Goal: Information Seeking & Learning: Find specific page/section

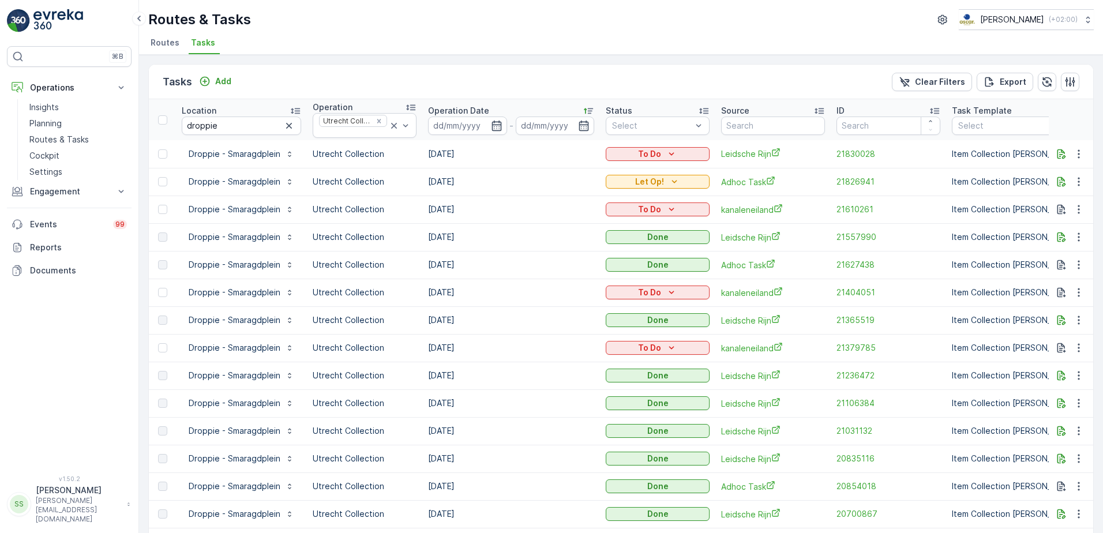
click at [480, 65] on div "Tasks Add Clear Filters Export" at bounding box center [621, 82] width 944 height 35
click at [49, 142] on p "Routes & Tasks" at bounding box center [58, 140] width 59 height 12
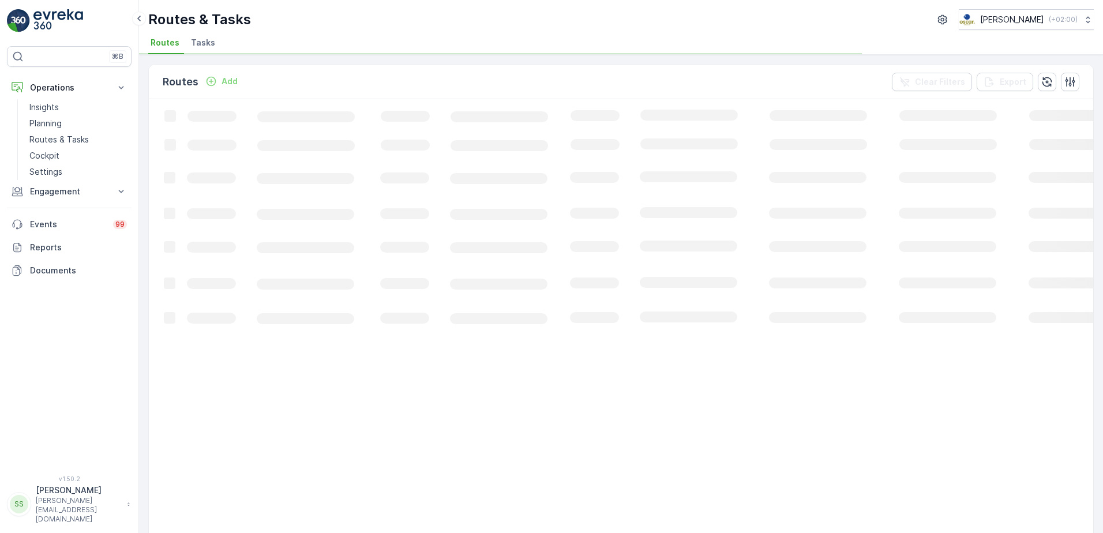
click at [310, 82] on div "Routes Add Clear Filters Export" at bounding box center [621, 82] width 944 height 35
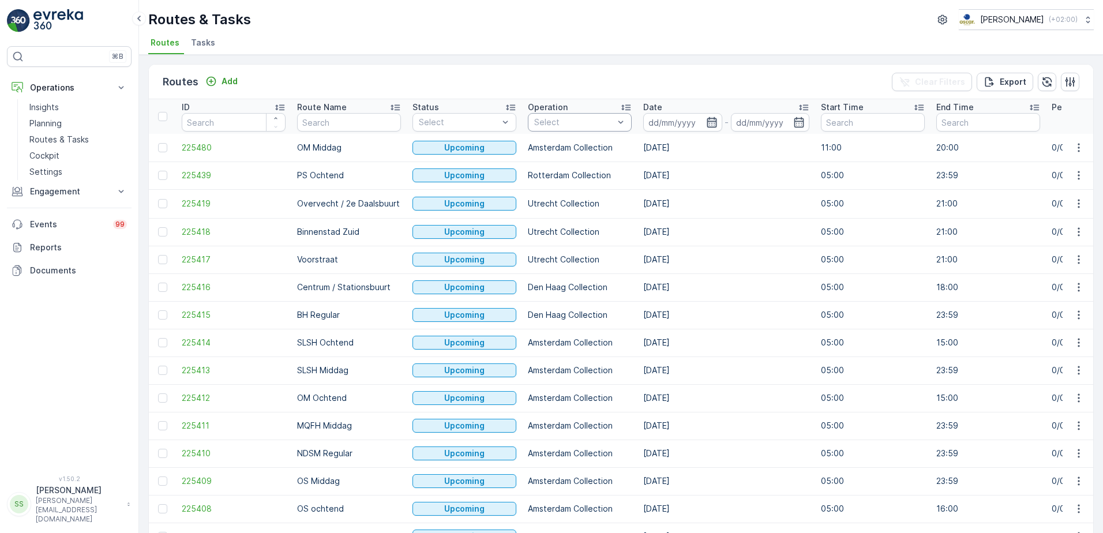
click at [709, 122] on icon "button" at bounding box center [711, 122] width 10 height 10
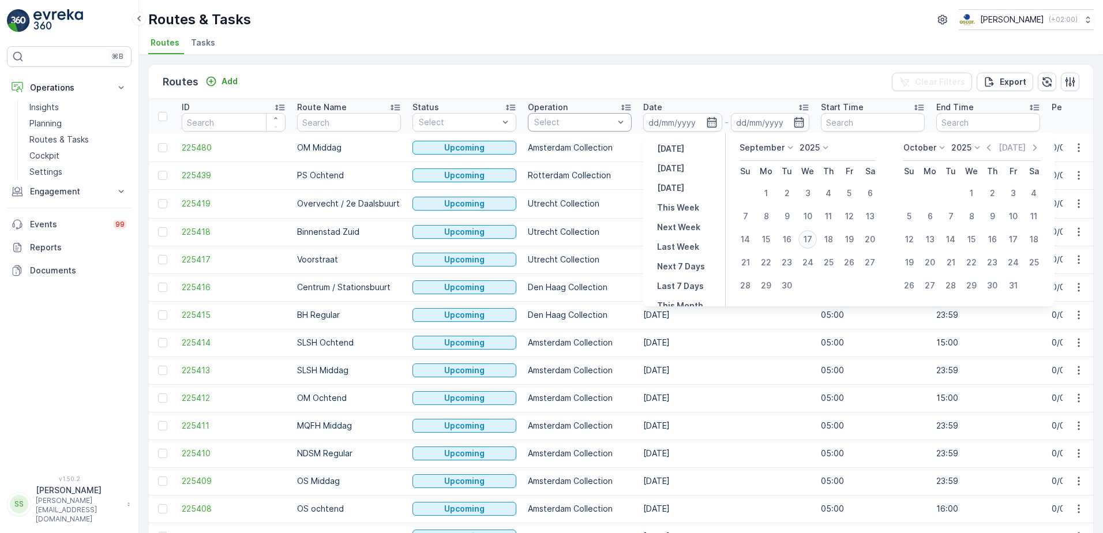
click at [812, 240] on div "17" at bounding box center [807, 239] width 18 height 18
type input "[DATE]"
click at [777, 76] on div "Routes Add Clear Filters Export" at bounding box center [621, 82] width 944 height 35
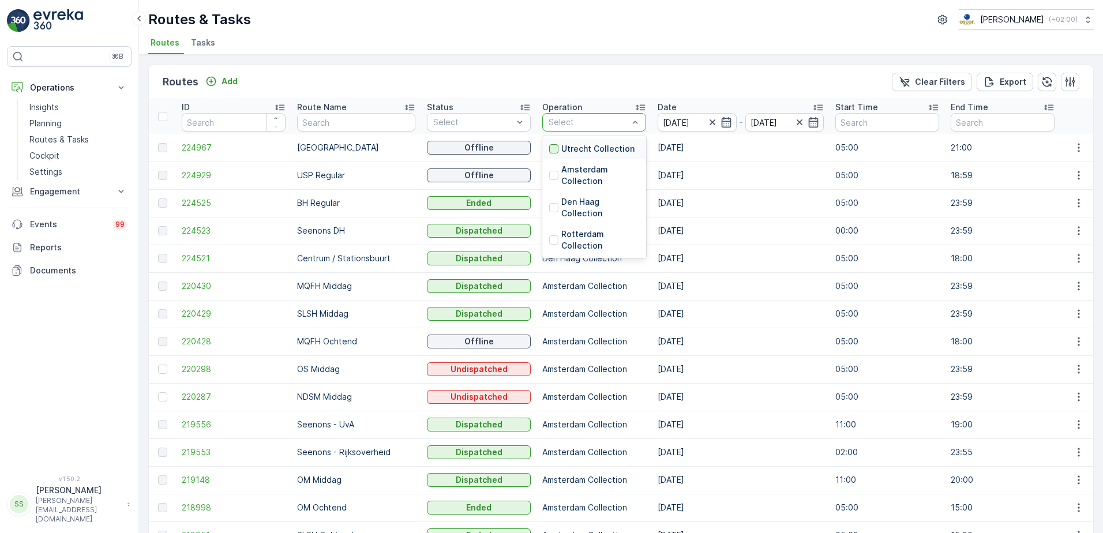
click at [549, 152] on div at bounding box center [553, 148] width 9 height 9
click at [526, 80] on div "Routes Add Clear Filters Export" at bounding box center [621, 82] width 944 height 35
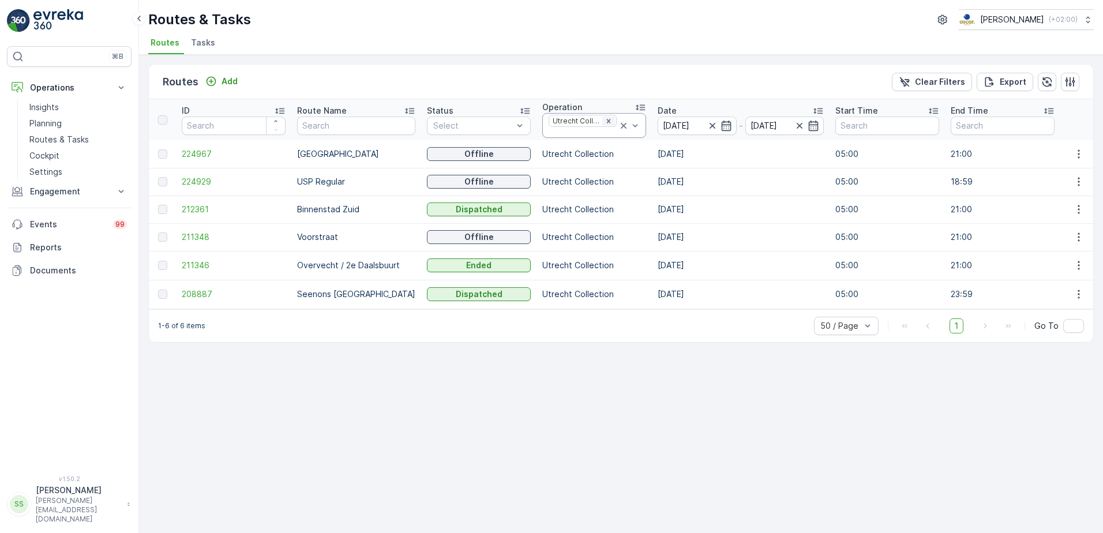
click at [604, 119] on icon "Remove Utrecht Collection" at bounding box center [608, 121] width 8 height 8
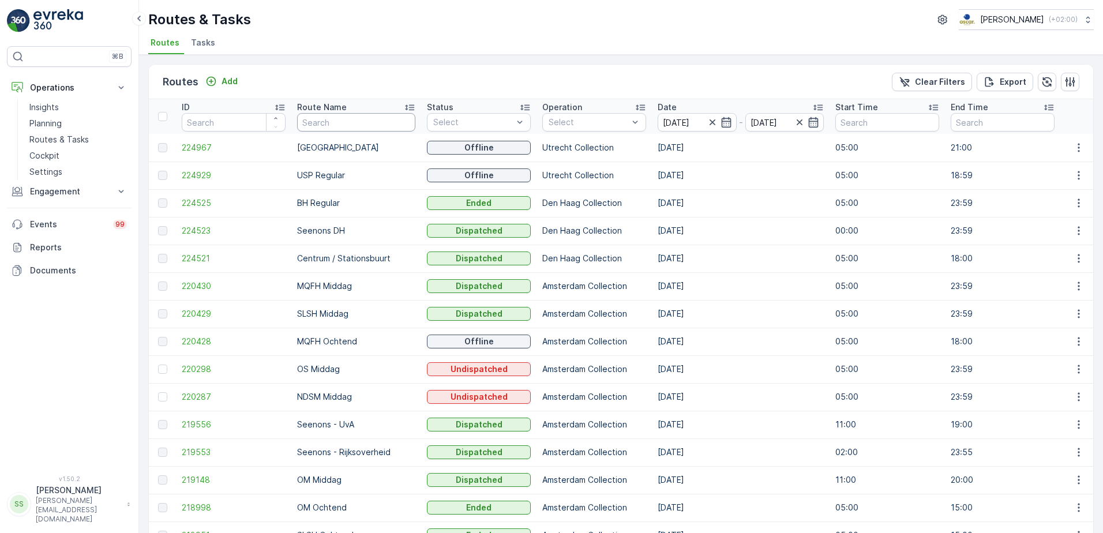
click at [332, 119] on input "text" at bounding box center [356, 122] width 118 height 18
type input "ndm"
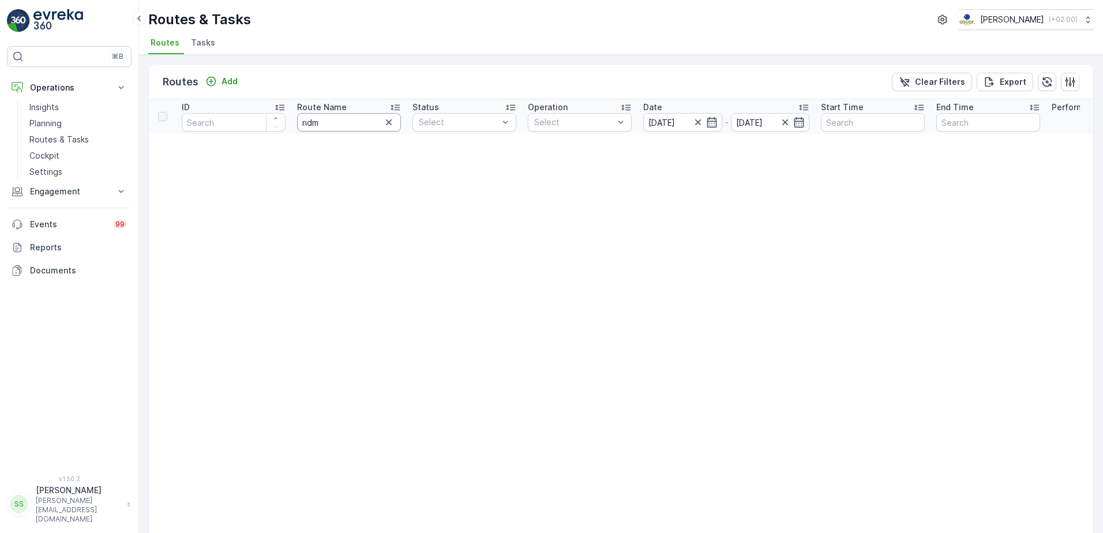
click at [333, 119] on input "ndm" at bounding box center [349, 122] width 104 height 18
type input "ndsm"
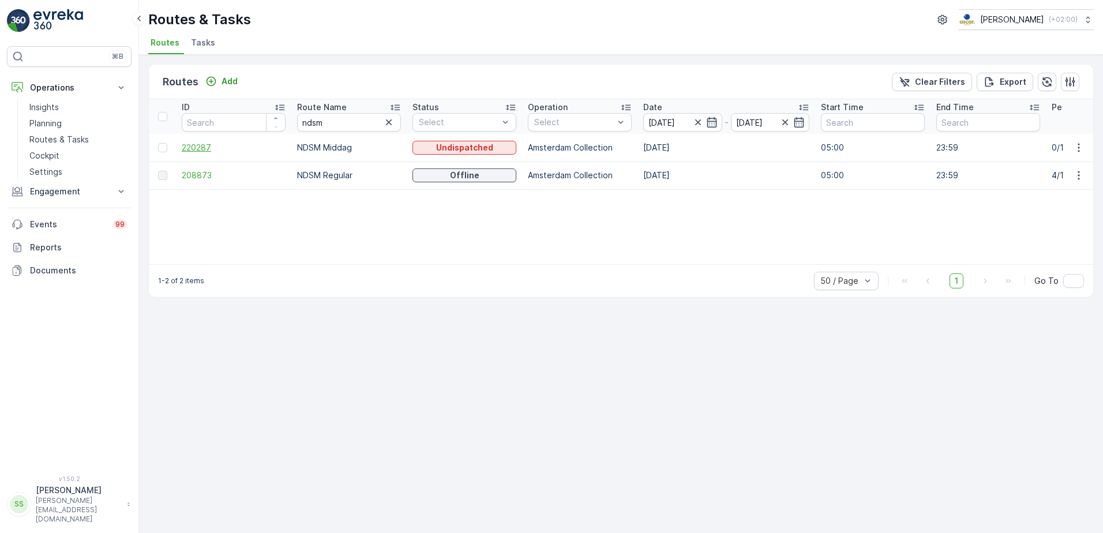
click at [182, 146] on span "220287" at bounding box center [234, 148] width 104 height 12
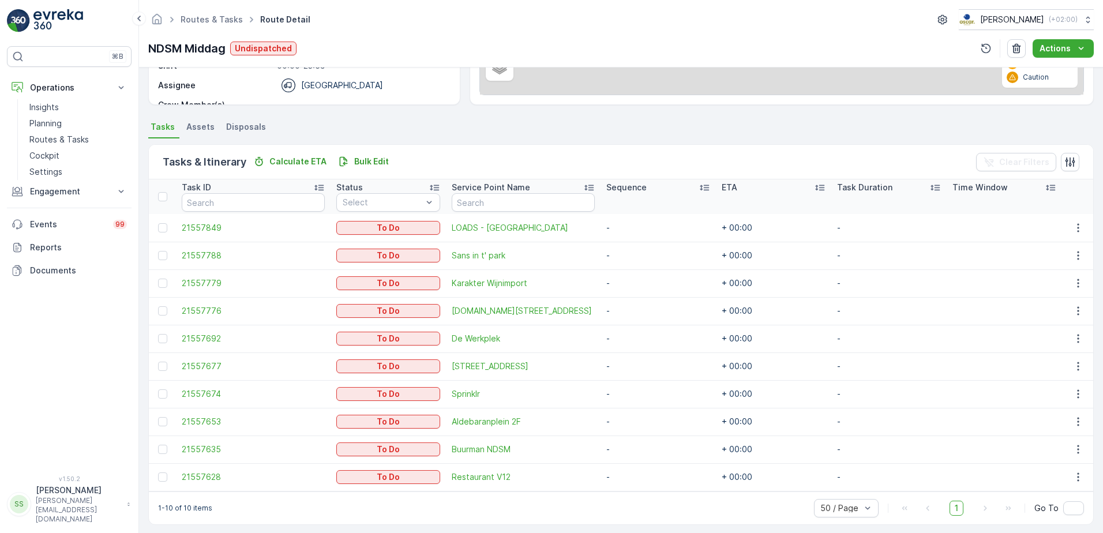
scroll to position [215, 0]
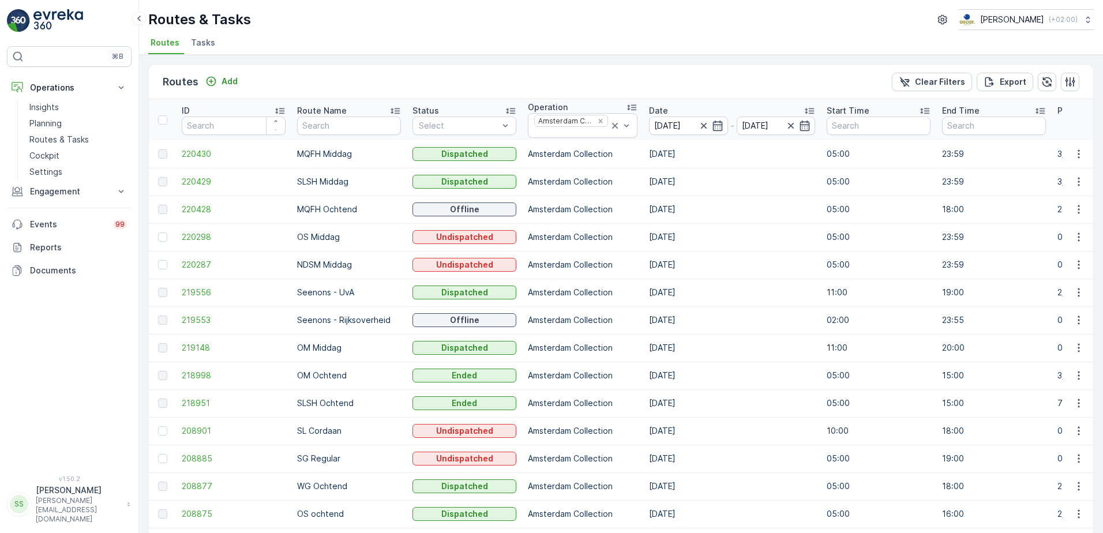
click at [303, 64] on div "Routes Add Clear Filters Export ID Route Name Status Select Operation Amsterdam…" at bounding box center [620, 382] width 945 height 636
click at [596, 119] on icon "Remove Amsterdam Collection" at bounding box center [600, 121] width 8 height 8
click at [581, 80] on div "Routes Add Clear Filters Export" at bounding box center [621, 82] width 944 height 35
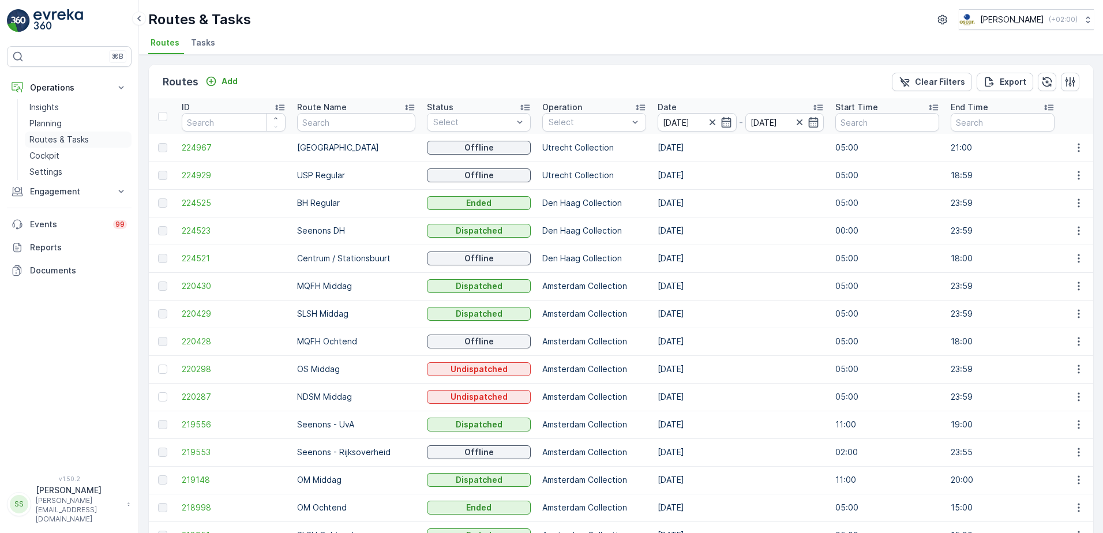
click at [59, 131] on link "Routes & Tasks" at bounding box center [78, 139] width 107 height 16
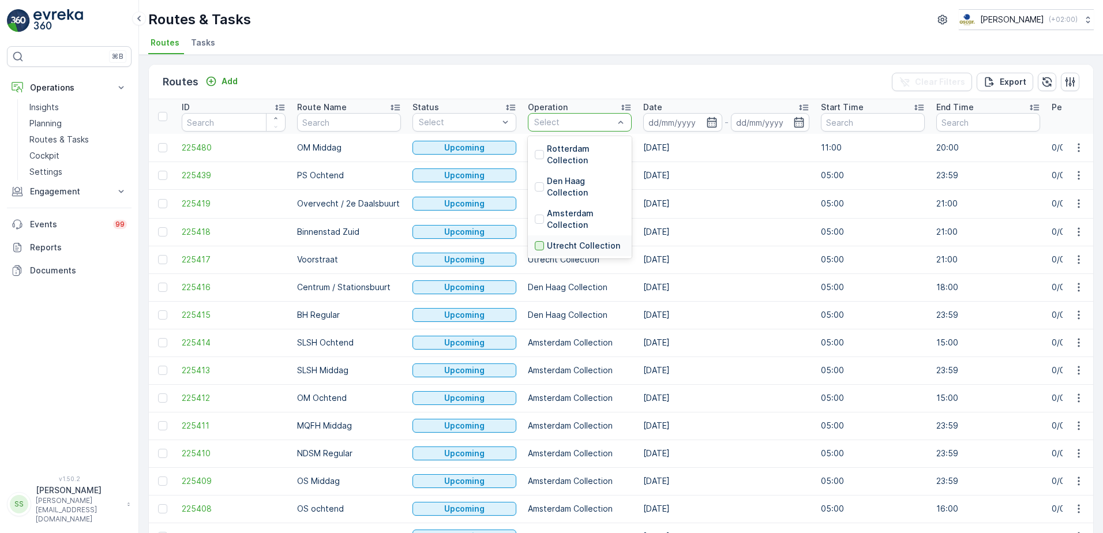
click at [536, 246] on div at bounding box center [539, 245] width 9 height 9
click at [690, 66] on div "Routes Add Clear Filters Export" at bounding box center [621, 82] width 944 height 35
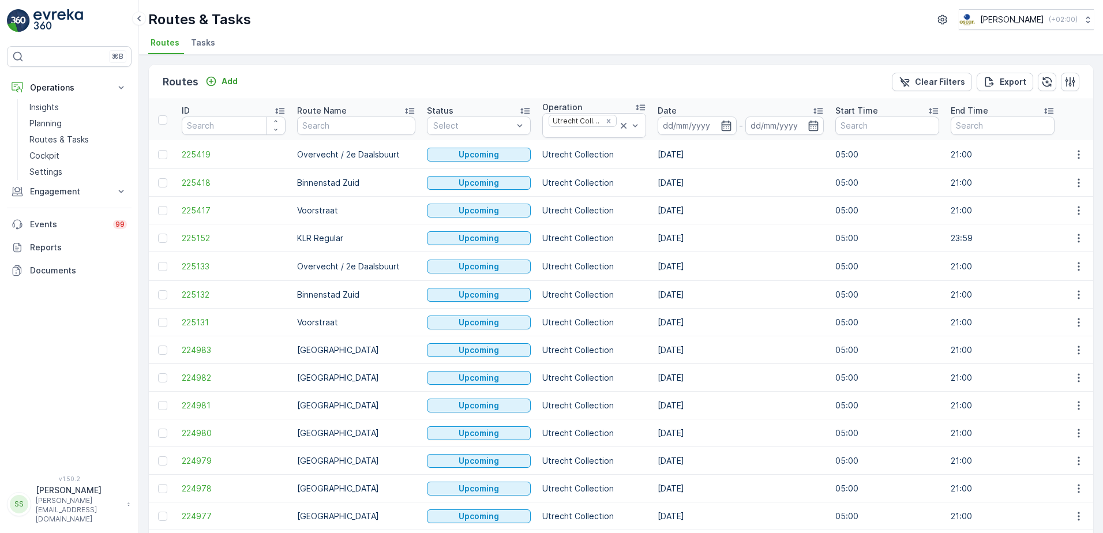
click at [720, 125] on icon "button" at bounding box center [726, 126] width 12 height 12
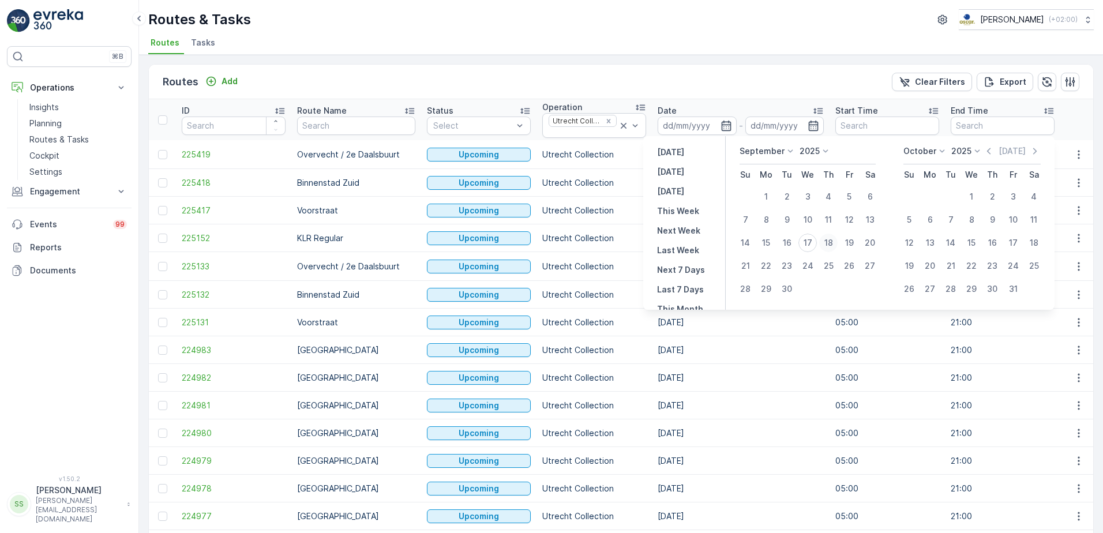
click at [826, 243] on div "18" at bounding box center [828, 243] width 18 height 18
type input "[DATE]"
click at [753, 92] on div "Routes Add Clear Filters Export" at bounding box center [621, 82] width 944 height 35
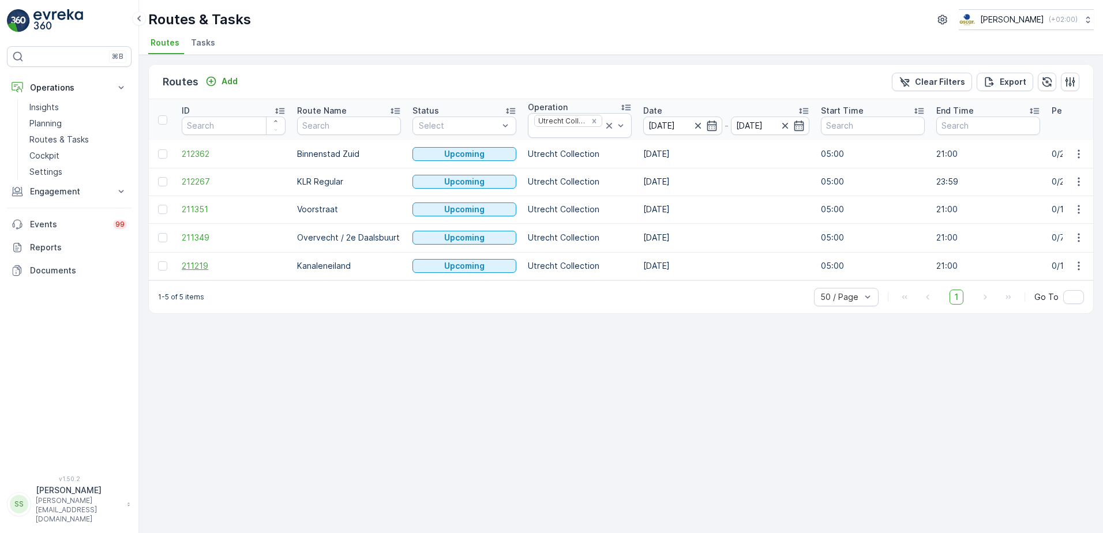
click at [191, 265] on span "211219" at bounding box center [234, 266] width 104 height 12
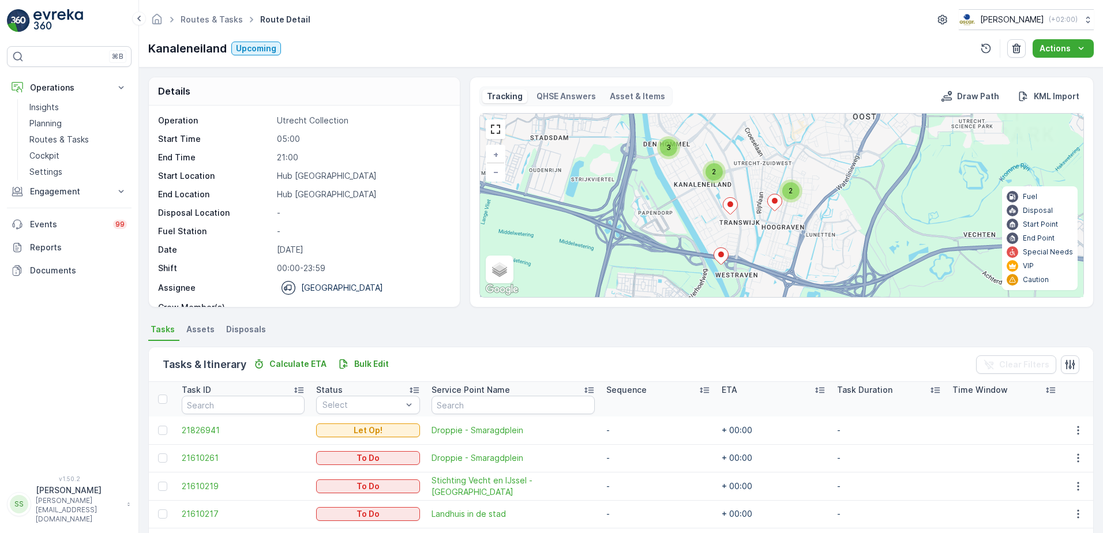
drag, startPoint x: 886, startPoint y: 265, endPoint x: 755, endPoint y: 134, distance: 185.1
click at [755, 134] on div "2 2 3 + − Satellite Roadmap Terrain Hybrid Leaflet Keyboard shortcuts Map Data …" at bounding box center [781, 205] width 603 height 183
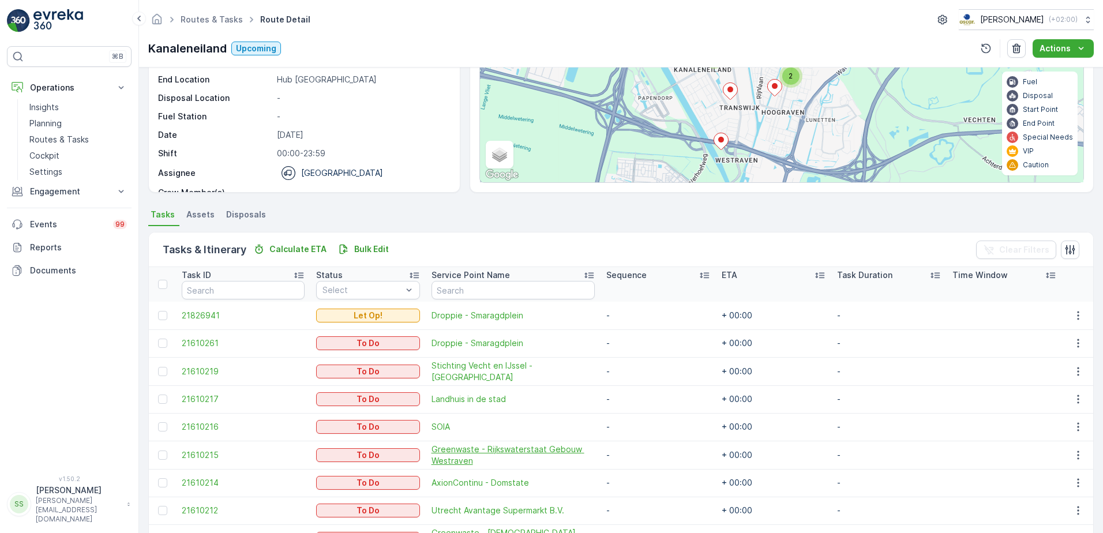
scroll to position [115, 0]
click at [210, 311] on span "21826941" at bounding box center [243, 315] width 123 height 12
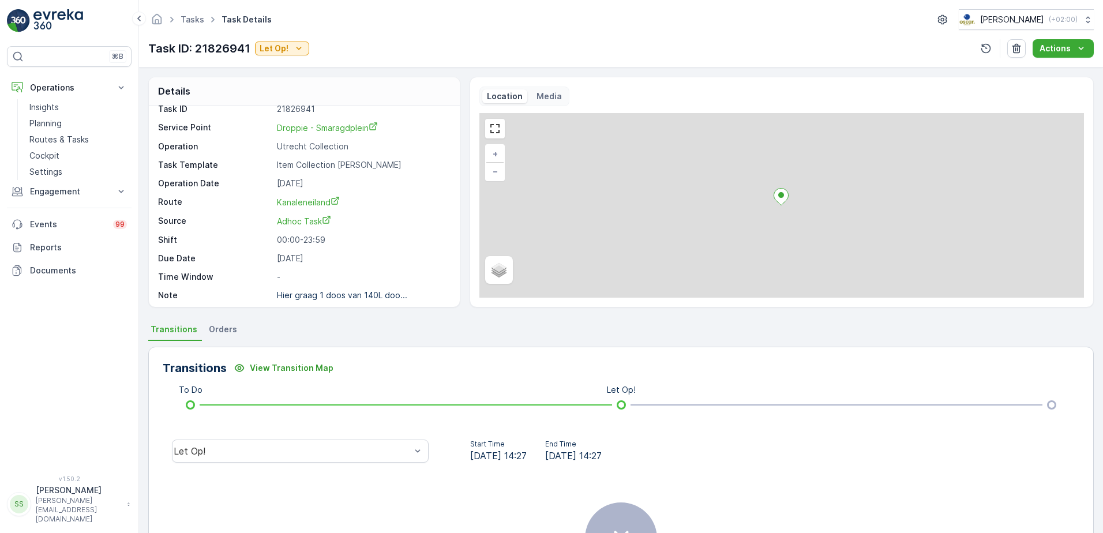
scroll to position [15, 0]
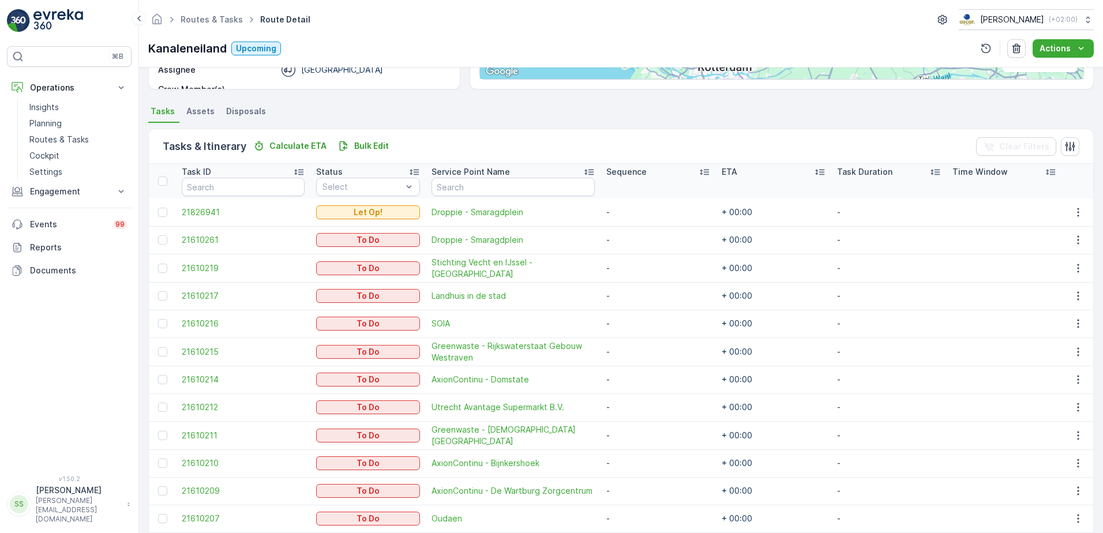
scroll to position [231, 0]
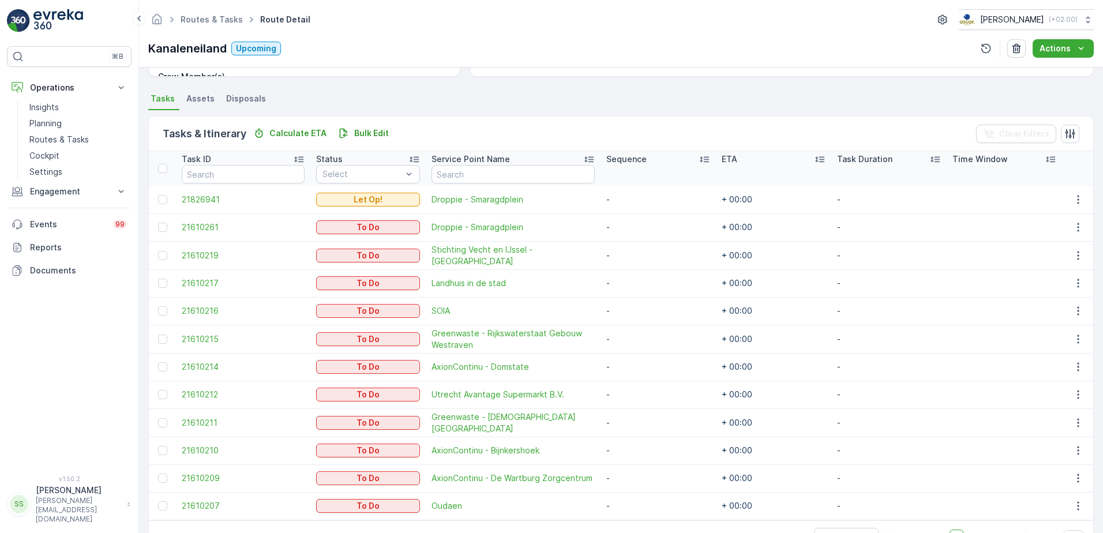
click at [173, 228] on td at bounding box center [162, 227] width 27 height 28
click at [191, 224] on span "21610261" at bounding box center [243, 227] width 123 height 12
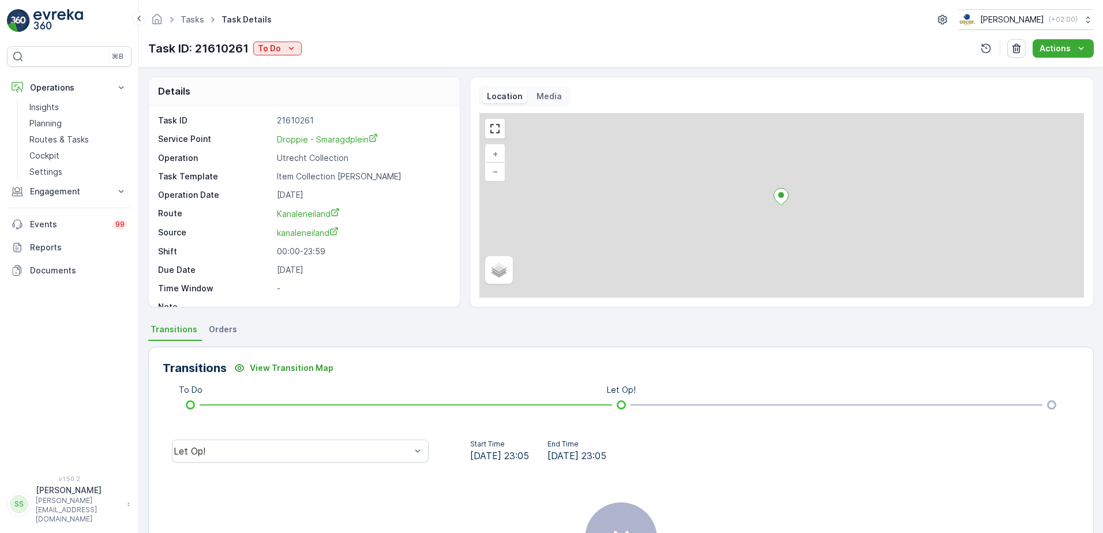
scroll to position [15, 0]
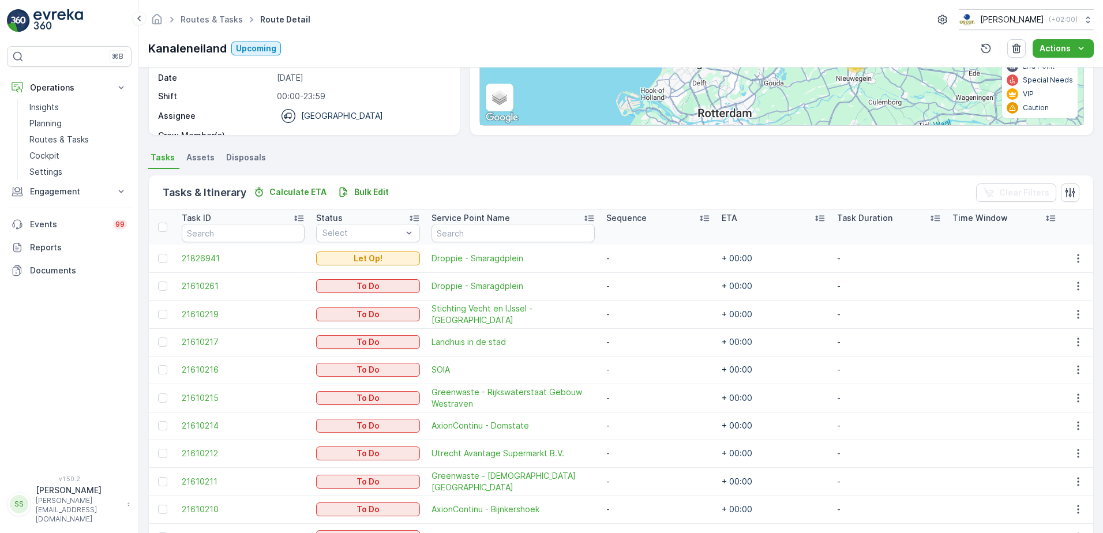
scroll to position [173, 0]
click at [492, 280] on span "Droppie - Smaragdplein" at bounding box center [512, 285] width 163 height 12
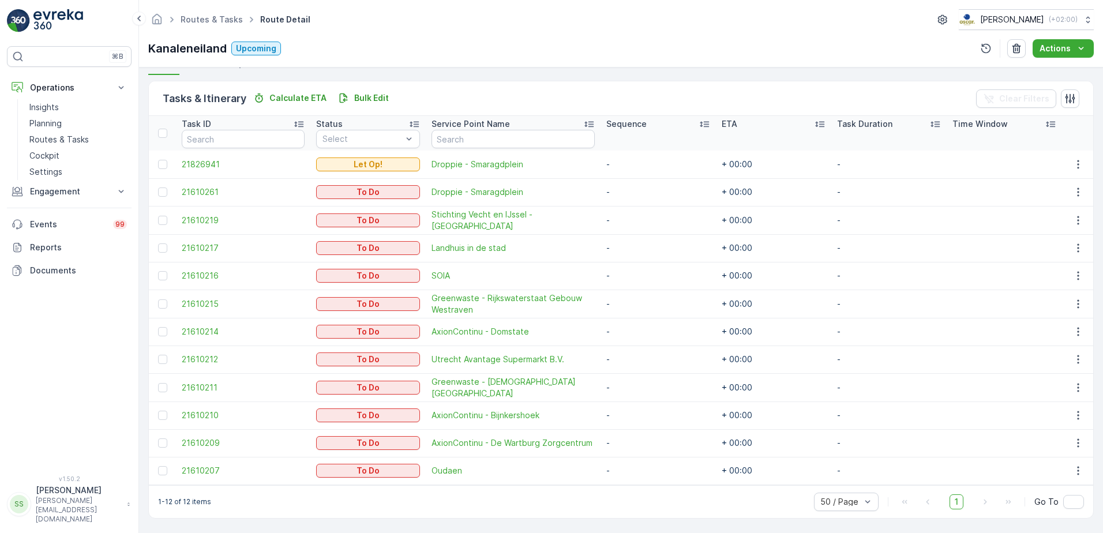
scroll to position [208, 0]
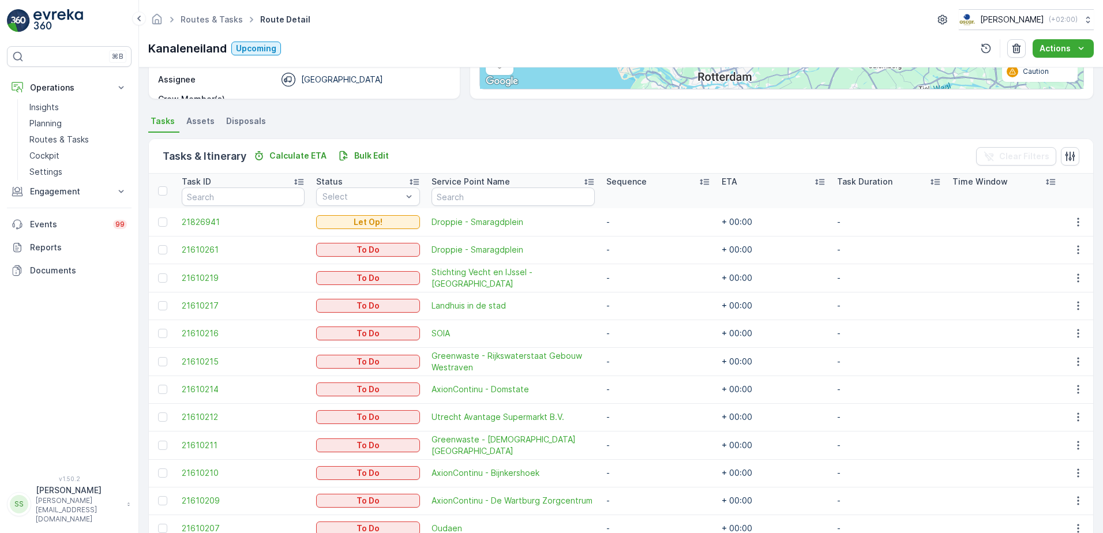
click at [353, 115] on ul "Tasks Assets Disposals" at bounding box center [620, 123] width 945 height 20
click at [531, 136] on div "Tasks & Itinerary Calculate ETA Bulk Edit Clear Filters Task ID Status Select S…" at bounding box center [620, 357] width 945 height 449
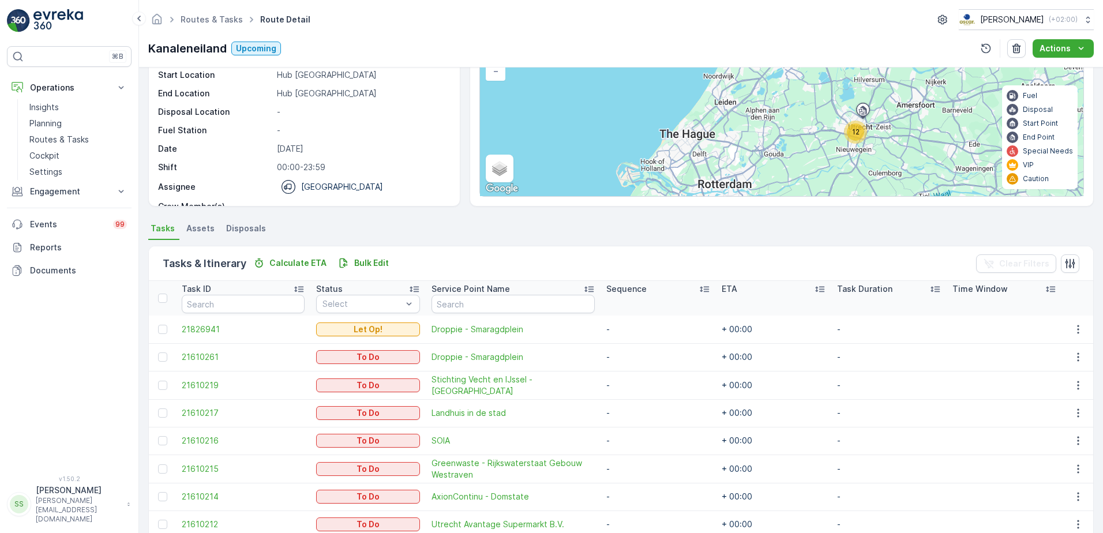
scroll to position [0, 0]
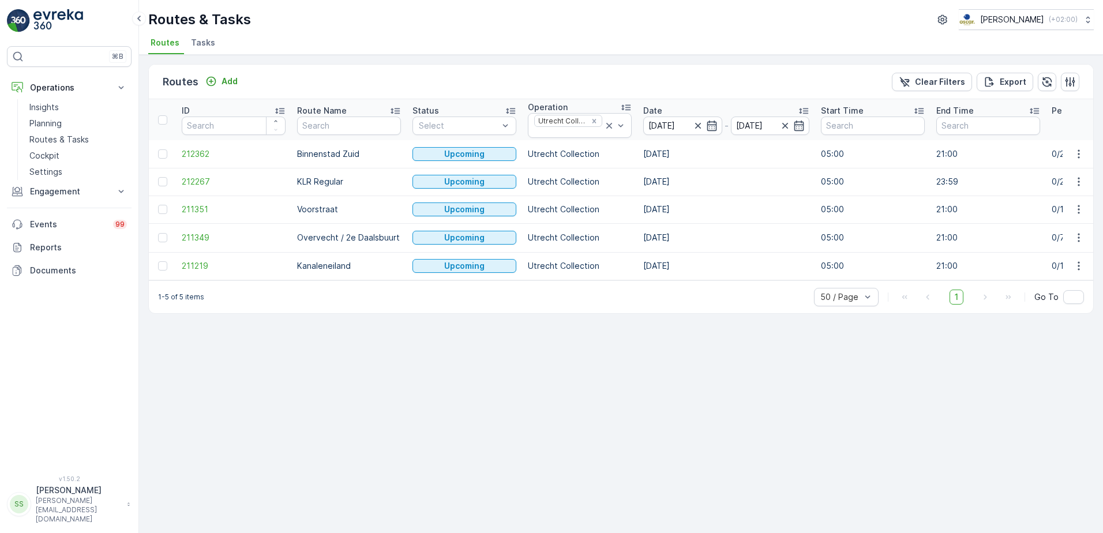
click at [359, 304] on div "1-5 of 5 items 50 / Page 1 Go To" at bounding box center [621, 296] width 944 height 33
click at [168, 302] on p "1-5 of 5 items" at bounding box center [181, 296] width 46 height 9
drag, startPoint x: 168, startPoint y: 306, endPoint x: 319, endPoint y: 297, distance: 151.3
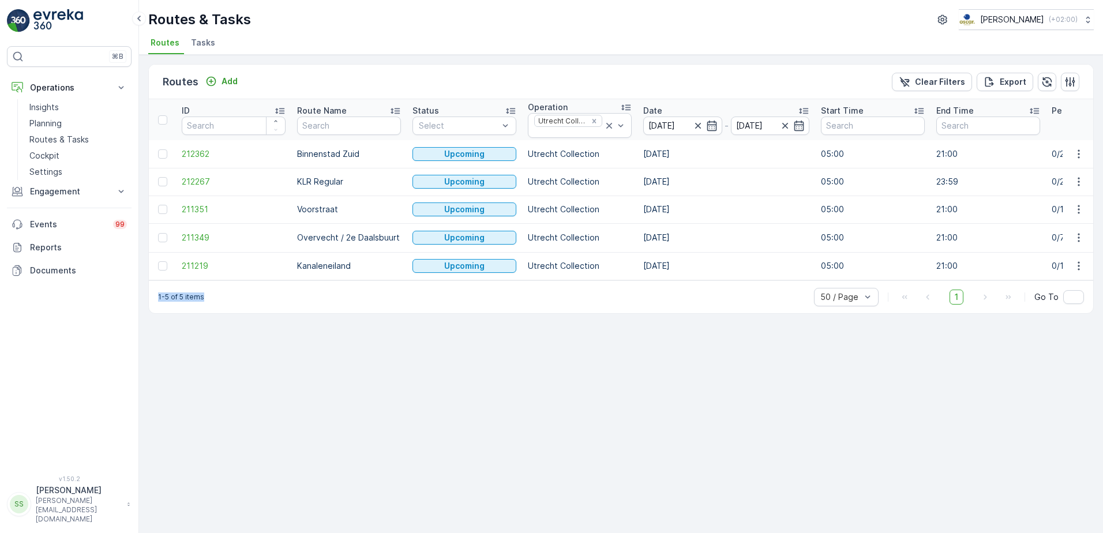
click at [319, 297] on div "1-5 of 5 items 50 / Page 1 Go To" at bounding box center [621, 296] width 944 height 33
click at [319, 28] on div "Routes & Tasks [PERSON_NAME] ( +02:00 )" at bounding box center [620, 19] width 945 height 21
click at [597, 118] on icon "Remove Utrecht Collection" at bounding box center [594, 121] width 8 height 8
click at [589, 92] on div "Routes Add Clear Filters Export" at bounding box center [621, 82] width 944 height 35
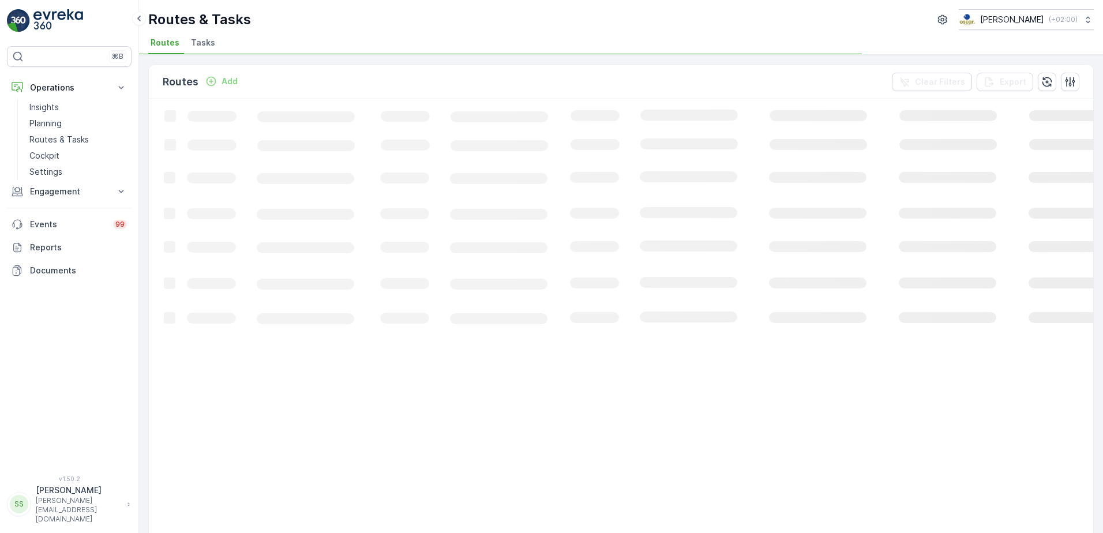
click at [589, 92] on div "Routes Add Clear Filters Export" at bounding box center [621, 82] width 944 height 35
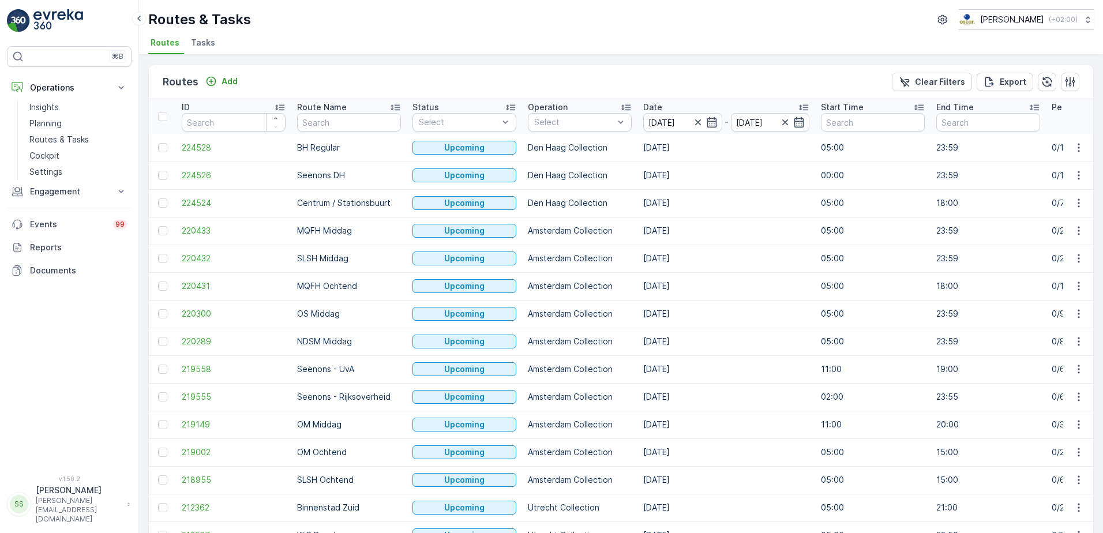
click at [496, 76] on div "Routes Add Clear Filters Export" at bounding box center [621, 82] width 944 height 35
click at [588, 77] on div "Routes Add Clear Filters Export" at bounding box center [621, 82] width 944 height 35
click at [540, 217] on div at bounding box center [539, 219] width 9 height 9
click at [605, 80] on div "Routes Add Clear Filters Export" at bounding box center [621, 82] width 944 height 35
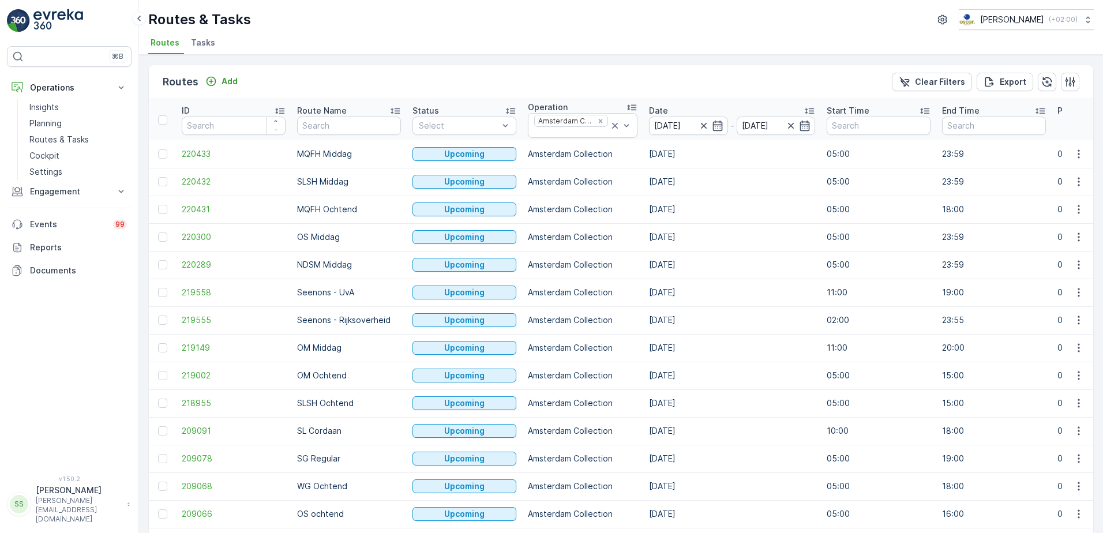
click at [377, 86] on div "Routes Add Clear Filters Export" at bounding box center [621, 82] width 944 height 35
click at [326, 123] on input "text" at bounding box center [349, 125] width 104 height 18
type input "nds"
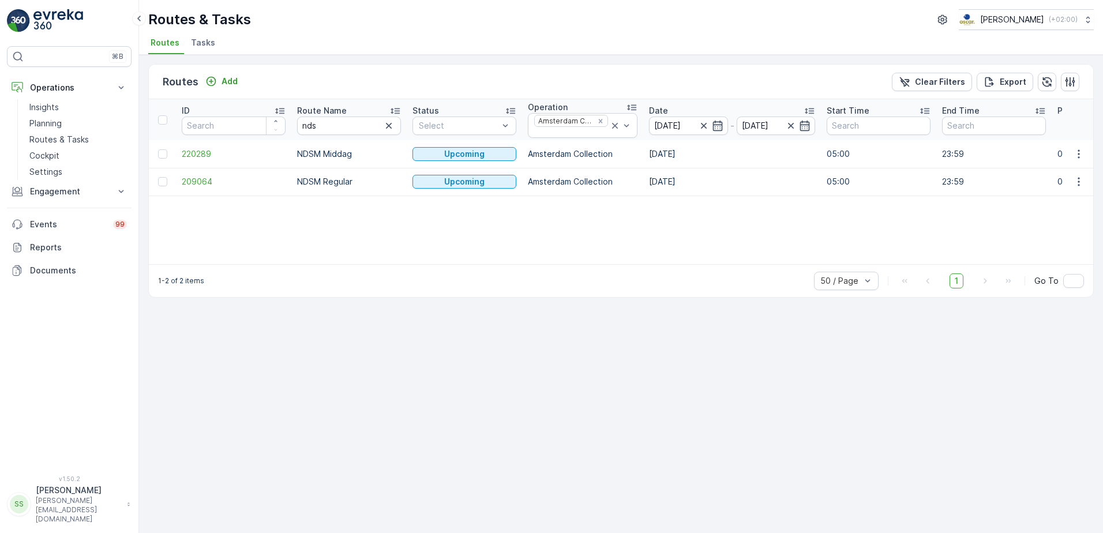
click at [344, 78] on div "Routes Add Clear Filters Export" at bounding box center [621, 82] width 944 height 35
click at [195, 156] on span "220289" at bounding box center [234, 154] width 104 height 12
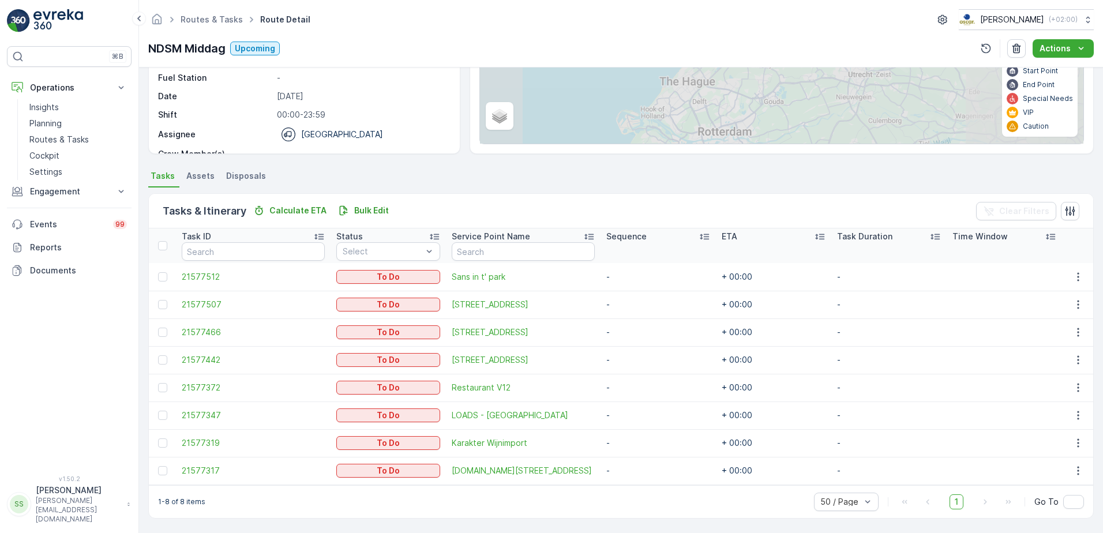
scroll to position [154, 0]
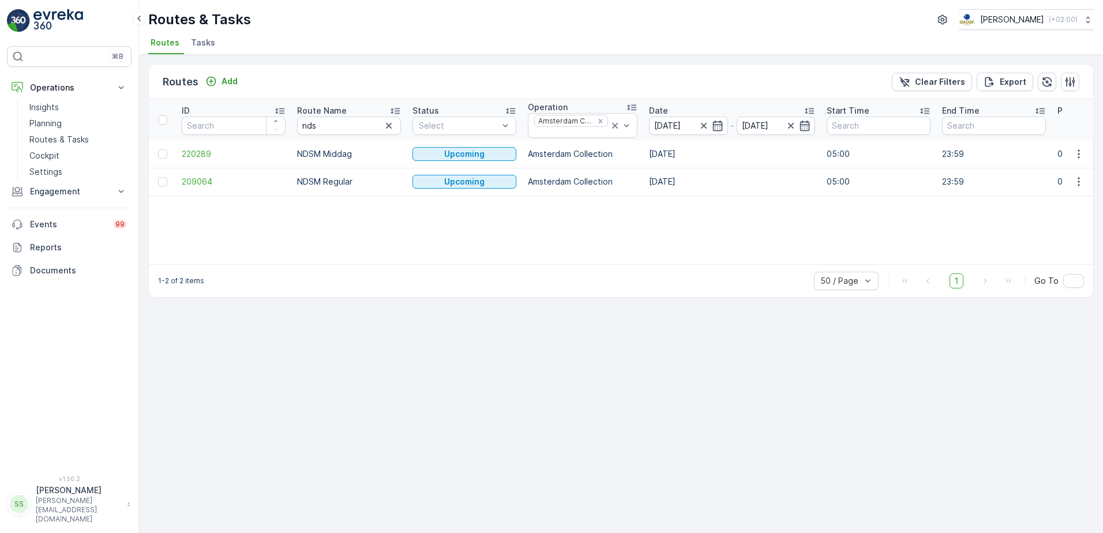
click at [332, 185] on p "NDSM Regular" at bounding box center [349, 182] width 104 height 12
click at [187, 183] on span "209064" at bounding box center [234, 182] width 104 height 12
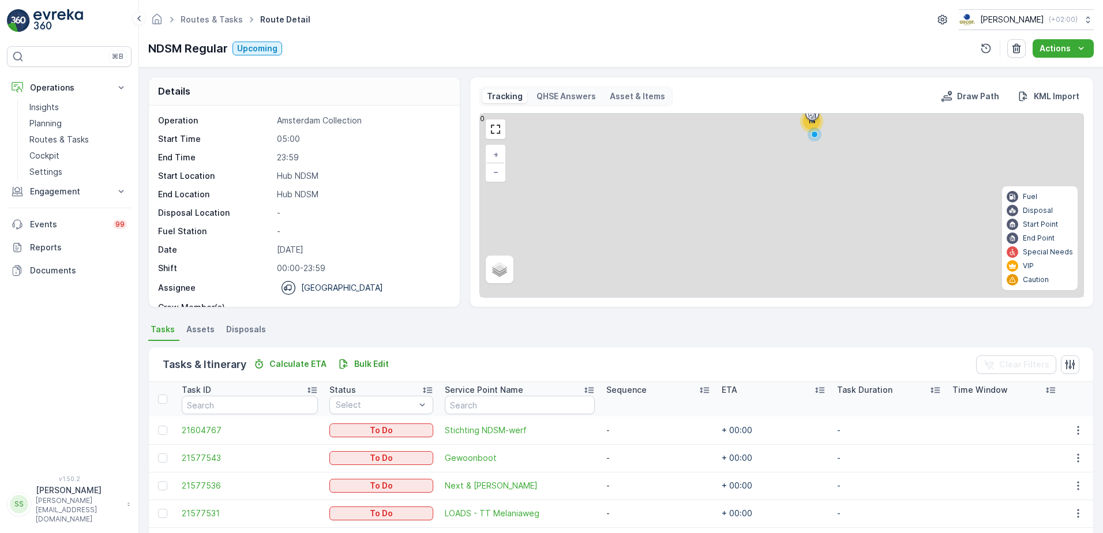
scroll to position [320, 0]
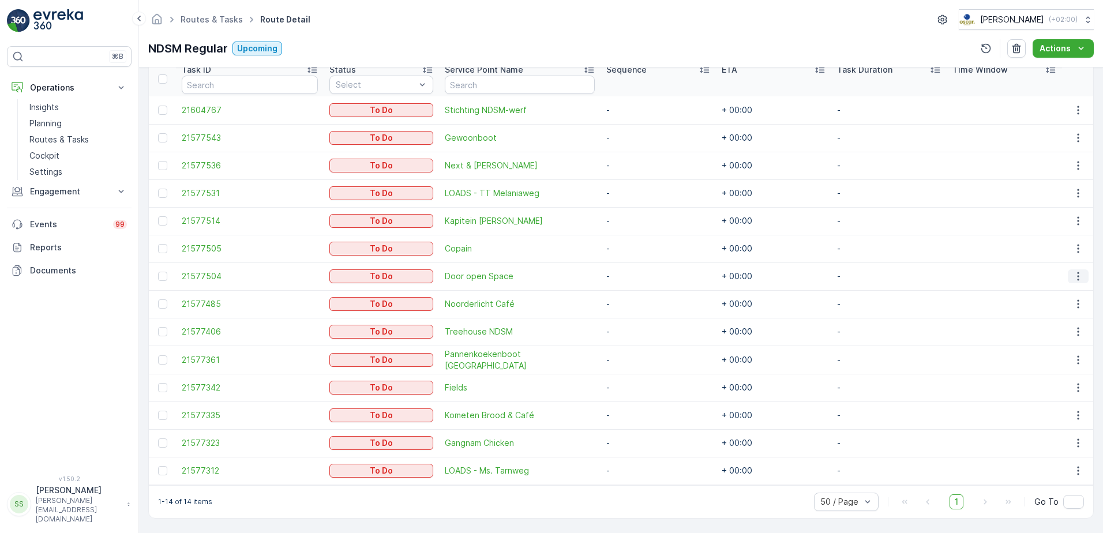
click at [1072, 278] on icon "button" at bounding box center [1078, 276] width 12 height 12
click at [1051, 322] on span "Change Route" at bounding box center [1049, 326] width 56 height 12
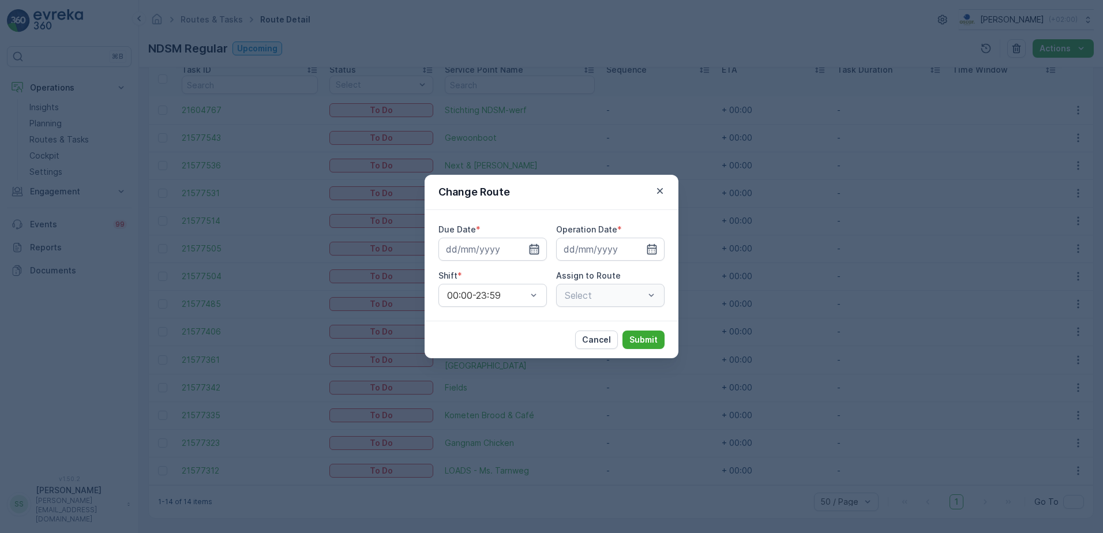
type input "[DATE]"
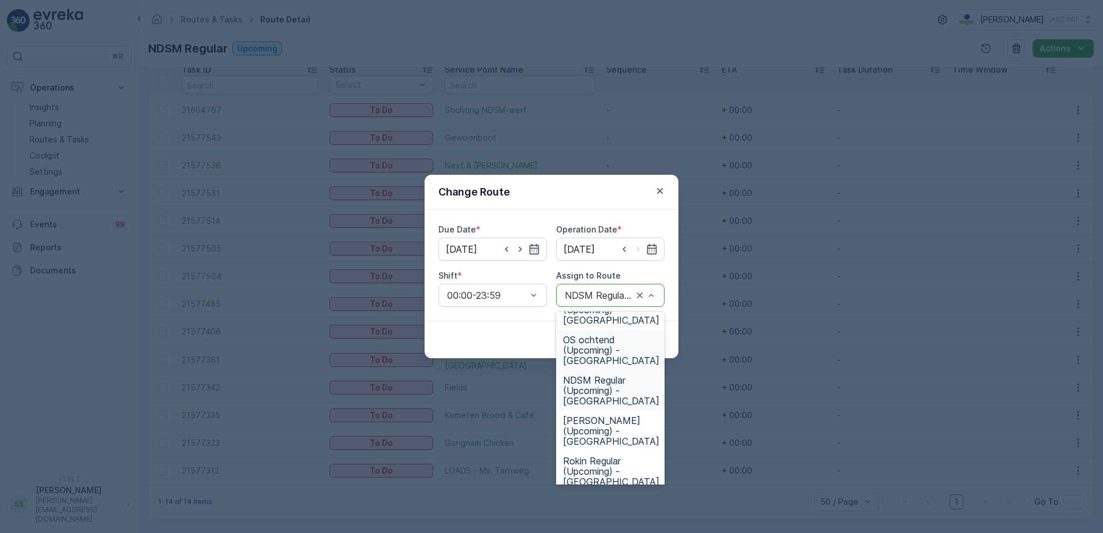
scroll to position [577, 0]
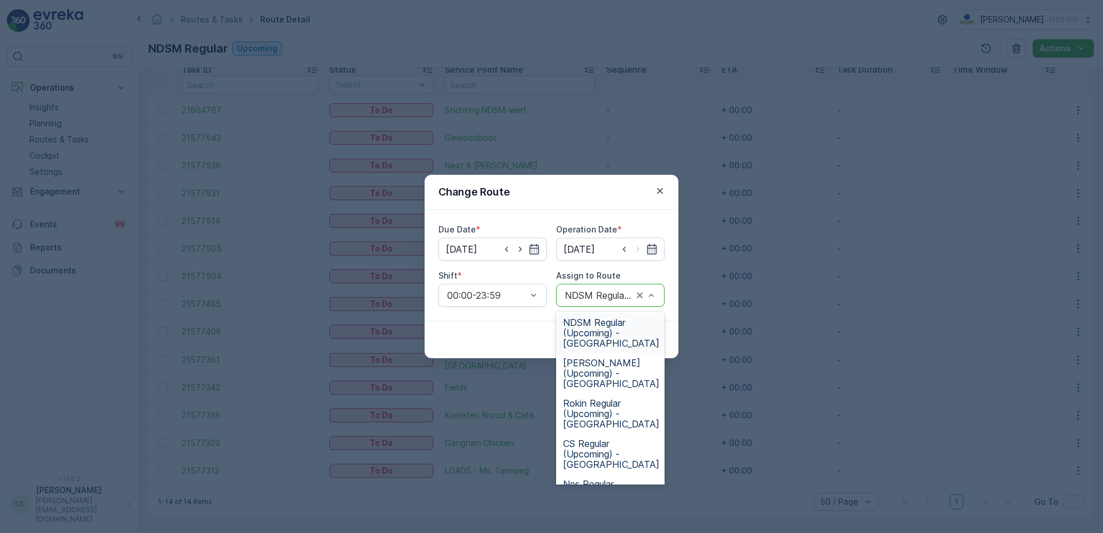
click at [597, 338] on span "NDSM Regular (Upcoming) - Amsterdam" at bounding box center [611, 332] width 96 height 31
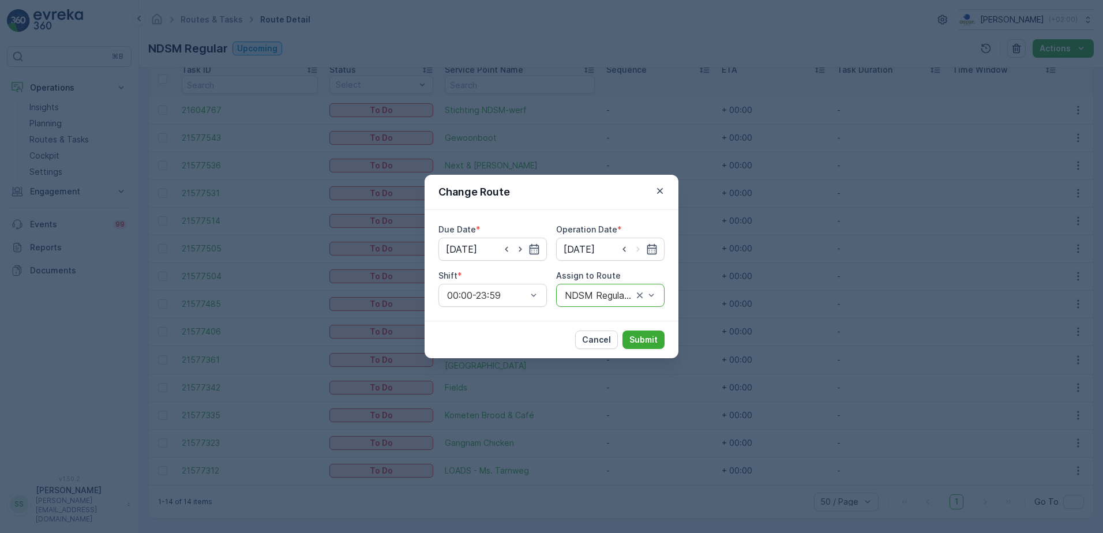
click at [574, 291] on div at bounding box center [598, 295] width 70 height 10
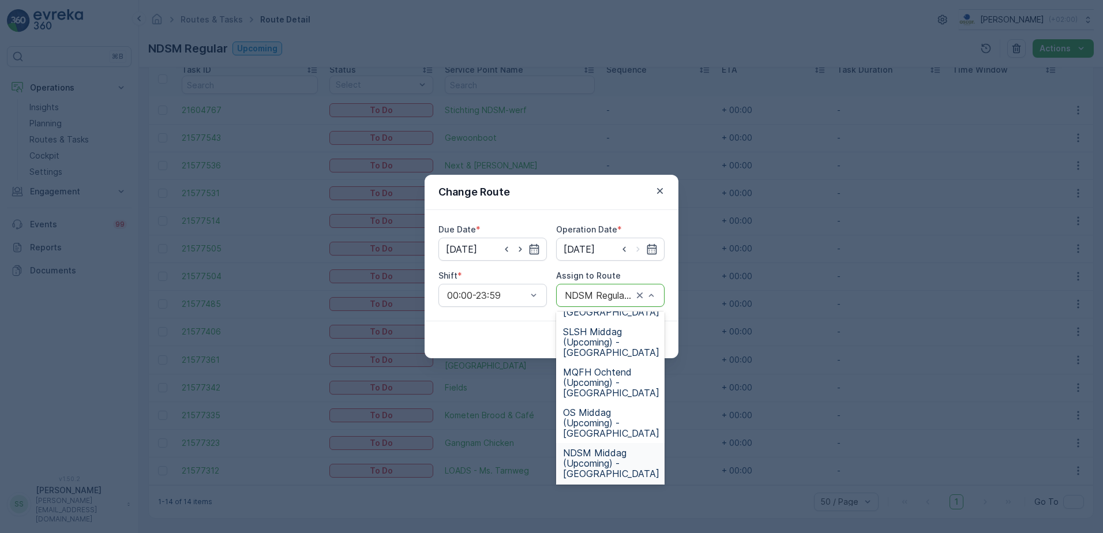
scroll to position [90, 0]
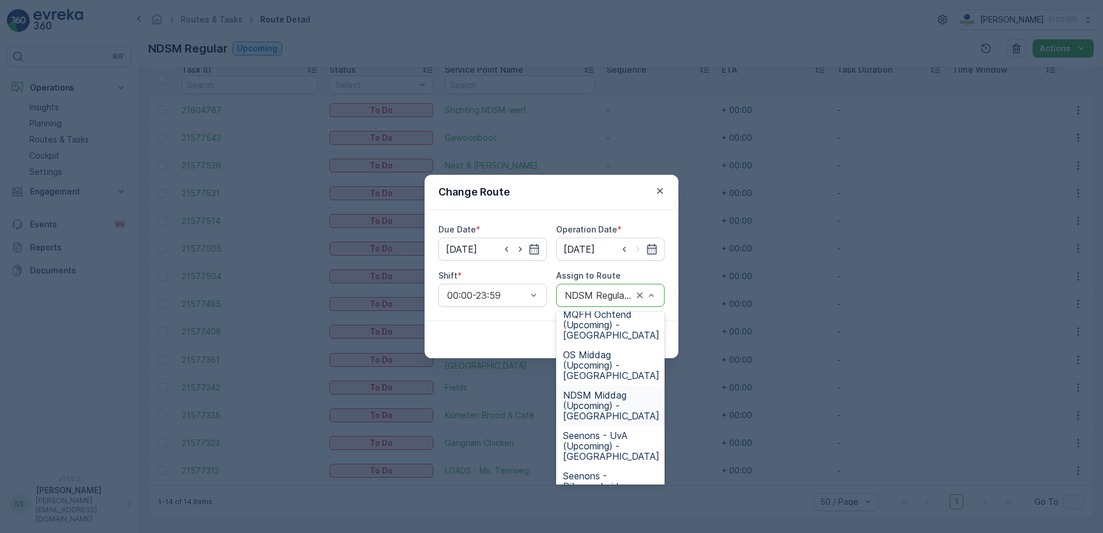
click at [594, 405] on span "NDSM Middag (Upcoming) - Amsterdam" at bounding box center [611, 405] width 96 height 31
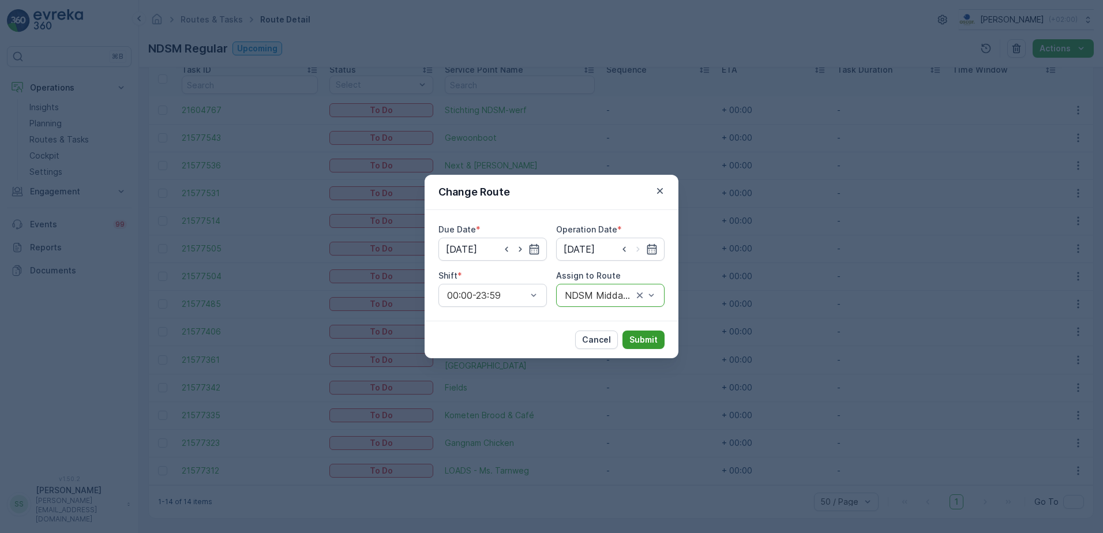
click at [638, 337] on p "Submit" at bounding box center [643, 340] width 28 height 12
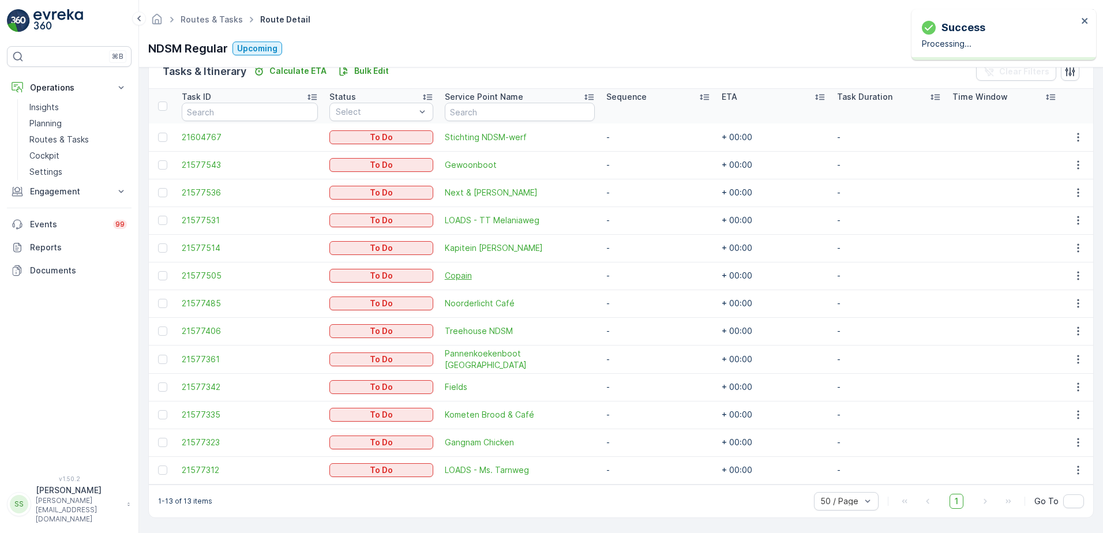
scroll to position [292, 0]
click at [412, 27] on div "Routes & Tasks Route Detail Oscar Circulair ( +02:00 )" at bounding box center [620, 19] width 945 height 21
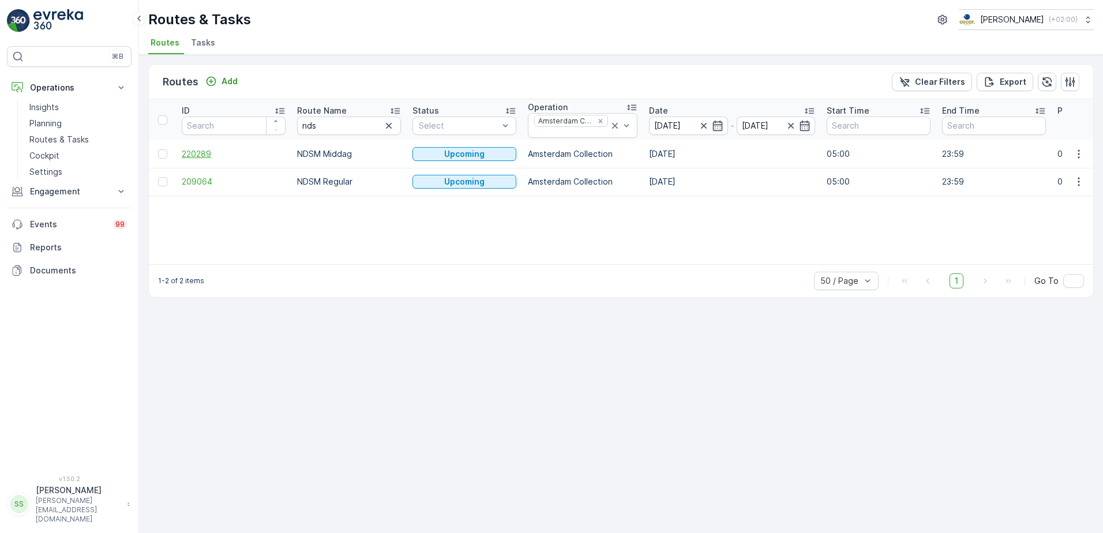
click at [193, 151] on span "220289" at bounding box center [234, 154] width 104 height 12
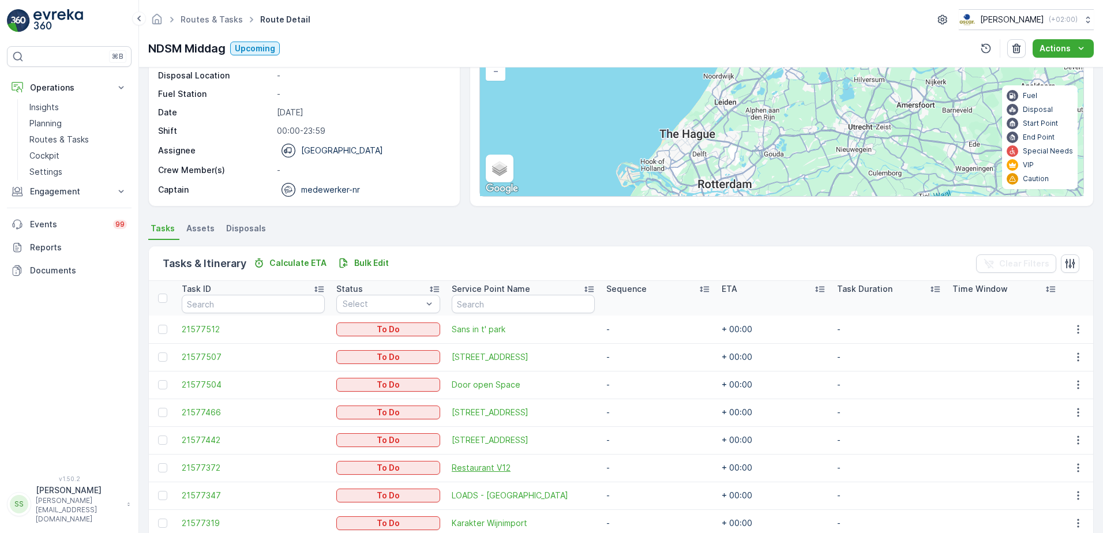
scroll to position [182, 0]
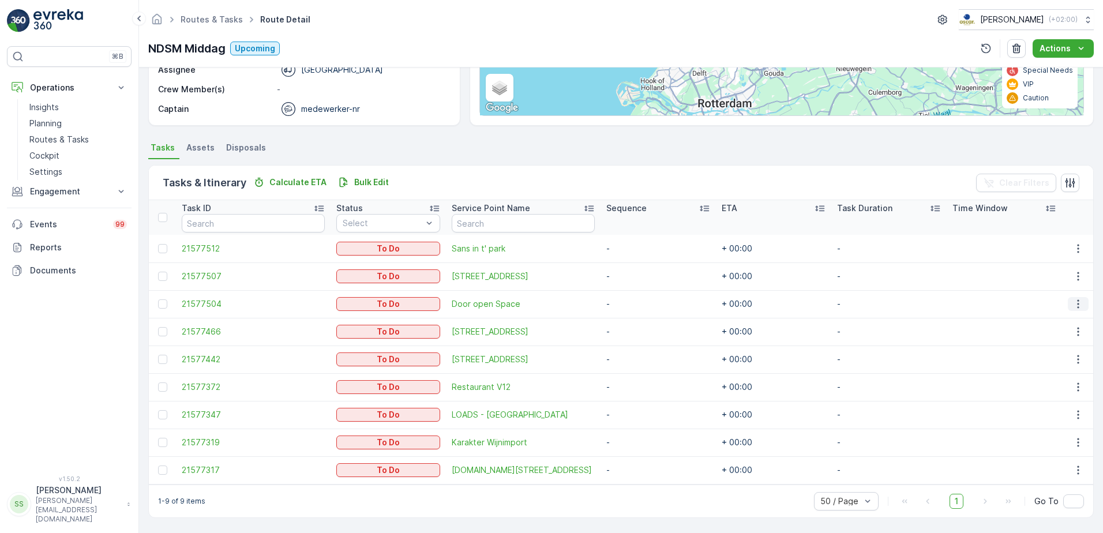
click at [1078, 305] on icon "button" at bounding box center [1078, 304] width 12 height 12
click at [1036, 358] on span "Change Route" at bounding box center [1049, 354] width 56 height 12
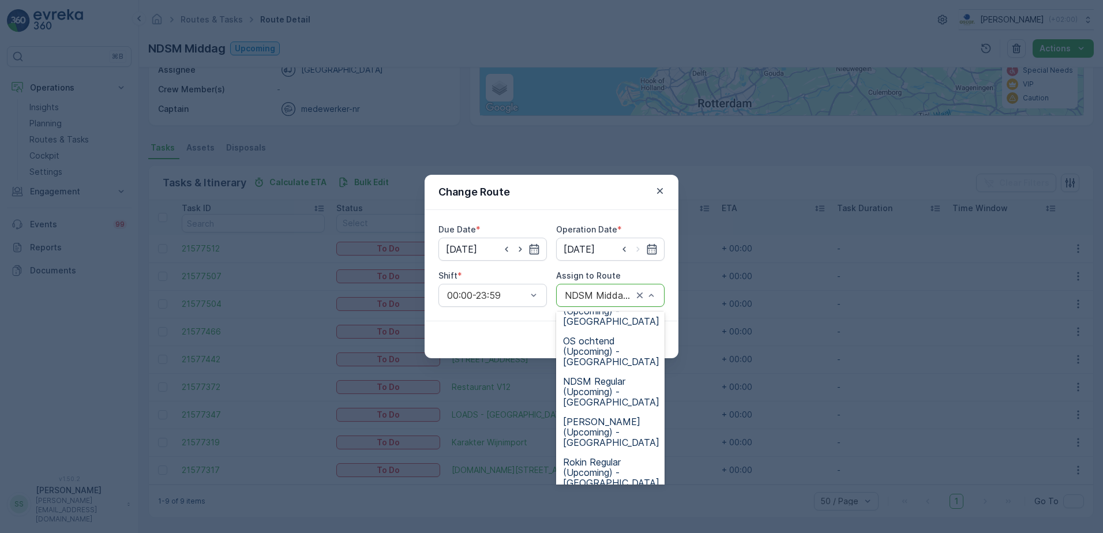
scroll to position [519, 0]
click at [597, 392] on span "NDSM Regular (Upcoming) - Amsterdam" at bounding box center [611, 390] width 96 height 31
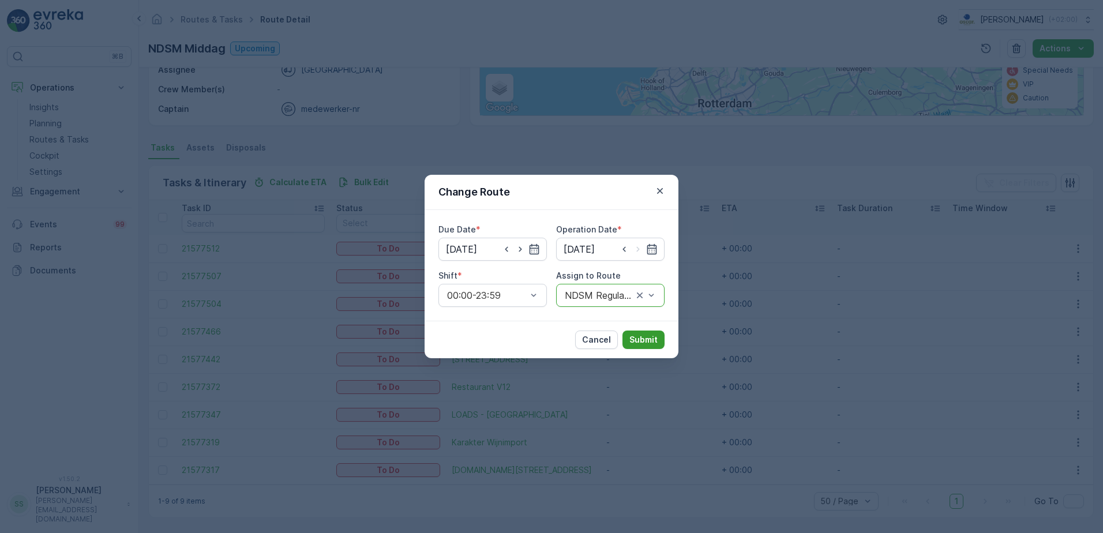
click at [641, 338] on p "Submit" at bounding box center [643, 340] width 28 height 12
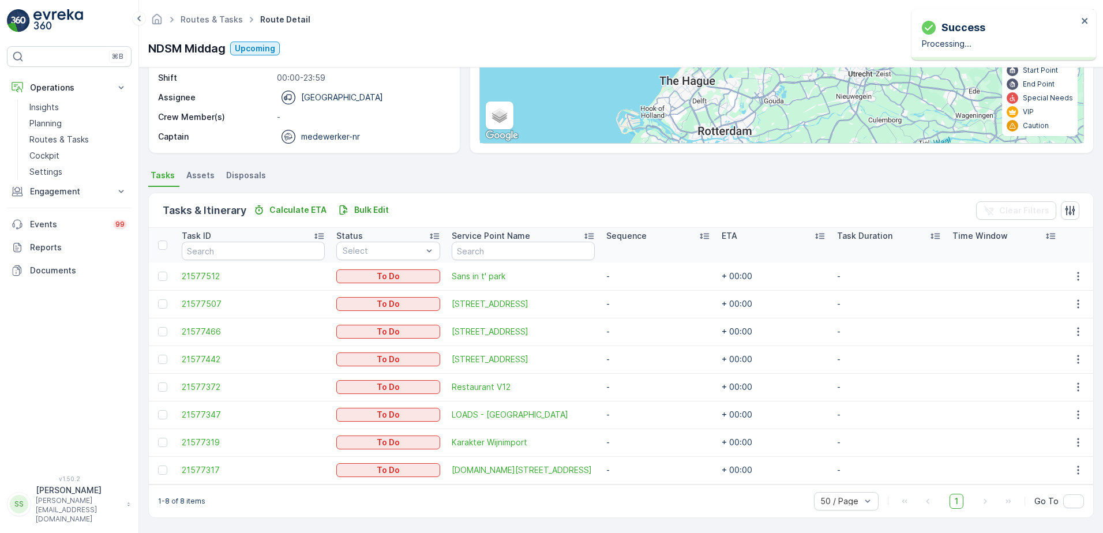
scroll to position [160, 0]
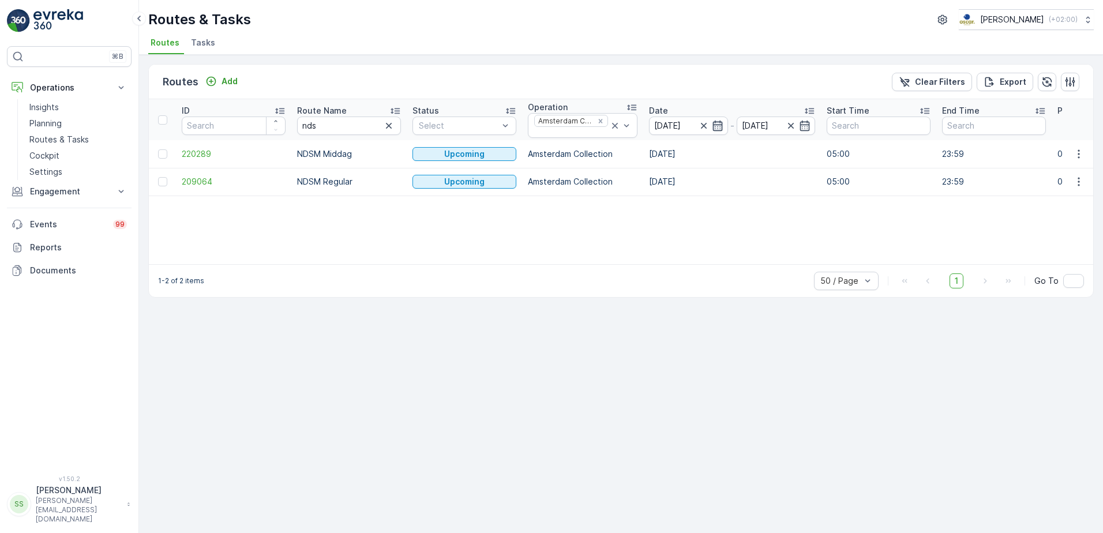
click at [715, 124] on icon "button" at bounding box center [718, 126] width 12 height 12
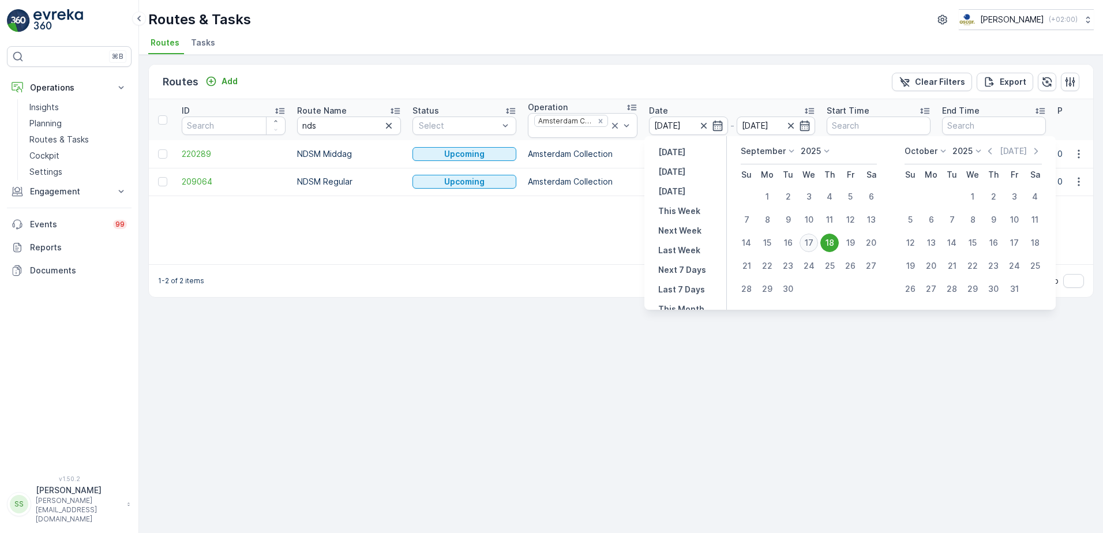
click at [806, 238] on div "17" at bounding box center [808, 243] width 18 height 18
type input "[DATE]"
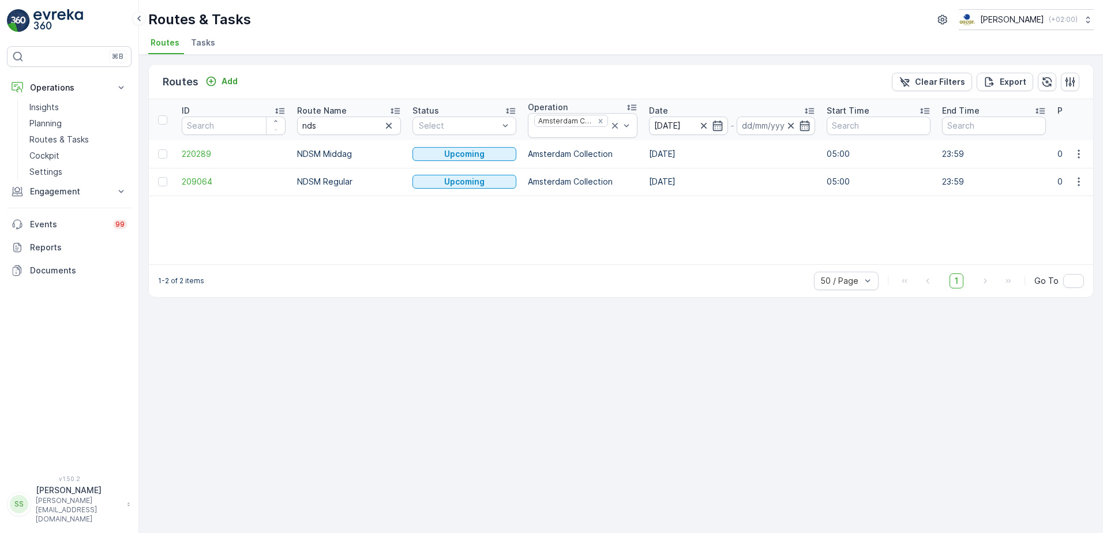
type input "[DATE]"
click at [736, 83] on div "Routes Add Clear Filters Export" at bounding box center [621, 82] width 944 height 35
click at [197, 183] on span "208873" at bounding box center [234, 182] width 104 height 12
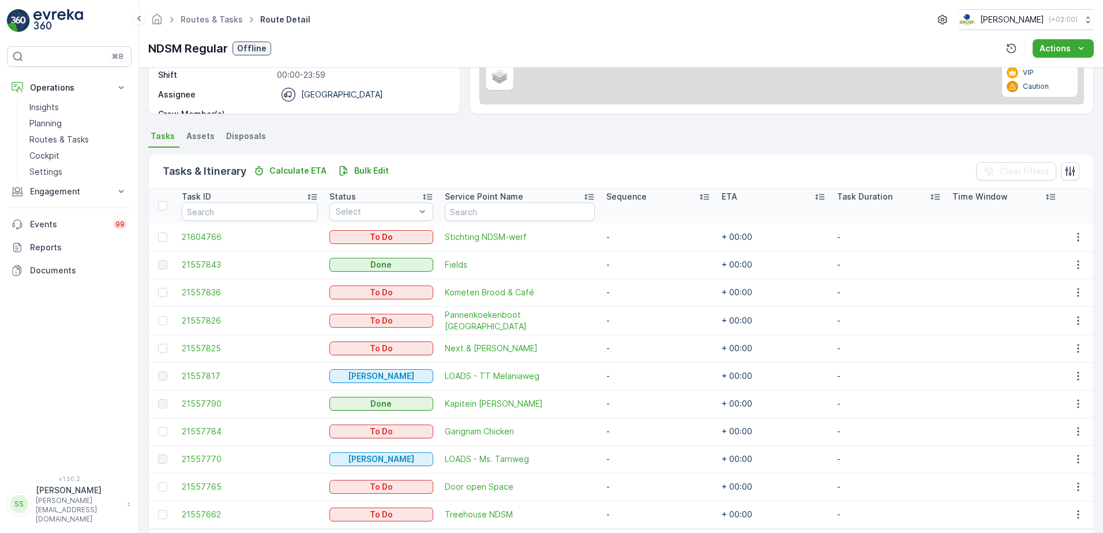
scroll to position [231, 0]
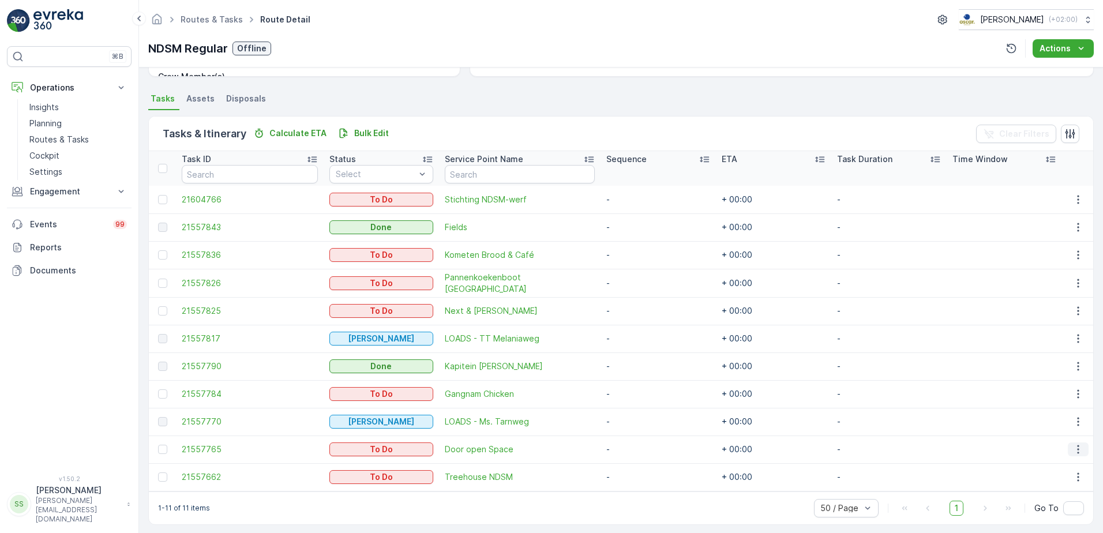
click at [1072, 447] on icon "button" at bounding box center [1078, 449] width 12 height 12
click at [1051, 390] on span "Change Route" at bounding box center [1049, 394] width 56 height 12
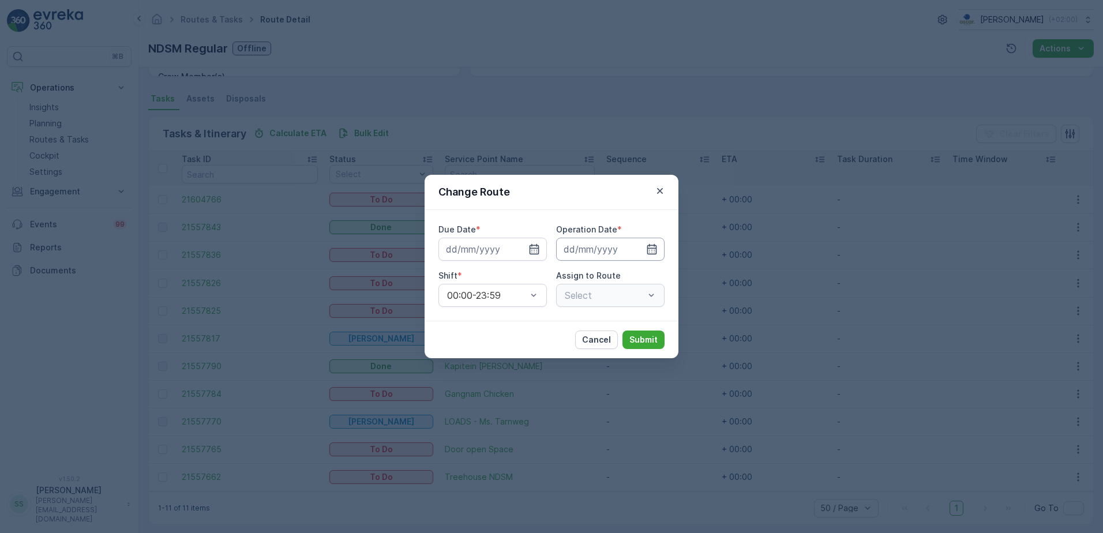
type input "[DATE]"
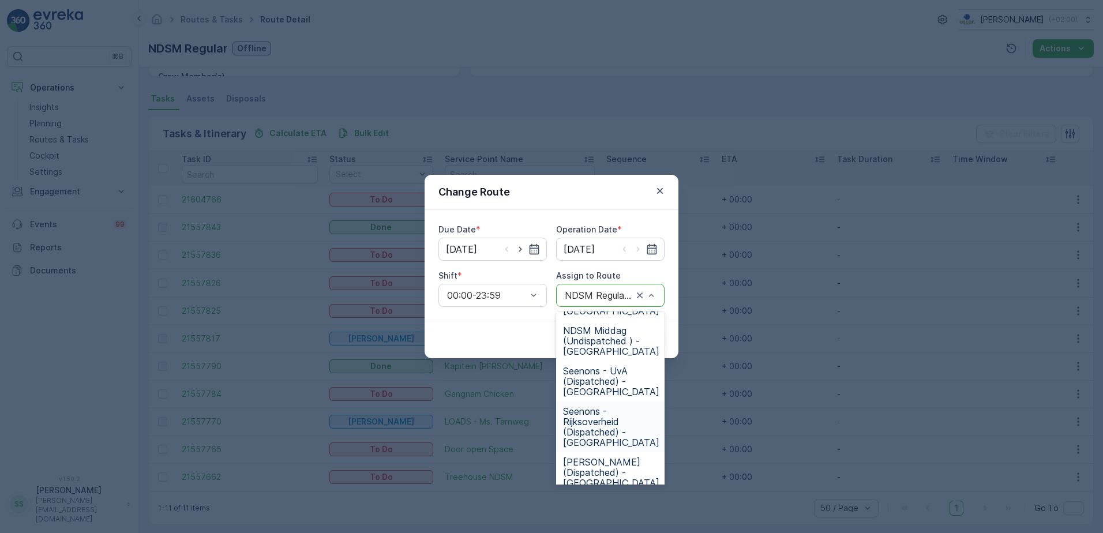
scroll to position [145, 0]
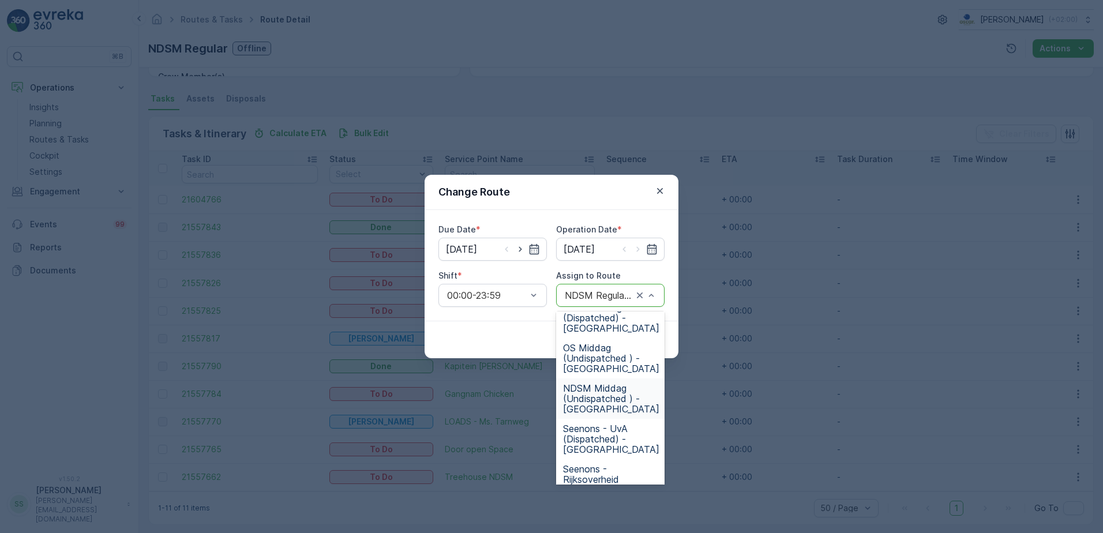
click at [597, 393] on span "NDSM Middag (Undispatched ) - Amsterdam" at bounding box center [611, 398] width 96 height 31
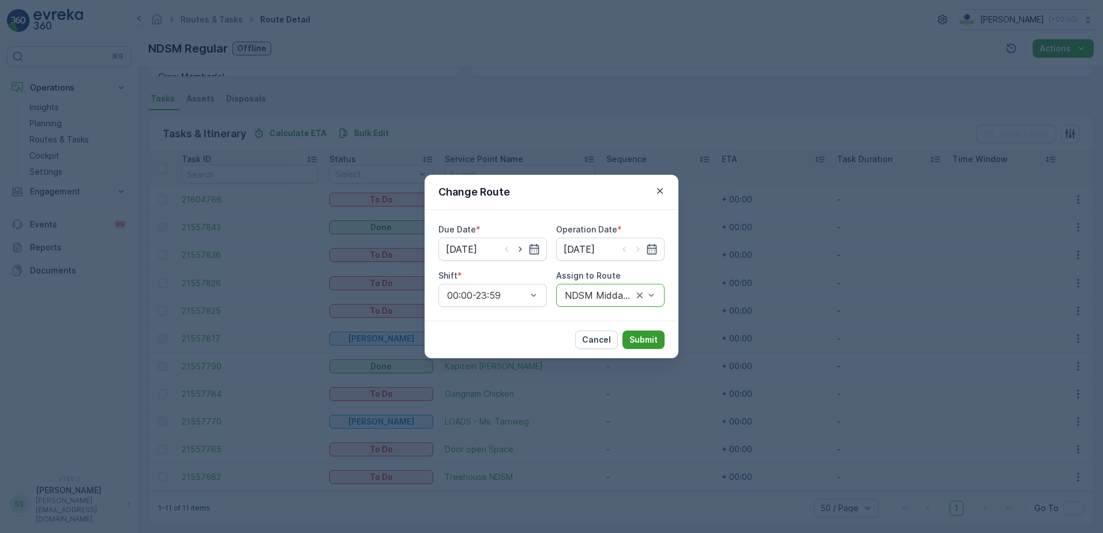
click at [634, 333] on button "Submit" at bounding box center [643, 339] width 42 height 18
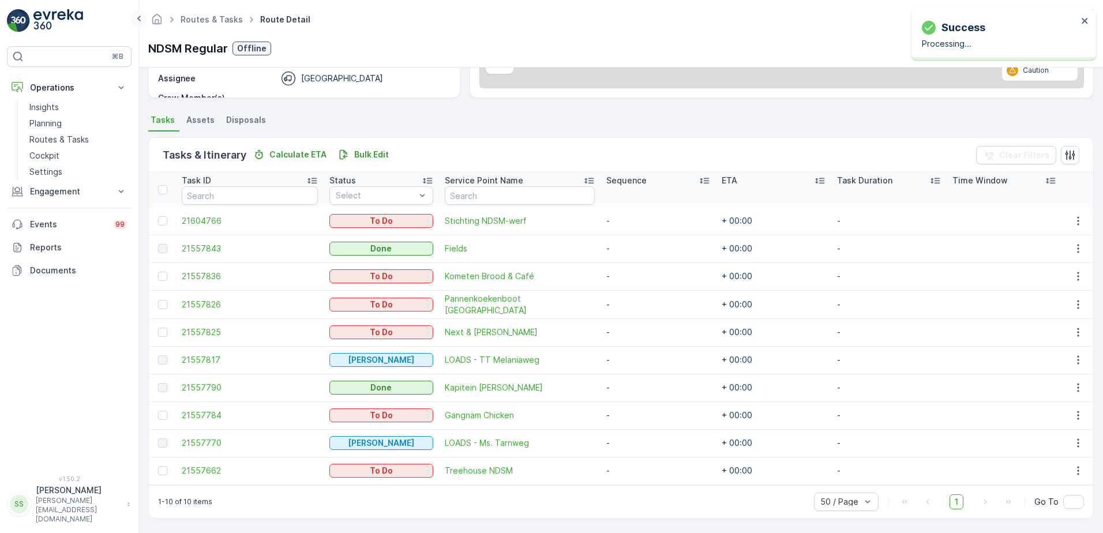
scroll to position [215, 0]
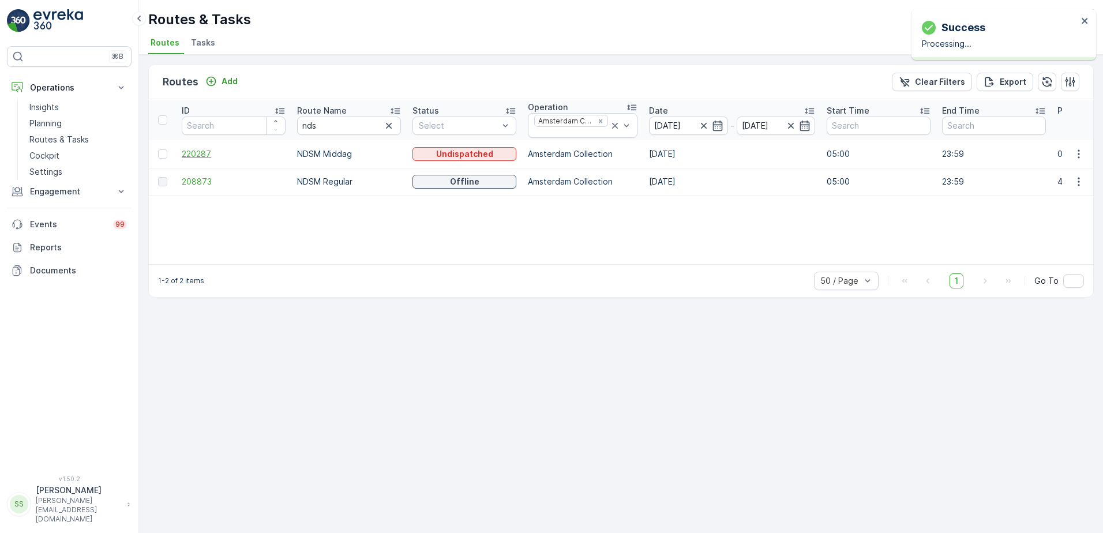
click at [205, 157] on span "220287" at bounding box center [234, 154] width 104 height 12
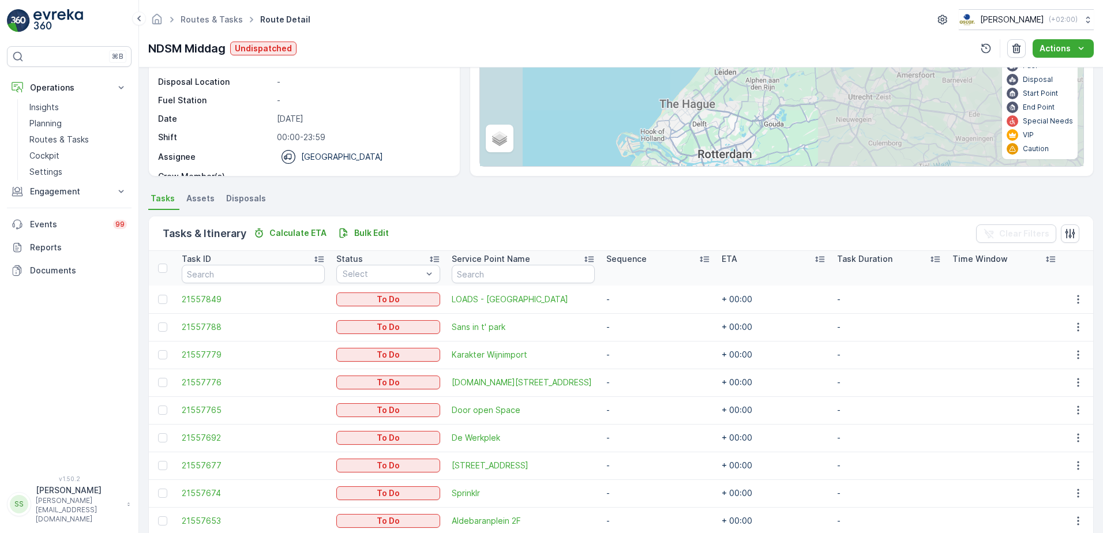
scroll to position [237, 0]
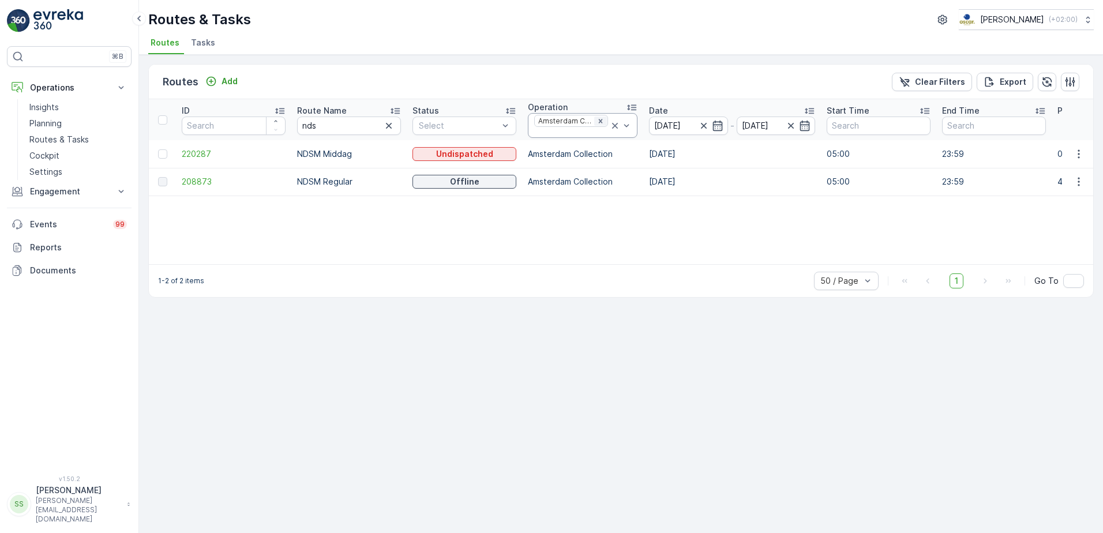
click at [598, 121] on icon "Remove Amsterdam Collection" at bounding box center [600, 121] width 4 height 4
click at [598, 75] on div "Routes Add Clear Filters Export" at bounding box center [621, 82] width 944 height 35
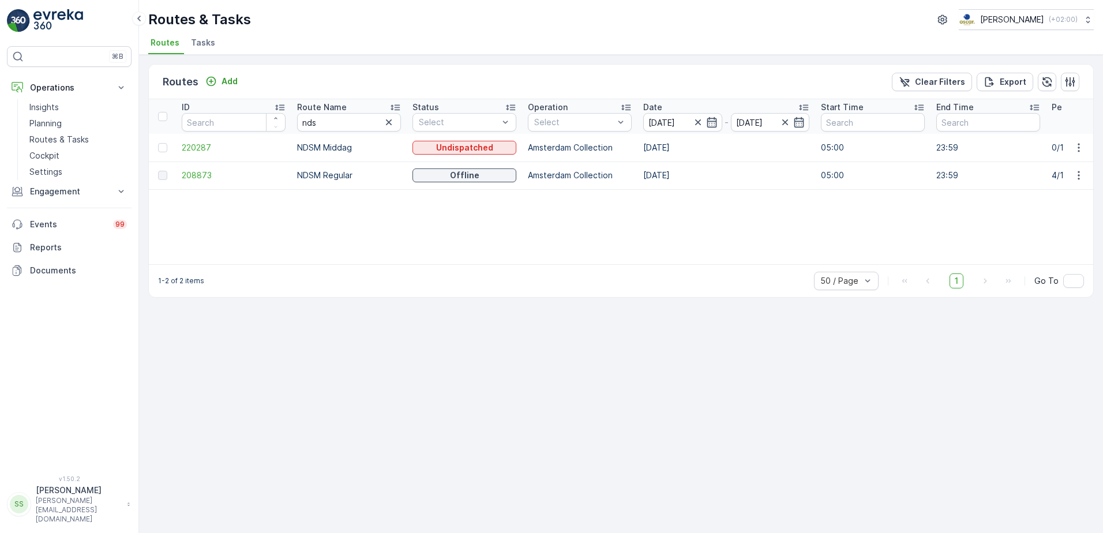
click at [549, 69] on div "Routes Add Clear Filters Export" at bounding box center [621, 82] width 944 height 35
type input "rot"
click at [536, 159] on div at bounding box center [539, 154] width 9 height 9
click at [556, 58] on div "Routes Add Clear Filters Export ID Route Name nds Status Select Operation optio…" at bounding box center [621, 294] width 964 height 478
click at [556, 74] on div "Routes Add Clear Filters Export" at bounding box center [621, 82] width 944 height 35
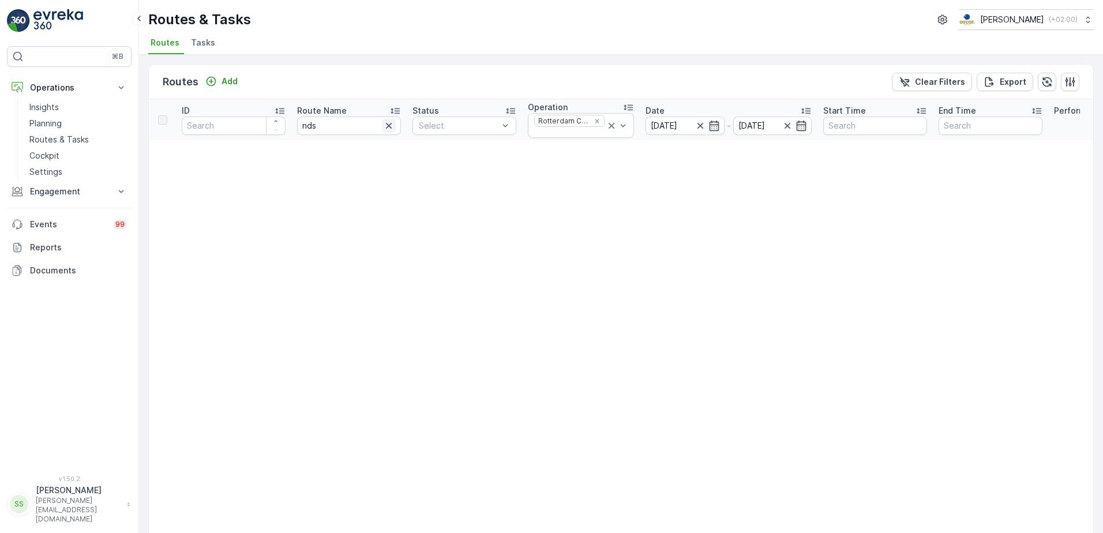
click at [388, 126] on icon "button" at bounding box center [389, 126] width 6 height 6
click at [360, 82] on div "Routes Add Clear Filters Export" at bounding box center [621, 82] width 944 height 35
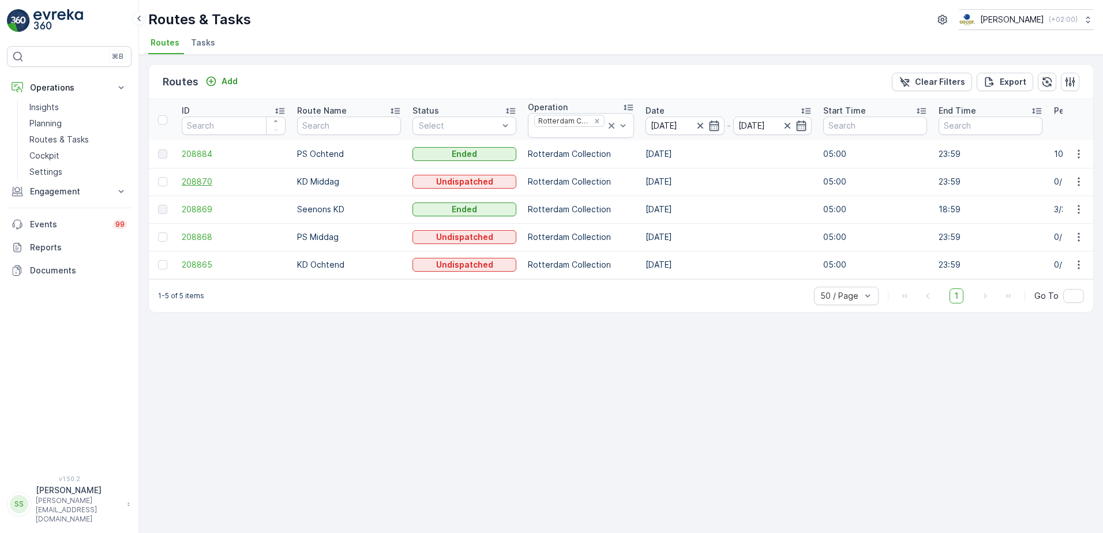
click at [190, 180] on span "208870" at bounding box center [234, 182] width 104 height 12
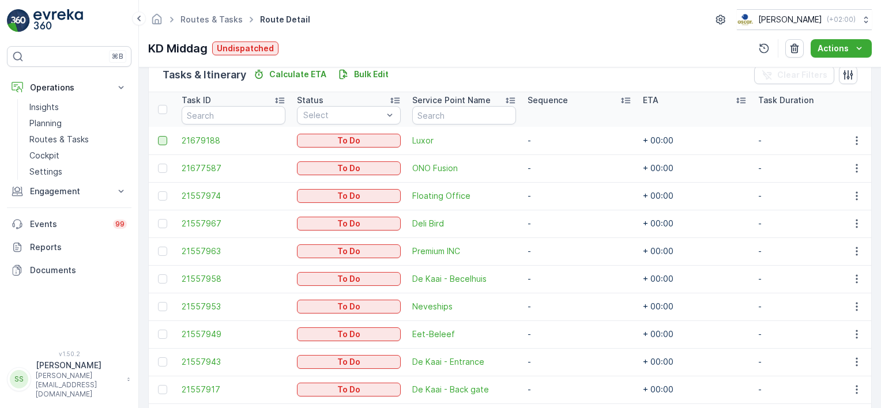
scroll to position [260, 0]
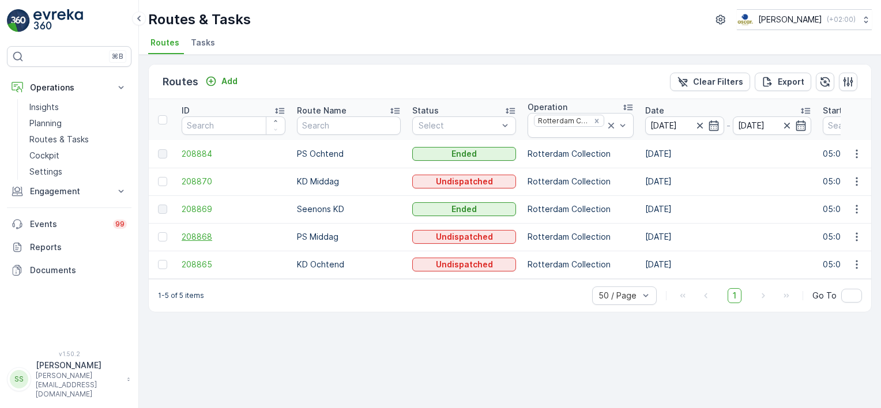
click at [187, 234] on span "208868" at bounding box center [234, 237] width 104 height 12
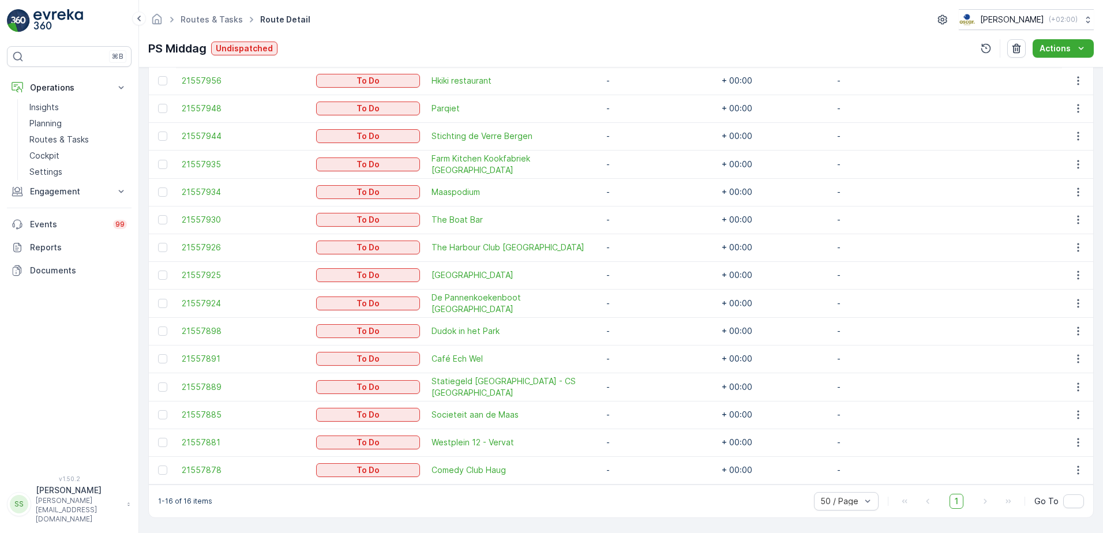
scroll to position [381, 0]
drag, startPoint x: 438, startPoint y: 34, endPoint x: 417, endPoint y: 64, distance: 36.8
click at [438, 34] on div "Routes & Tasks Route Detail Oscar Circulair ( +02:00 ) PS Middag Undispatched A…" at bounding box center [621, 33] width 964 height 67
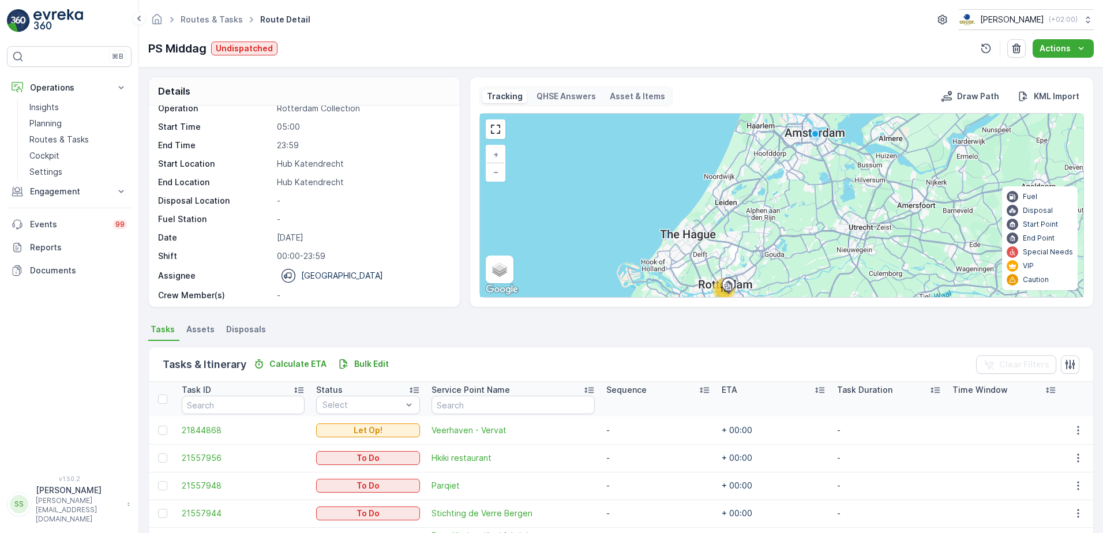
scroll to position [0, 0]
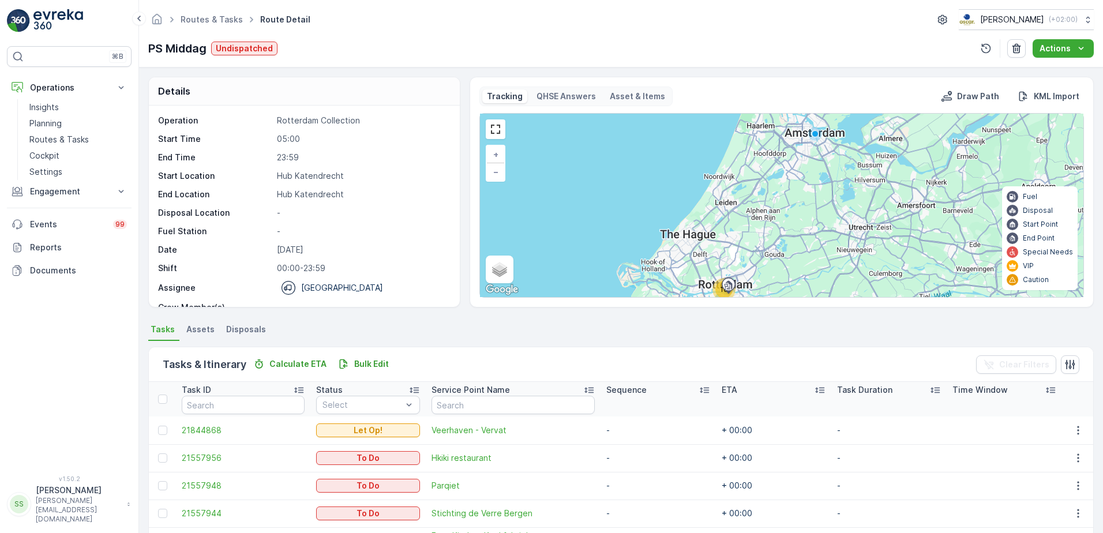
click at [460, 186] on div "Details Operation Rotterdam Collection Start Time 05:00 End Time 23:59 Start Lo…" at bounding box center [620, 192] width 945 height 231
click at [430, 156] on p "23:59" at bounding box center [362, 158] width 171 height 12
click at [347, 16] on div "Routes & Tasks Route Detail Oscar Circulair ( +02:00 )" at bounding box center [620, 19] width 945 height 21
click at [612, 45] on div "PS Middag Undispatched Actions" at bounding box center [620, 48] width 945 height 18
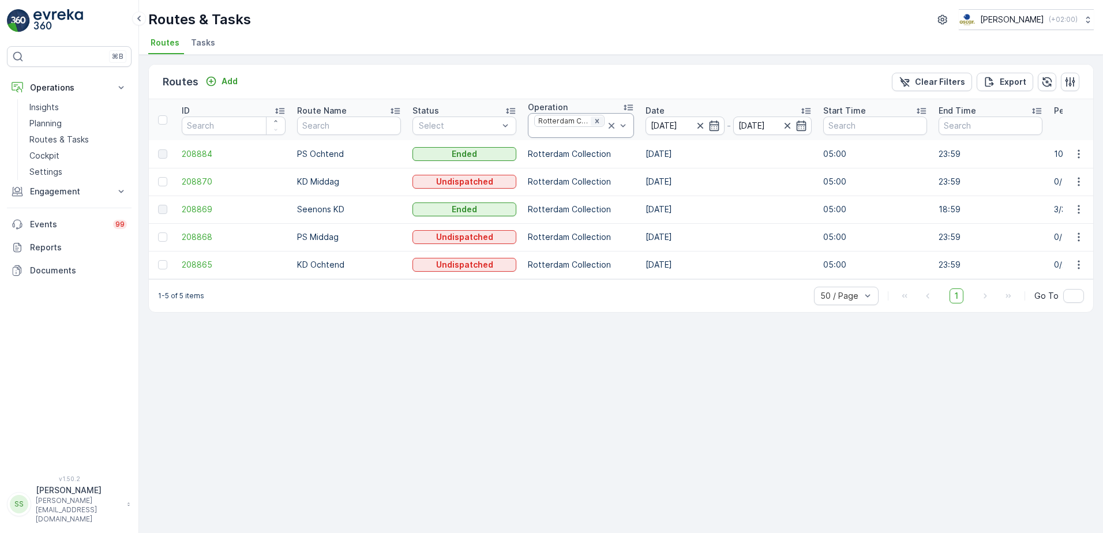
click at [593, 122] on icon "Remove Rotterdam Collection" at bounding box center [597, 121] width 8 height 8
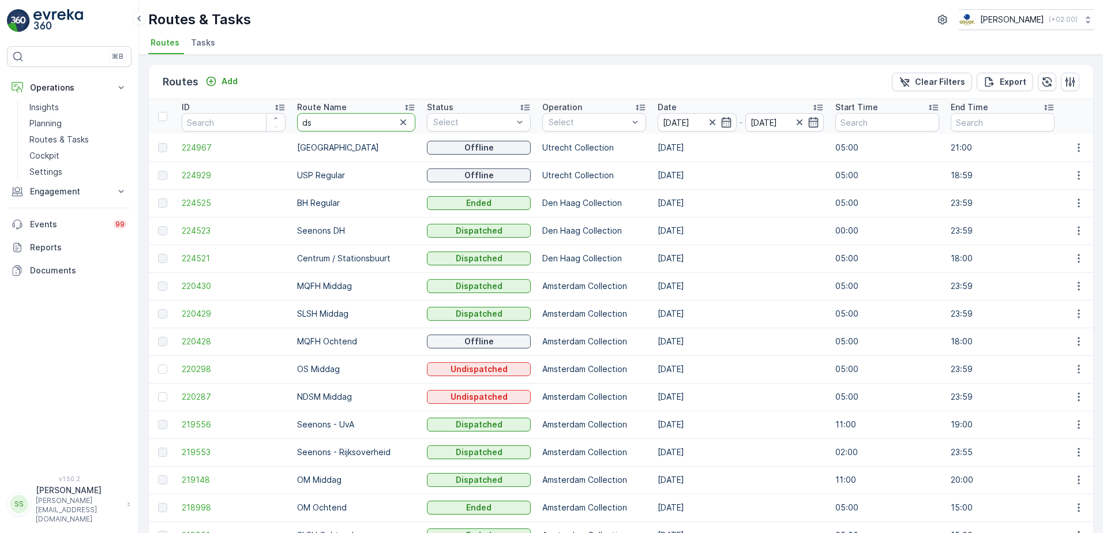
type input "dsm"
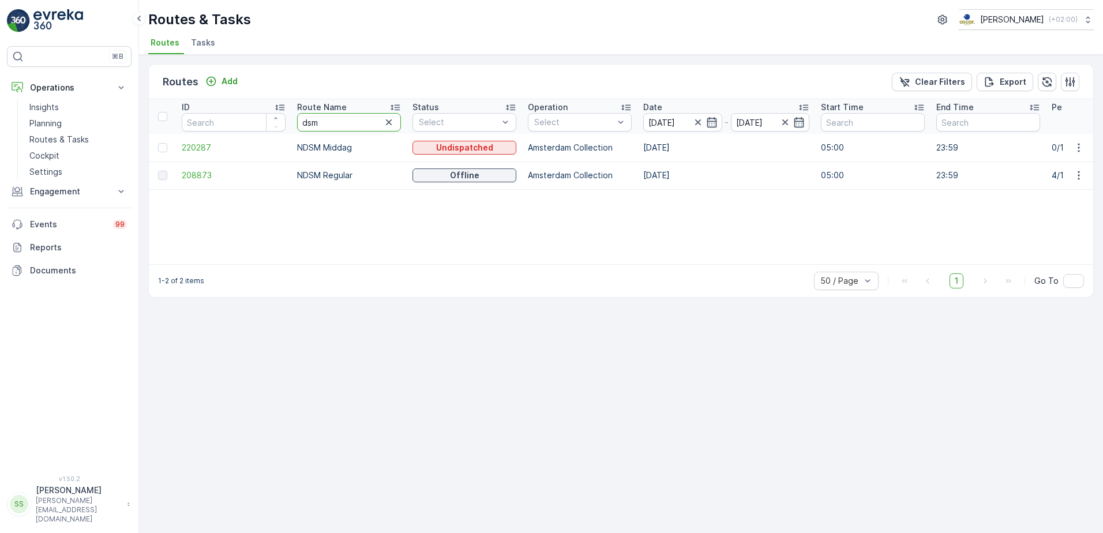
click at [322, 122] on input "dsm" at bounding box center [349, 122] width 104 height 18
drag, startPoint x: 333, startPoint y: 210, endPoint x: 321, endPoint y: 210, distance: 12.7
click at [332, 210] on div "ID Route Name dsm Status Select Operation Select Date 17.09.2025 - 17.09.2025 S…" at bounding box center [621, 181] width 944 height 165
click at [196, 172] on span "208873" at bounding box center [234, 176] width 104 height 12
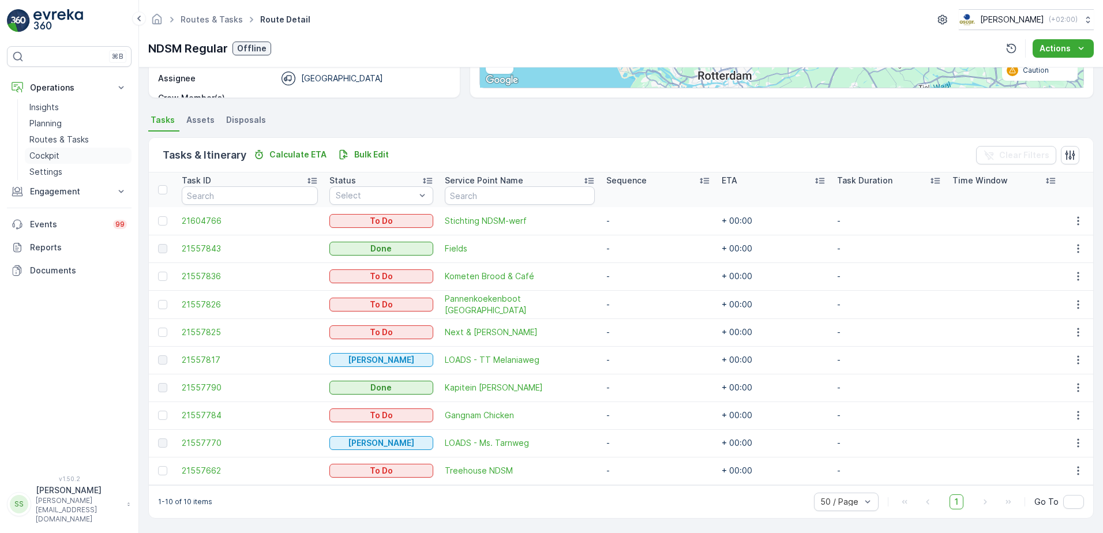
scroll to position [215, 0]
click at [470, 409] on span "Gangnam Chicken" at bounding box center [520, 415] width 150 height 12
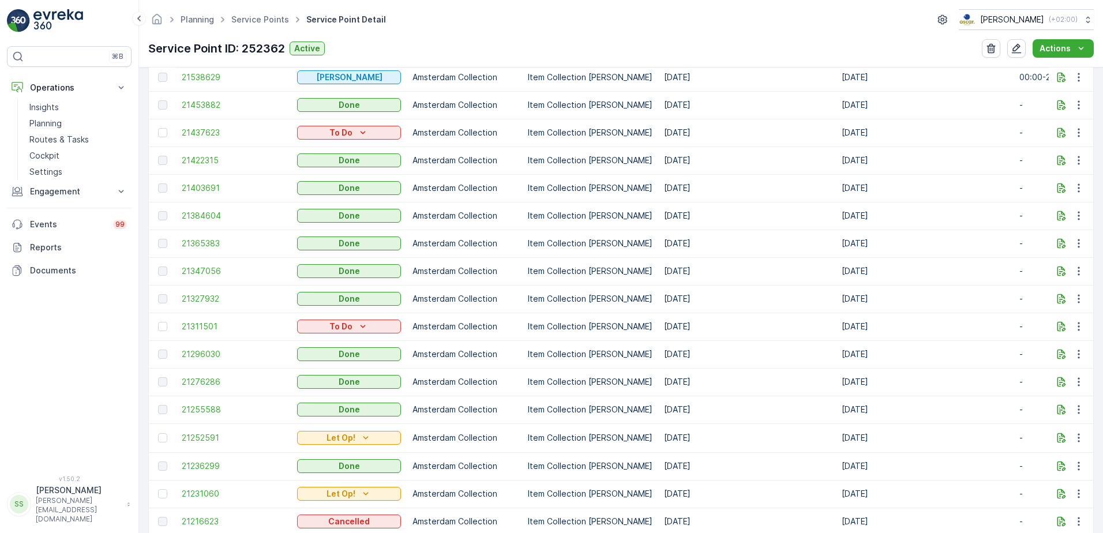
scroll to position [519, 0]
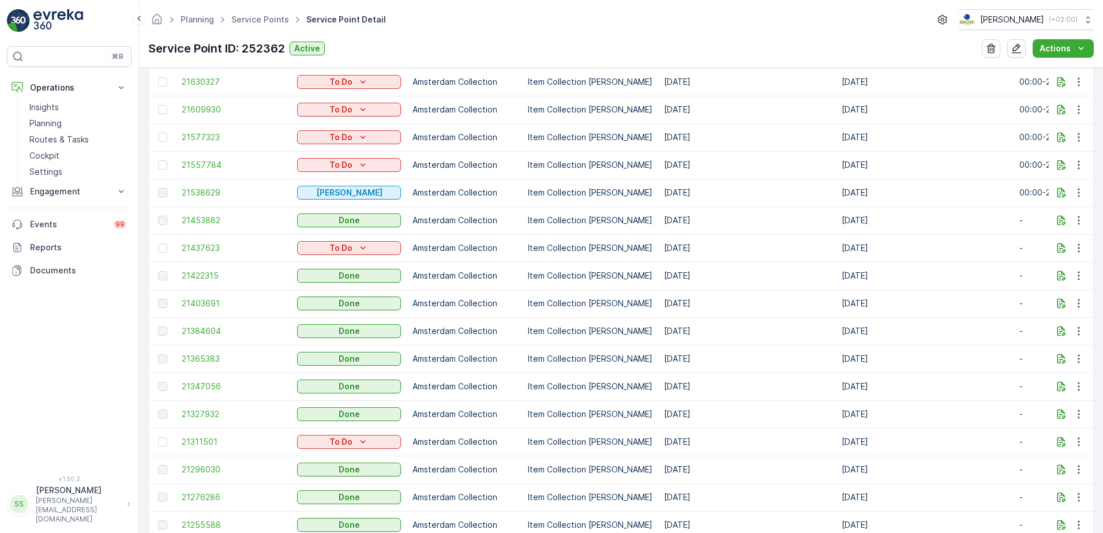
click at [684, 192] on td "[DATE]" at bounding box center [747, 193] width 178 height 28
drag, startPoint x: 684, startPoint y: 192, endPoint x: 639, endPoint y: 200, distance: 45.0
click at [639, 200] on td "Item Collection [PERSON_NAME]" at bounding box center [590, 193] width 136 height 28
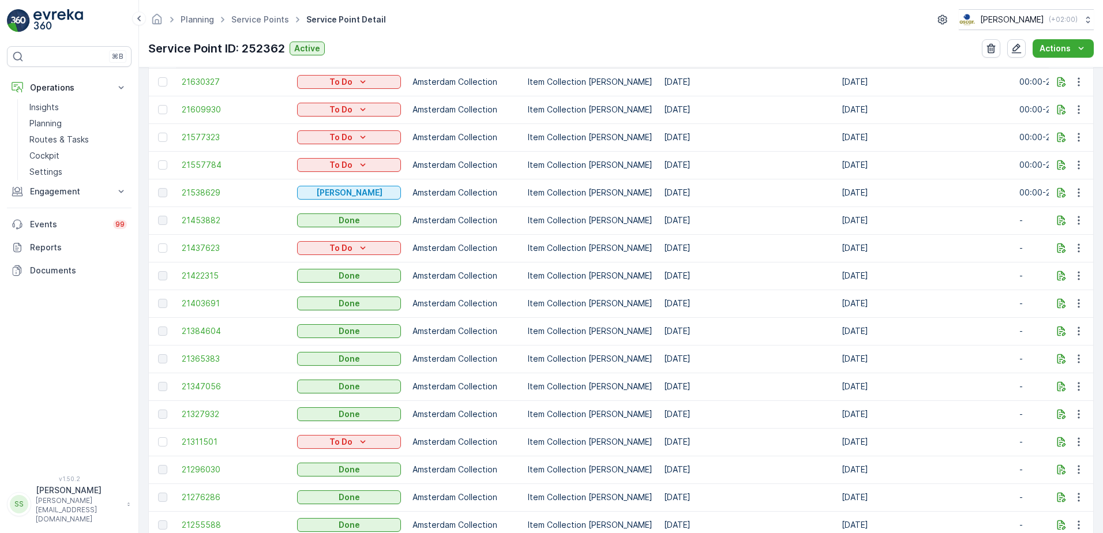
click at [665, 194] on td "[DATE]" at bounding box center [747, 193] width 178 height 28
drag, startPoint x: 665, startPoint y: 194, endPoint x: 590, endPoint y: 196, distance: 75.6
click at [590, 196] on p "Item Collection [PERSON_NAME]" at bounding box center [590, 193] width 125 height 12
click at [193, 194] on span "21538629" at bounding box center [234, 193] width 104 height 12
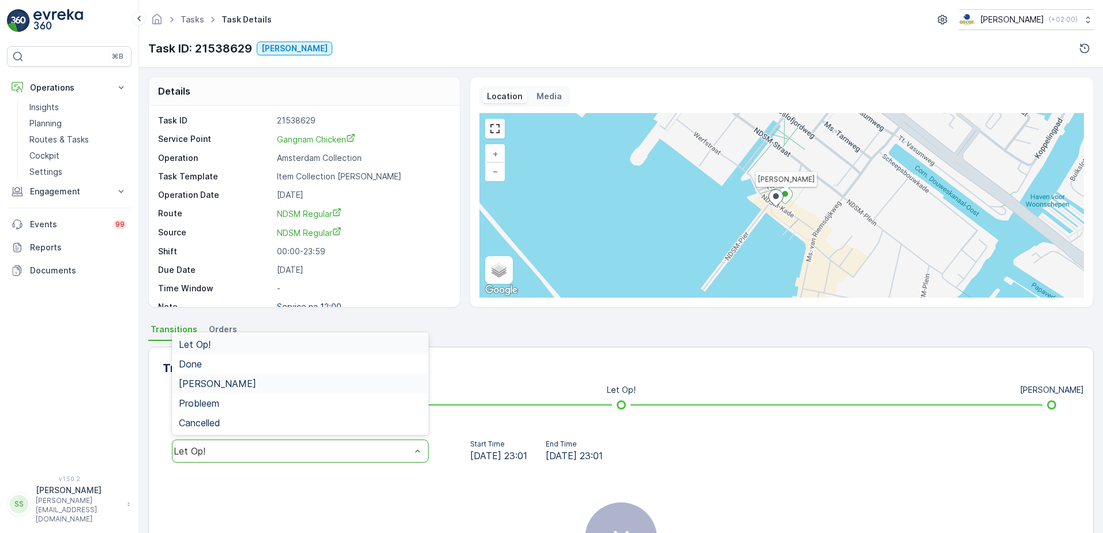
click at [206, 385] on span "[PERSON_NAME]" at bounding box center [217, 383] width 77 height 10
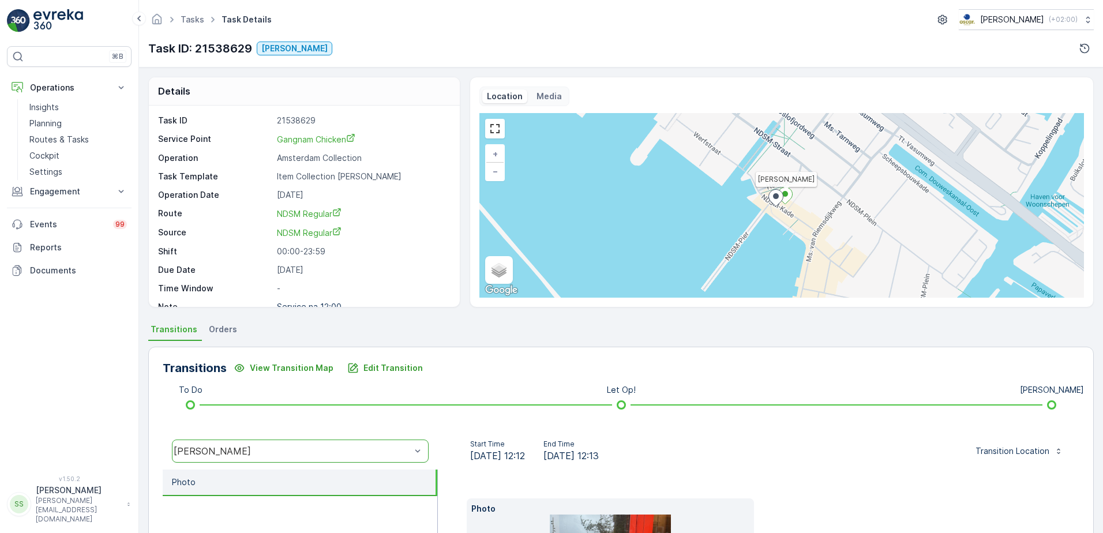
drag, startPoint x: 505, startPoint y: 383, endPoint x: 487, endPoint y: 392, distance: 19.6
click at [503, 383] on div "Transitions View Transition Map Edit Transition To Do Let Op! Geen Afval option…" at bounding box center [620, 539] width 945 height 384
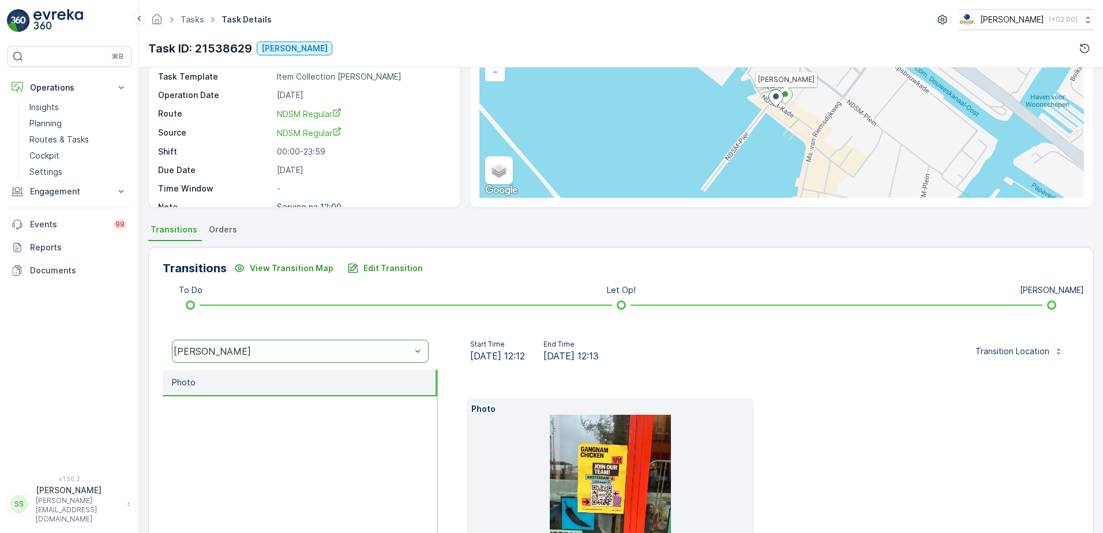
scroll to position [213, 0]
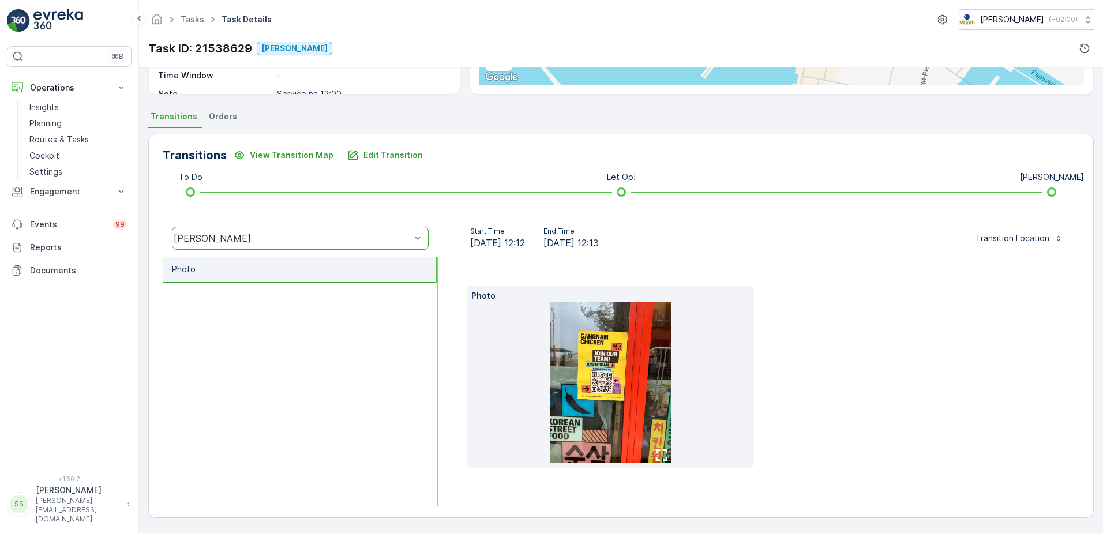
click at [595, 391] on img at bounding box center [610, 382] width 121 height 161
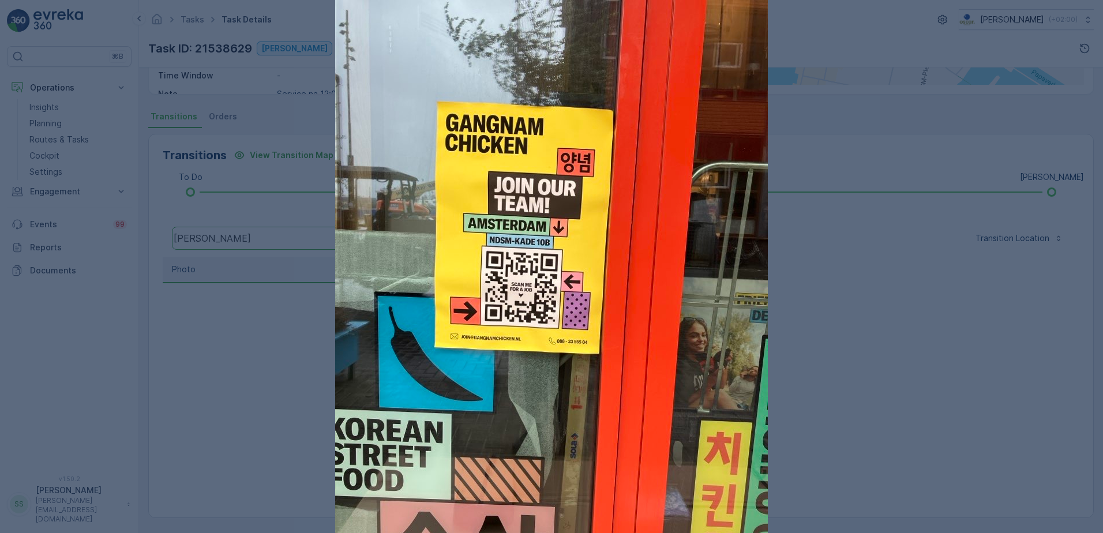
click at [873, 378] on div at bounding box center [551, 266] width 1103 height 533
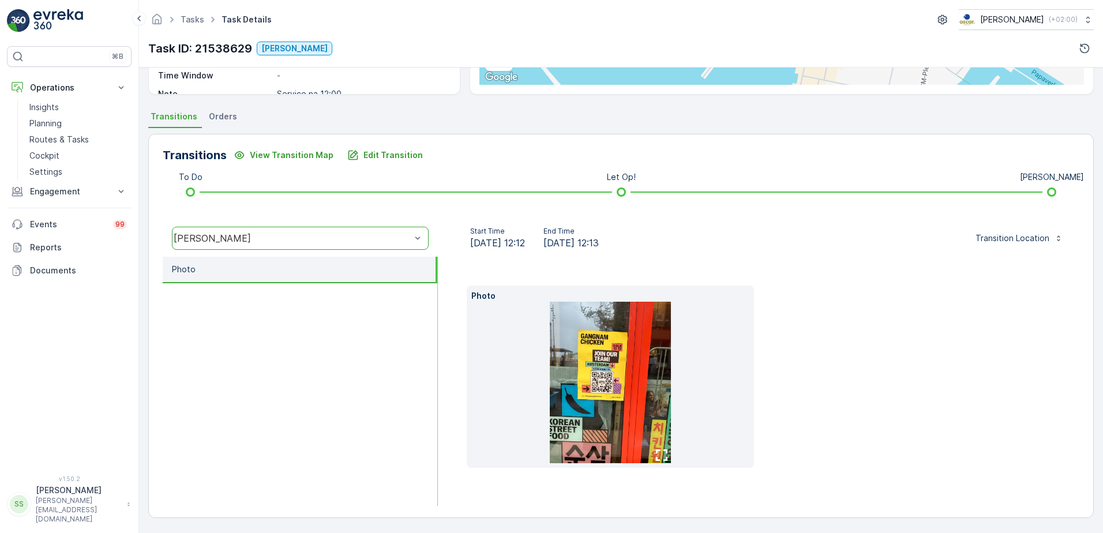
click at [388, 391] on ul "Photo" at bounding box center [300, 381] width 275 height 249
click at [288, 404] on ul "Photo" at bounding box center [300, 381] width 275 height 249
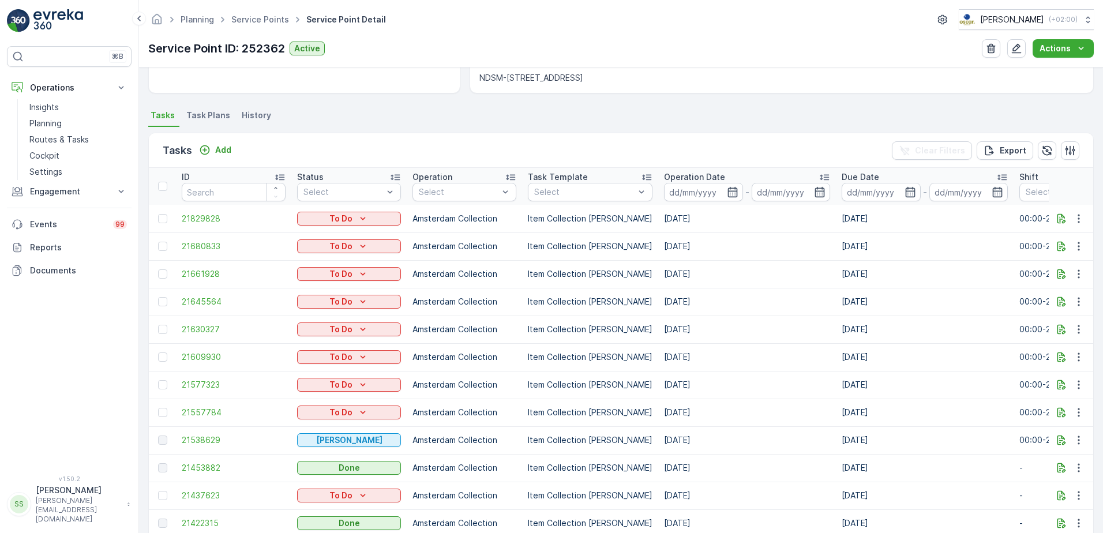
scroll to position [346, 0]
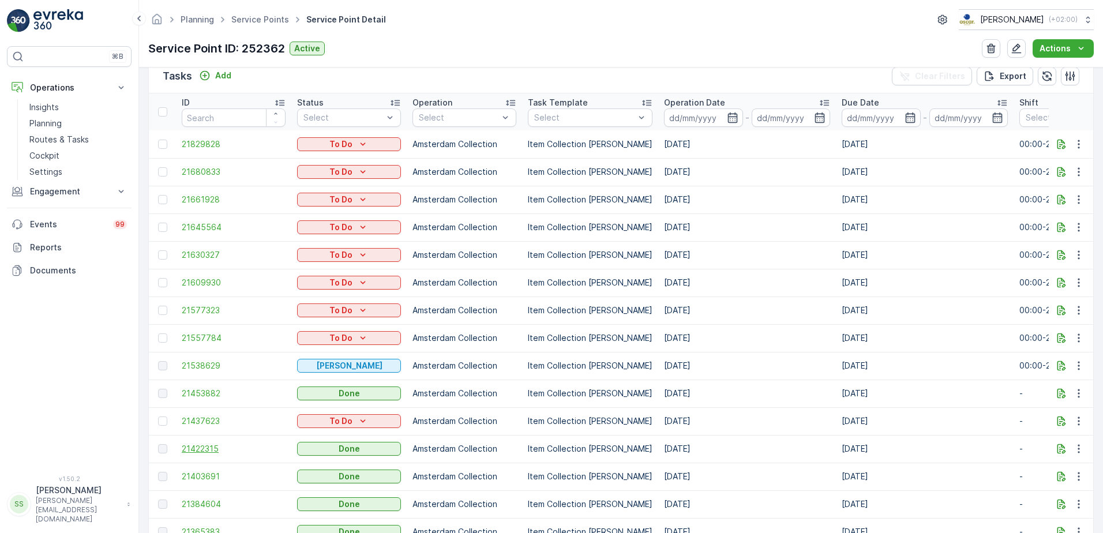
click at [202, 452] on span "21422315" at bounding box center [234, 449] width 104 height 12
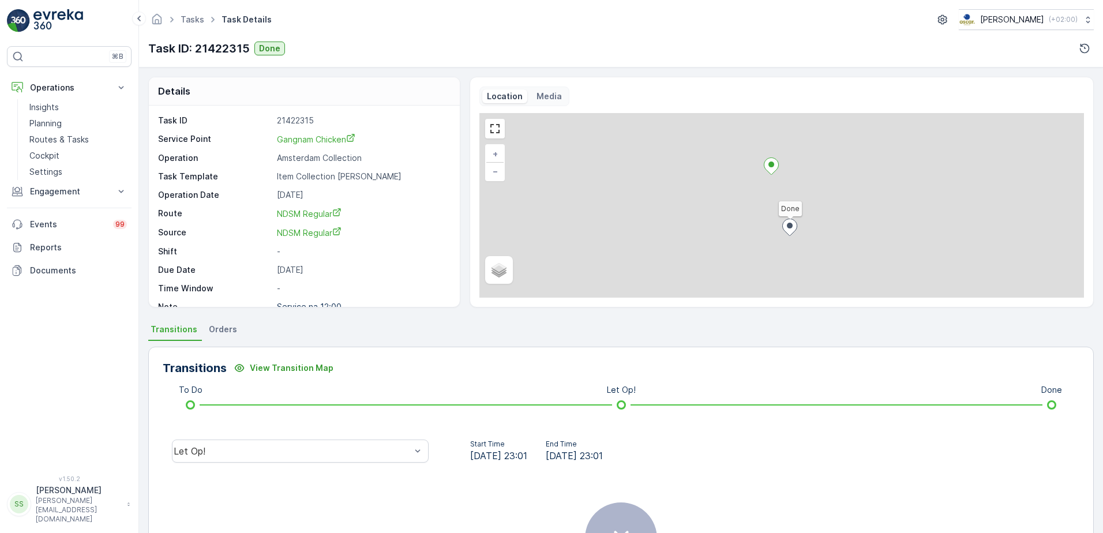
scroll to position [27, 0]
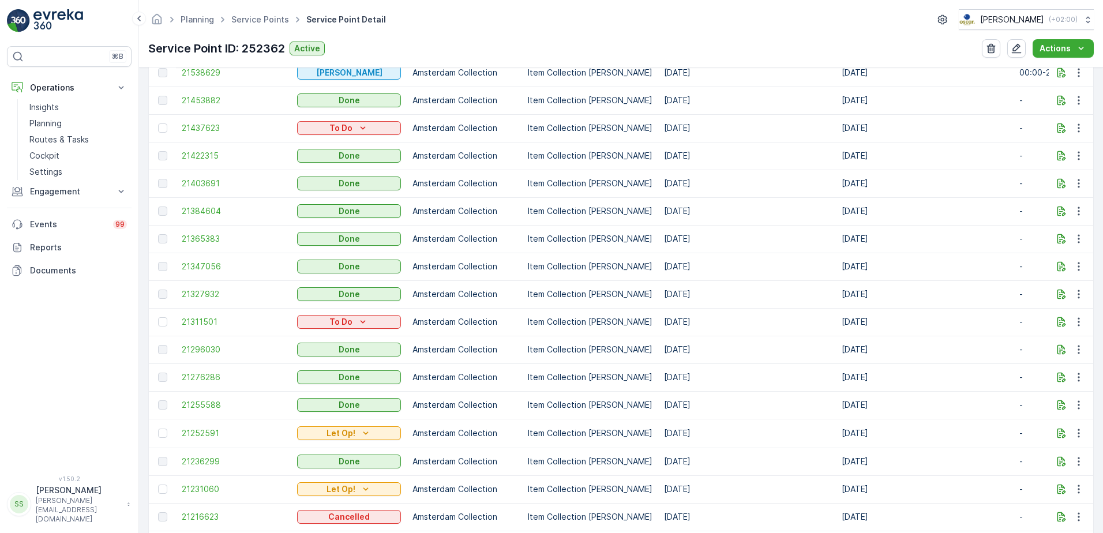
scroll to position [524, 0]
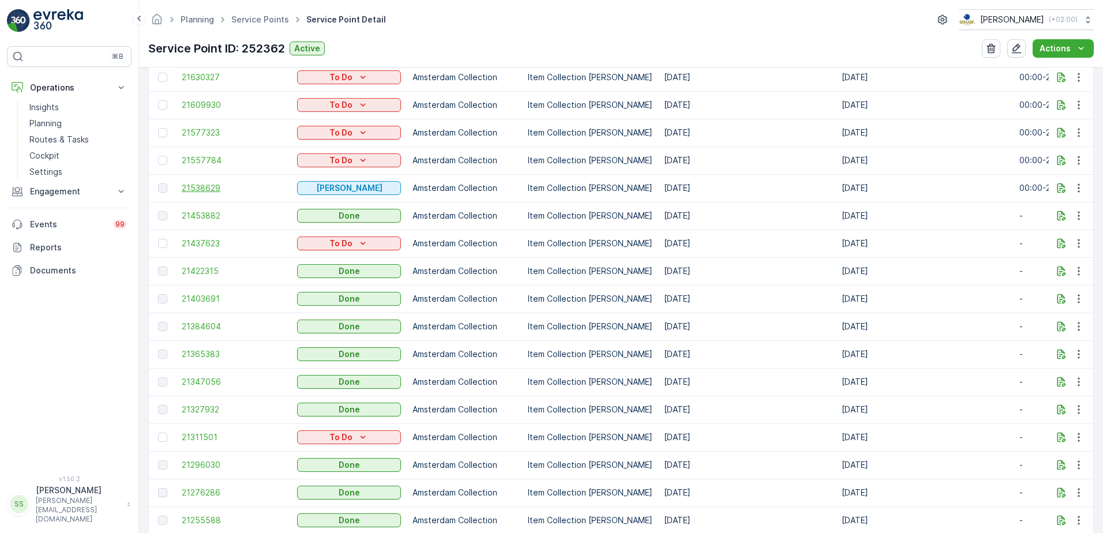
click at [198, 186] on span "21538629" at bounding box center [234, 188] width 104 height 12
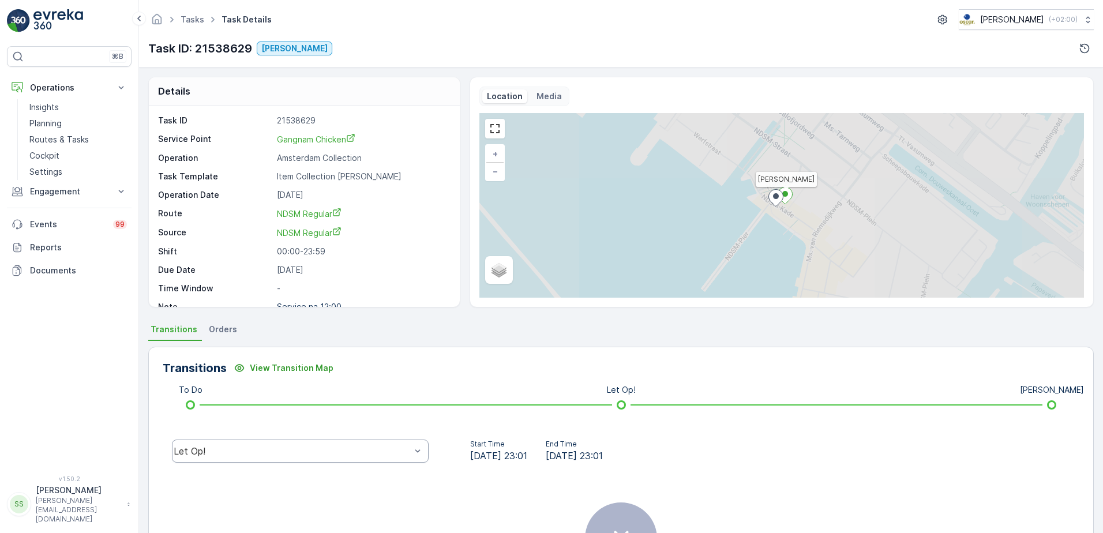
click at [285, 461] on div "Let Op!" at bounding box center [300, 450] width 257 height 23
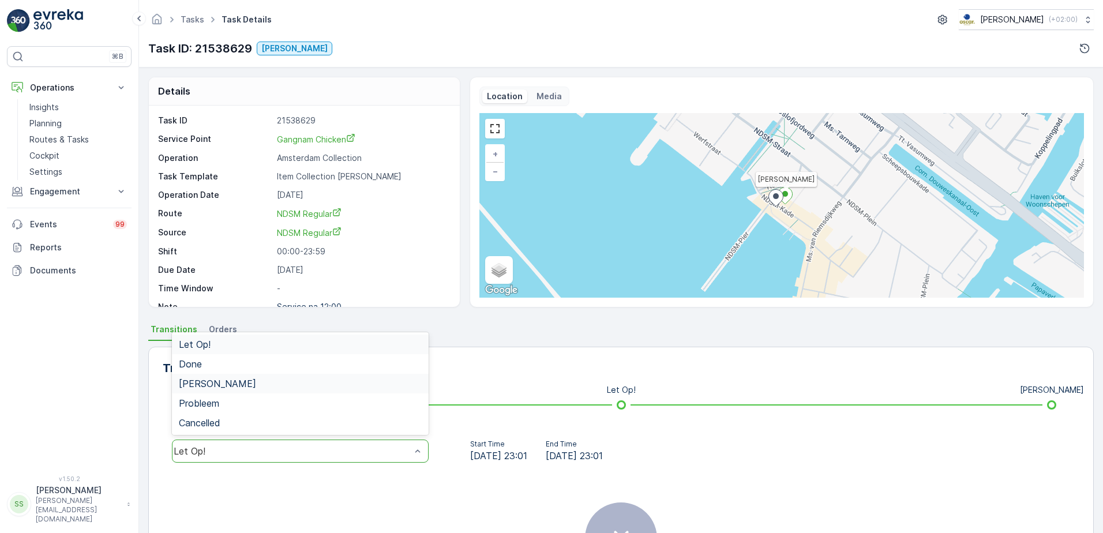
click at [200, 378] on span "[PERSON_NAME]" at bounding box center [217, 383] width 77 height 10
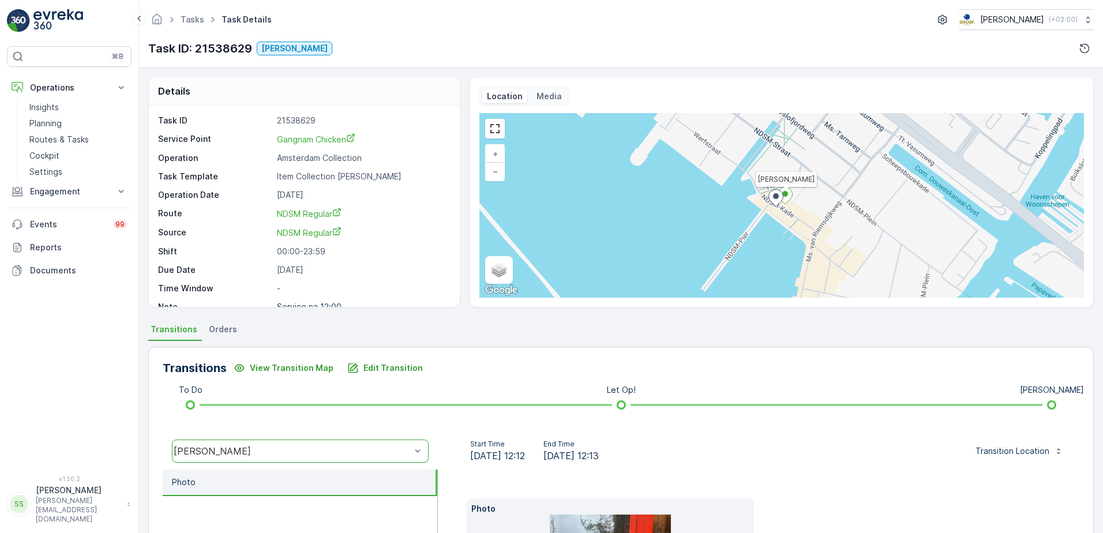
click at [448, 449] on div "Start Time 16.09.2025 12:12 End Time 16.09.2025 12:13" at bounding box center [534, 450] width 175 height 23
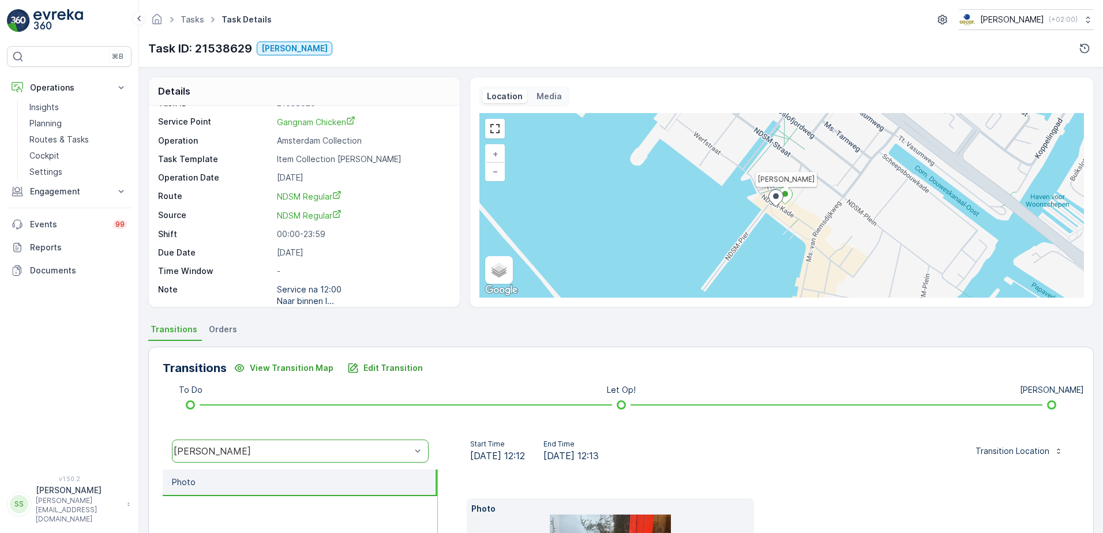
scroll to position [27, 0]
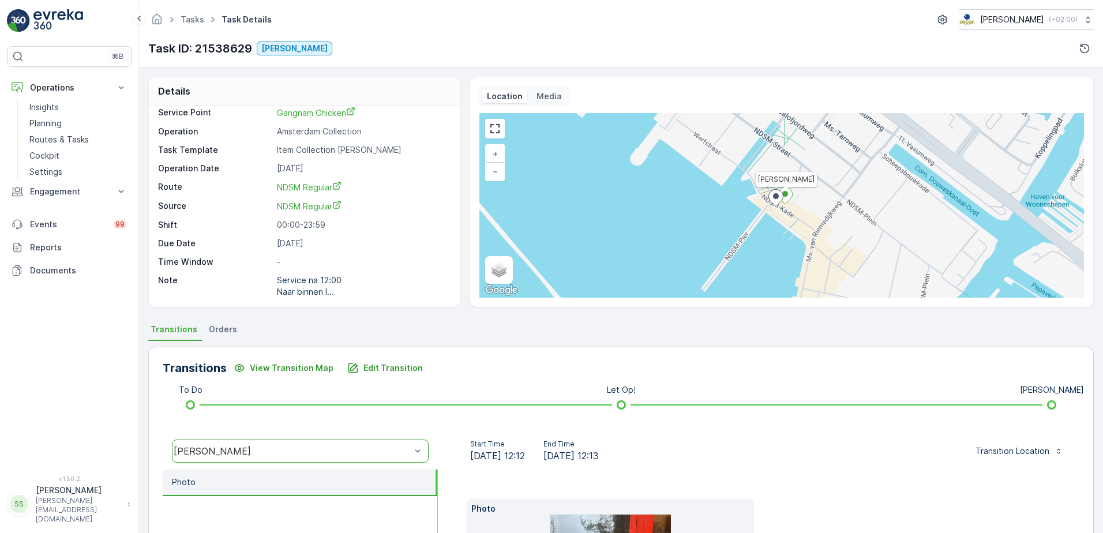
click at [469, 466] on div "Start Time 16.09.2025 12:12 End Time 16.09.2025 12:13 Transition Location" at bounding box center [758, 450] width 641 height 37
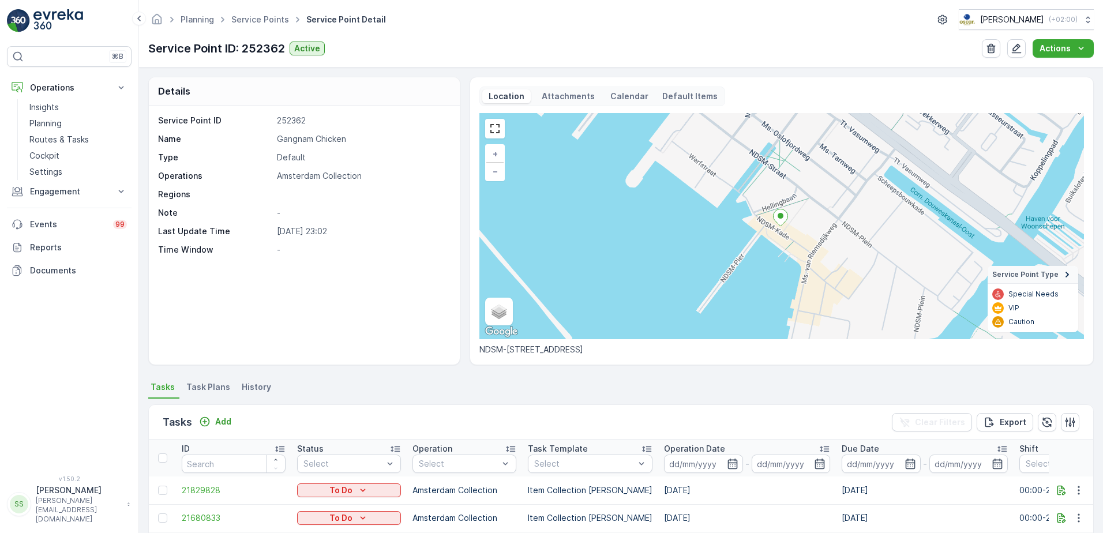
click at [601, 43] on div "Service Point ID: 252362 Active Actions" at bounding box center [620, 48] width 945 height 18
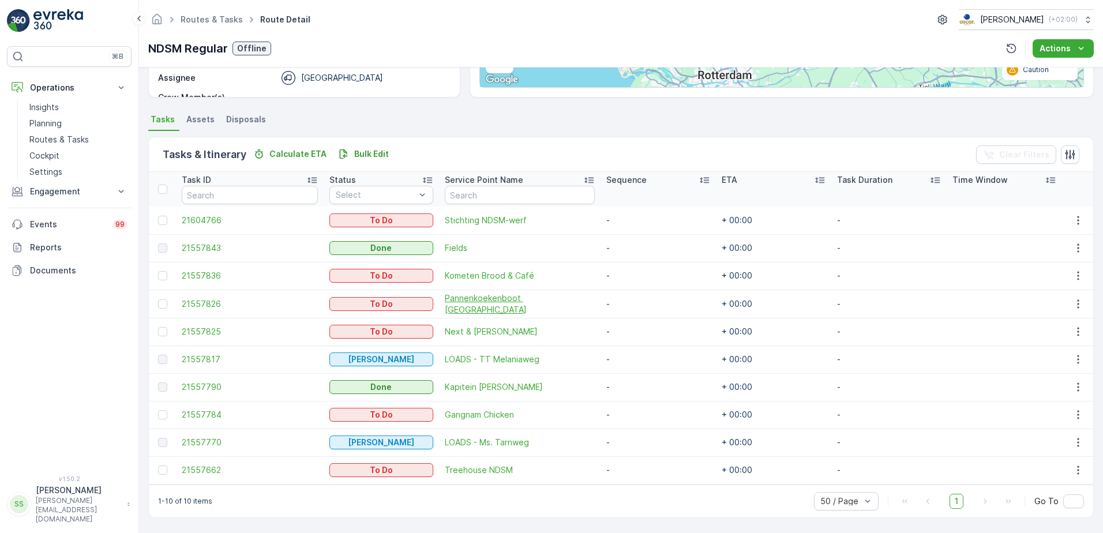
scroll to position [215, 0]
click at [633, 297] on td "-" at bounding box center [657, 303] width 115 height 28
click at [577, 118] on ul "Tasks Assets Disposals" at bounding box center [620, 121] width 945 height 20
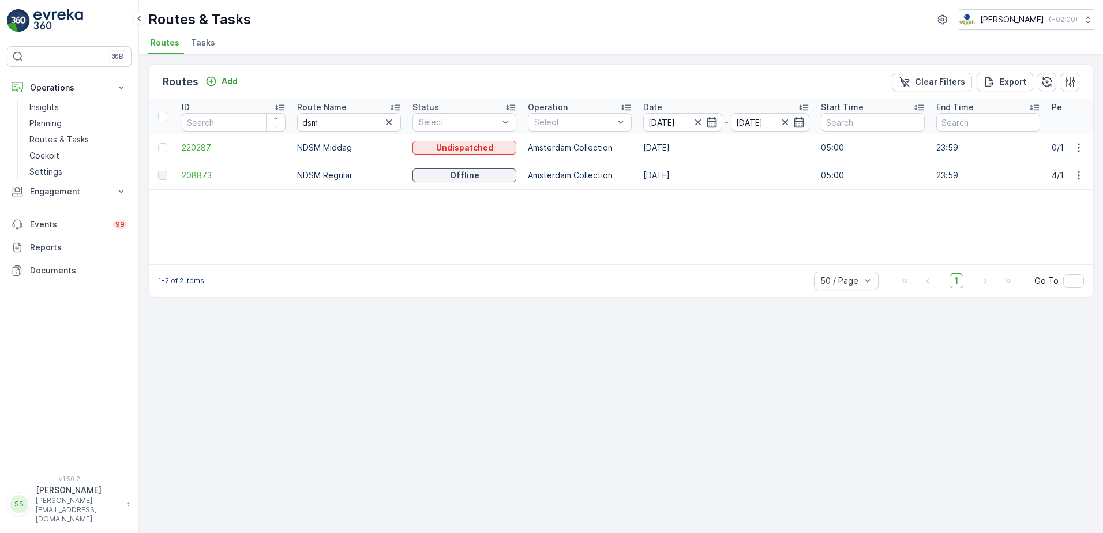
click at [541, 78] on div "Routes Add Clear Filters Export" at bounding box center [621, 82] width 944 height 35
drag, startPoint x: 336, startPoint y: 125, endPoint x: 301, endPoint y: 121, distance: 34.8
click at [301, 121] on input "dsm" at bounding box center [349, 122] width 104 height 18
click at [391, 126] on icon "button" at bounding box center [389, 122] width 12 height 12
click at [330, 86] on div "Routes Add Clear Filters Export" at bounding box center [621, 82] width 944 height 35
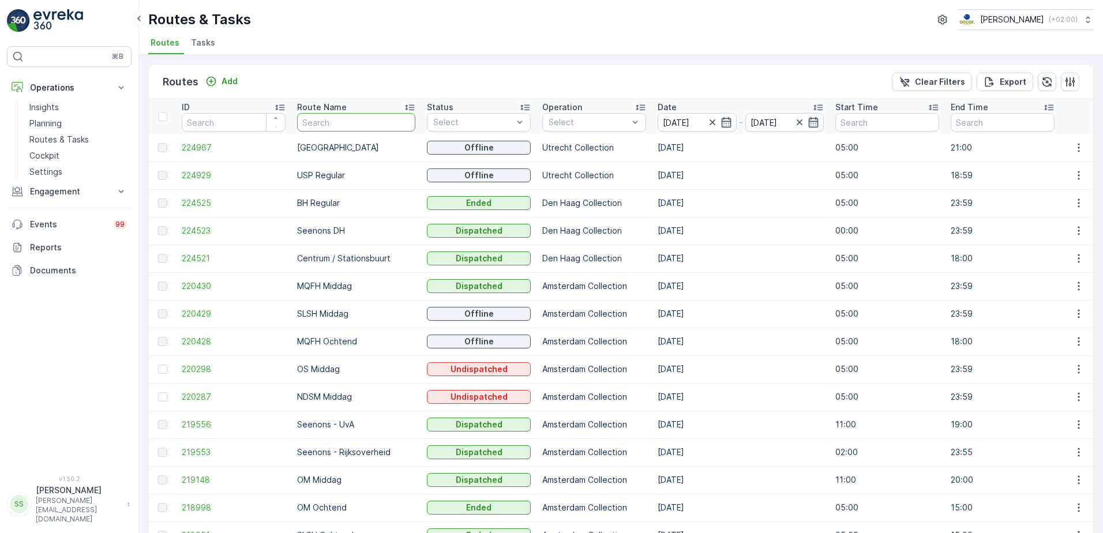
click at [326, 127] on input "text" at bounding box center [356, 122] width 118 height 18
click at [549, 242] on div at bounding box center [553, 239] width 9 height 9
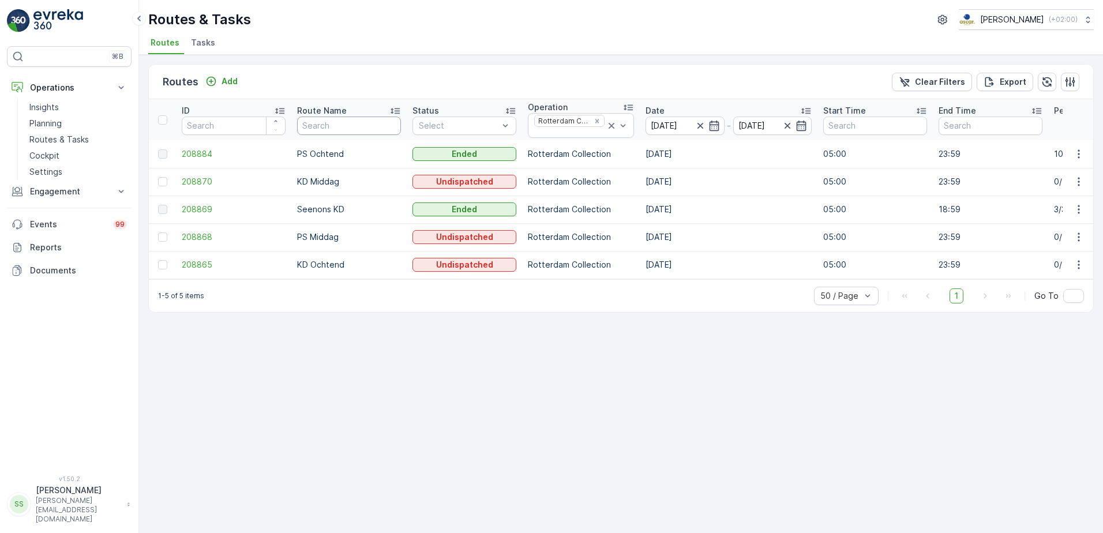
click at [319, 124] on input "text" at bounding box center [349, 125] width 104 height 18
type input "middag"
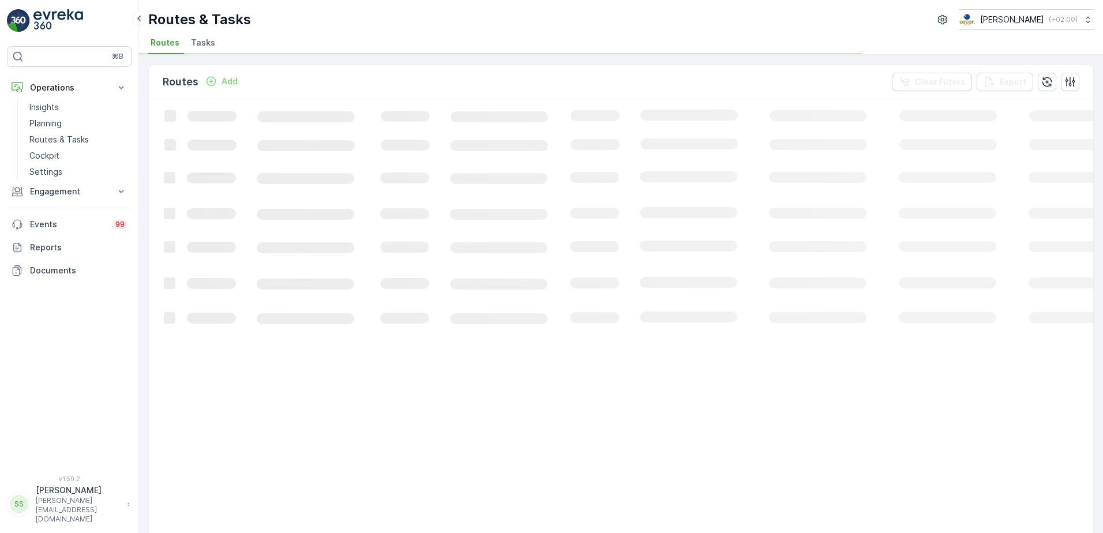
click at [354, 73] on div "Routes Add Clear Filters Export" at bounding box center [621, 82] width 944 height 35
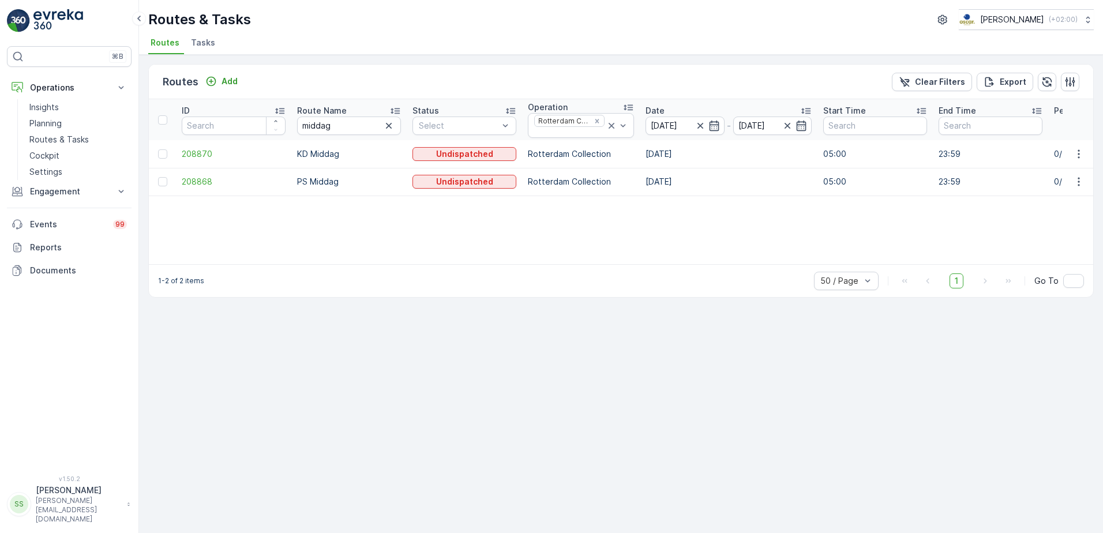
click at [351, 225] on div "ID Route Name middag Status Select Operation Rotterdam Collection Date 17.09.20…" at bounding box center [621, 181] width 944 height 165
click at [283, 36] on ul "Routes Tasks" at bounding box center [616, 45] width 936 height 20
click at [193, 155] on span "208870" at bounding box center [234, 154] width 104 height 12
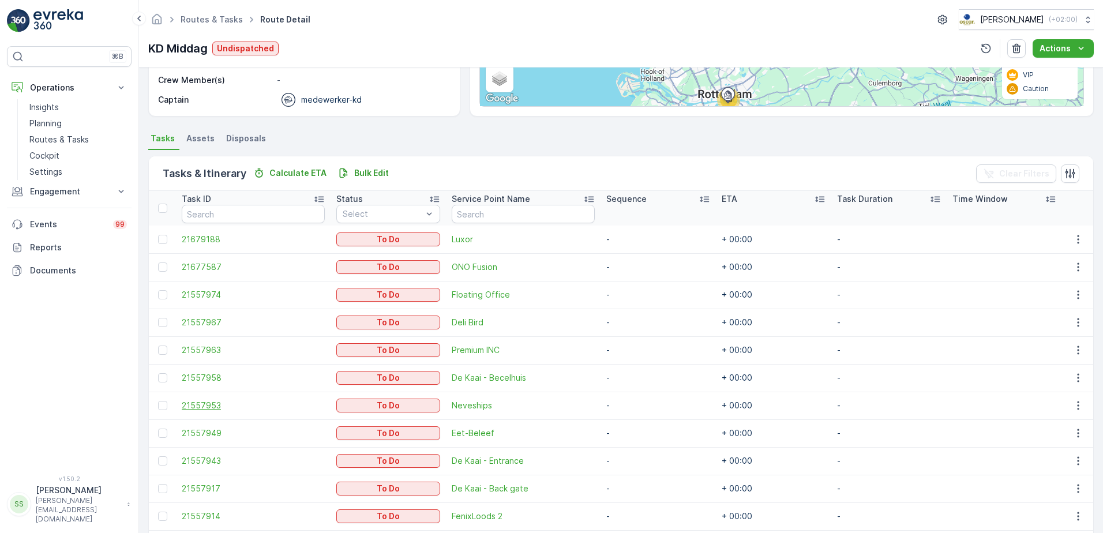
scroll to position [288, 0]
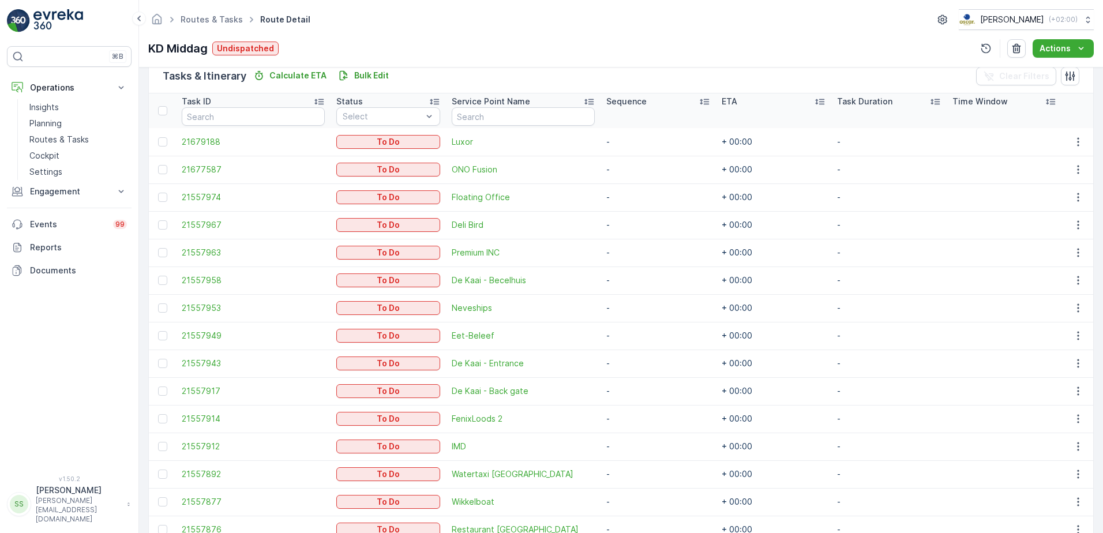
click at [300, 210] on tbody "21679188 To Do Luxor - + 00:00 - 21677587 To Do ONO Fusion - + 00:00 - 21557974…" at bounding box center [621, 349] width 944 height 443
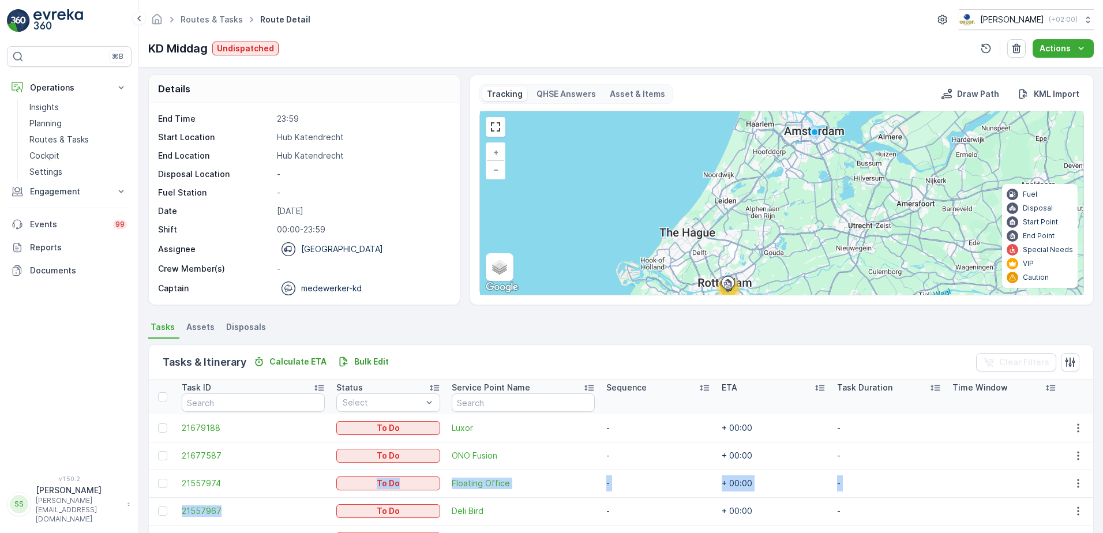
scroll to position [0, 0]
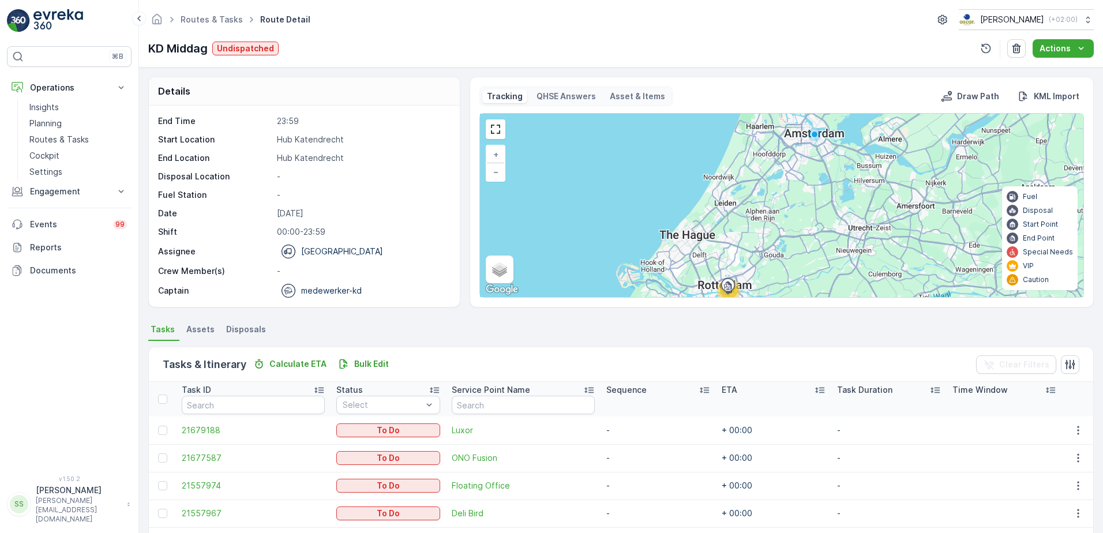
click at [422, 194] on p "-" at bounding box center [362, 195] width 171 height 12
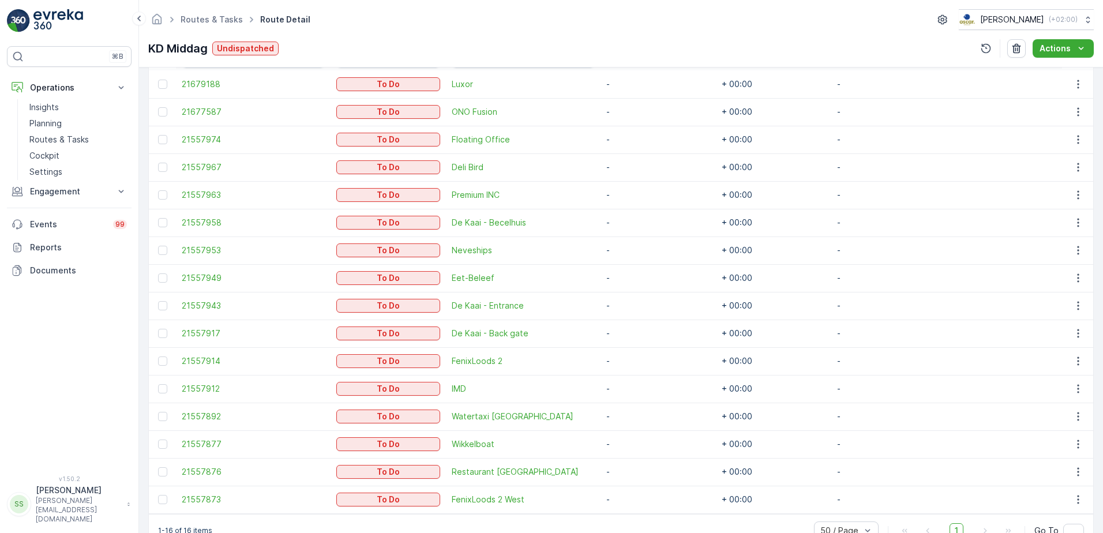
scroll to position [381, 0]
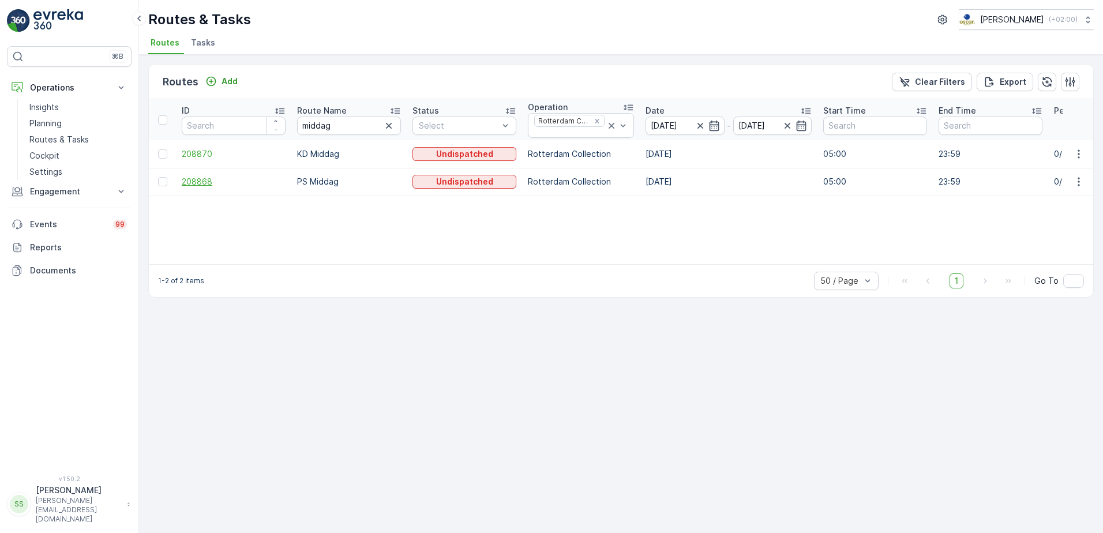
click at [195, 181] on span "208868" at bounding box center [234, 182] width 104 height 12
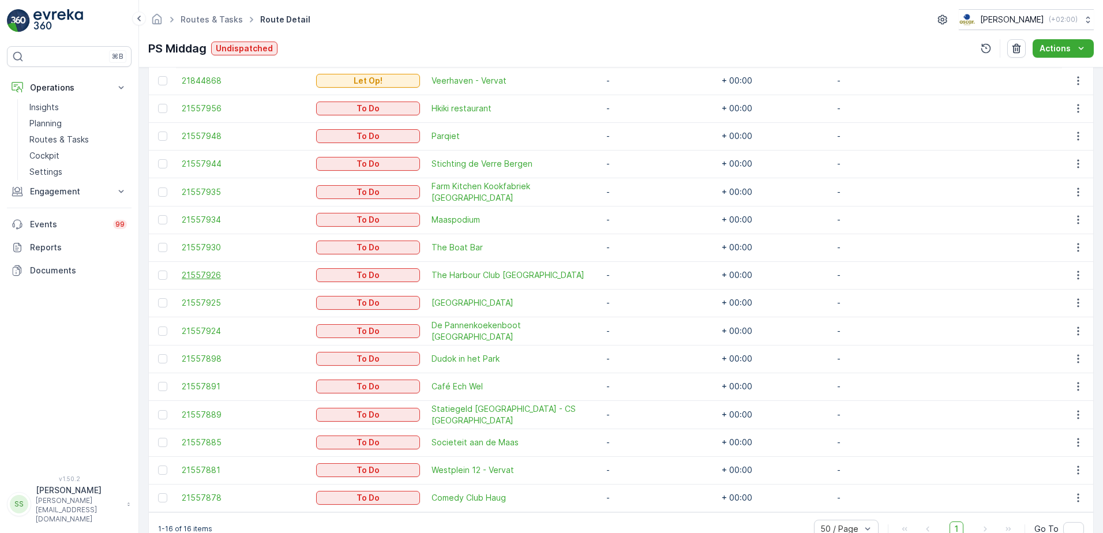
scroll to position [375, 0]
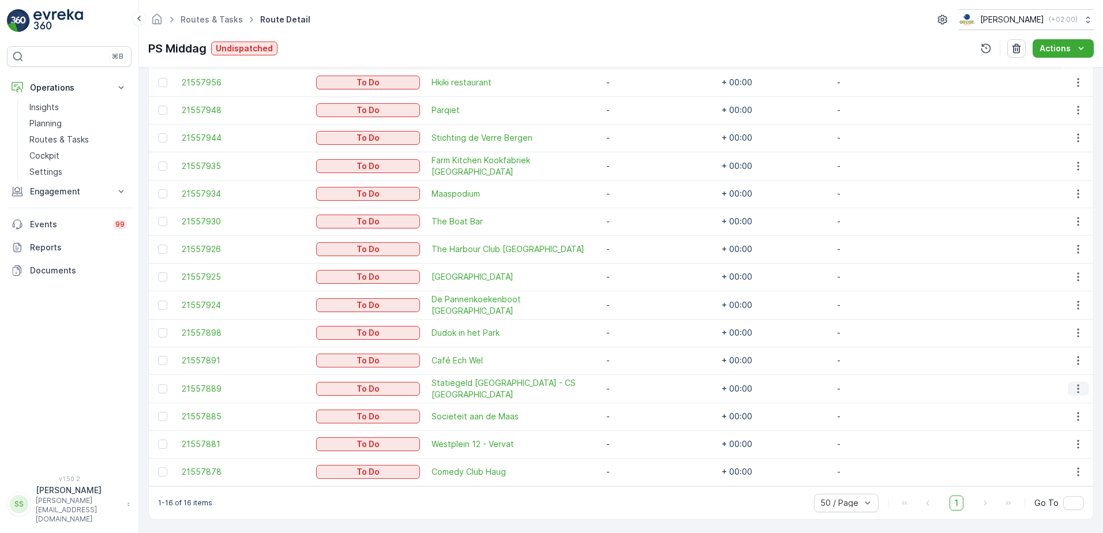
click at [1075, 389] on icon "button" at bounding box center [1078, 389] width 12 height 12
click at [1051, 437] on span "Change Route" at bounding box center [1049, 437] width 56 height 12
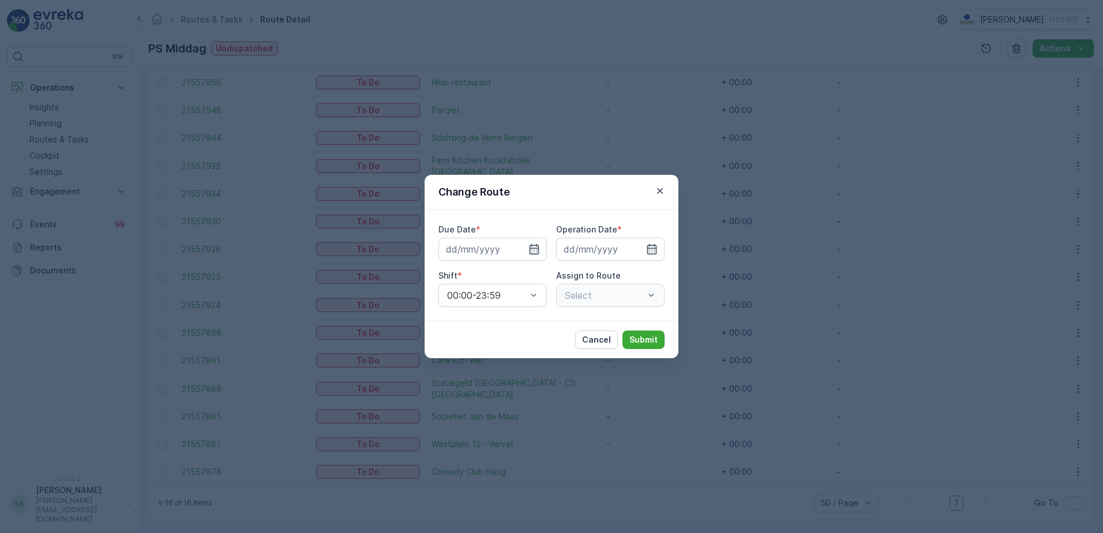
type input "[DATE]"
click at [521, 248] on icon "button" at bounding box center [520, 249] width 12 height 12
type input "[DATE]"
click at [636, 247] on icon "button" at bounding box center [638, 249] width 12 height 12
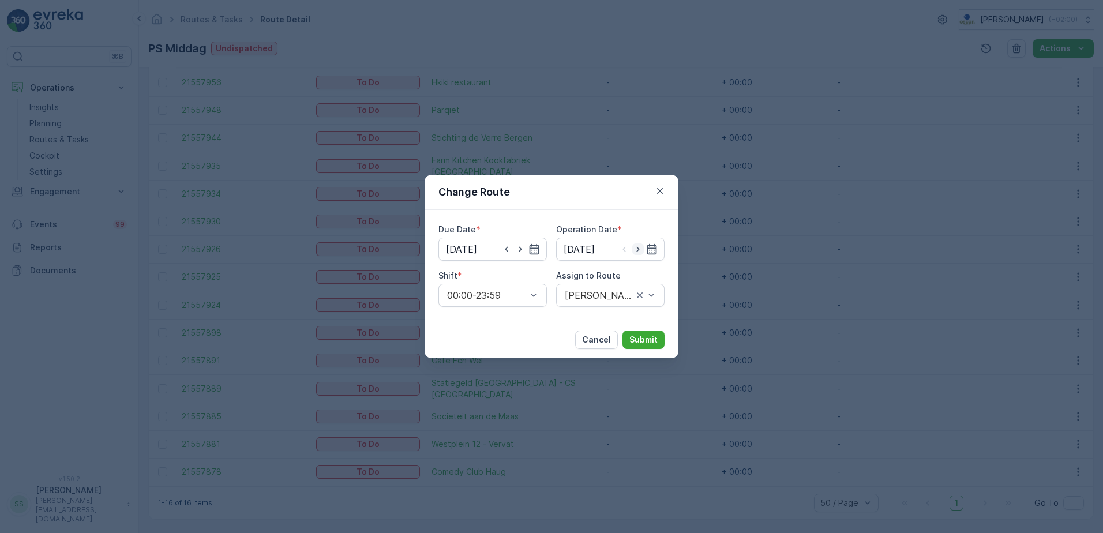
type input "[DATE]"
click at [601, 285] on div "Select" at bounding box center [610, 295] width 108 height 23
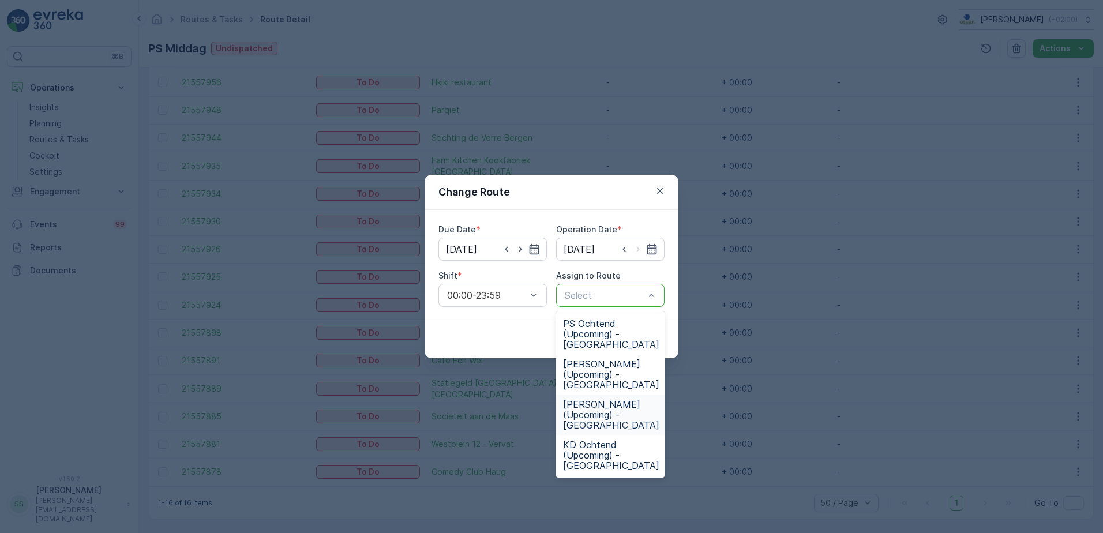
click at [604, 409] on span "PS Middag (Upcoming) - Rotterdam" at bounding box center [611, 414] width 96 height 31
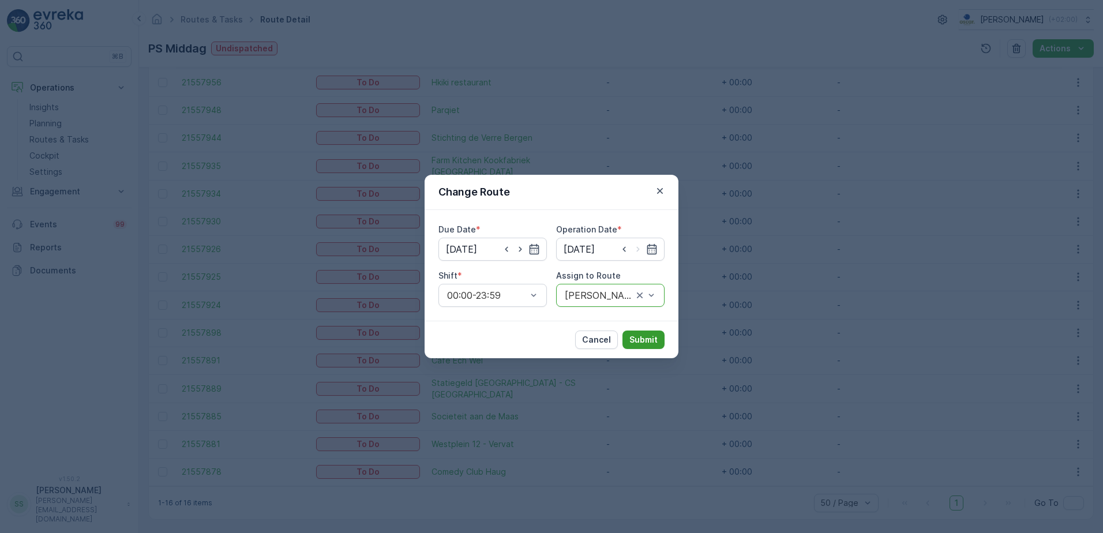
click at [644, 340] on p "Submit" at bounding box center [643, 340] width 28 height 12
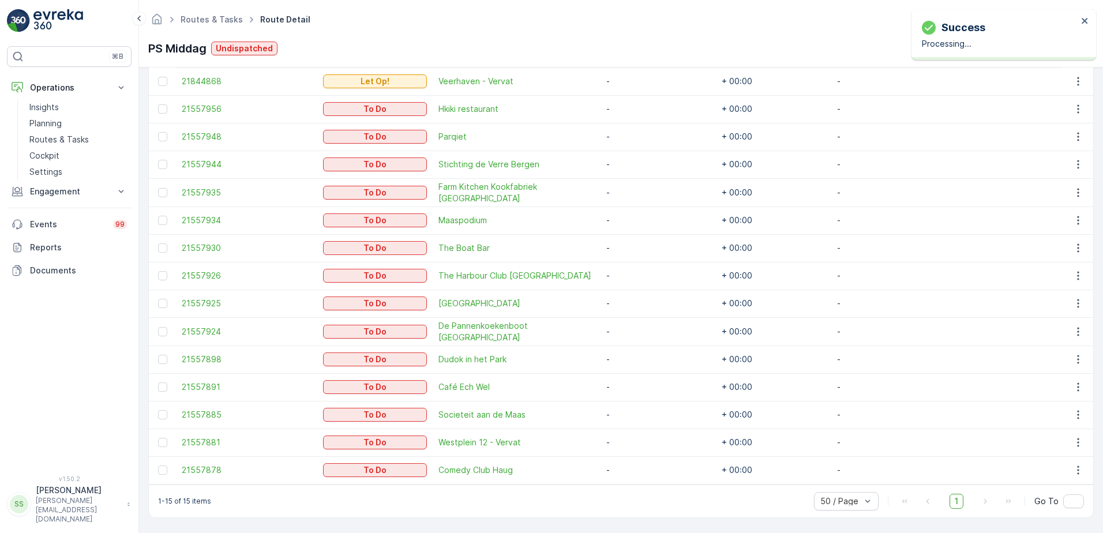
scroll to position [348, 0]
click at [578, 51] on div "PS Middag Undispatched Actions" at bounding box center [620, 48] width 945 height 18
click at [1068, 414] on button "button" at bounding box center [1077, 416] width 21 height 14
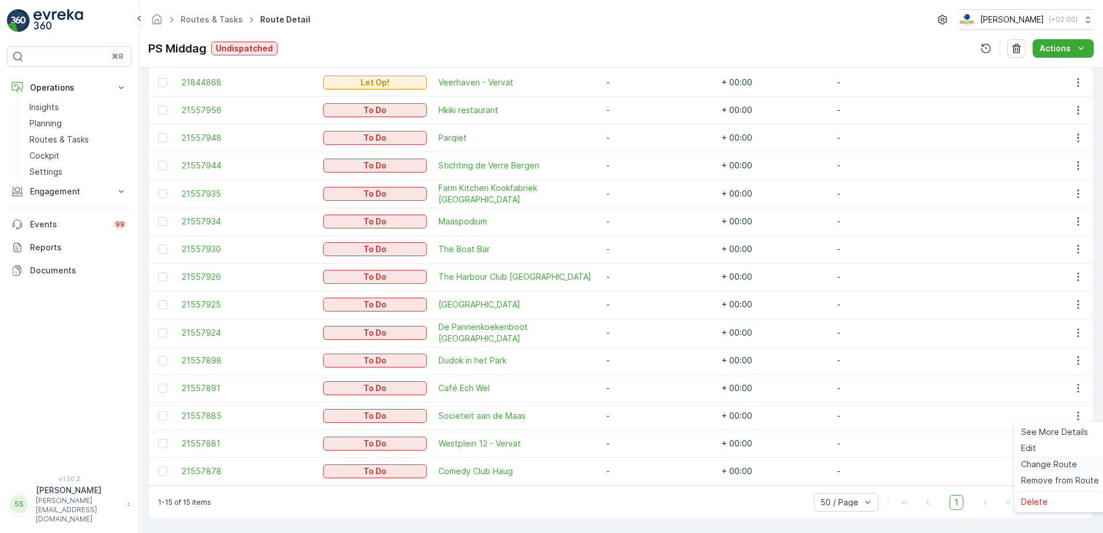
click at [1048, 461] on span "Change Route" at bounding box center [1049, 464] width 56 height 12
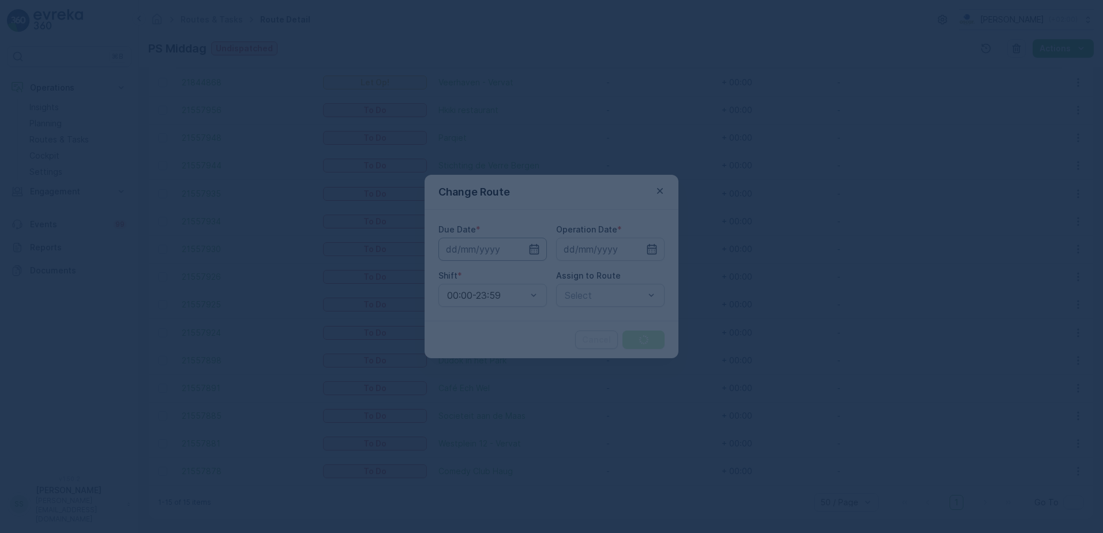
type input "[DATE]"
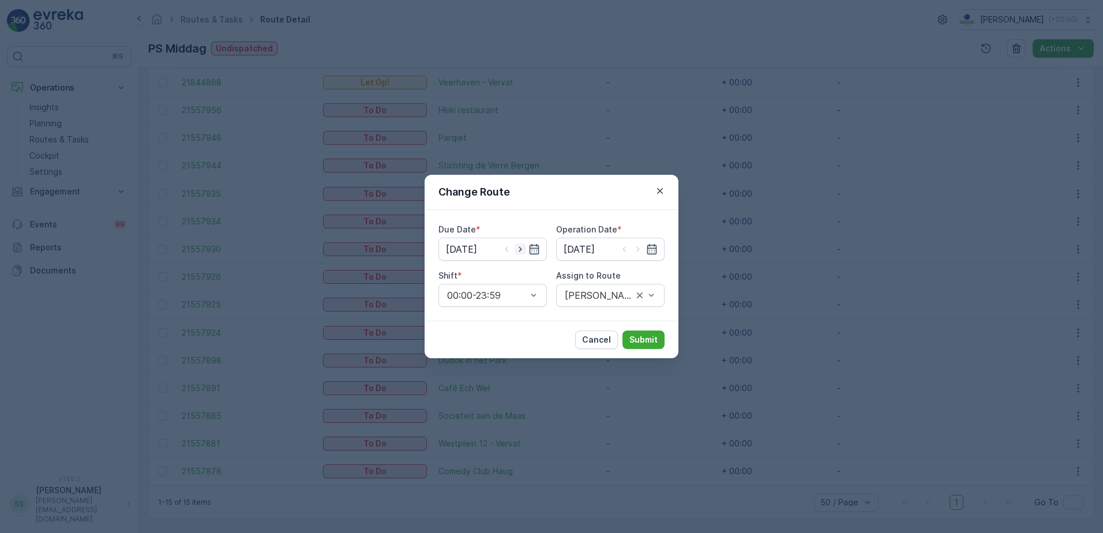
click at [518, 250] on icon "button" at bounding box center [520, 249] width 12 height 12
type input "[DATE]"
click at [637, 249] on icon "button" at bounding box center [638, 249] width 12 height 12
type input "[DATE]"
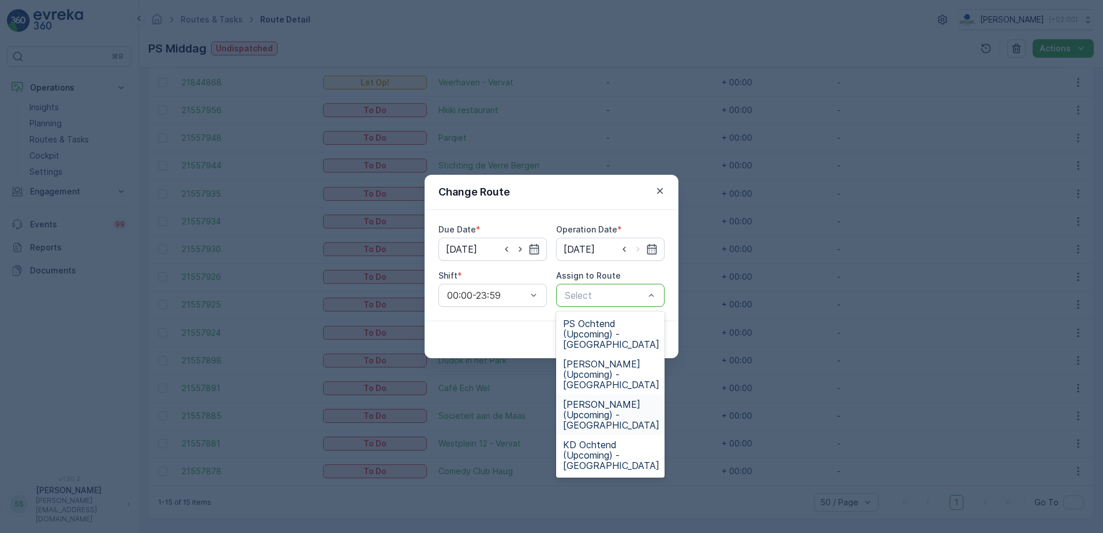
click at [582, 415] on span "PS Middag (Upcoming) - Rotterdam" at bounding box center [611, 414] width 96 height 31
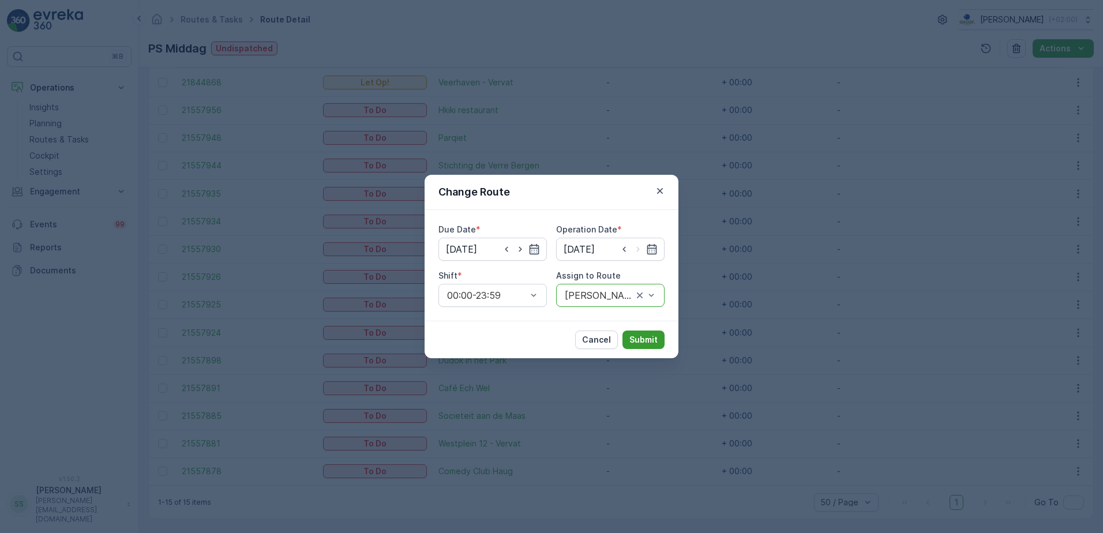
click at [638, 338] on p "Submit" at bounding box center [643, 340] width 28 height 12
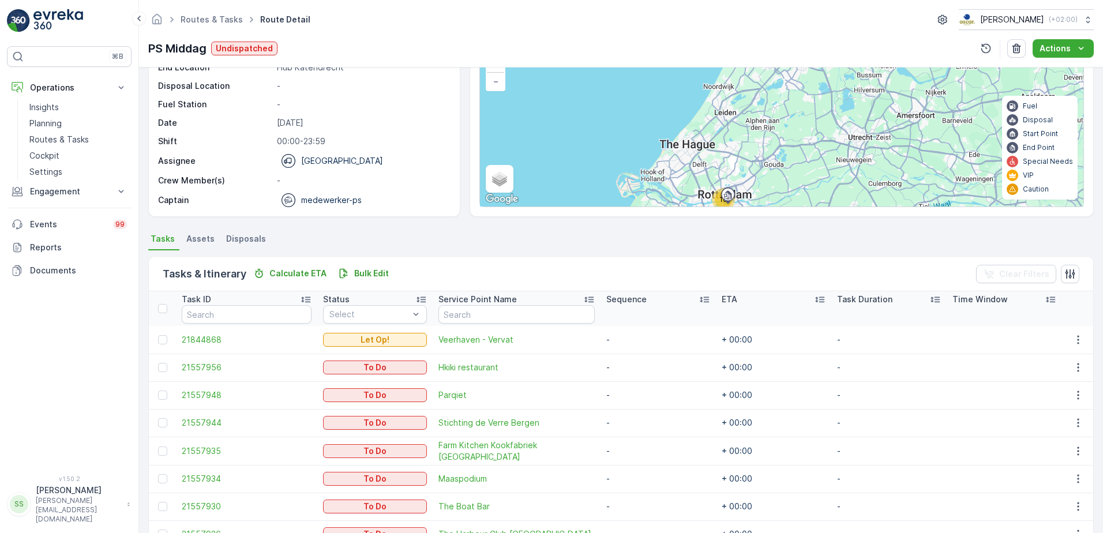
scroll to position [89, 0]
click at [472, 273] on div "Tasks & Itinerary Calculate ETA Bulk Edit Clear Filters" at bounding box center [621, 275] width 944 height 35
click at [1071, 276] on icon "button" at bounding box center [1070, 275] width 12 height 12
click at [502, 273] on div "Tasks & Itinerary Calculate ETA Bulk Edit Clear Filters" at bounding box center [621, 275] width 944 height 35
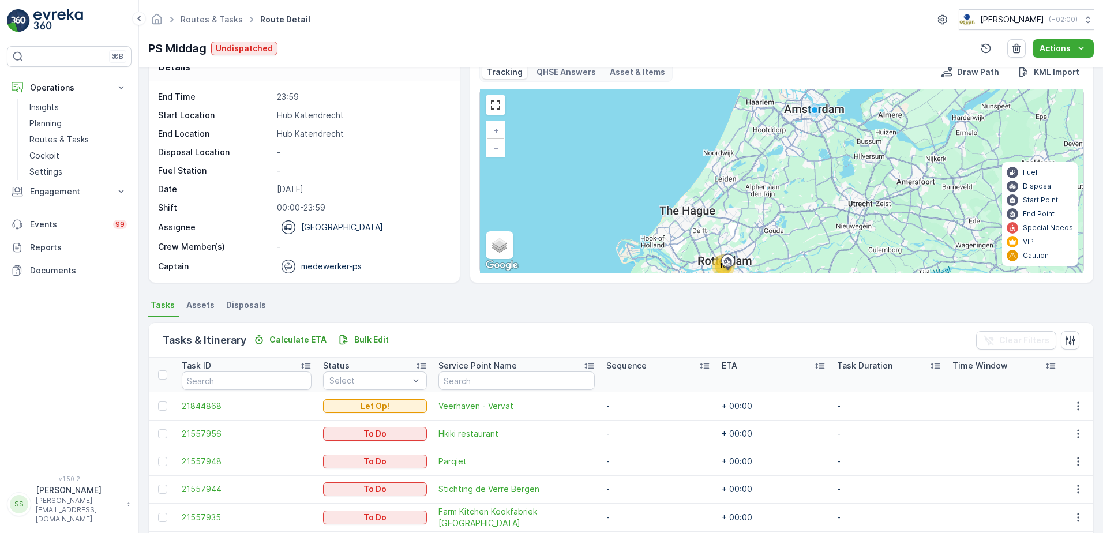
scroll to position [0, 0]
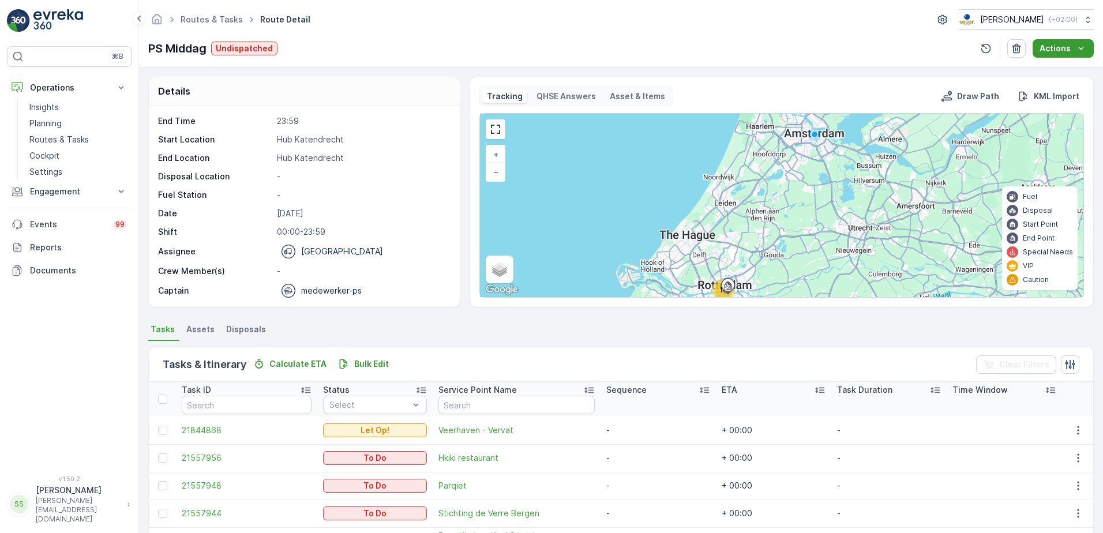
click at [1065, 52] on p "Actions" at bounding box center [1054, 49] width 31 height 12
click at [851, 41] on div "PS Middag Undispatched Actions" at bounding box center [620, 48] width 945 height 18
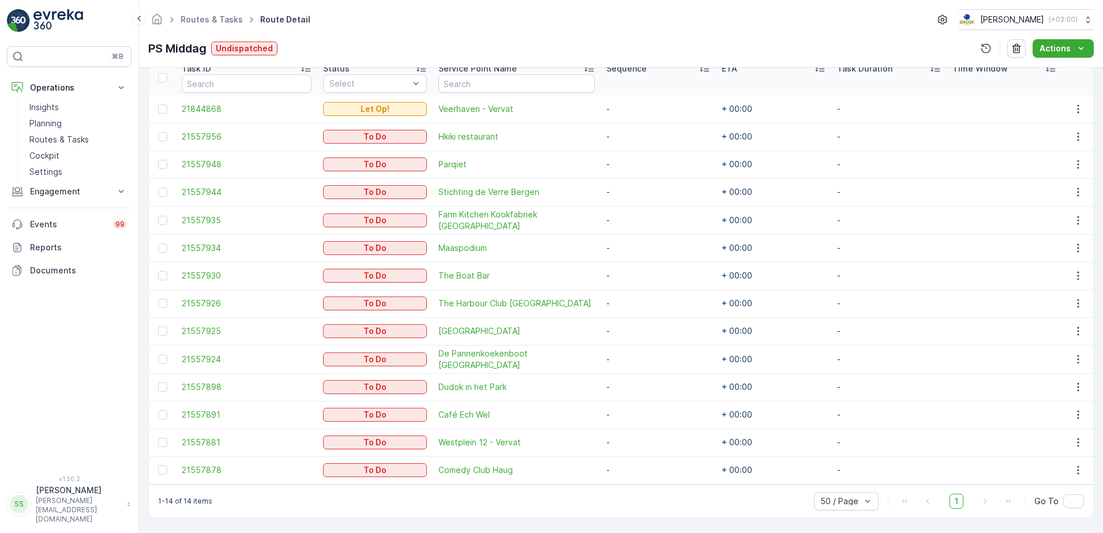
scroll to position [95, 0]
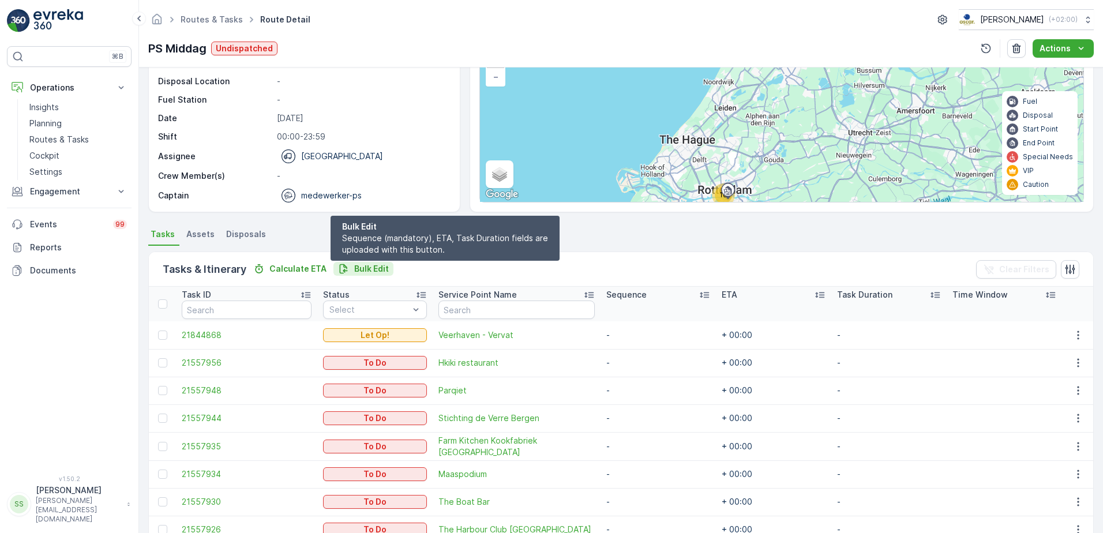
click at [378, 265] on p "Bulk Edit" at bounding box center [371, 269] width 35 height 12
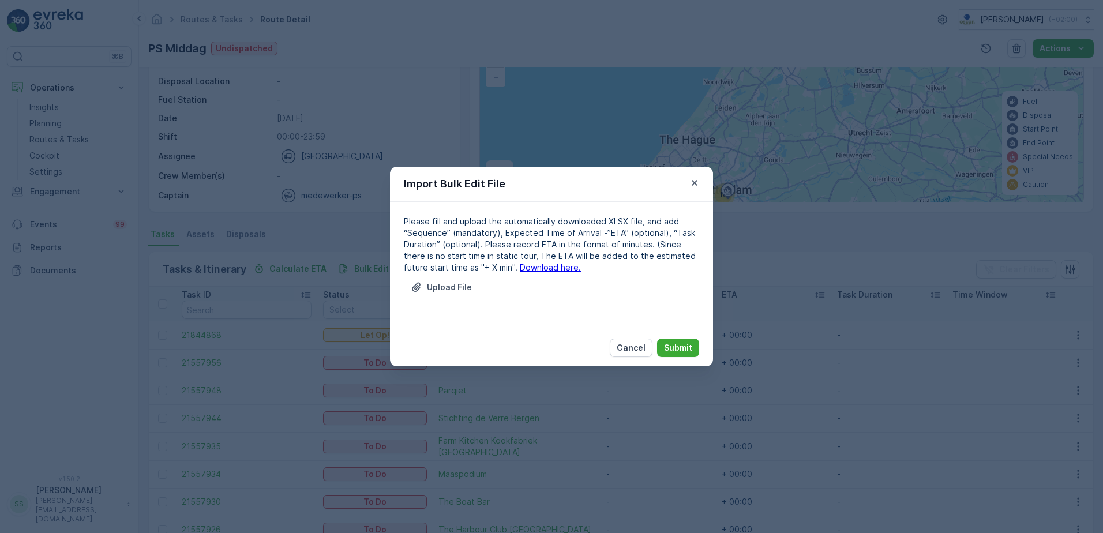
click at [520, 265] on link "Download here." at bounding box center [550, 267] width 61 height 10
click at [633, 352] on p "Cancel" at bounding box center [630, 348] width 29 height 12
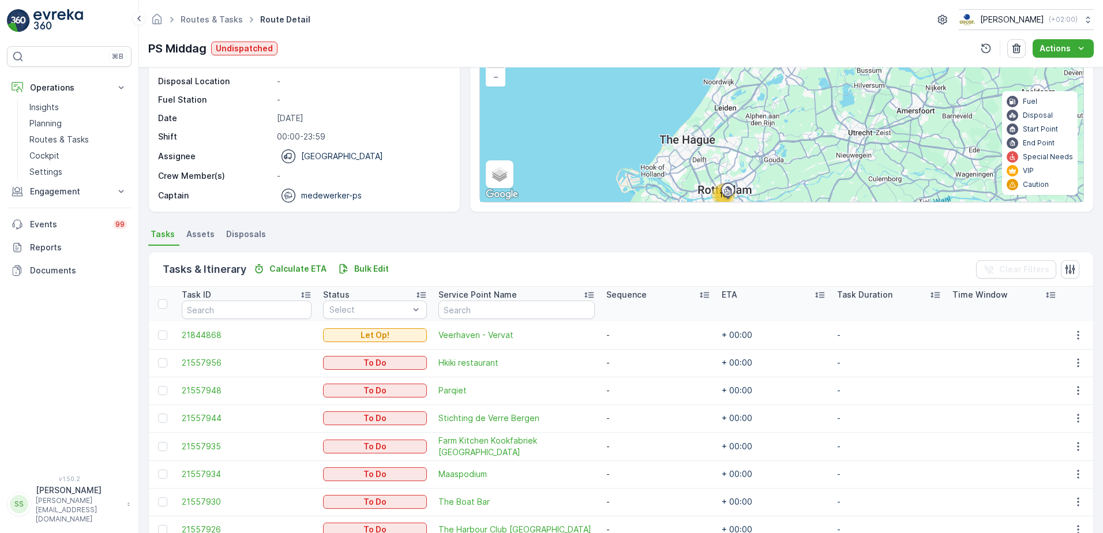
click at [371, 235] on ul "Tasks Assets Disposals" at bounding box center [620, 236] width 945 height 20
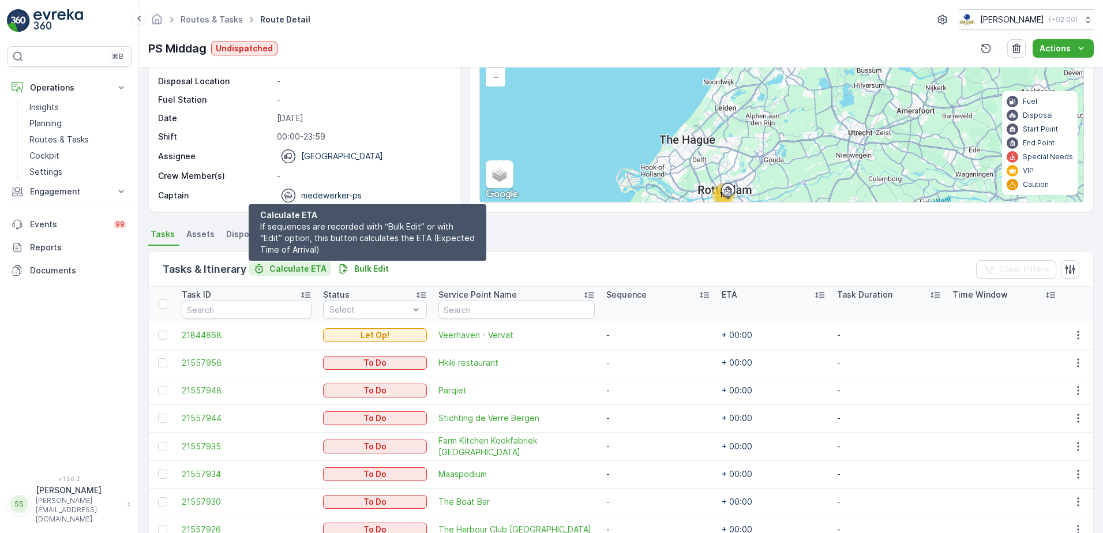
click at [305, 265] on p "Calculate ETA" at bounding box center [297, 269] width 57 height 12
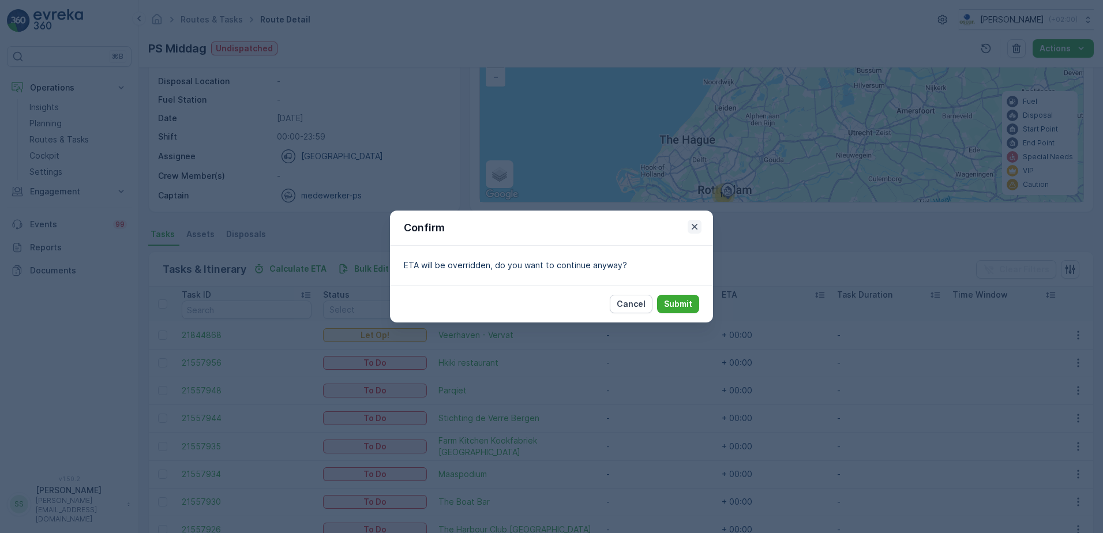
click at [691, 224] on icon "button" at bounding box center [694, 227] width 12 height 12
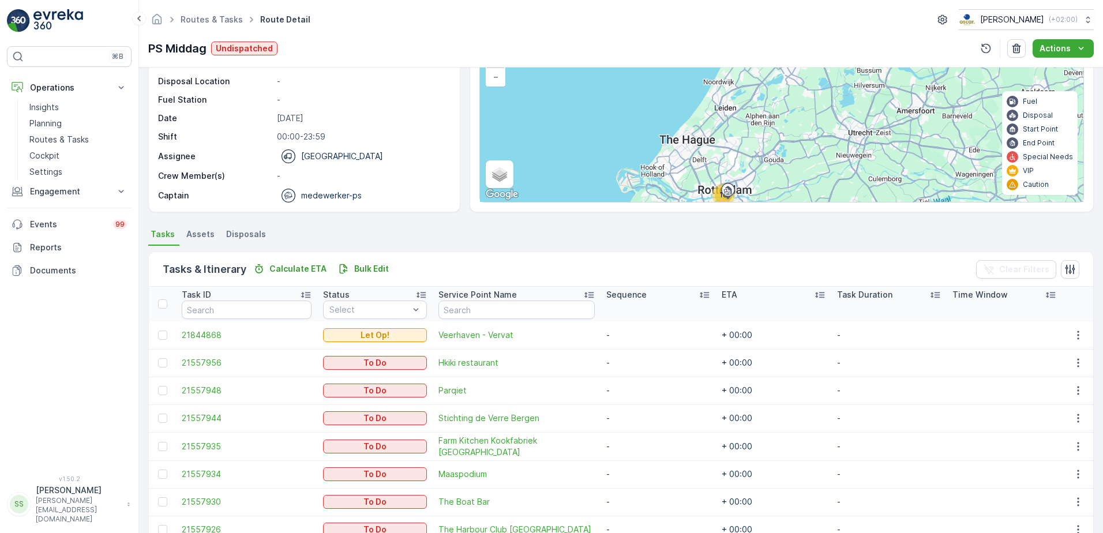
click at [463, 257] on div "Tasks & Itinerary Calculate ETA Bulk Edit Clear Filters" at bounding box center [621, 269] width 944 height 35
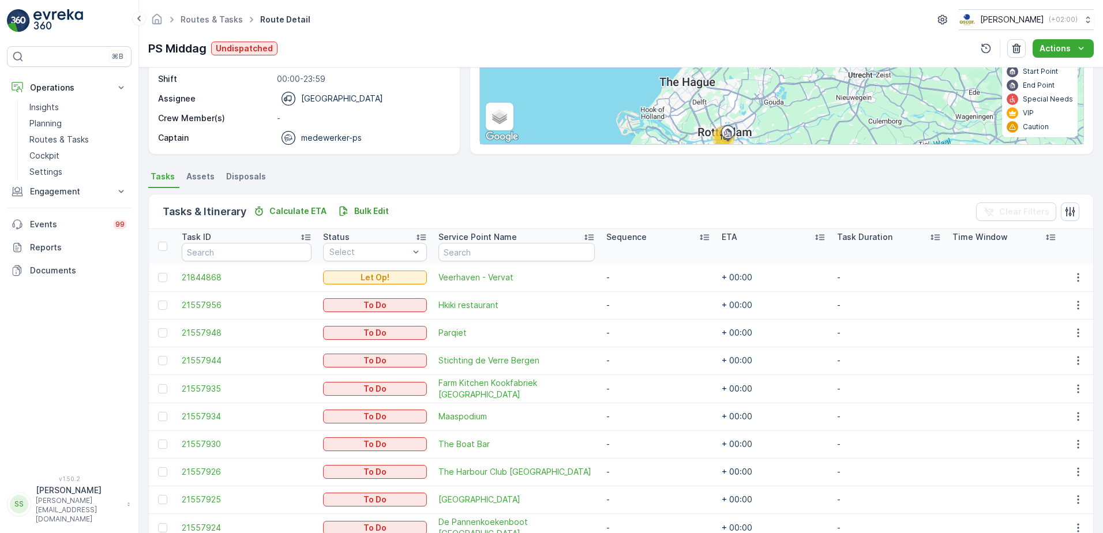
click at [195, 168] on div "Details Operation Rotterdam Collection Start Time 05:00 End Time 23:59 Start Lo…" at bounding box center [621, 299] width 964 height 465
click at [200, 174] on span "Assets" at bounding box center [200, 177] width 28 height 12
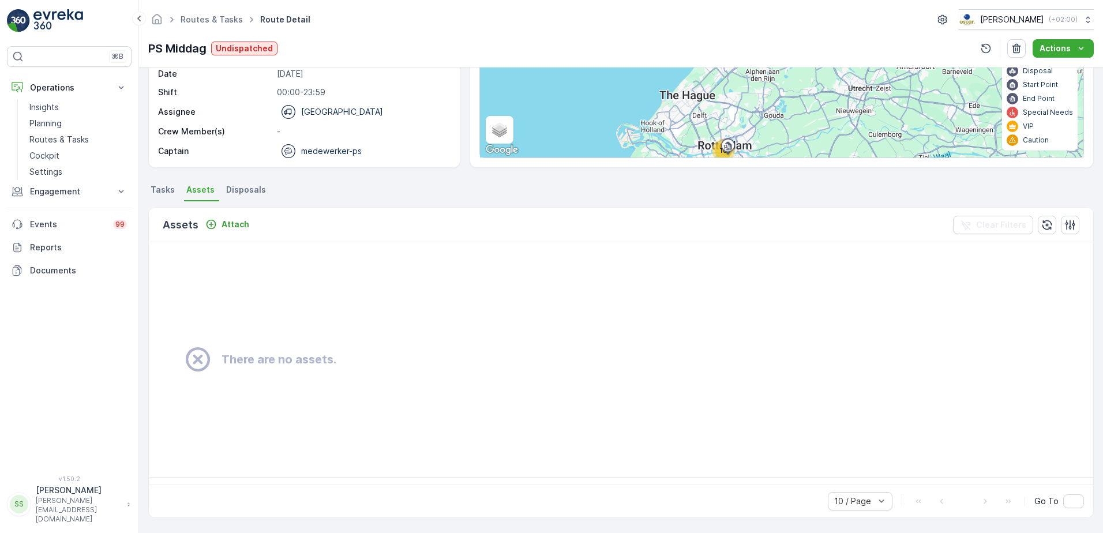
scroll to position [153, 0]
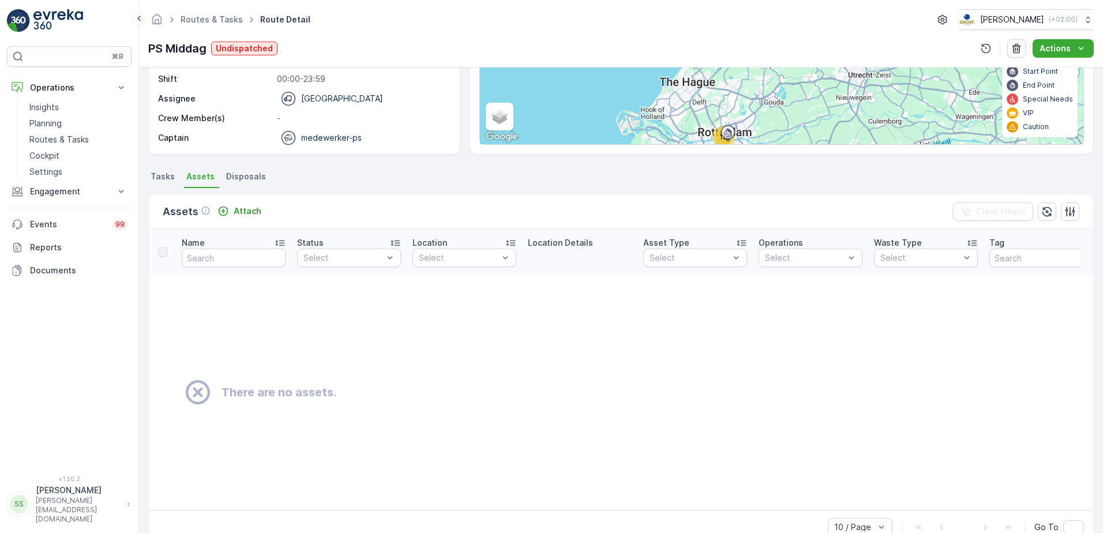
click at [235, 185] on li "Disposals" at bounding box center [247, 178] width 47 height 20
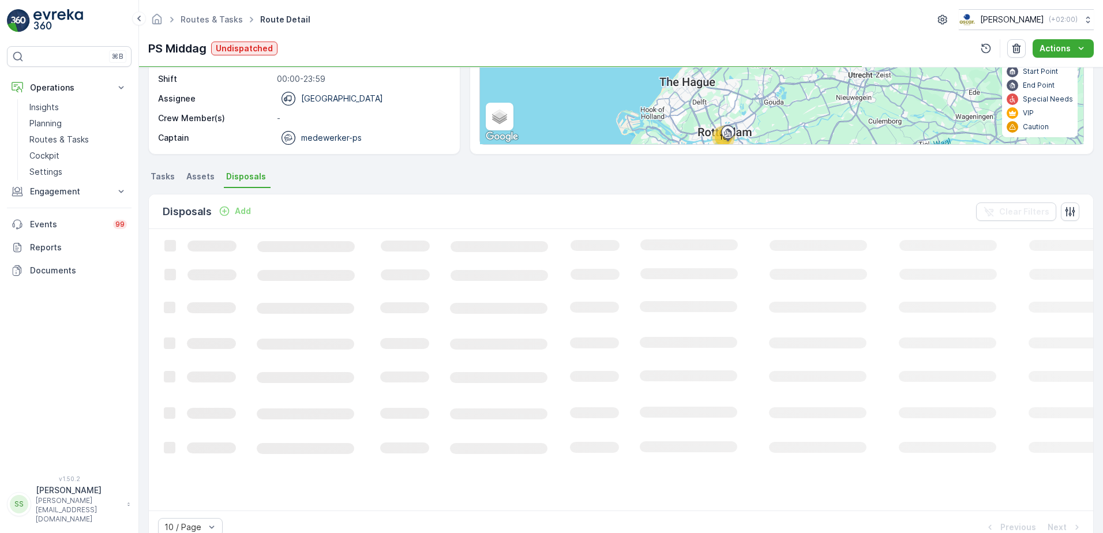
scroll to position [153, 0]
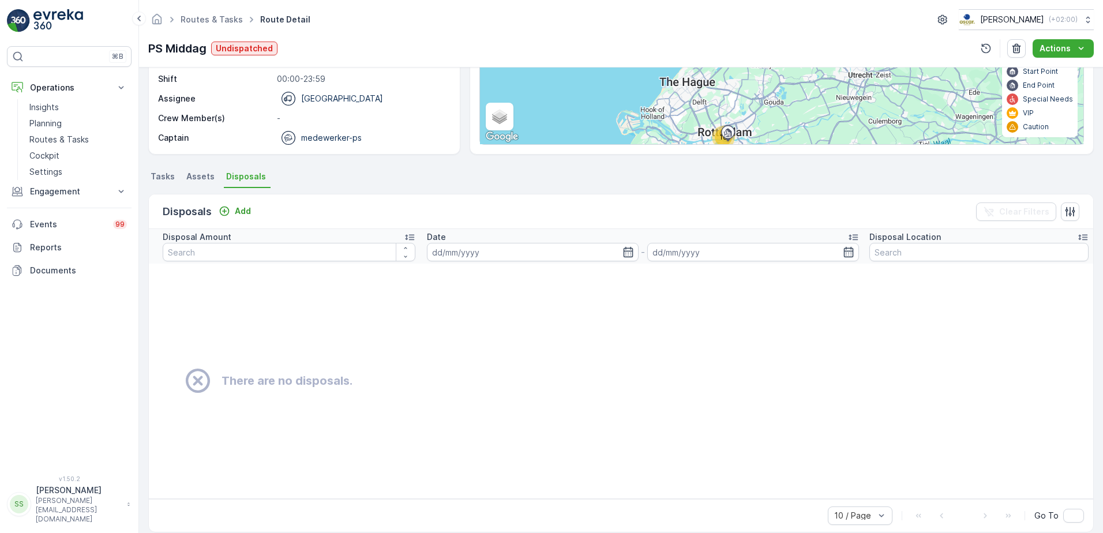
click at [163, 180] on span "Tasks" at bounding box center [163, 177] width 24 height 12
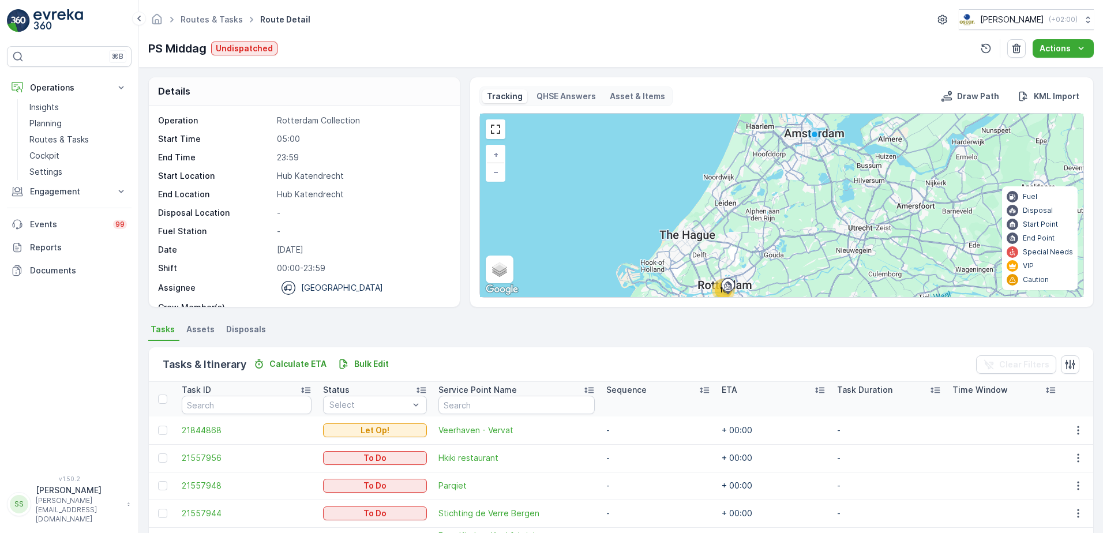
click at [285, 247] on p "[DATE]" at bounding box center [362, 250] width 171 height 12
drag, startPoint x: 285, startPoint y: 247, endPoint x: 416, endPoint y: 255, distance: 131.1
click at [416, 255] on p "[DATE]" at bounding box center [362, 250] width 171 height 12
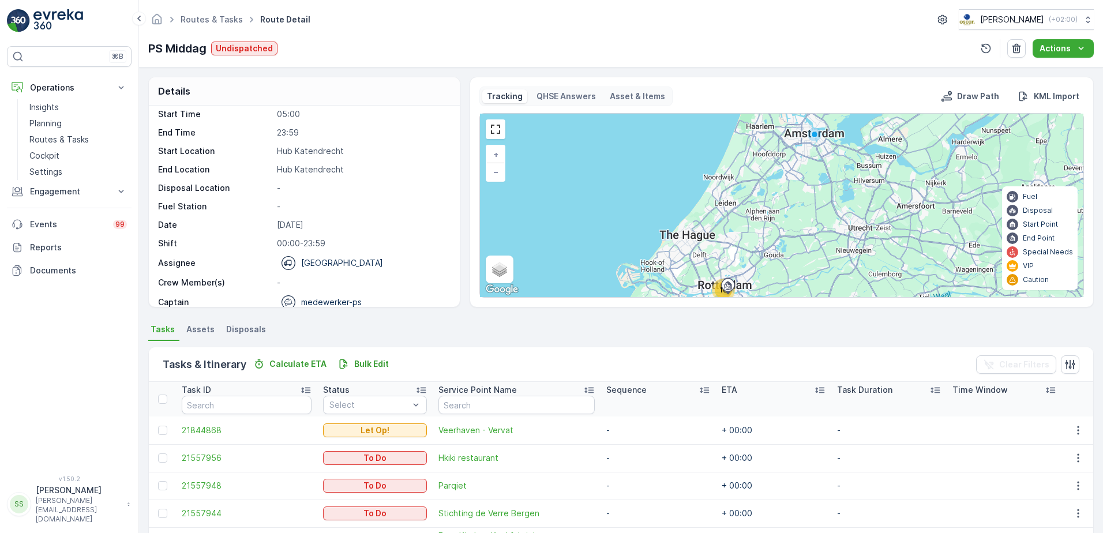
scroll to position [36, 0]
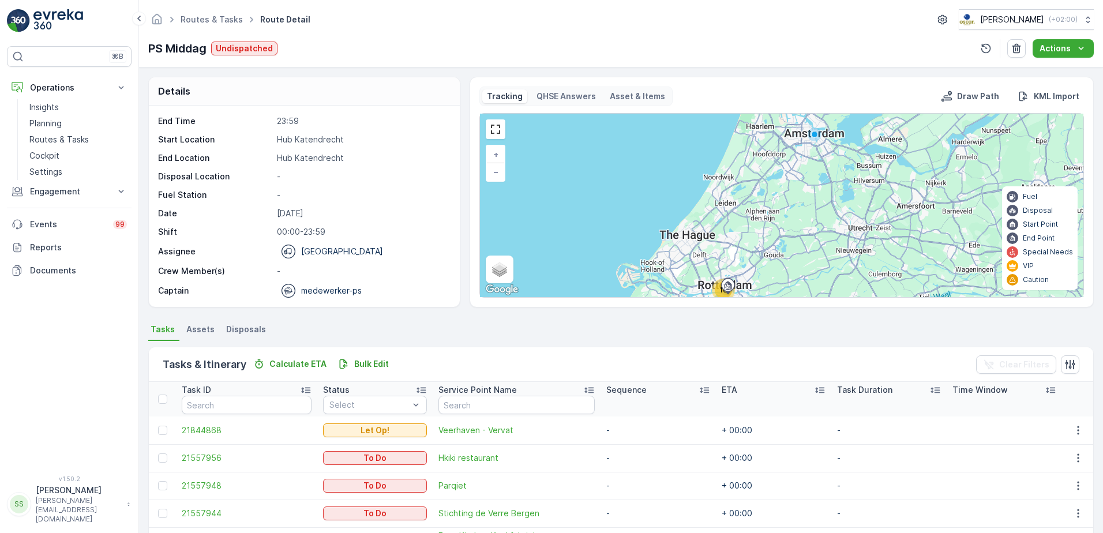
click at [565, 99] on p "QHSE Answers" at bounding box center [565, 97] width 59 height 12
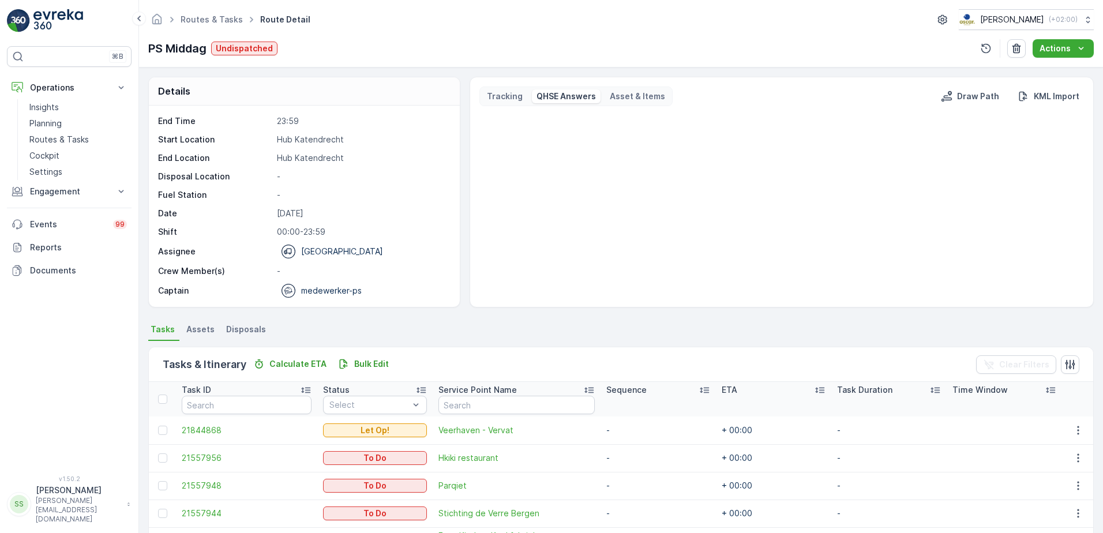
click at [630, 91] on p "Asset & Items" at bounding box center [636, 97] width 55 height 12
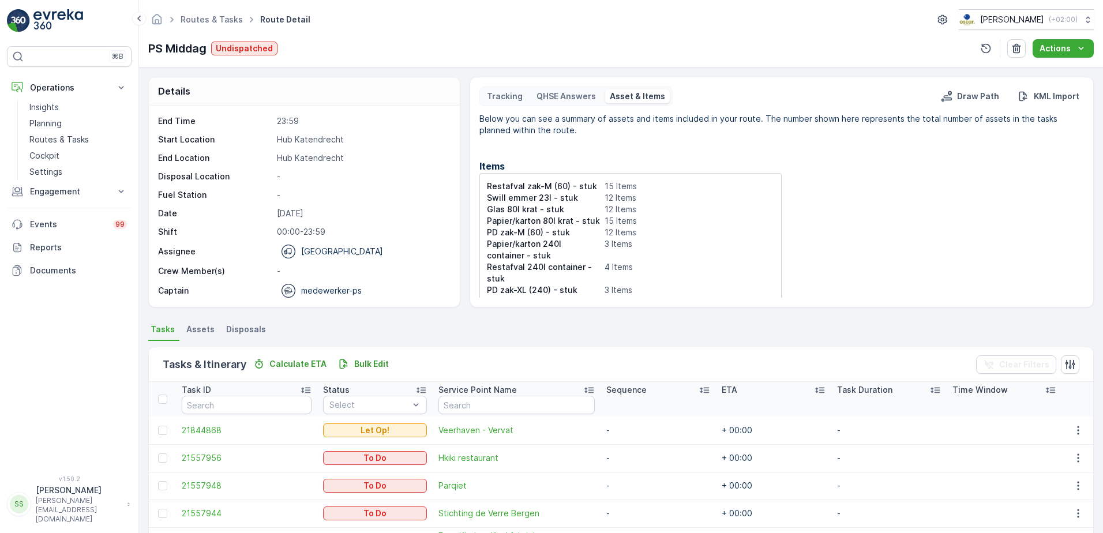
click at [560, 103] on div "QHSE Answers" at bounding box center [566, 96] width 69 height 14
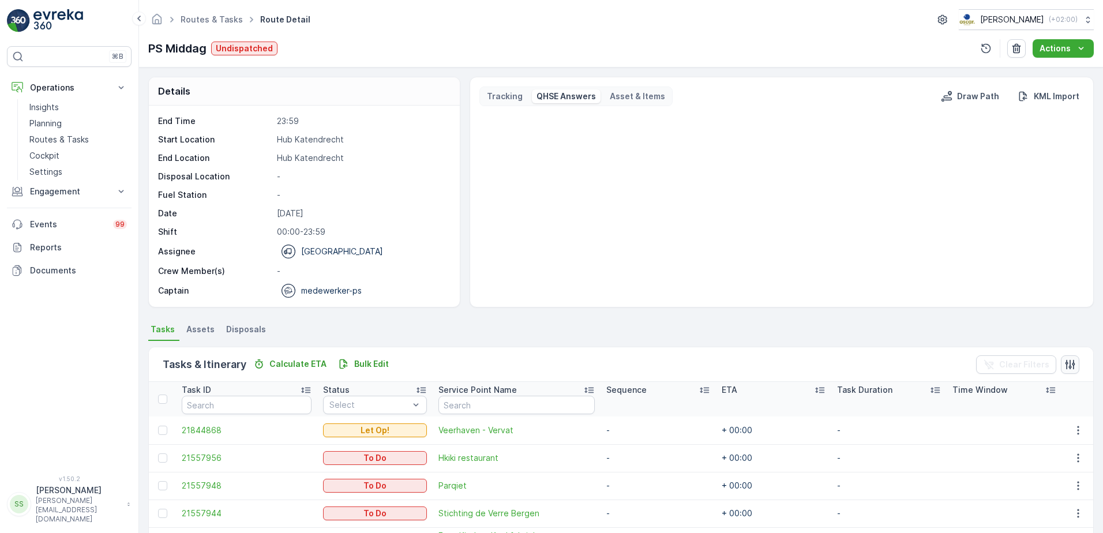
click at [1071, 360] on icon "button" at bounding box center [1070, 365] width 12 height 12
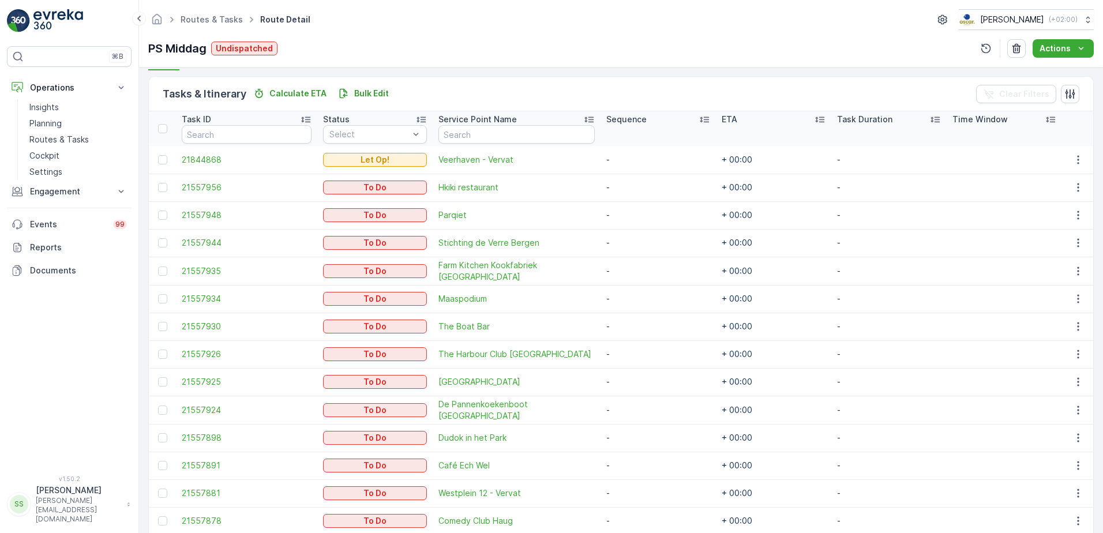
scroll to position [288, 0]
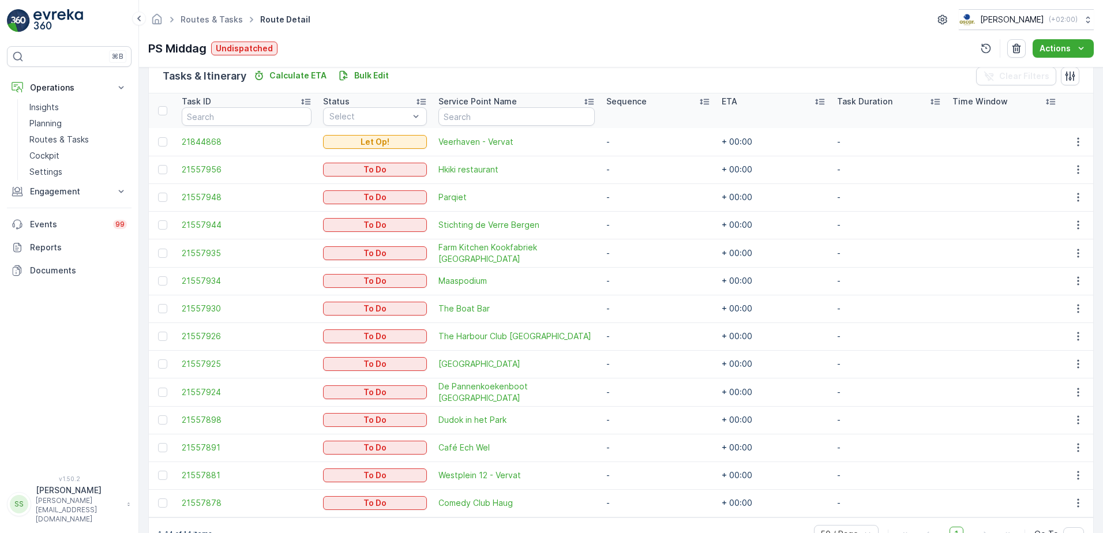
click at [462, 85] on div "Tasks & Itinerary Calculate ETA Bulk Edit Clear Filters" at bounding box center [621, 76] width 944 height 35
click at [1073, 168] on icon "button" at bounding box center [1078, 170] width 12 height 12
click at [867, 77] on div "Tasks & Itinerary Calculate ETA Bulk Edit Clear Filters" at bounding box center [621, 76] width 944 height 35
click at [490, 40] on div "PS Middag Undispatched Actions" at bounding box center [620, 48] width 945 height 18
click at [1075, 174] on icon "button" at bounding box center [1078, 170] width 12 height 12
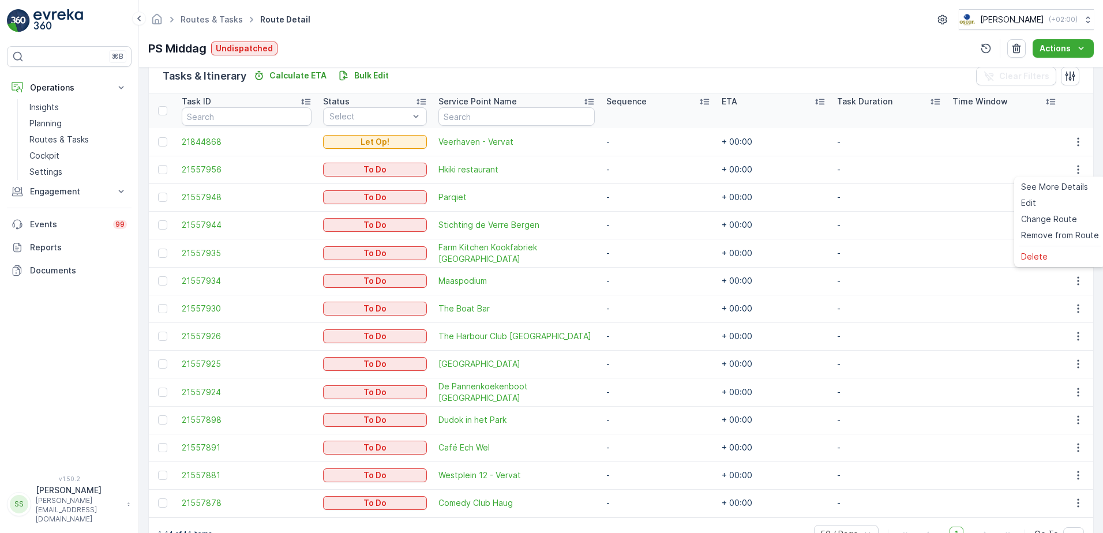
click at [795, 40] on div "PS Middag Undispatched Actions" at bounding box center [620, 48] width 945 height 18
click at [422, 41] on div "PS Middag Undispatched Actions" at bounding box center [620, 48] width 945 height 18
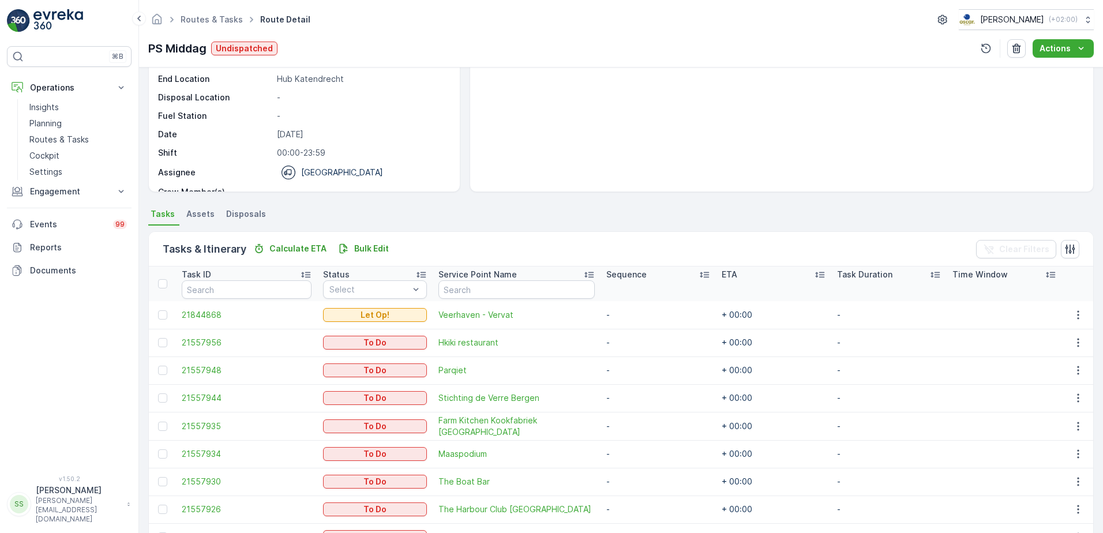
scroll to position [0, 0]
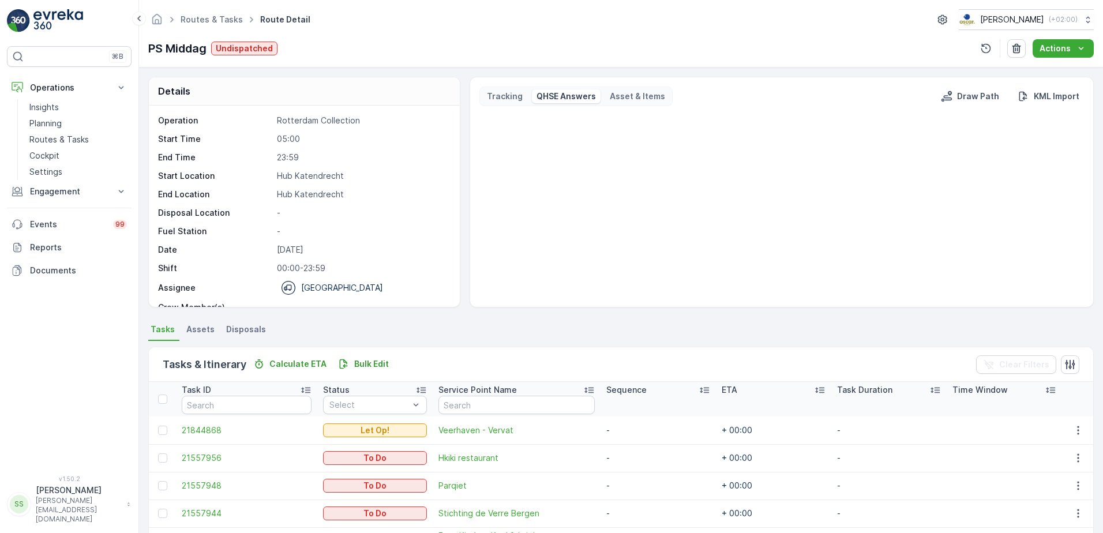
click at [558, 295] on div at bounding box center [781, 205] width 604 height 185
drag, startPoint x: 803, startPoint y: 157, endPoint x: 810, endPoint y: 156, distance: 7.0
click at [804, 157] on div at bounding box center [781, 205] width 604 height 185
click at [792, 38] on div "Routes & Tasks Route Detail Oscar Circulair ( +02:00 ) PS Middag Undispatched A…" at bounding box center [621, 33] width 964 height 67
click at [332, 50] on div "PS Middag Undispatched Actions" at bounding box center [620, 48] width 945 height 18
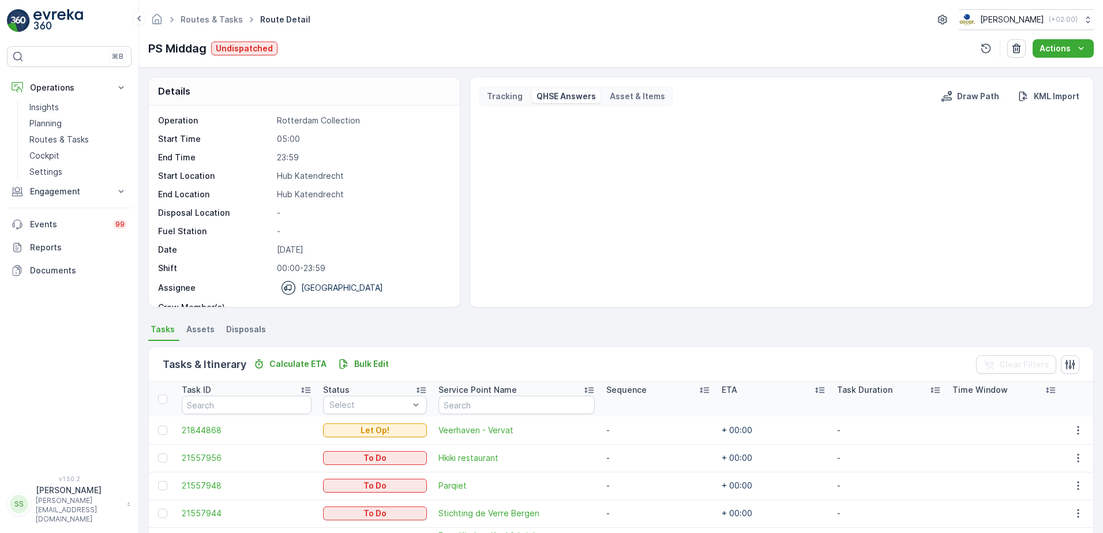
click at [610, 126] on div at bounding box center [781, 205] width 604 height 185
click at [441, 35] on div "Routes & Tasks Route Detail Oscar Circulair ( +02:00 ) PS Middag Undispatched A…" at bounding box center [621, 33] width 964 height 67
click at [459, 19] on div "Routes & Tasks Route Detail Oscar Circulair ( +02:00 )" at bounding box center [620, 19] width 945 height 21
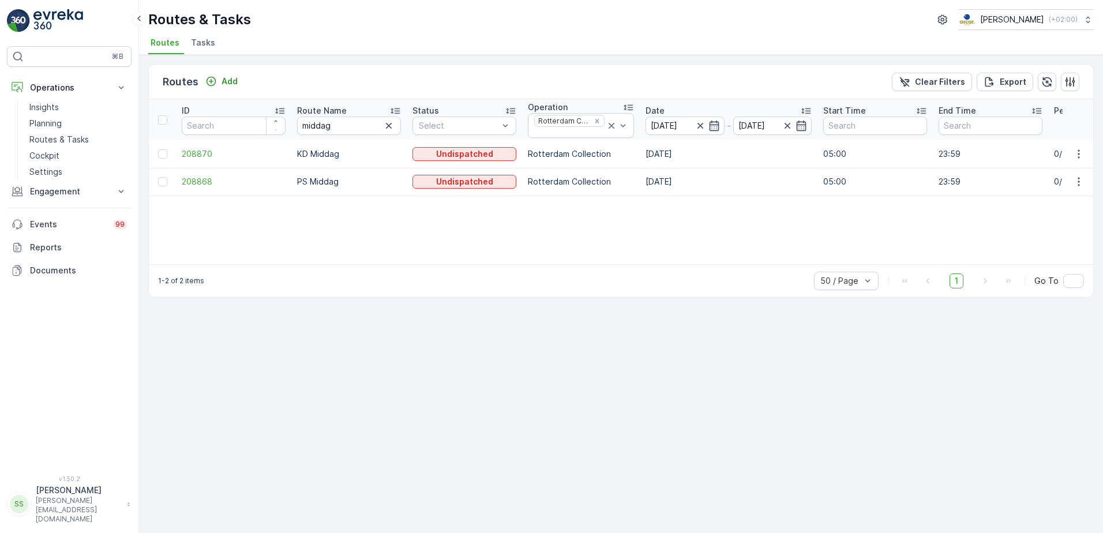
click at [389, 128] on icon "button" at bounding box center [389, 126] width 12 height 12
click at [384, 75] on div "Routes Add Clear Filters Export" at bounding box center [621, 82] width 944 height 35
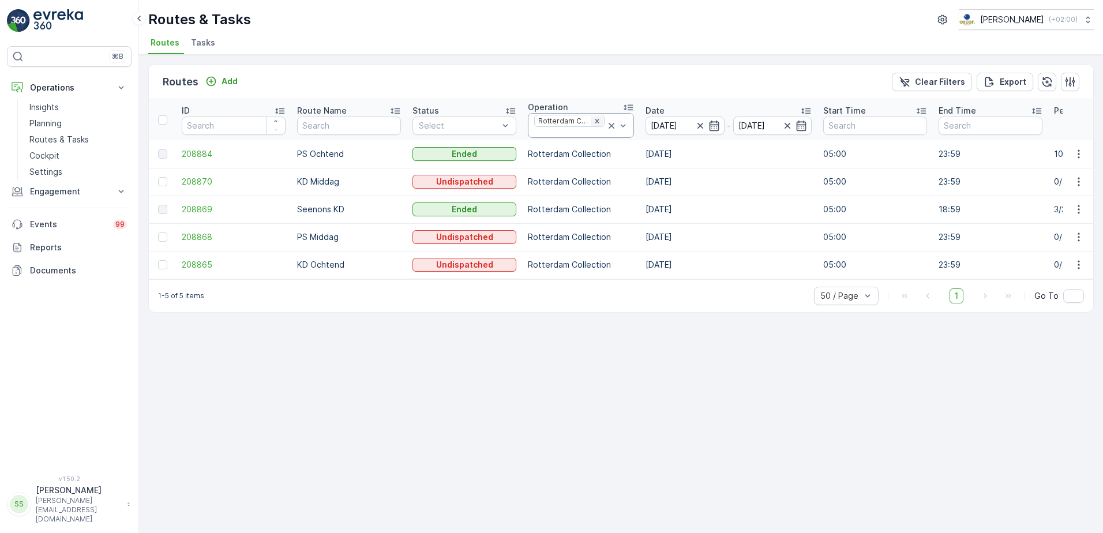
click at [596, 121] on icon "Remove Rotterdam Collection" at bounding box center [597, 121] width 8 height 8
click at [588, 74] on div "Routes Add Clear Filters Export" at bounding box center [621, 82] width 944 height 35
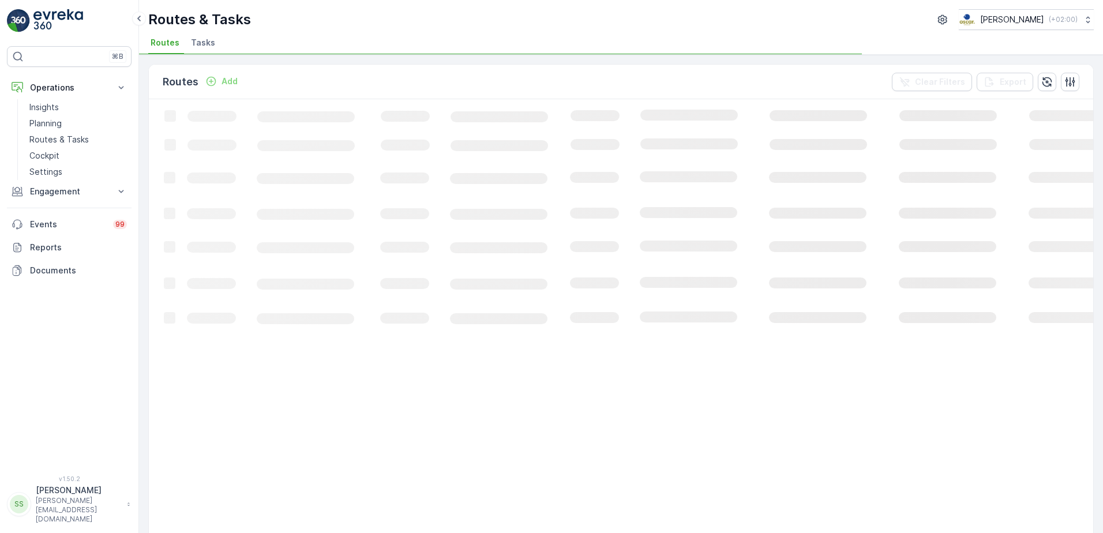
click at [585, 72] on div "Routes Add Clear Filters Export" at bounding box center [621, 82] width 944 height 35
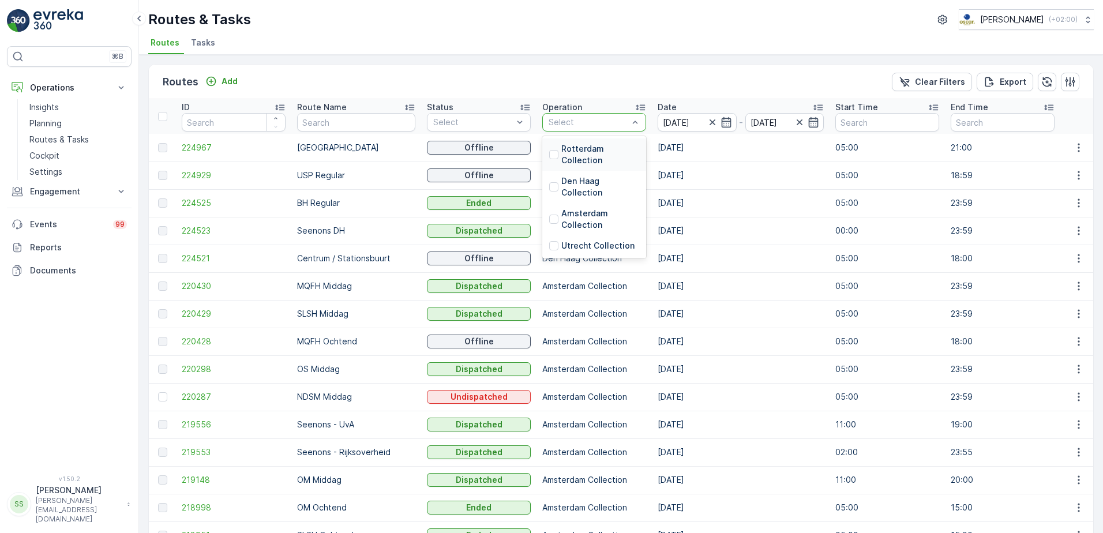
click at [574, 114] on div "Select" at bounding box center [594, 122] width 104 height 18
drag, startPoint x: 539, startPoint y: 216, endPoint x: 558, endPoint y: 172, distance: 47.0
click at [549, 216] on div at bounding box center [553, 219] width 9 height 9
click at [582, 81] on div "Routes Add Clear Filters Export" at bounding box center [621, 82] width 944 height 35
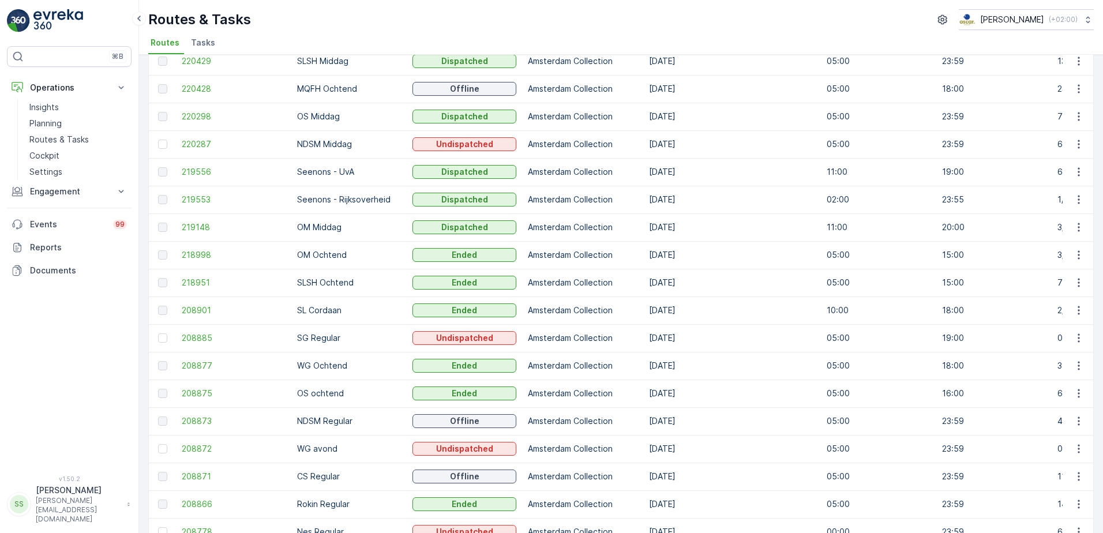
scroll to position [9, 0]
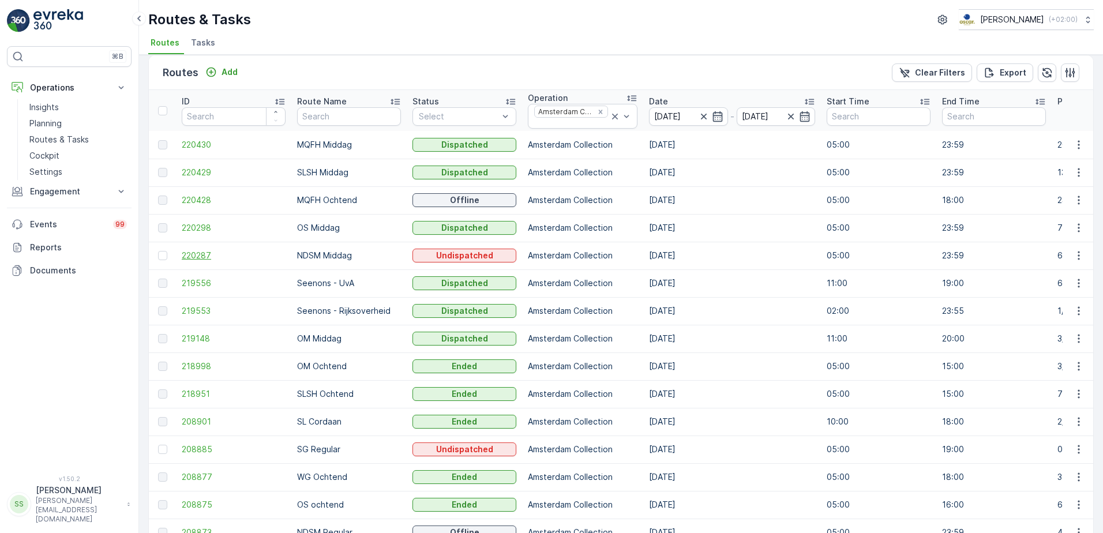
click at [204, 257] on span "220287" at bounding box center [234, 256] width 104 height 12
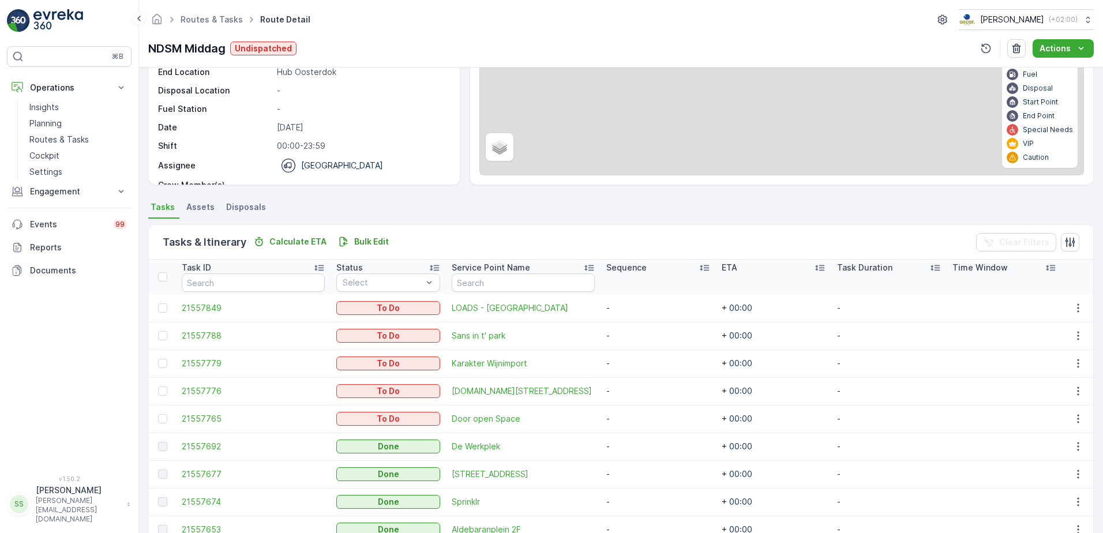
scroll to position [237, 0]
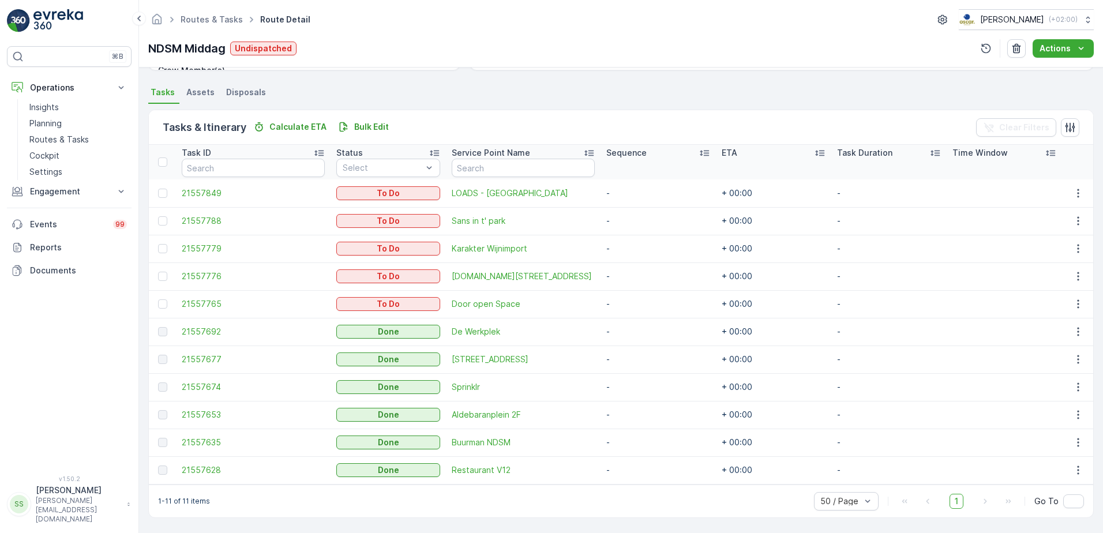
click at [405, 97] on ul "Tasks Assets Disposals" at bounding box center [620, 94] width 945 height 20
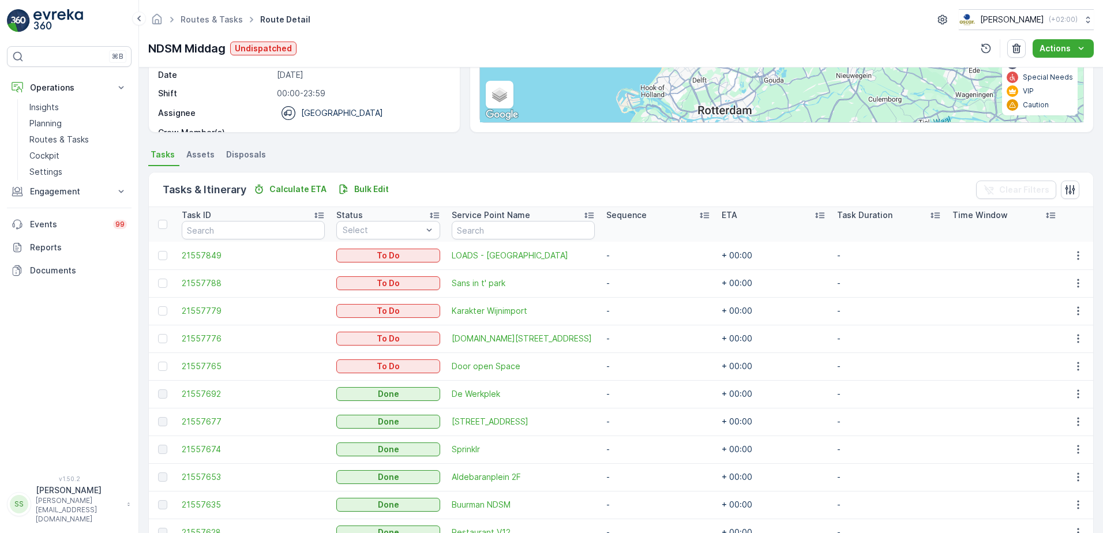
scroll to position [231, 0]
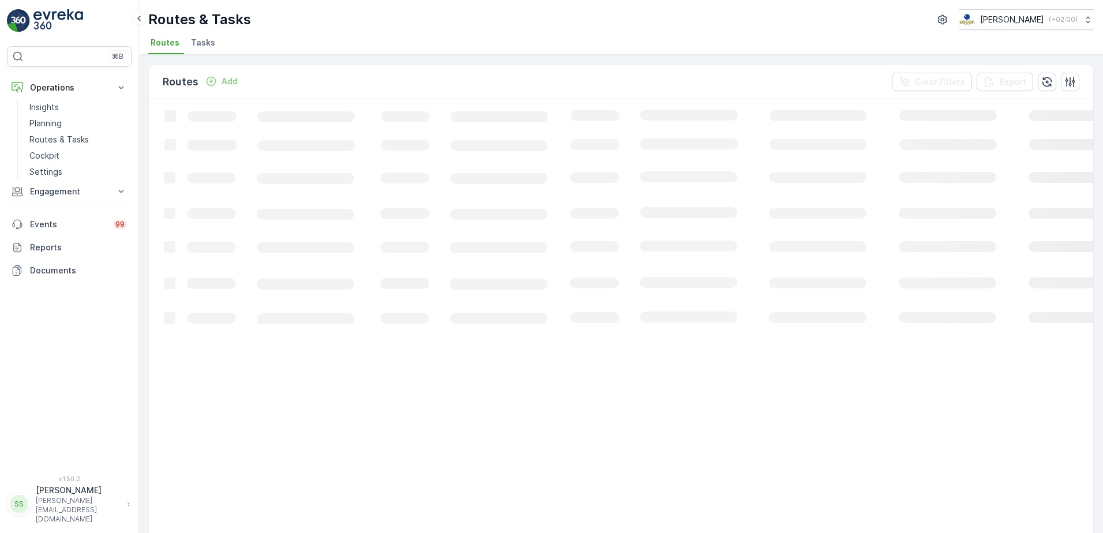
click at [313, 29] on div "Routes & Tasks [PERSON_NAME] ( +02:00 )" at bounding box center [620, 19] width 945 height 21
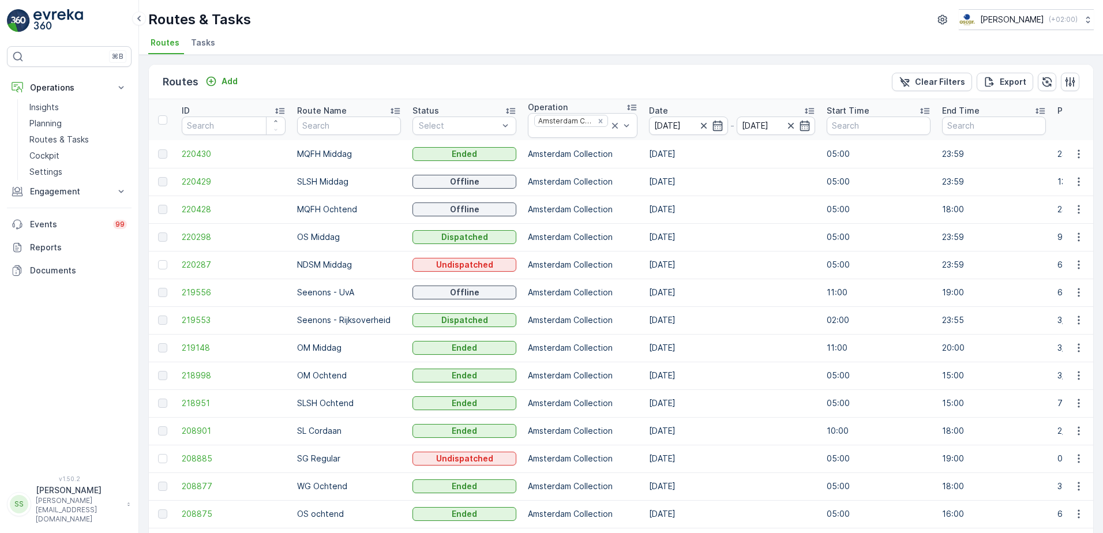
click at [416, 33] on div "Routes & Tasks Oscar Circulair ( +02:00 ) Routes Tasks" at bounding box center [621, 27] width 964 height 55
drag, startPoint x: 250, startPoint y: 20, endPoint x: 149, endPoint y: 18, distance: 100.3
click at [149, 18] on p "Routes & Tasks" at bounding box center [199, 19] width 103 height 18
click at [699, 42] on ul "Routes Tasks" at bounding box center [616, 45] width 936 height 20
drag, startPoint x: 272, startPoint y: 74, endPoint x: 290, endPoint y: 76, distance: 18.0
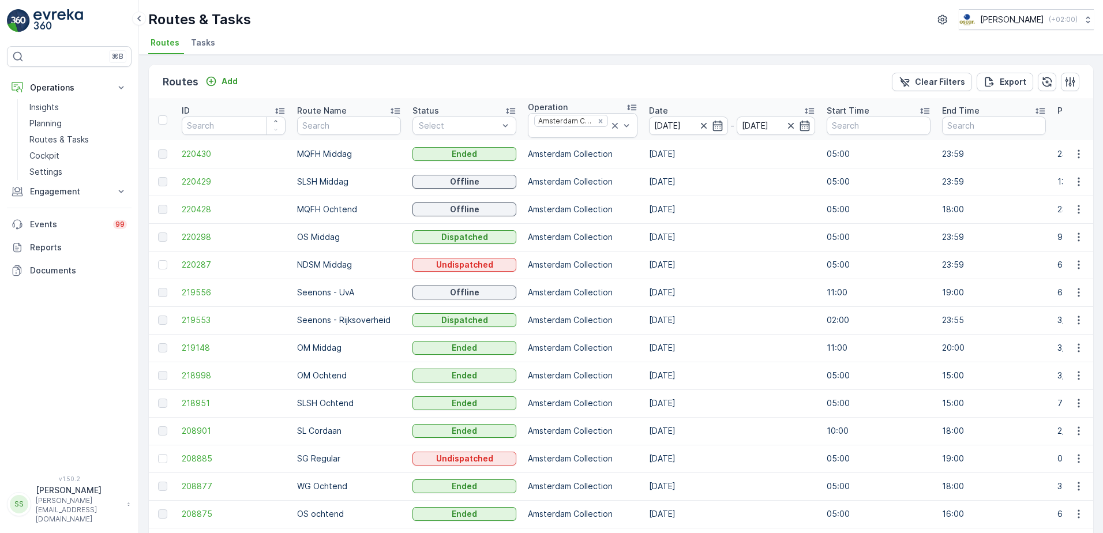
click at [272, 74] on div "Routes Add Clear Filters Export" at bounding box center [621, 82] width 944 height 35
click at [439, 43] on ul "Routes Tasks" at bounding box center [616, 45] width 936 height 20
drag, startPoint x: 208, startPoint y: 47, endPoint x: 230, endPoint y: 62, distance: 26.9
click at [208, 47] on span "Tasks" at bounding box center [203, 43] width 24 height 12
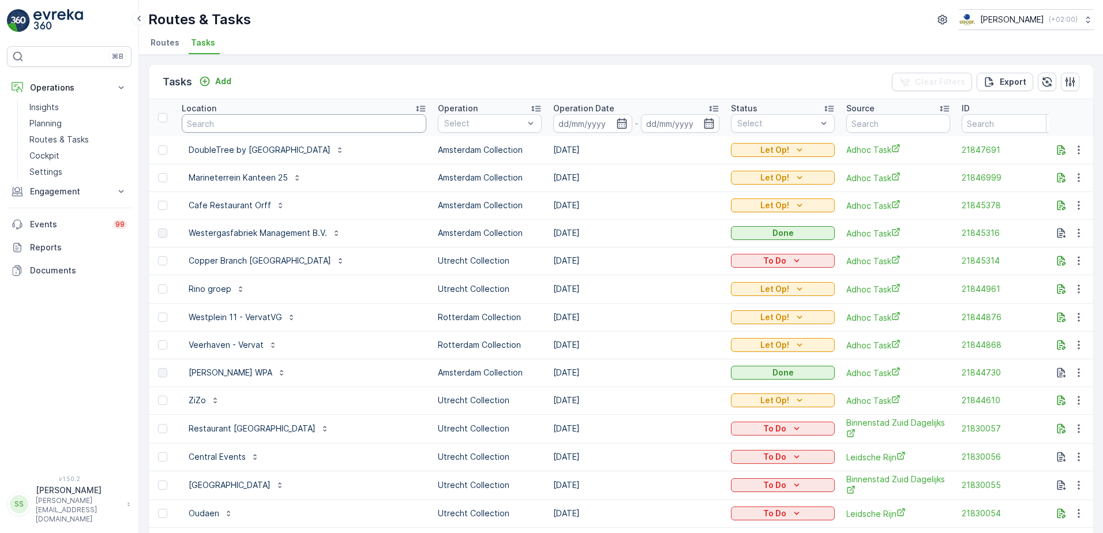
click at [220, 127] on input "text" at bounding box center [304, 123] width 244 height 18
type input "lemmi"
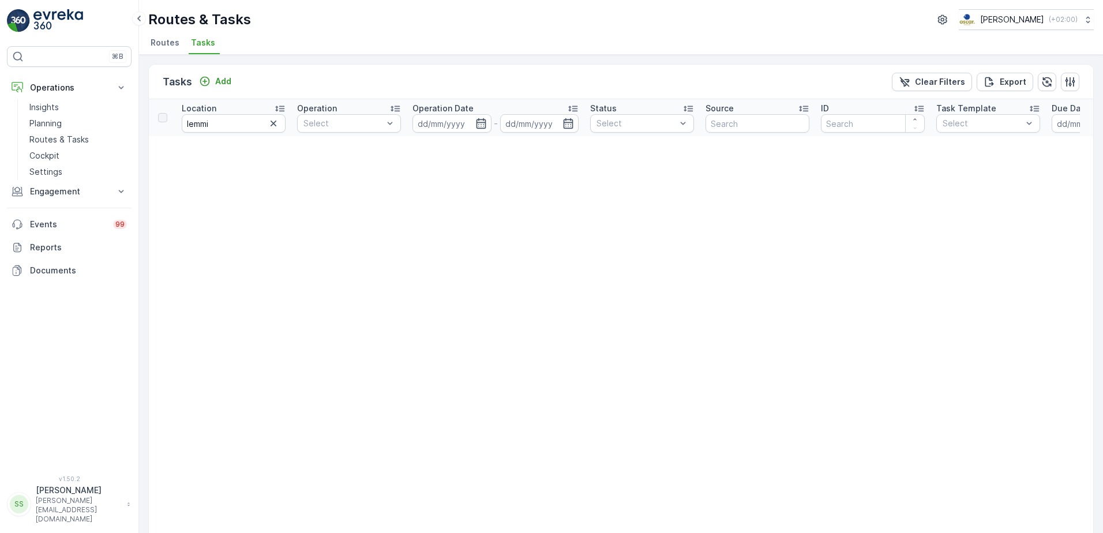
click at [292, 83] on div "Tasks Add Clear Filters Export" at bounding box center [621, 82] width 944 height 35
click at [235, 125] on input "lemmi" at bounding box center [234, 123] width 104 height 18
type input "lem"
drag, startPoint x: 216, startPoint y: 122, endPoint x: 146, endPoint y: 126, distance: 69.9
click at [146, 126] on div "Tasks Add Clear Filters Export Location lem Operation Select Operation Date - S…" at bounding box center [621, 294] width 964 height 478
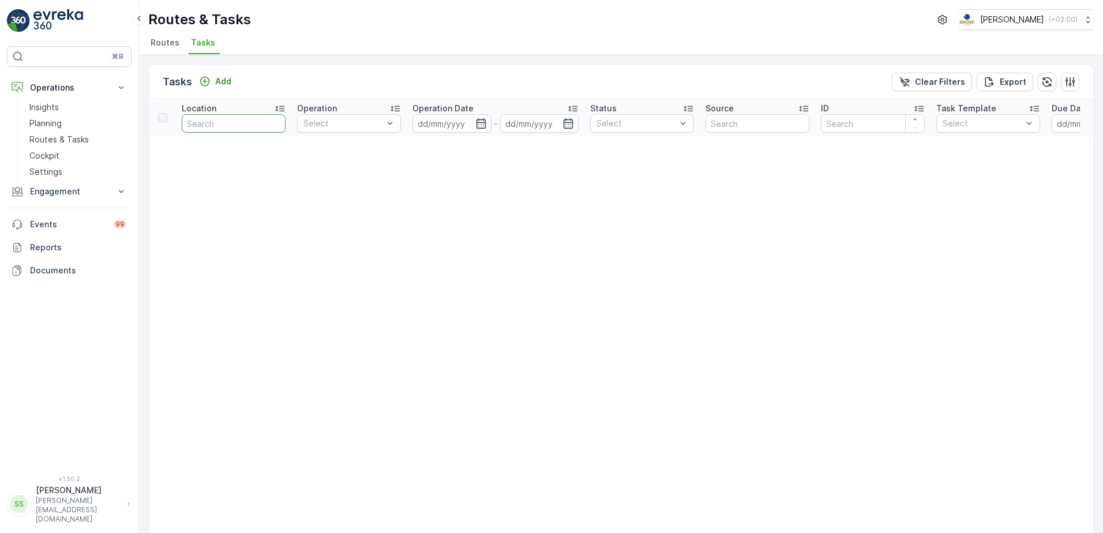
click at [347, 91] on div "Tasks Add Clear Filters Export" at bounding box center [621, 82] width 944 height 35
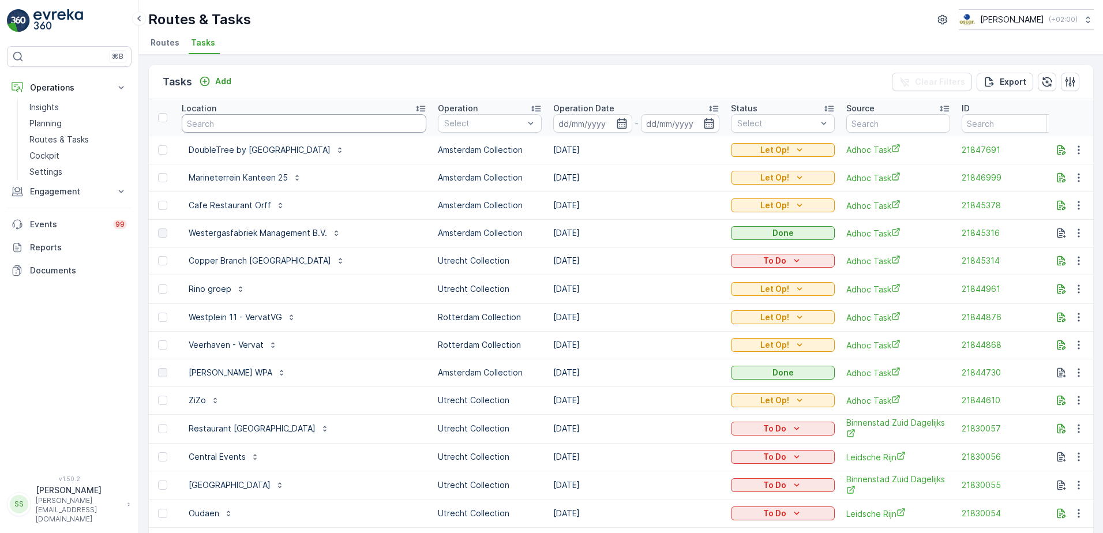
click at [225, 124] on input "text" at bounding box center [304, 123] width 244 height 18
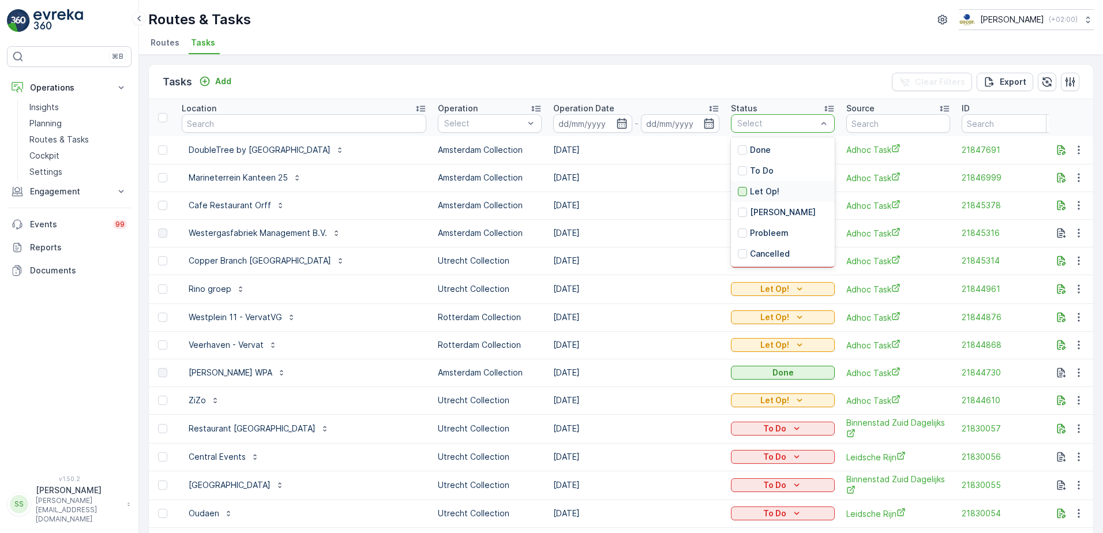
click at [738, 194] on div at bounding box center [742, 191] width 9 height 9
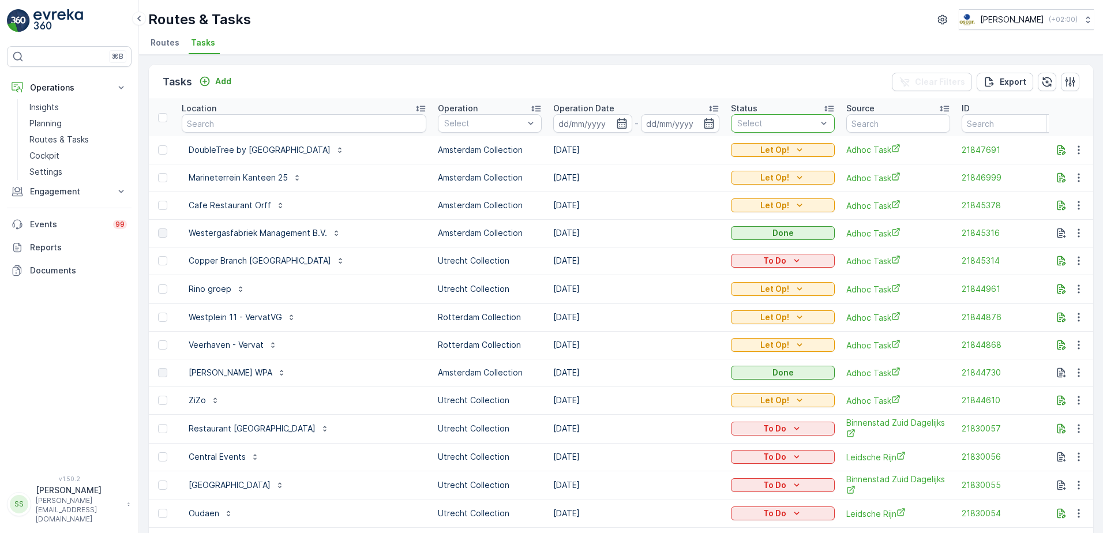
click at [757, 88] on div "Tasks Add Clear Filters Export" at bounding box center [621, 82] width 944 height 35
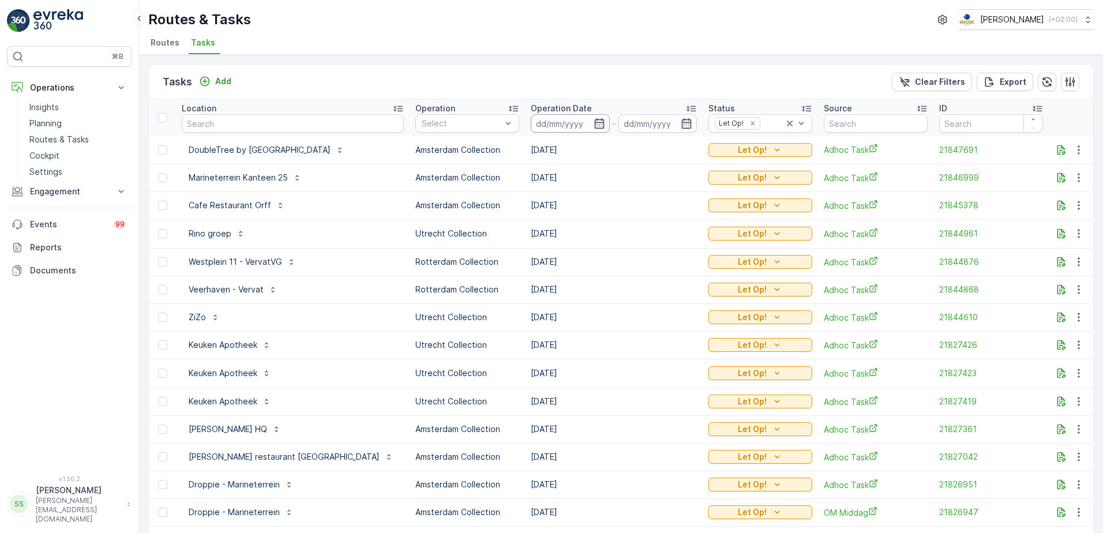
click at [609, 126] on input at bounding box center [570, 123] width 79 height 18
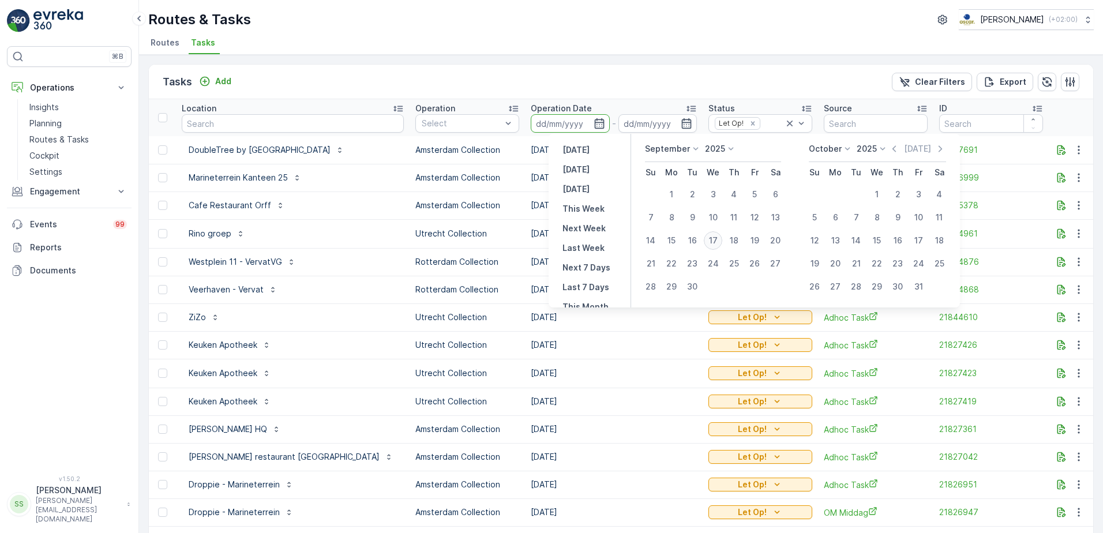
click at [717, 242] on div "17" at bounding box center [712, 240] width 18 height 18
type input "[DATE]"
click at [644, 93] on div "Tasks Add Clear Filters Export" at bounding box center [621, 82] width 944 height 35
type input "[DATE]"
click at [644, 93] on div "Tasks Add Clear Filters Export" at bounding box center [621, 82] width 944 height 35
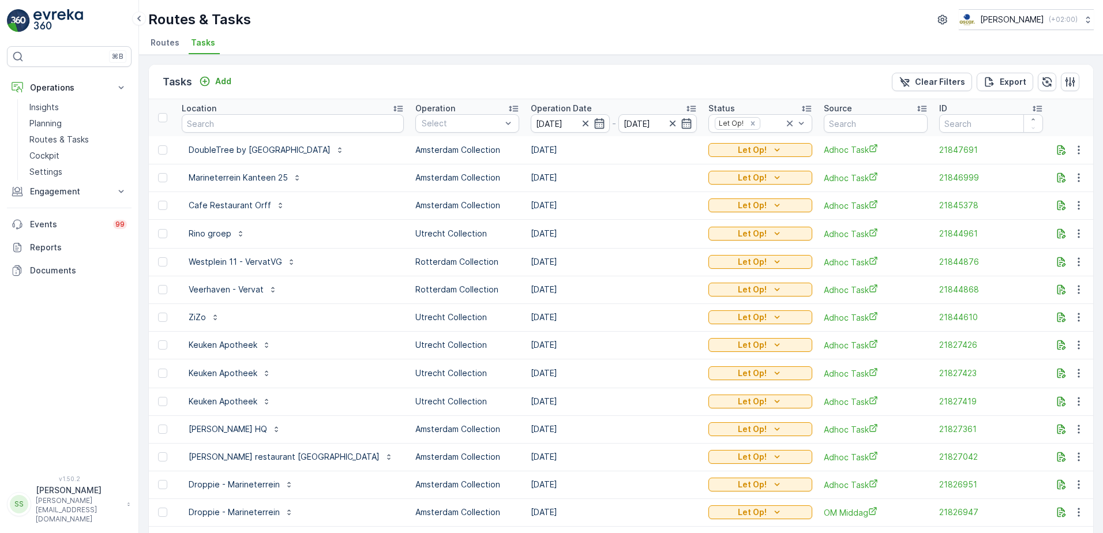
drag, startPoint x: 644, startPoint y: 93, endPoint x: 624, endPoint y: 81, distance: 22.7
click at [624, 81] on div "Tasks Add Clear Filters Export" at bounding box center [621, 82] width 944 height 35
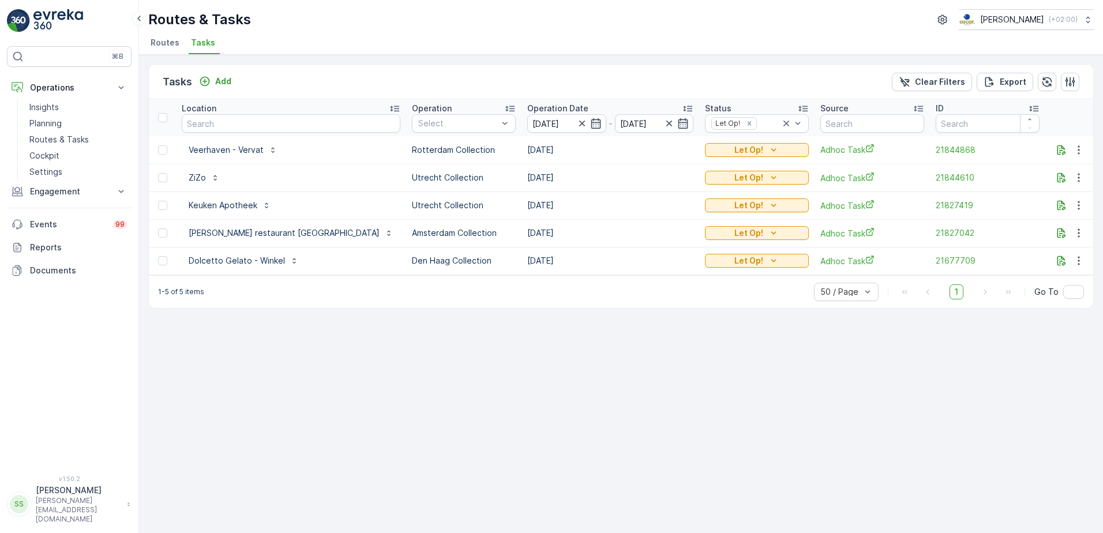
drag, startPoint x: 626, startPoint y: 62, endPoint x: 631, endPoint y: 68, distance: 8.2
click at [626, 62] on div "Tasks Add Clear Filters Export Location Operation Select Operation Date 17.09.2…" at bounding box center [621, 294] width 964 height 478
drag, startPoint x: 399, startPoint y: 84, endPoint x: 392, endPoint y: 82, distance: 7.7
click at [398, 84] on div "Tasks Add Clear Filters Export" at bounding box center [621, 82] width 944 height 35
click at [283, 77] on div "Tasks Add Clear Filters Export" at bounding box center [621, 82] width 944 height 35
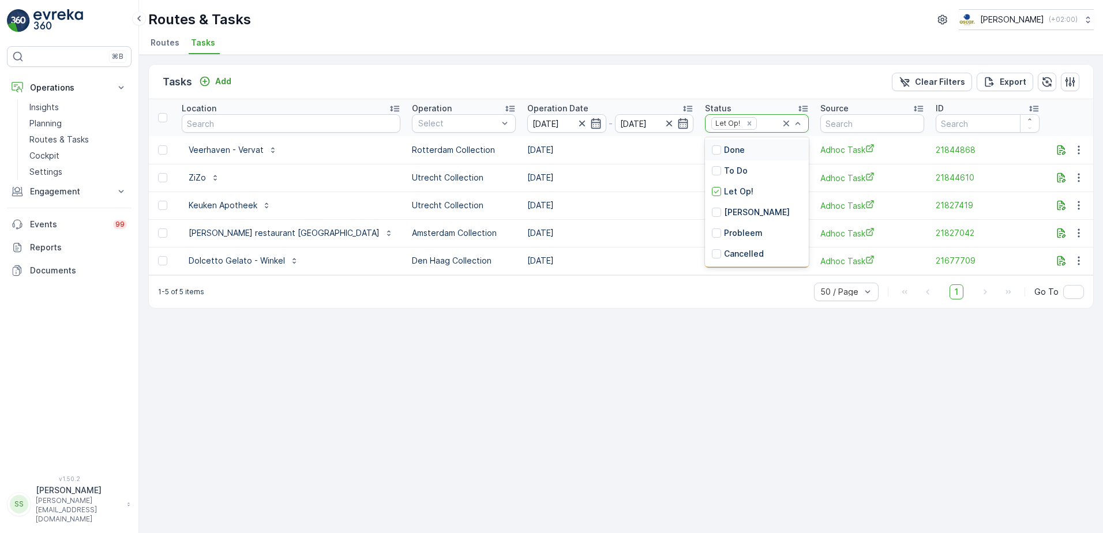
click at [685, 57] on div "Tasks Add Clear Filters Export Location Operation Select Operation Date 17.09.2…" at bounding box center [621, 294] width 964 height 478
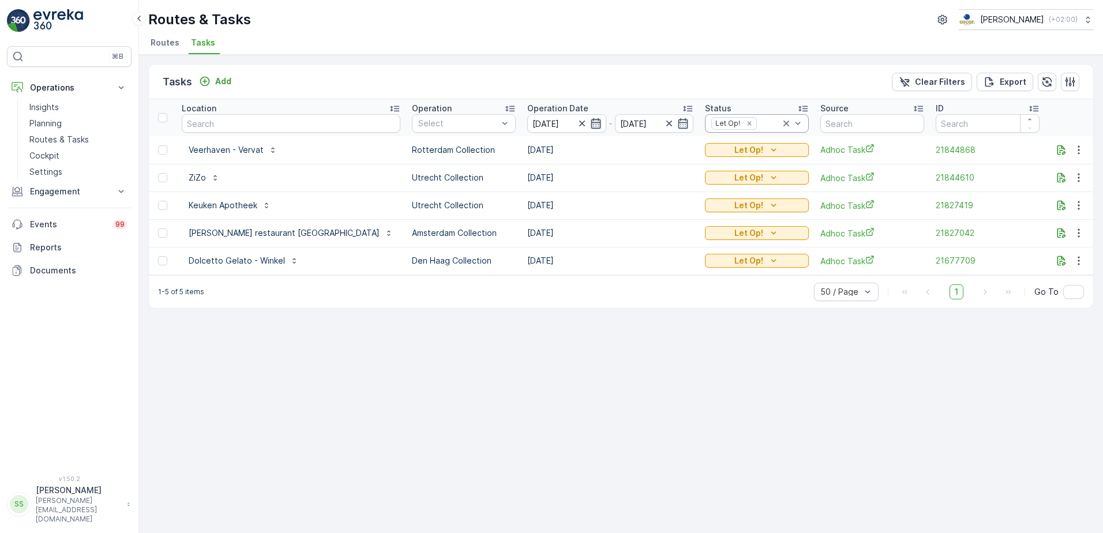
click at [527, 118] on div "[DATE]" at bounding box center [566, 123] width 79 height 18
click at [590, 122] on icon "button" at bounding box center [595, 123] width 10 height 10
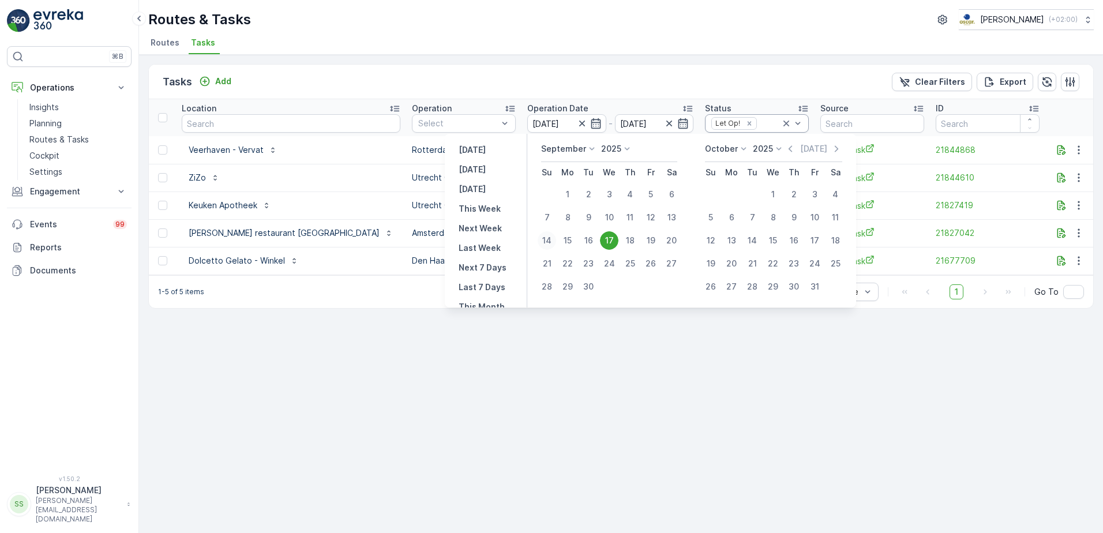
click at [546, 242] on div "14" at bounding box center [546, 240] width 18 height 18
type input "14.09.2025"
click at [570, 86] on div "Tasks Add Clear Filters Export" at bounding box center [621, 82] width 944 height 35
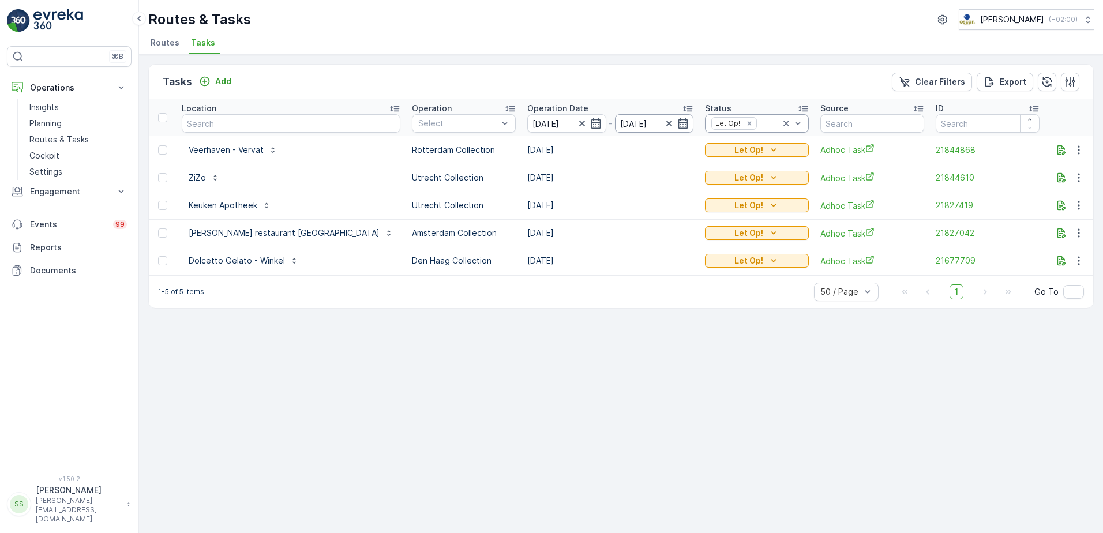
click at [677, 126] on icon "button" at bounding box center [683, 124] width 12 height 12
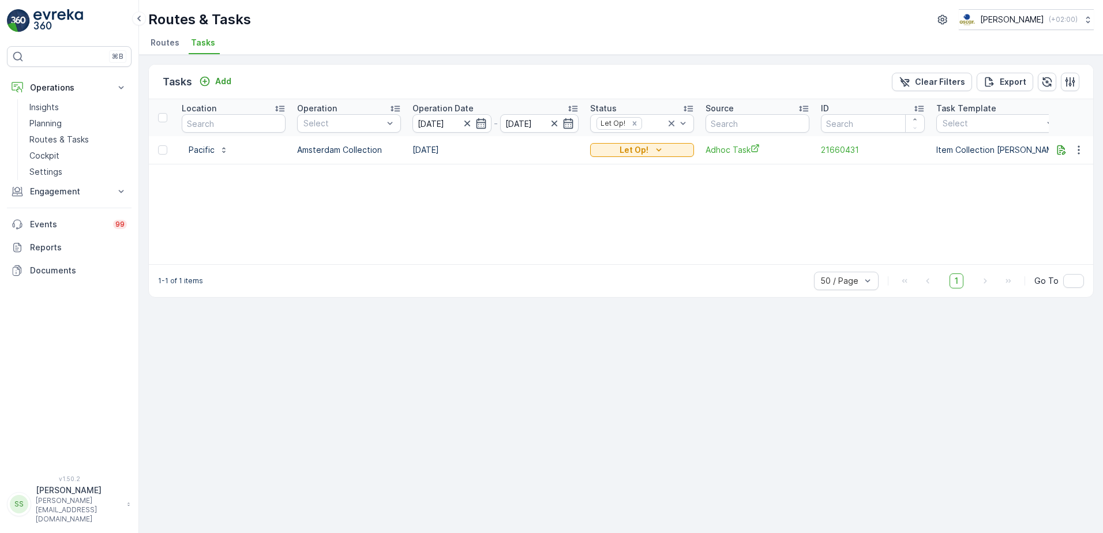
click at [516, 74] on div "Tasks Add Clear Filters Export" at bounding box center [621, 82] width 944 height 35
click at [481, 122] on icon "button" at bounding box center [481, 124] width 12 height 12
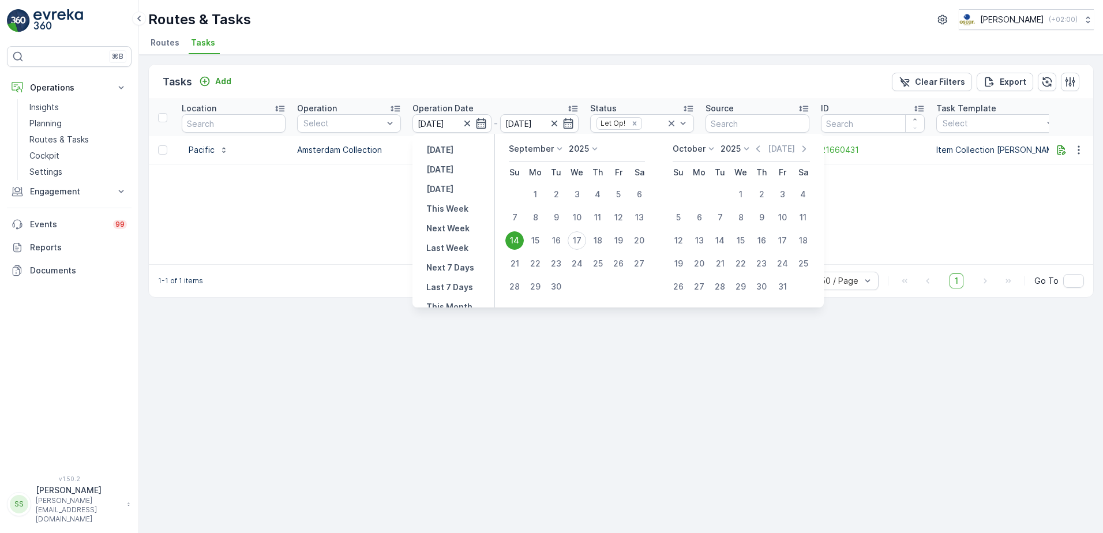
click at [510, 235] on div "14" at bounding box center [514, 240] width 18 height 18
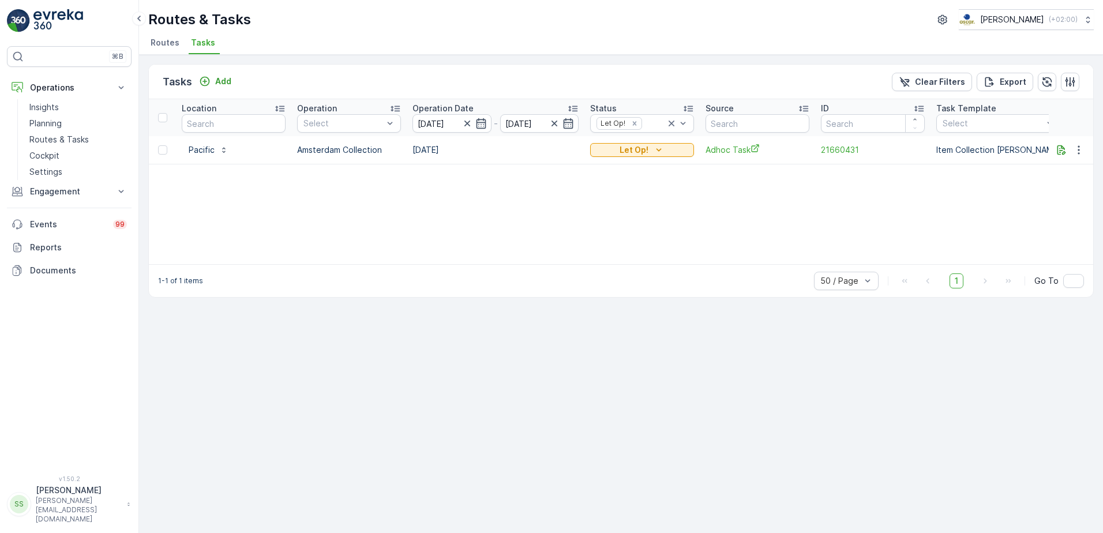
click at [503, 92] on div "Tasks Add Clear Filters Export" at bounding box center [621, 82] width 944 height 35
click at [570, 121] on icon "button" at bounding box center [568, 123] width 10 height 10
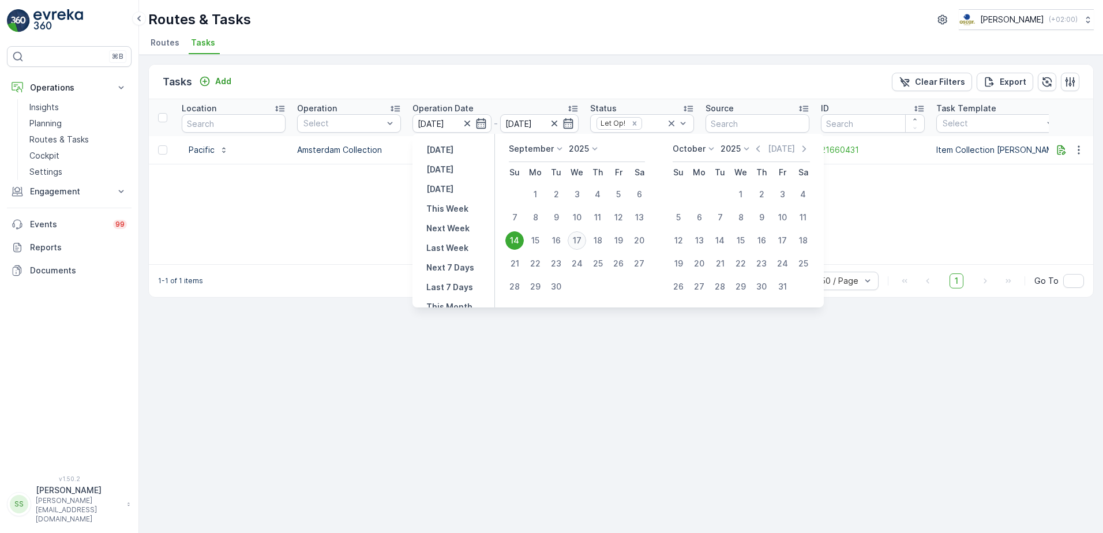
click at [574, 238] on div "17" at bounding box center [576, 240] width 18 height 18
type input "[DATE]"
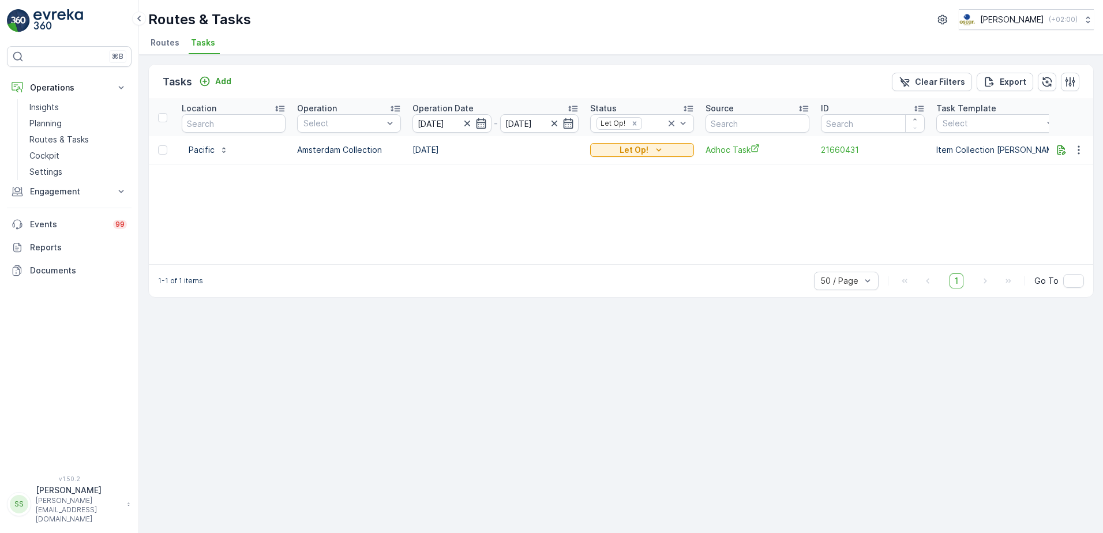
click at [585, 93] on div "Tasks Add Clear Filters Export" at bounding box center [621, 82] width 944 height 35
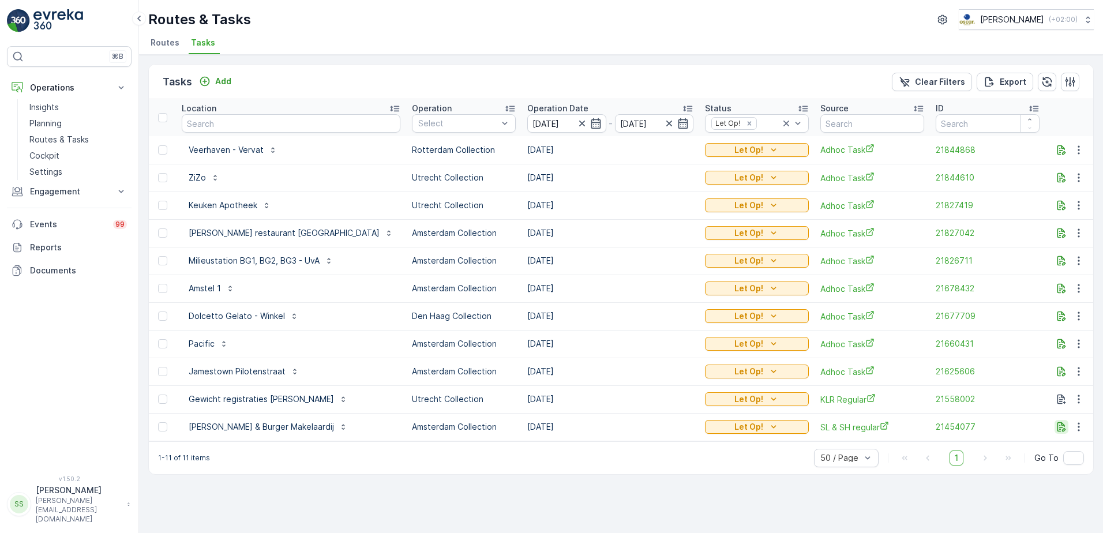
click at [1060, 424] on icon "button" at bounding box center [1061, 427] width 12 height 12
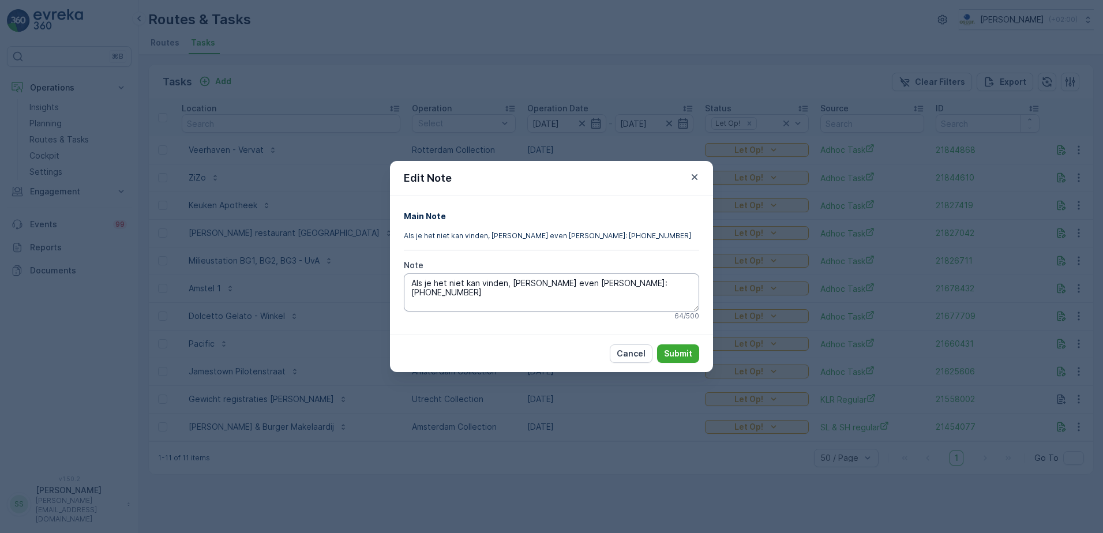
drag, startPoint x: 582, startPoint y: 285, endPoint x: 624, endPoint y: 285, distance: 41.5
click at [582, 285] on textarea "Als je het niet kan vinden, dan even bellen naar: +31 6 19552942" at bounding box center [551, 292] width 295 height 38
click at [653, 280] on textarea "Als je het niet kan vinden, dan even bellen naar: +31 6 19552942" at bounding box center [551, 292] width 295 height 38
click at [695, 175] on icon "button" at bounding box center [694, 177] width 12 height 12
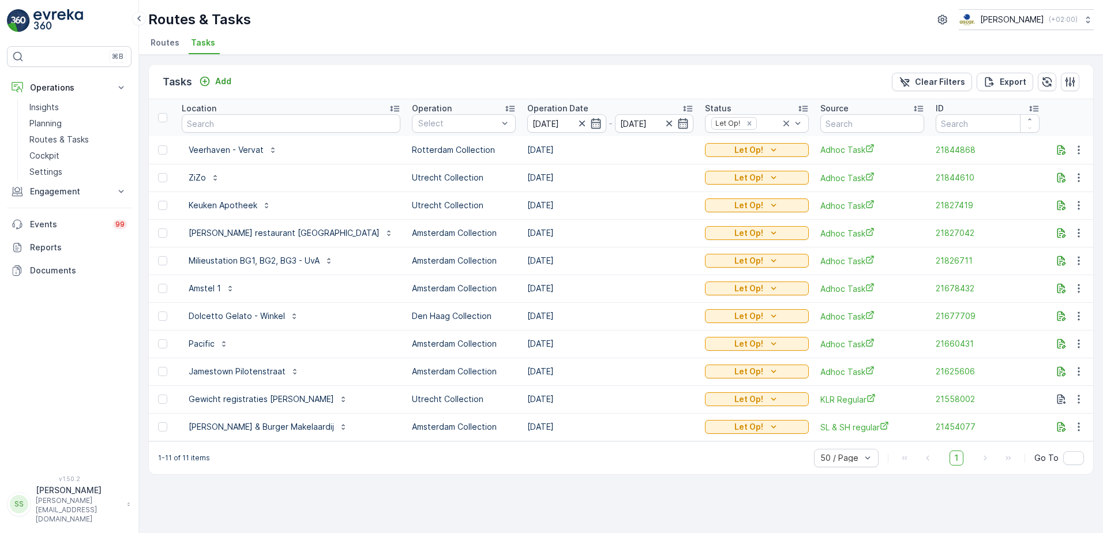
click at [662, 474] on div "1-11 of 11 items 50 / Page 1 Go To" at bounding box center [621, 457] width 944 height 33
drag, startPoint x: 306, startPoint y: 81, endPoint x: 247, endPoint y: 114, distance: 66.9
click at [306, 81] on div "Tasks Add Clear Filters Export" at bounding box center [621, 82] width 944 height 35
click at [236, 124] on input "text" at bounding box center [291, 123] width 219 height 18
click at [576, 125] on icon "button" at bounding box center [582, 124] width 12 height 12
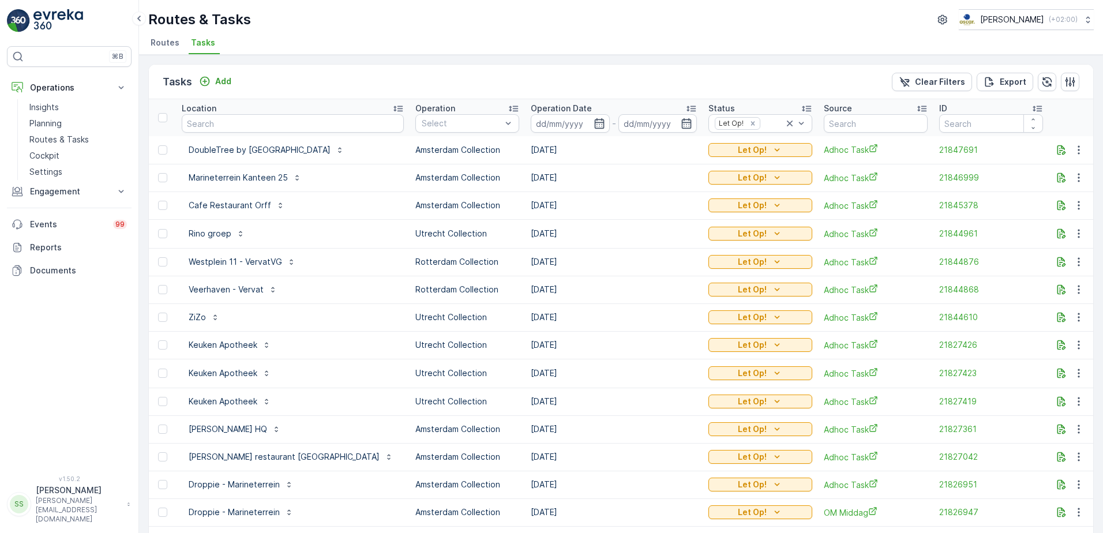
click at [721, 79] on div "Tasks Add Clear Filters Export" at bounding box center [621, 82] width 944 height 35
click at [757, 121] on icon "Remove Let Op!" at bounding box center [752, 123] width 8 height 8
click at [438, 92] on div "Tasks Add Clear Filters Export" at bounding box center [621, 82] width 944 height 35
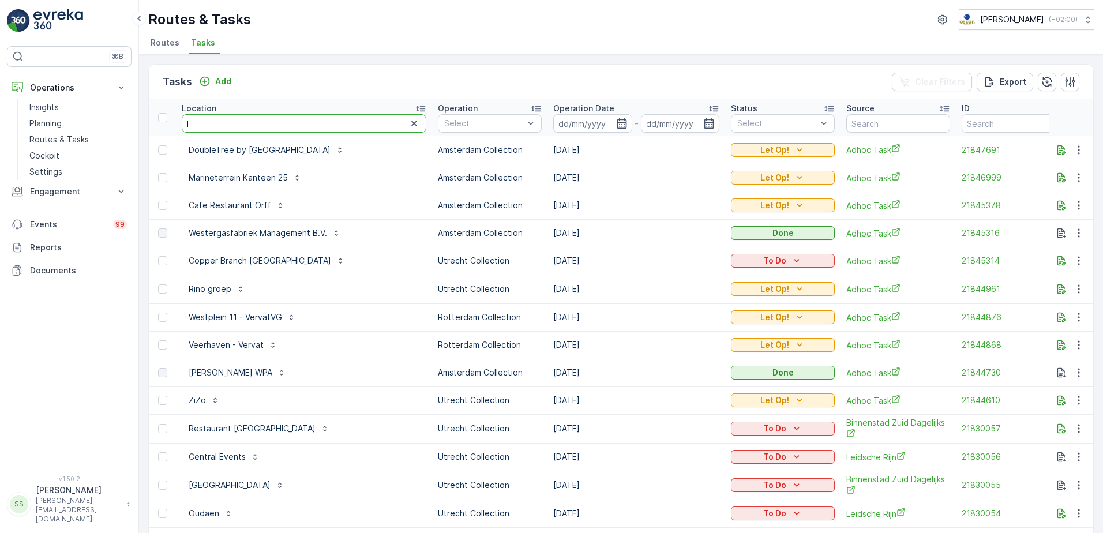
type input "le"
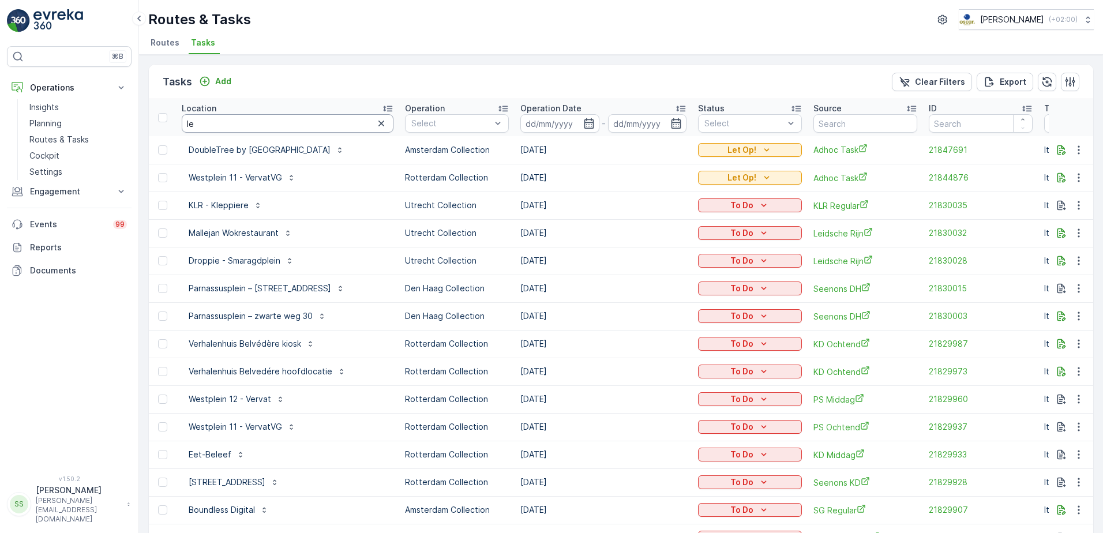
drag, startPoint x: 217, startPoint y: 122, endPoint x: 211, endPoint y: 128, distance: 8.6
click at [211, 127] on input "le" at bounding box center [288, 123] width 212 height 18
type input "lemming"
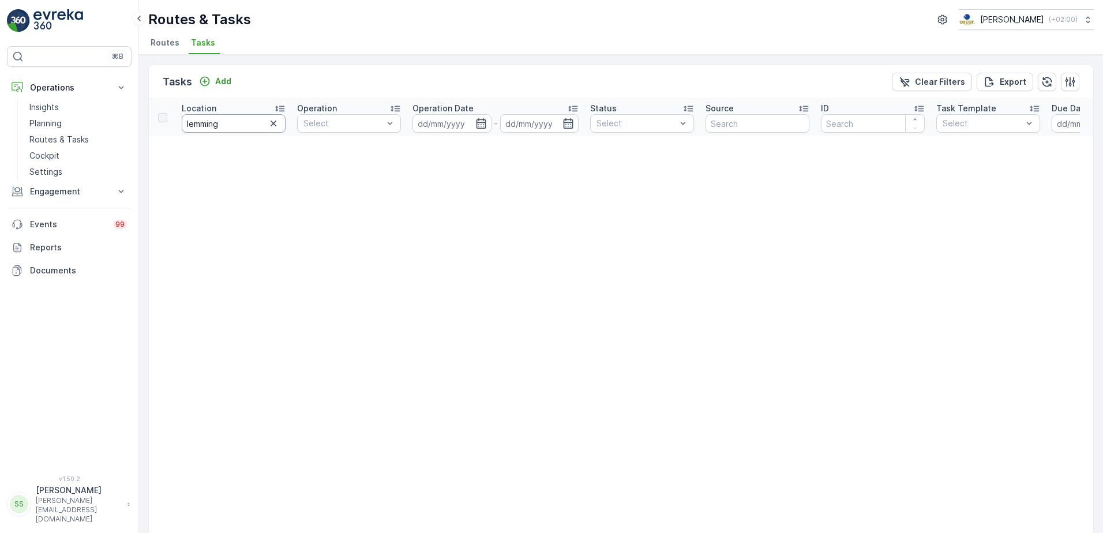
click at [231, 123] on input "lemming" at bounding box center [234, 123] width 104 height 18
type input "le"
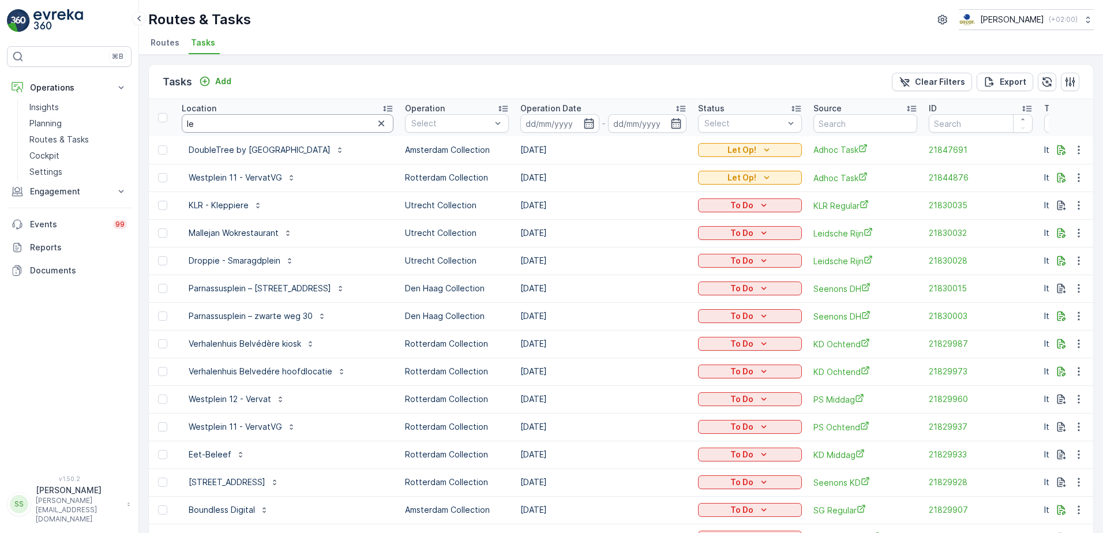
click at [207, 121] on input "le" at bounding box center [288, 123] width 212 height 18
type input "lem"
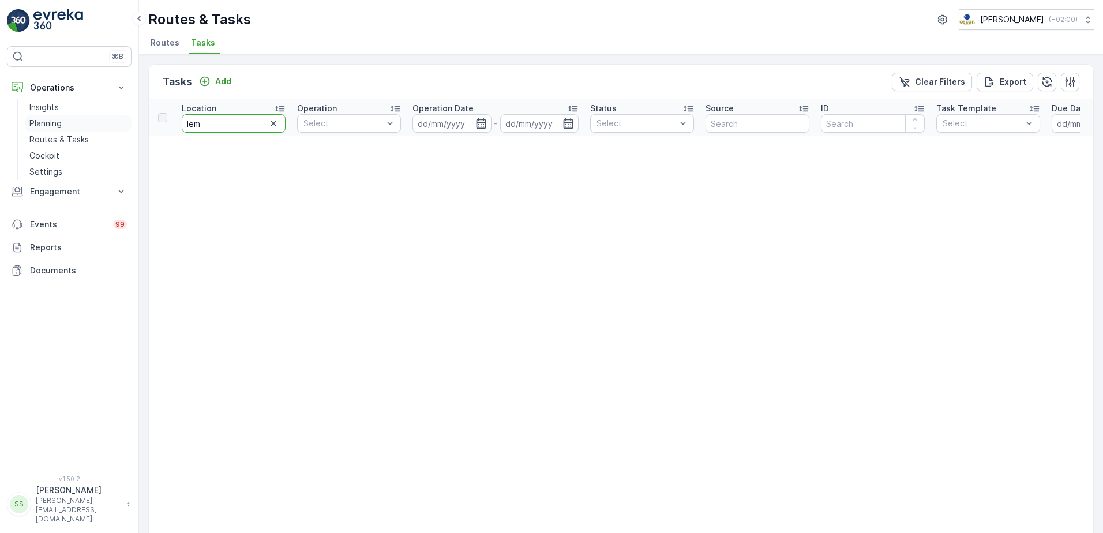
drag, startPoint x: 210, startPoint y: 125, endPoint x: 130, endPoint y: 127, distance: 79.6
click at [130, 127] on div "⌘B Operations Insights Planning Routes & Tasks Cockpit Settings Engagement Insi…" at bounding box center [551, 266] width 1103 height 533
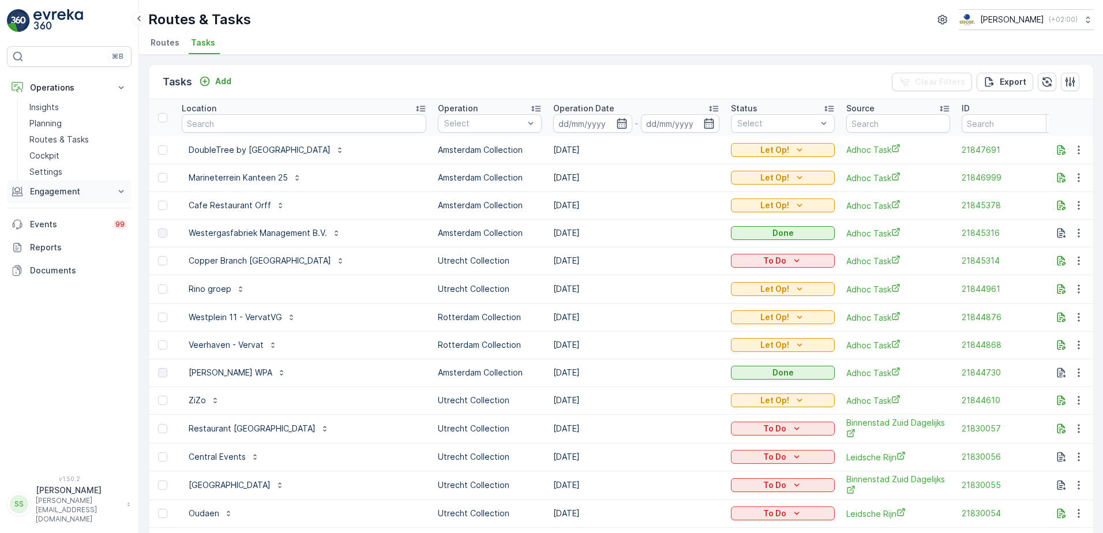
click at [57, 180] on button "Engagement" at bounding box center [69, 191] width 125 height 23
click at [44, 228] on p "Entities" at bounding box center [43, 227] width 29 height 12
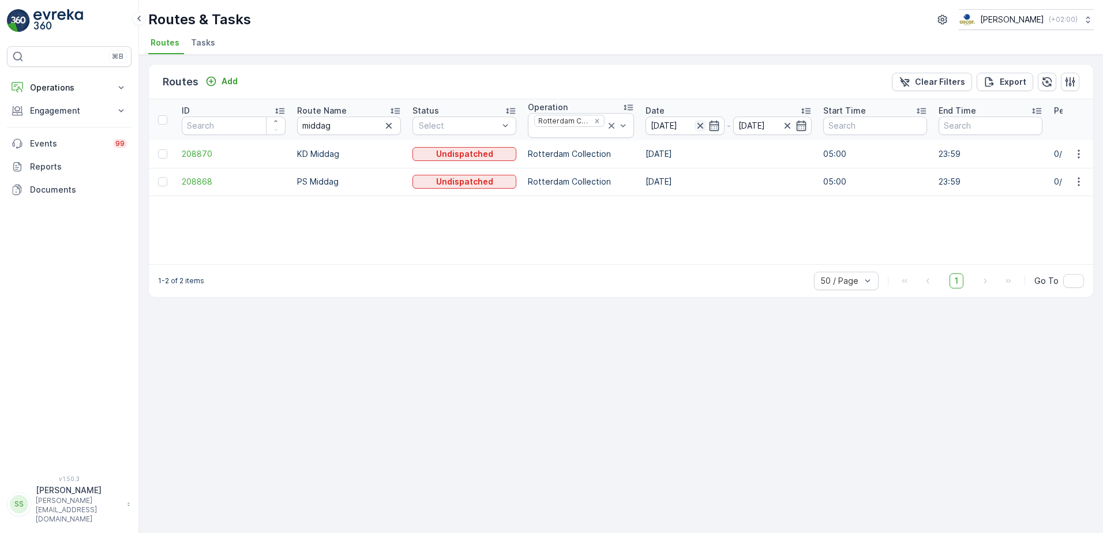
click at [695, 122] on icon "button" at bounding box center [700, 126] width 12 height 12
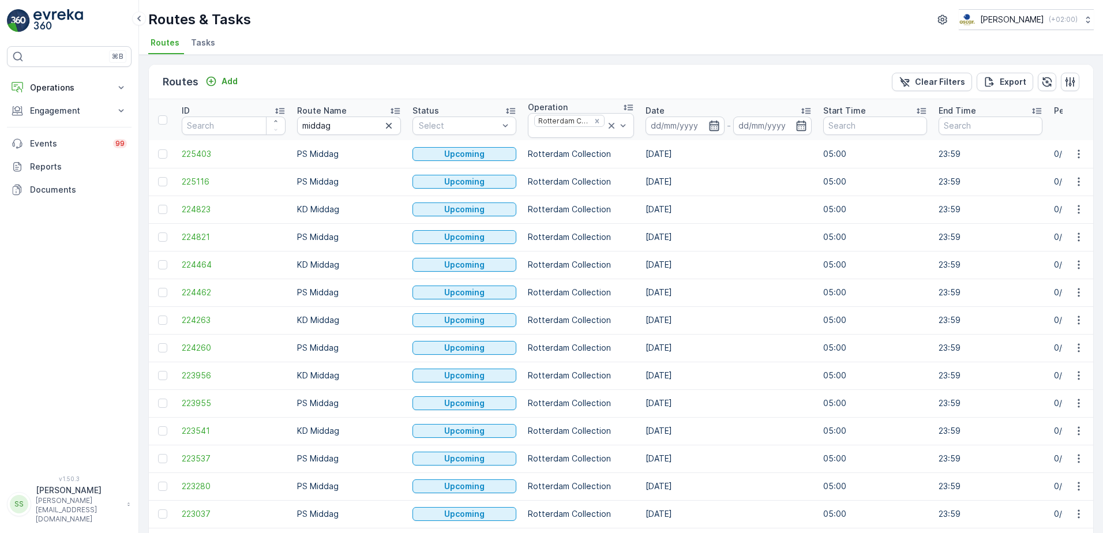
click at [709, 123] on icon "button" at bounding box center [714, 126] width 12 height 12
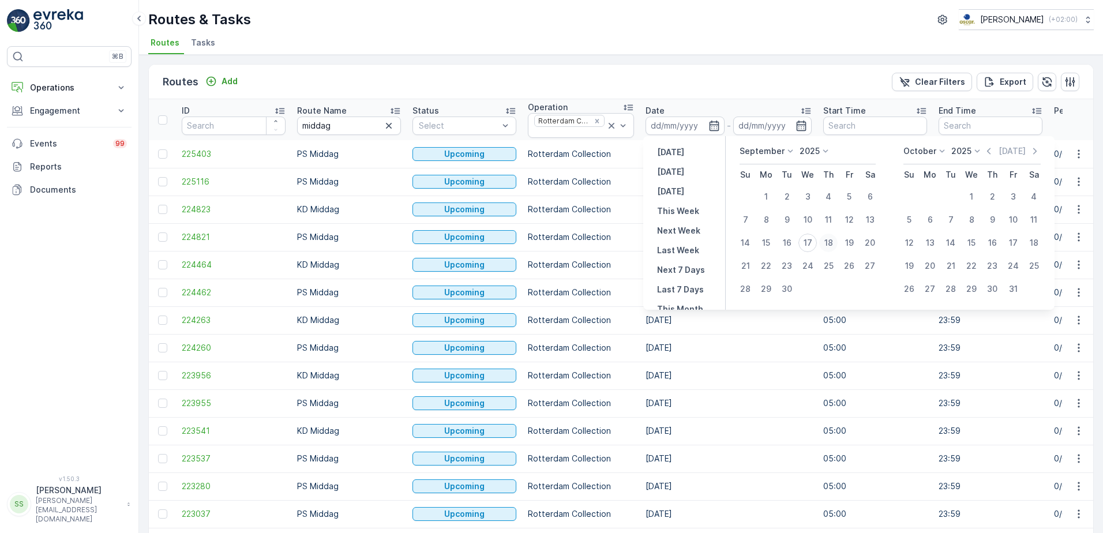
click at [833, 244] on div "18" at bounding box center [828, 243] width 18 height 18
type input "[DATE]"
click at [735, 82] on div "Routes Add Clear Filters Export" at bounding box center [621, 82] width 944 height 35
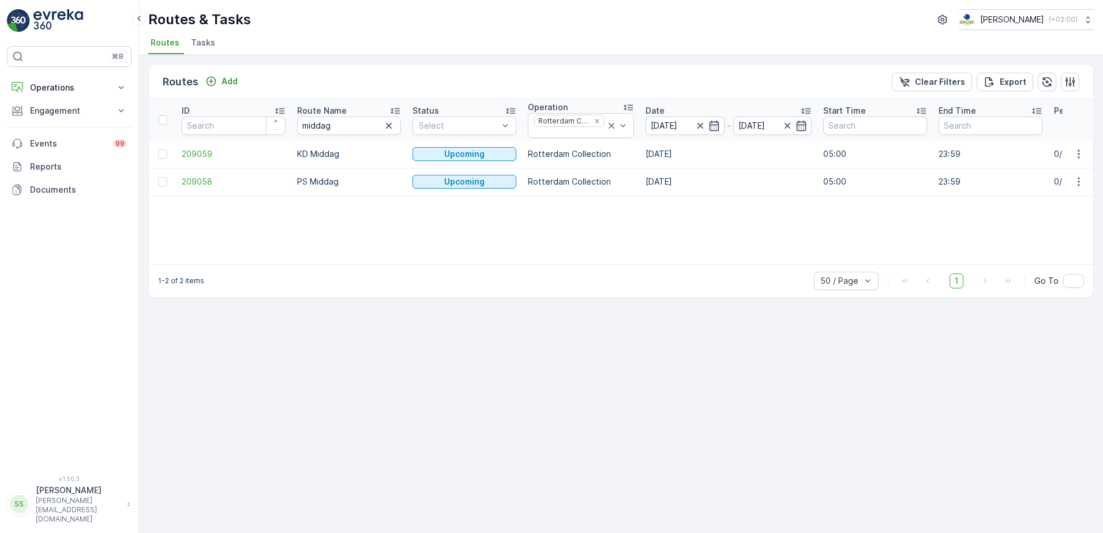
click at [351, 234] on div "ID Route Name middag Status Select Operation Rotterdam Collection Date 18.09.20…" at bounding box center [621, 181] width 944 height 165
click at [198, 149] on span "209059" at bounding box center [234, 154] width 104 height 12
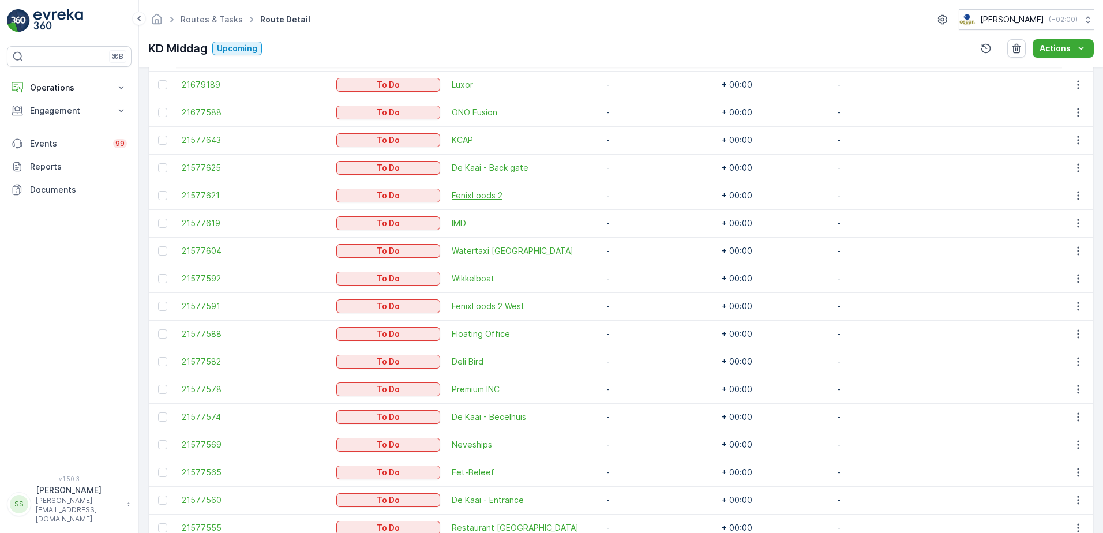
scroll to position [431, 0]
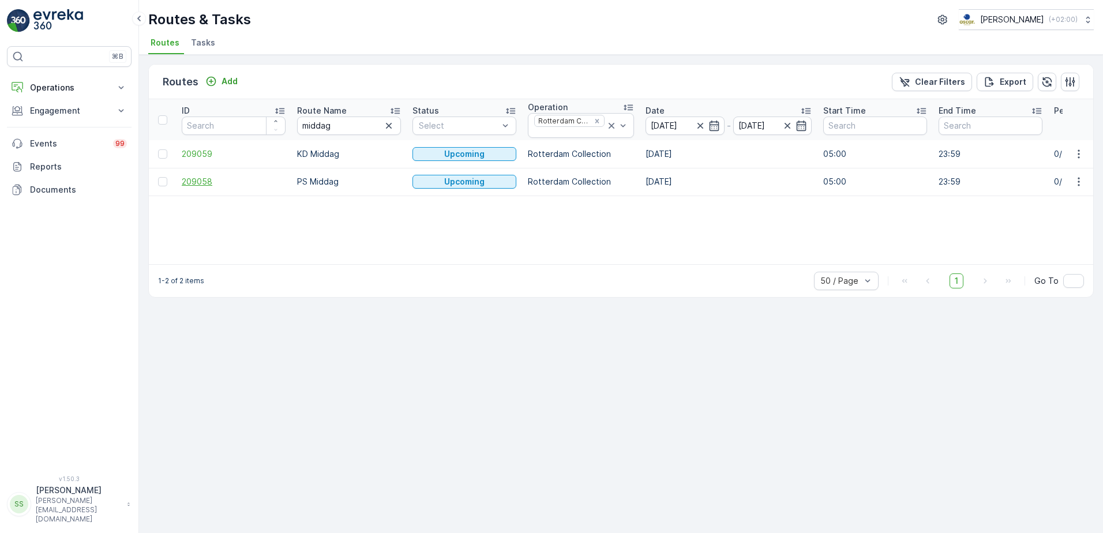
click at [191, 180] on span "209058" at bounding box center [234, 182] width 104 height 12
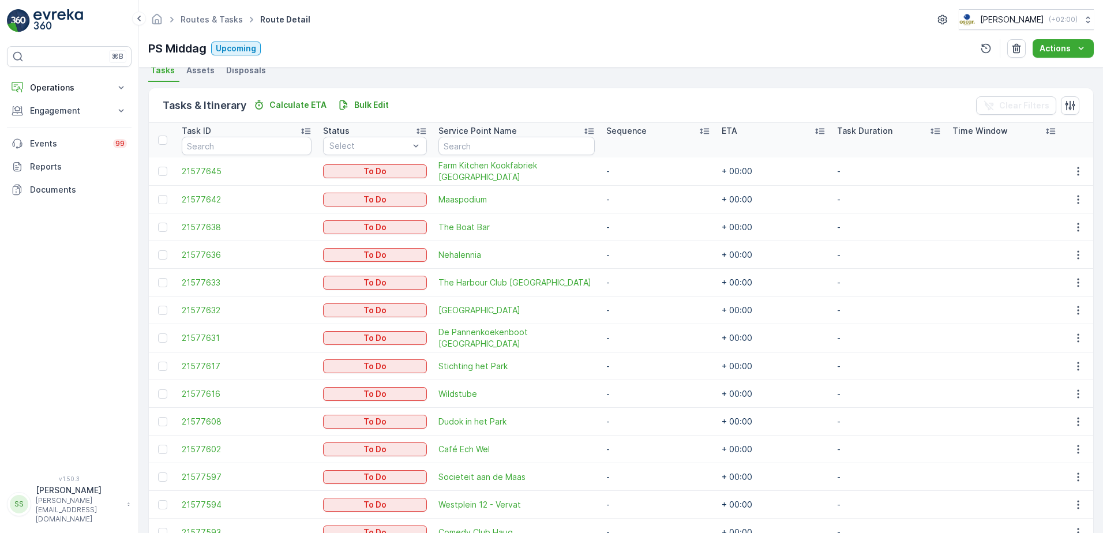
scroll to position [142, 0]
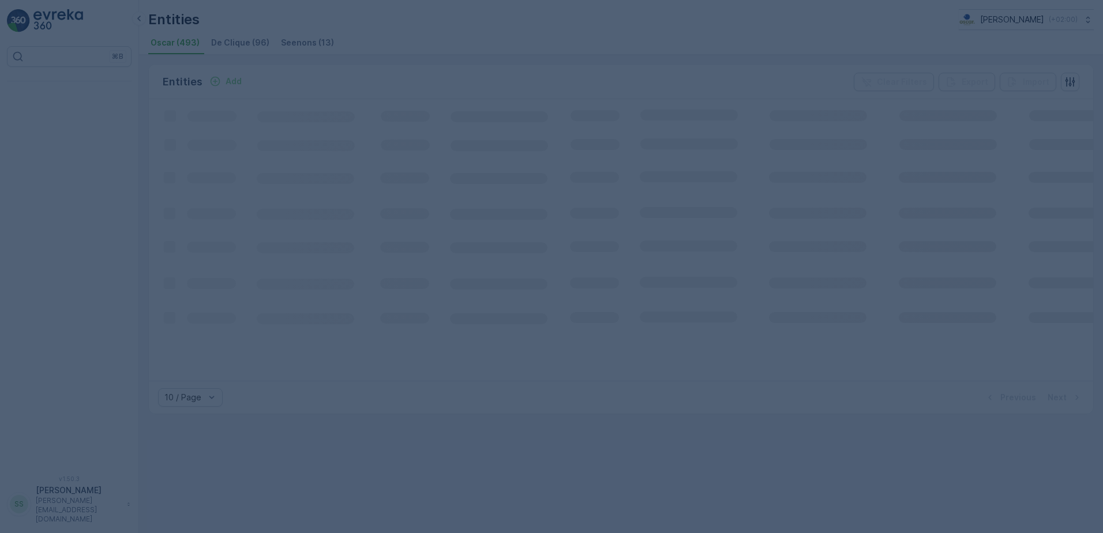
click at [382, 43] on div at bounding box center [551, 266] width 1103 height 533
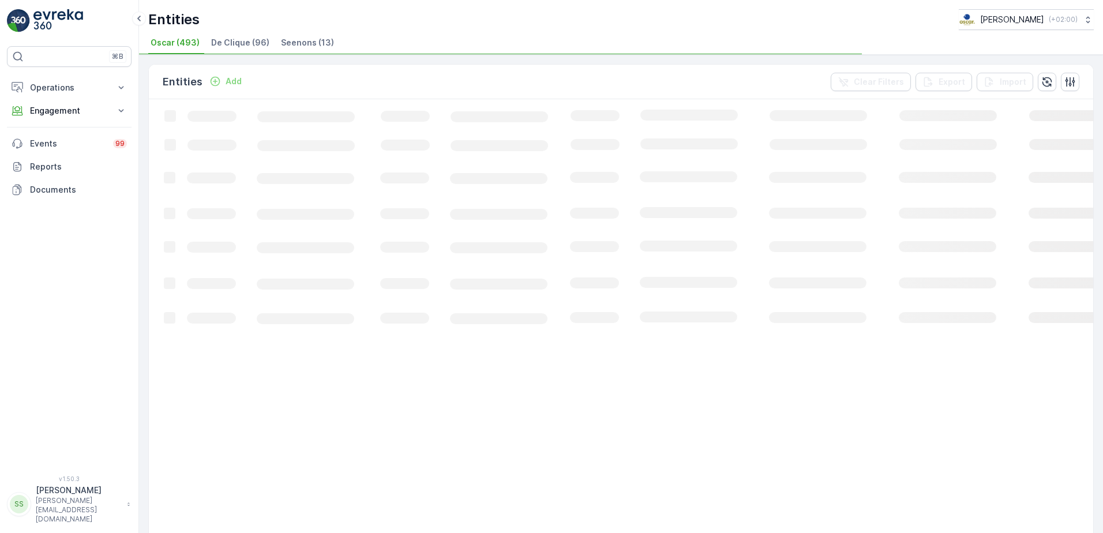
click at [272, 76] on div "Entities Add Clear Filters Export Import" at bounding box center [621, 82] width 944 height 35
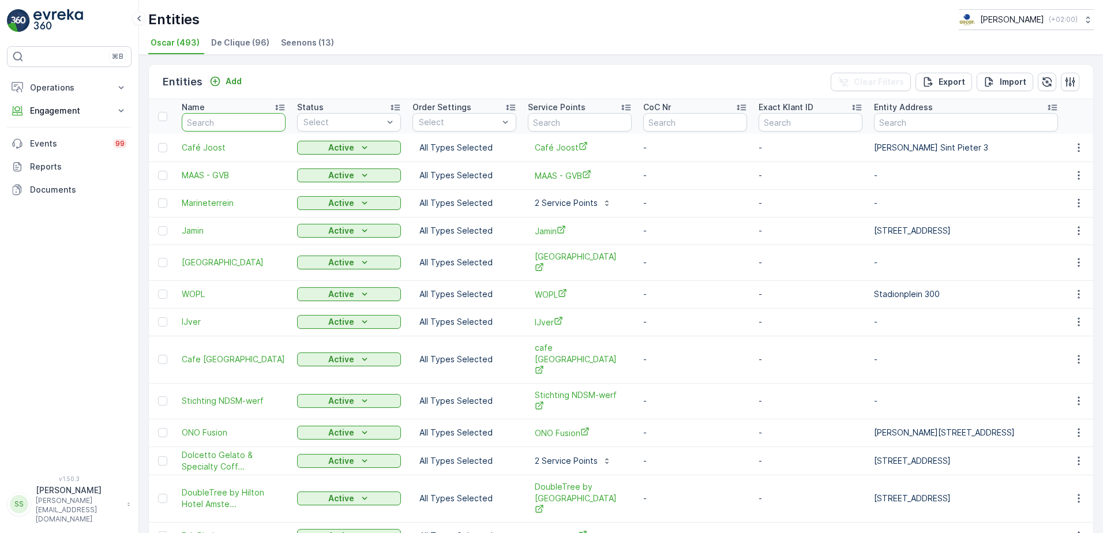
click at [216, 129] on input "text" at bounding box center [234, 122] width 104 height 18
type input "lemmin"
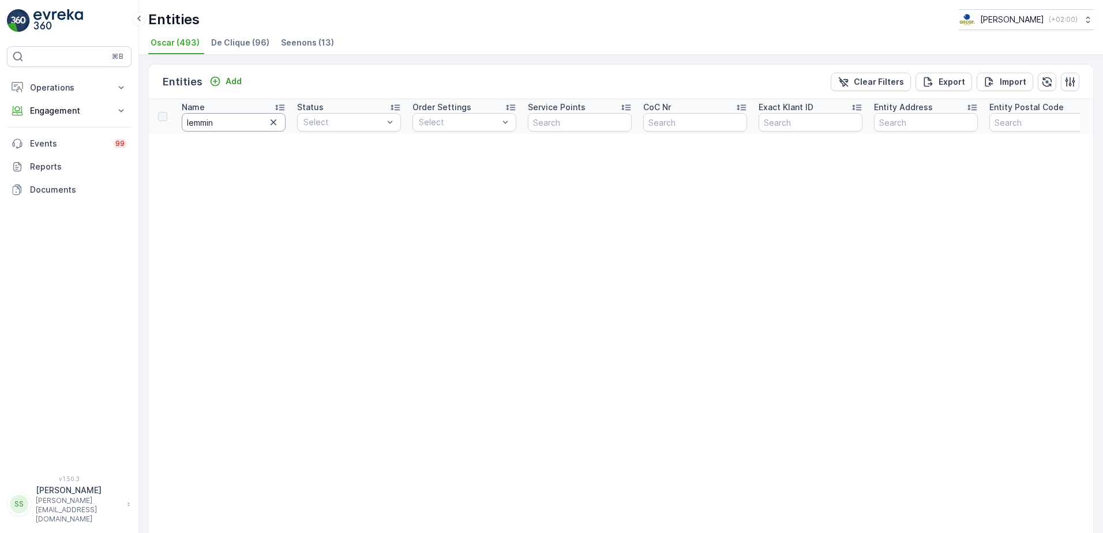
click at [168, 127] on tr "Name lemmin Status Select Order Settings Select Service Points CoC Nr Exact Kla…" at bounding box center [923, 116] width 1549 height 35
type input "lem"
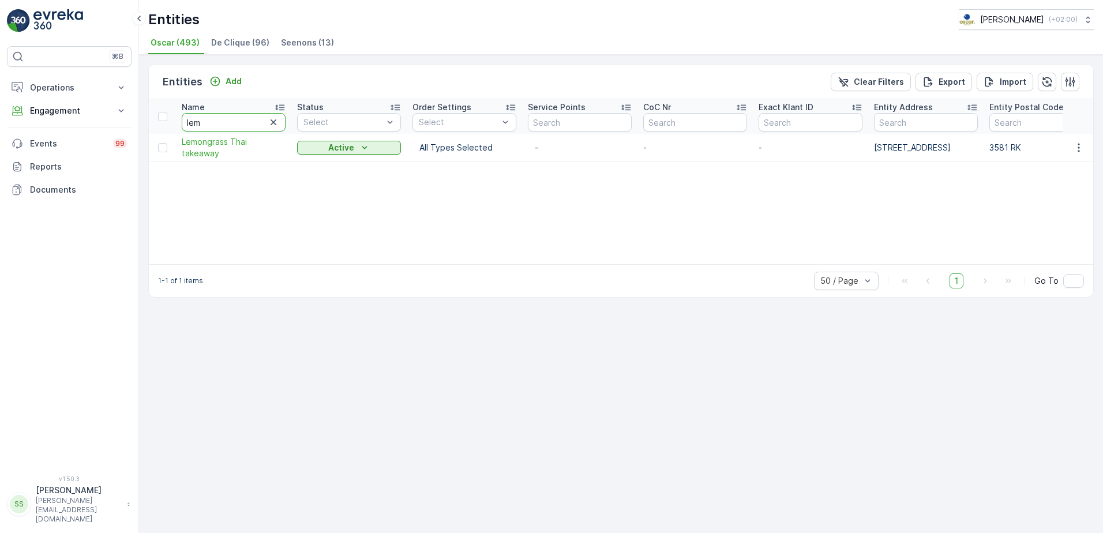
drag, startPoint x: 216, startPoint y: 122, endPoint x: 179, endPoint y: 123, distance: 36.9
click at [179, 123] on th "Name lem" at bounding box center [233, 116] width 115 height 35
click at [567, 58] on div "Entities Oscar Circulair ( +02:00 ) Oscar (493) De Clique (96) Seenons (13) Ent…" at bounding box center [621, 266] width 964 height 533
drag, startPoint x: 567, startPoint y: 58, endPoint x: 561, endPoint y: 112, distance: 54.5
click at [541, 81] on div "Entities Add Clear Filters Export Import" at bounding box center [621, 82] width 944 height 35
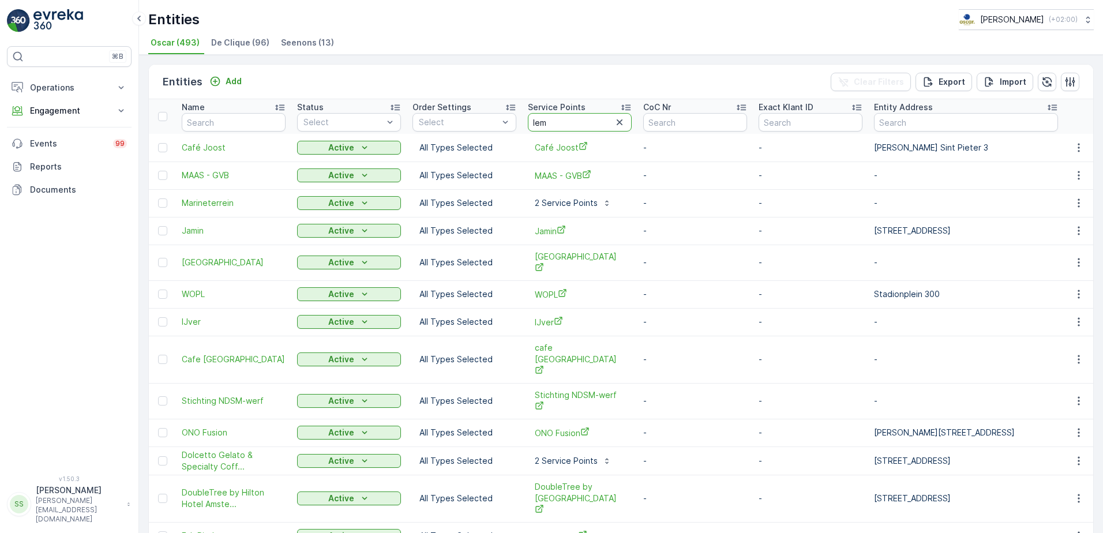
type input "[PERSON_NAME]"
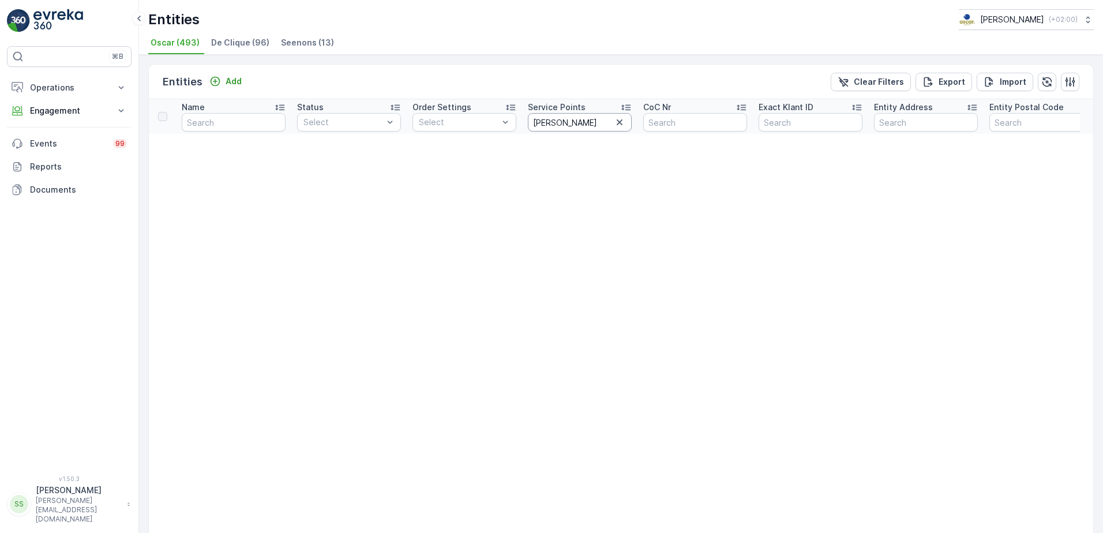
click at [566, 123] on input "[PERSON_NAME]" at bounding box center [580, 122] width 104 height 18
type input "lemm="
click at [567, 123] on input "lemm=" at bounding box center [580, 122] width 104 height 18
type input "lem"
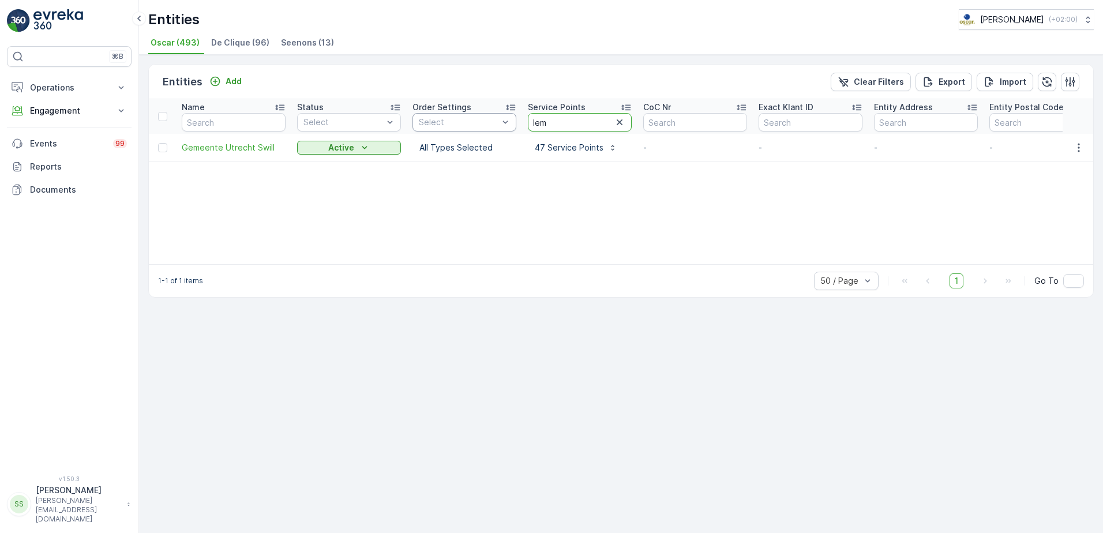
drag, startPoint x: 569, startPoint y: 131, endPoint x: 511, endPoint y: 129, distance: 58.3
click at [511, 129] on tr "Name Status Select Order Settings Select Service Points lem CoC Nr Exact Klant …" at bounding box center [932, 116] width 1567 height 35
click at [714, 177] on div "Name Status Select Order Settings Select Service Points CoC Nr Exact Klant ID E…" at bounding box center [621, 181] width 944 height 165
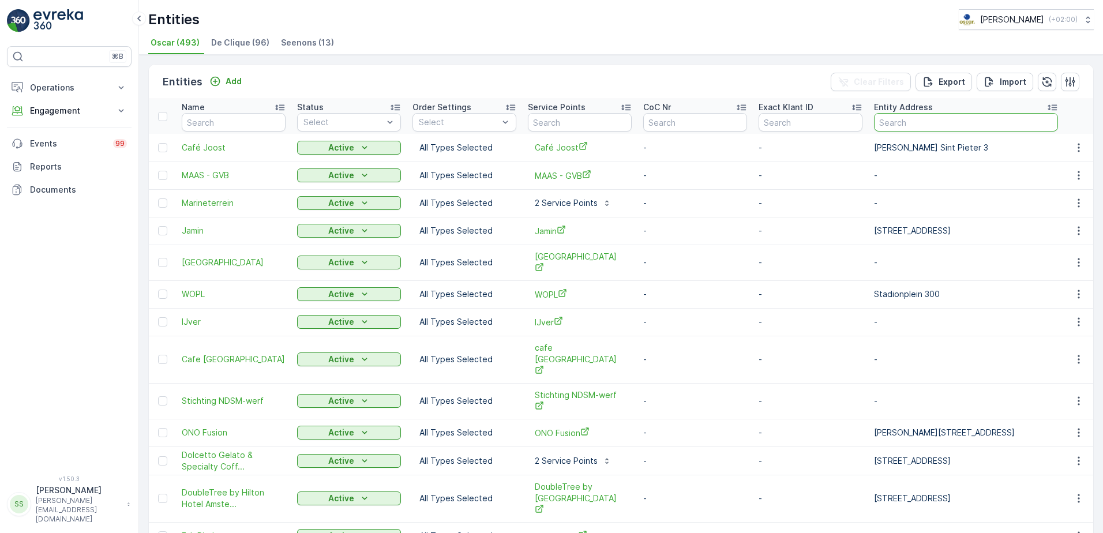
click at [911, 122] on input "text" at bounding box center [966, 122] width 184 height 18
type input "valsch"
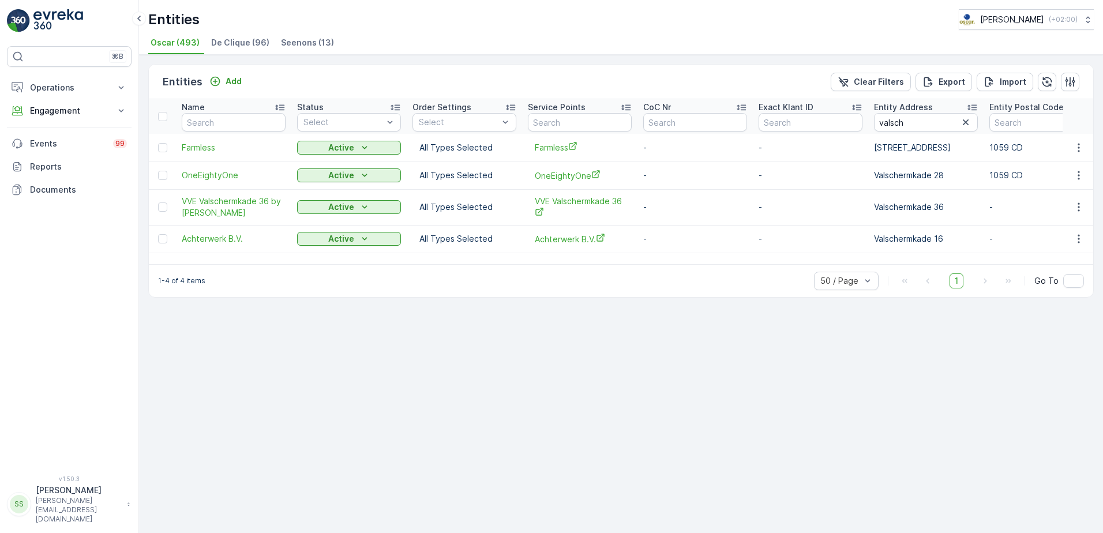
click at [683, 85] on div "Entities Add Clear Filters Export Import" at bounding box center [621, 82] width 944 height 35
click at [945, 137] on td "Valschermkade 27, 1059 CD, Amsterdam" at bounding box center [925, 148] width 115 height 28
click at [938, 148] on p "Valschermkade 27, 1059 CD, Amsterdam" at bounding box center [926, 148] width 104 height 12
click at [940, 149] on p "Valschermkade 27, 1059 CD, Amsterdam" at bounding box center [926, 148] width 104 height 12
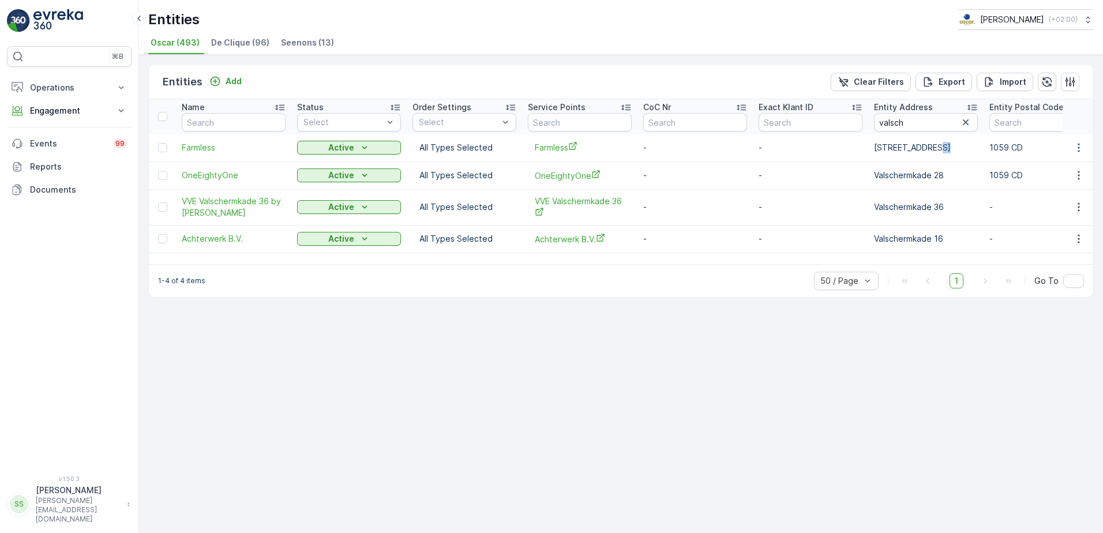
drag, startPoint x: 942, startPoint y: 148, endPoint x: 866, endPoint y: 148, distance: 76.1
click at [866, 148] on tr "Farmless Active All Types Selected Farmless - - Valschermkade 27, 1059 CD, Amst…" at bounding box center [932, 148] width 1567 height 28
drag, startPoint x: 866, startPoint y: 148, endPoint x: 958, endPoint y: 121, distance: 96.7
click at [958, 121] on input "valsch" at bounding box center [926, 122] width 104 height 18
click at [408, 81] on div "Entities Add Clear Filters Export Import" at bounding box center [621, 82] width 944 height 35
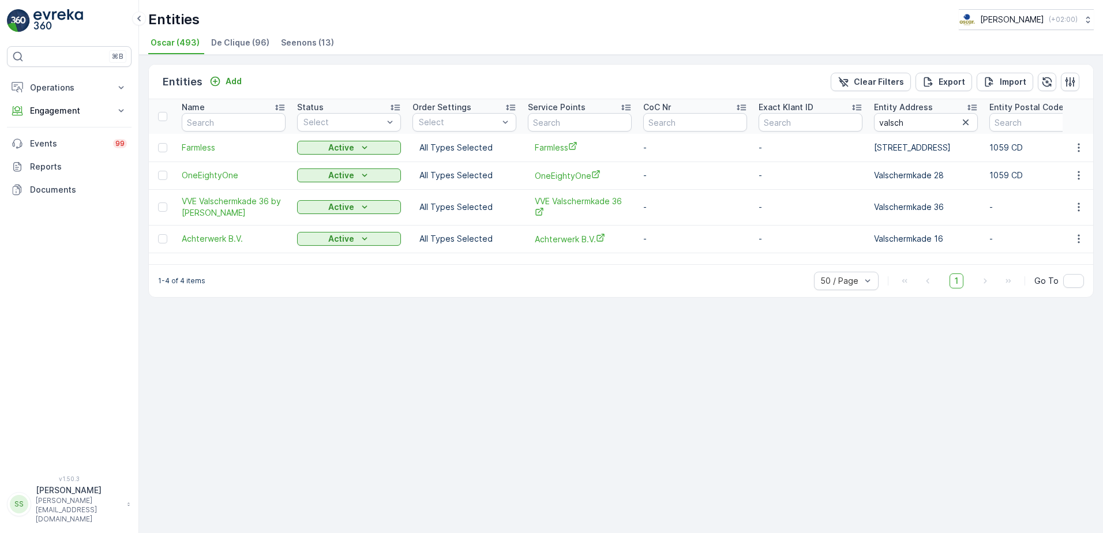
click at [940, 207] on p "Valschermkade 36" at bounding box center [926, 207] width 104 height 12
click at [211, 199] on span "VVE Valschermkade 36 by Paul de ..." at bounding box center [234, 206] width 104 height 23
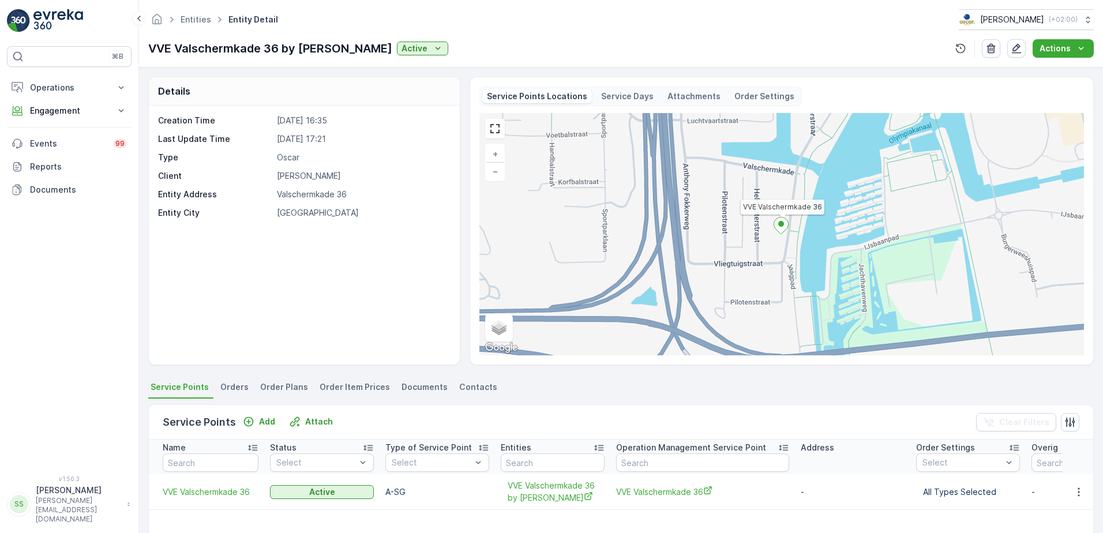
click at [292, 232] on div "Creation Time 24.10.2023 16:35 Last Update Time 06.12.2023 17:21 Type Oscar Cli…" at bounding box center [304, 235] width 311 height 259
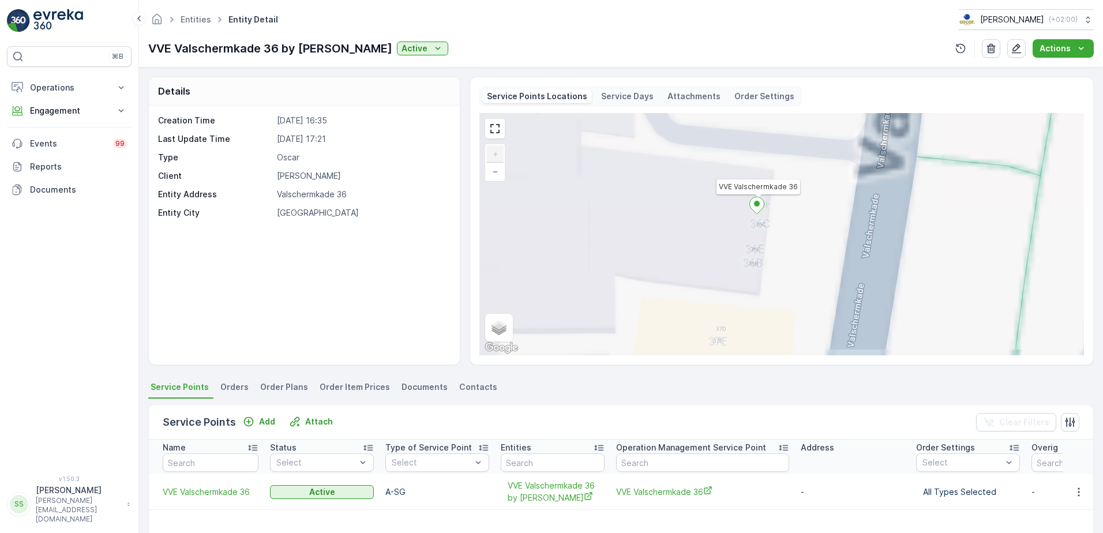
drag, startPoint x: 784, startPoint y: 280, endPoint x: 765, endPoint y: 264, distance: 25.0
click at [765, 264] on div "VVE Valschermkade 36 + − Satellite Roadmap Terrain Hybrid Leaflet Keyboard shor…" at bounding box center [781, 234] width 604 height 242
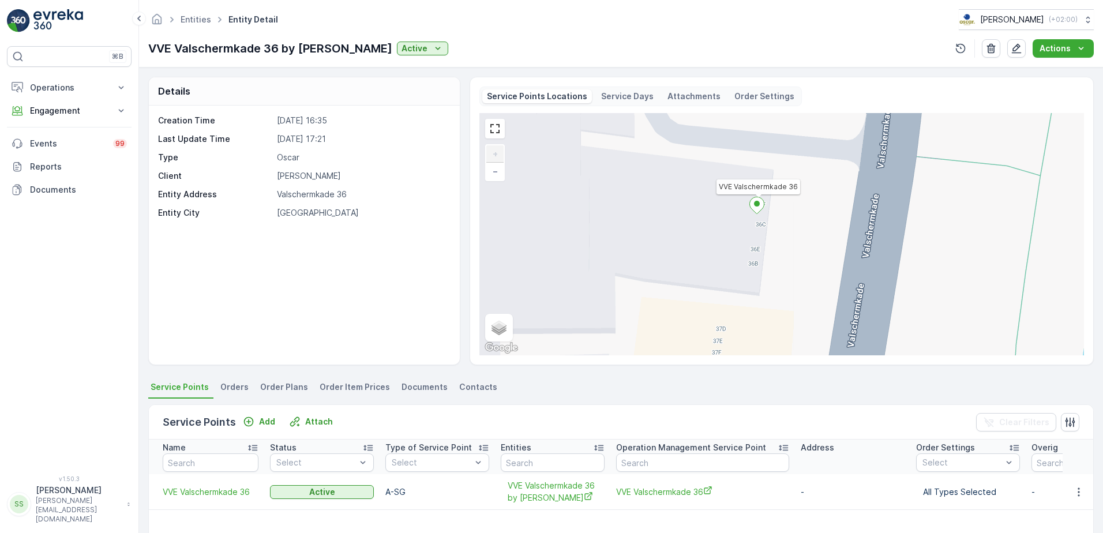
drag, startPoint x: 751, startPoint y: 239, endPoint x: 698, endPoint y: 231, distance: 53.8
click at [698, 231] on div "VVE Valschermkade 36 + − Satellite Roadmap Terrain Hybrid Leaflet Keyboard shor…" at bounding box center [781, 234] width 604 height 242
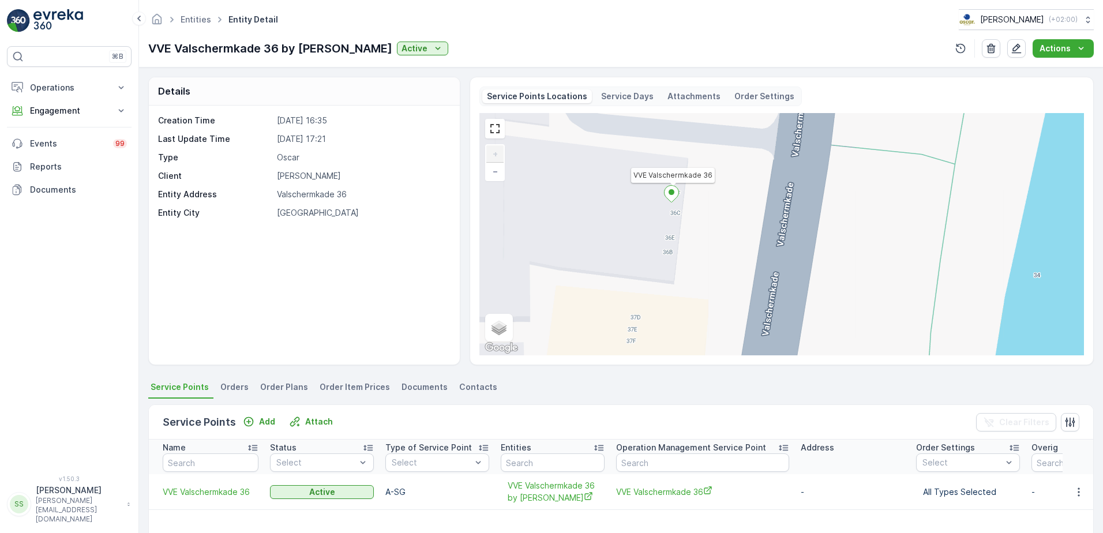
drag, startPoint x: 685, startPoint y: 224, endPoint x: 663, endPoint y: 219, distance: 23.0
click at [663, 220] on div "VVE Valschermkade 36 + − Satellite Roadmap Terrain Hybrid Leaflet Keyboard shor…" at bounding box center [781, 234] width 604 height 242
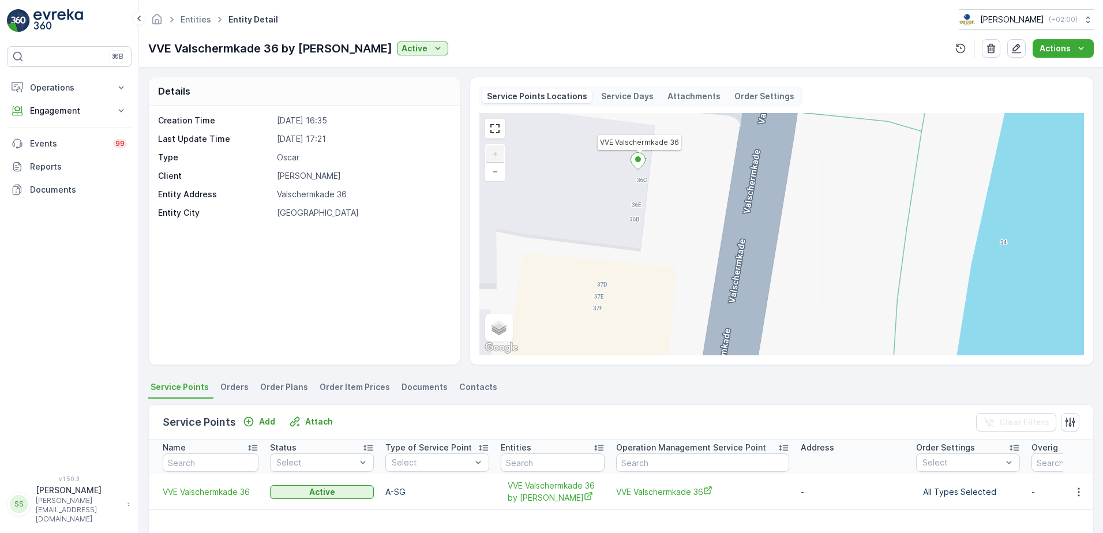
drag, startPoint x: 702, startPoint y: 265, endPoint x: 663, endPoint y: 229, distance: 53.5
click at [670, 231] on div "VVE Valschermkade 36 + − Satellite Roadmap Terrain Hybrid Leaflet Keyboard shor…" at bounding box center [781, 234] width 604 height 242
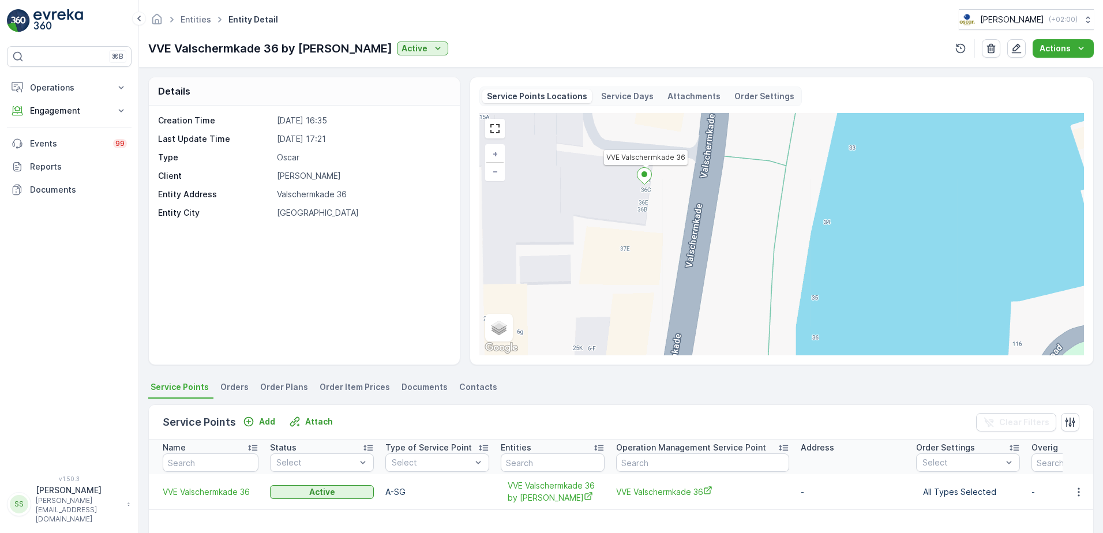
click at [338, 146] on div "Creation Time 24.10.2023 16:35 Last Update Time 06.12.2023 17:21 Type Oscar Cli…" at bounding box center [302, 167] width 289 height 104
click at [524, 484] on span "VVE Valschermkade 36 by [PERSON_NAME]" at bounding box center [552, 492] width 90 height 24
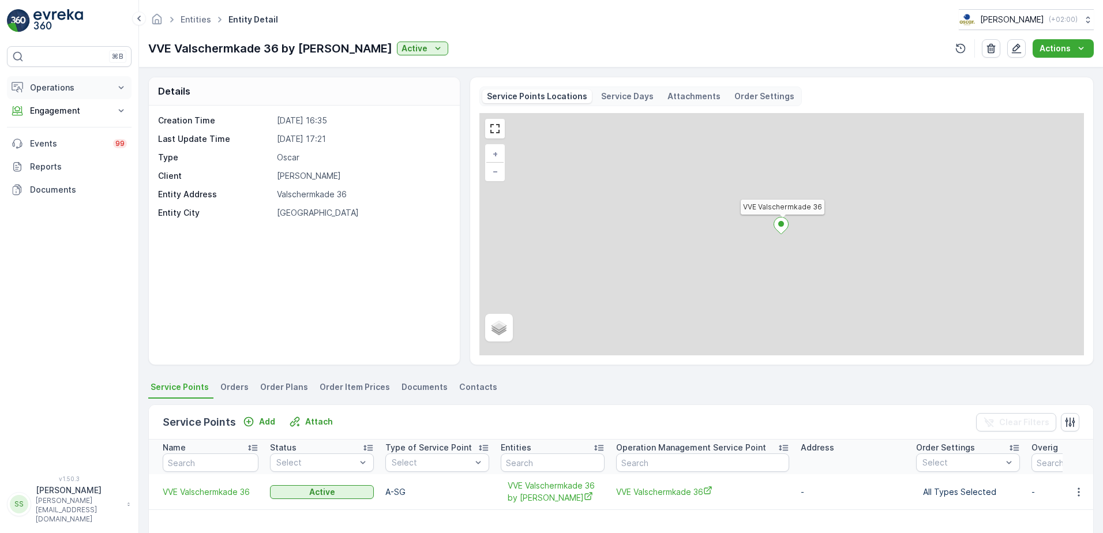
click at [42, 84] on p "Operations" at bounding box center [69, 88] width 78 height 12
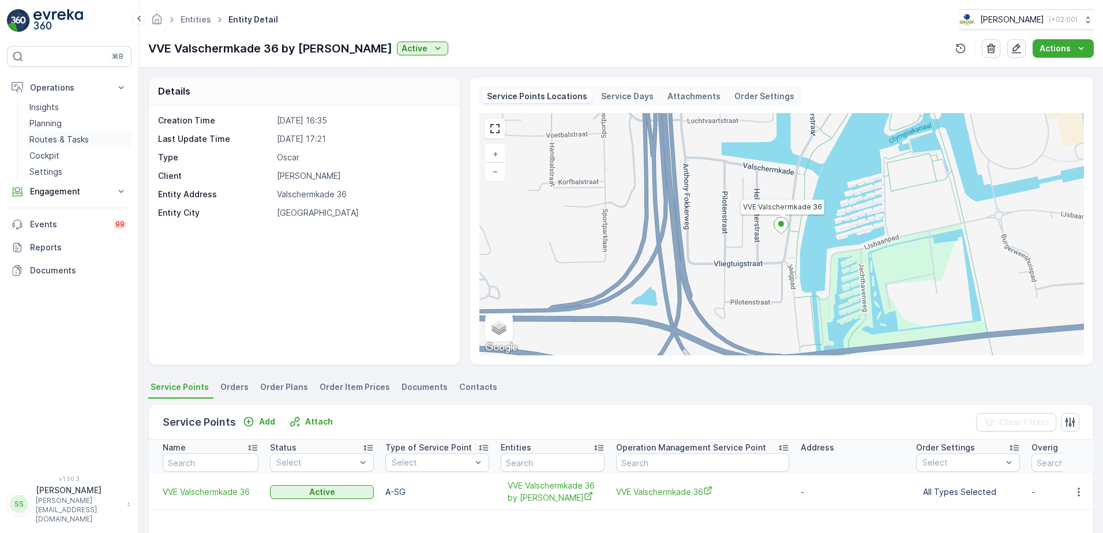
click at [48, 140] on p "Routes & Tasks" at bounding box center [58, 140] width 59 height 12
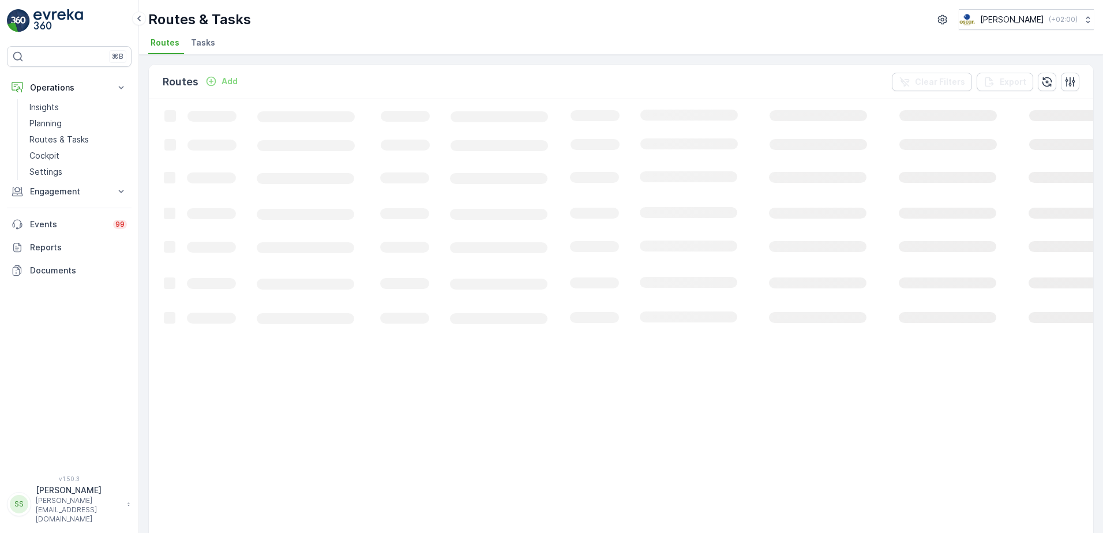
click at [194, 44] on span "Tasks" at bounding box center [203, 43] width 24 height 12
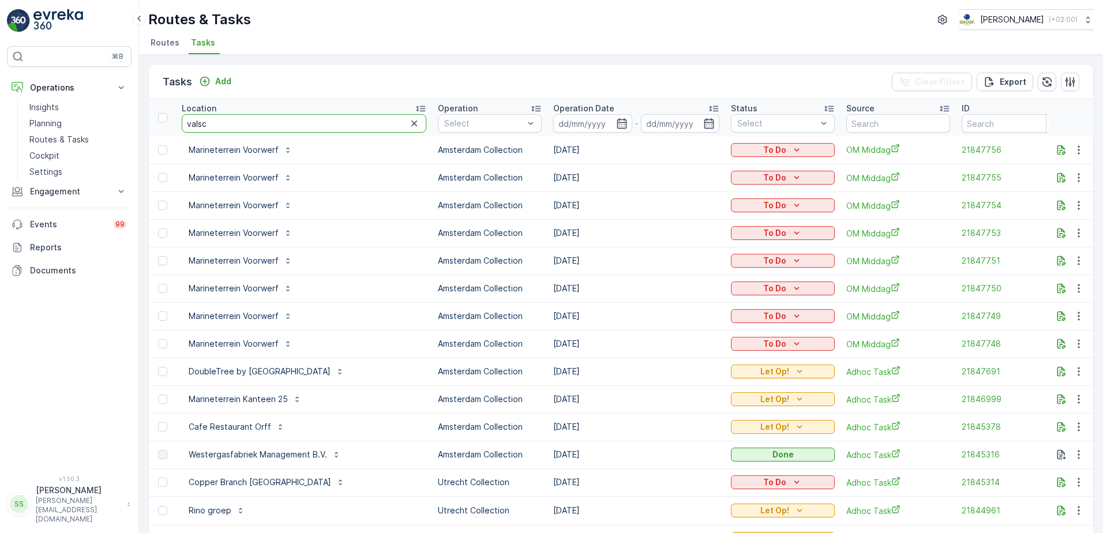
type input "valsch"
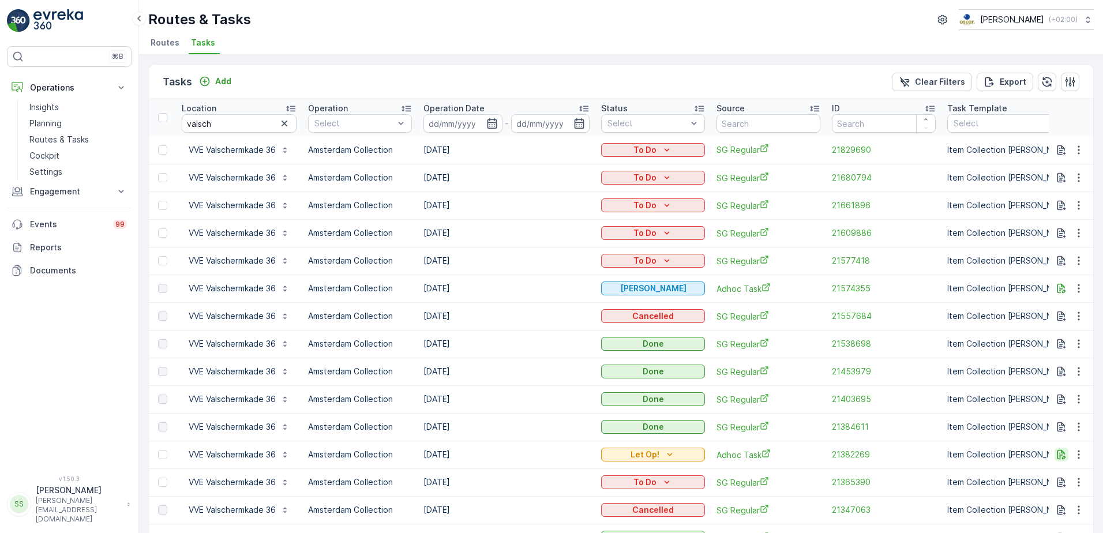
click at [1063, 458] on icon "button" at bounding box center [1061, 455] width 12 height 12
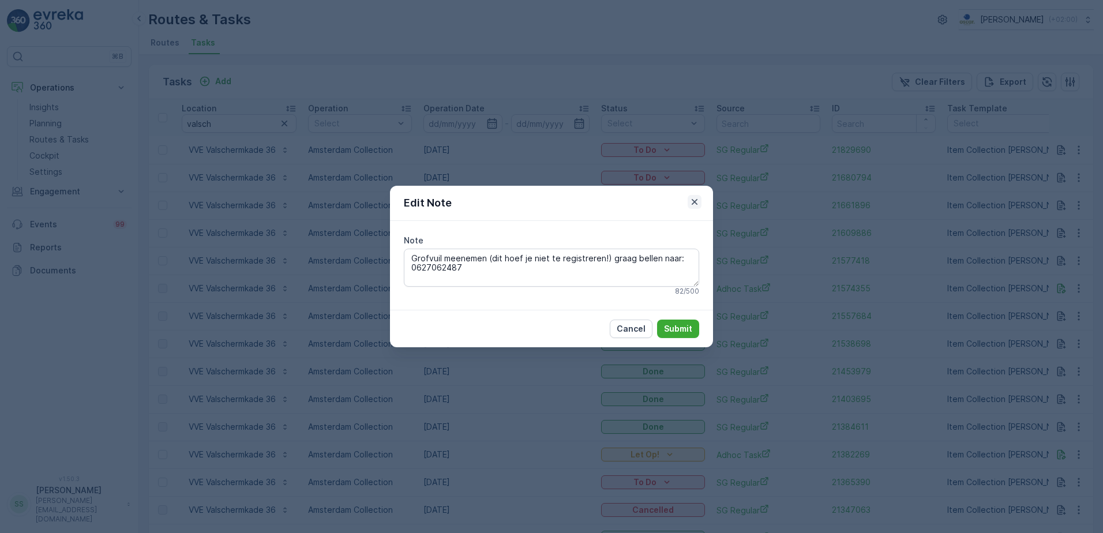
click at [693, 199] on icon "button" at bounding box center [694, 202] width 12 height 12
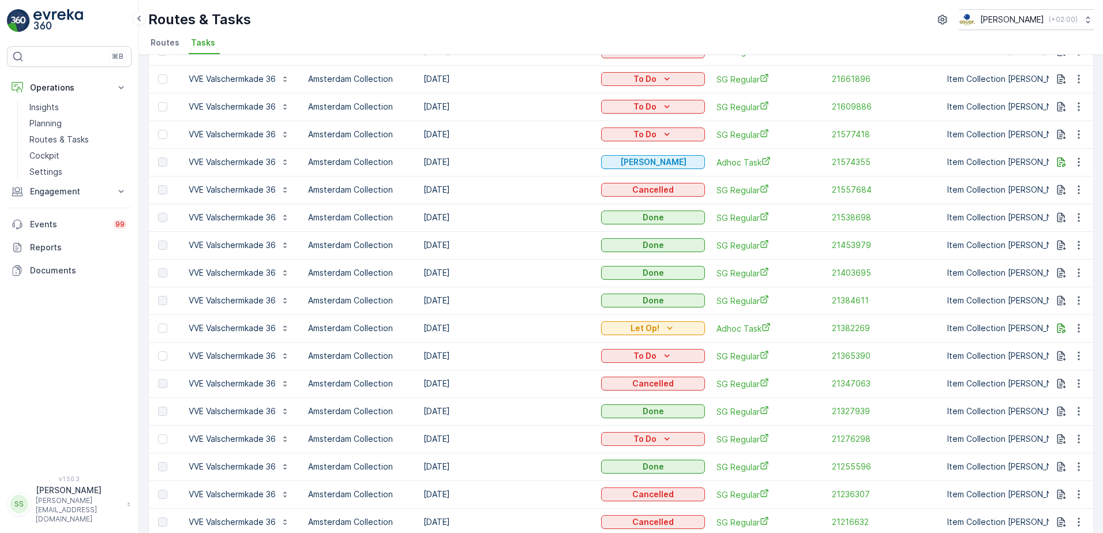
scroll to position [173, 0]
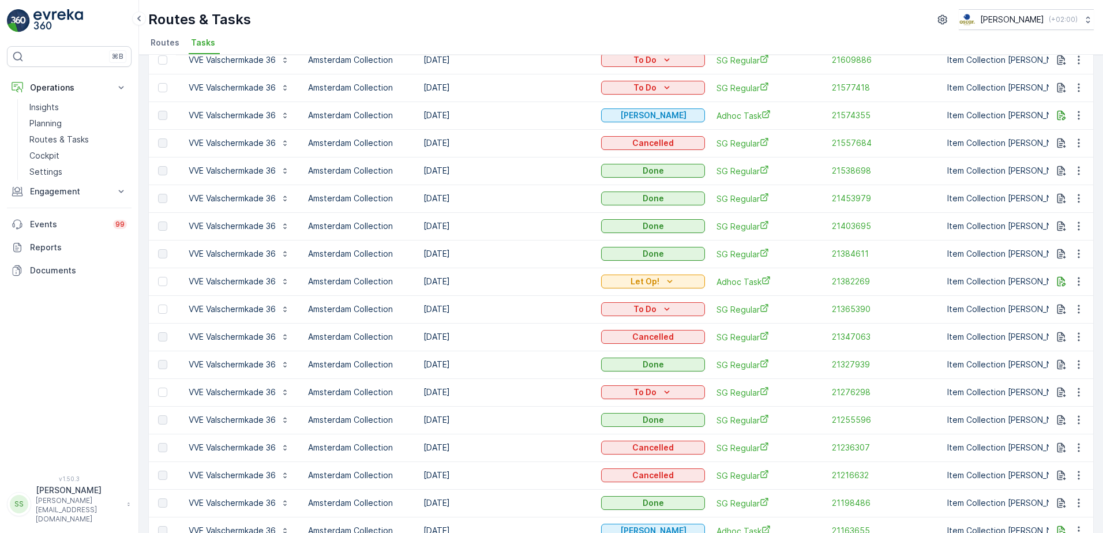
click at [532, 287] on td "[DATE]" at bounding box center [506, 282] width 178 height 28
click at [1058, 284] on icon "button" at bounding box center [1061, 282] width 12 height 12
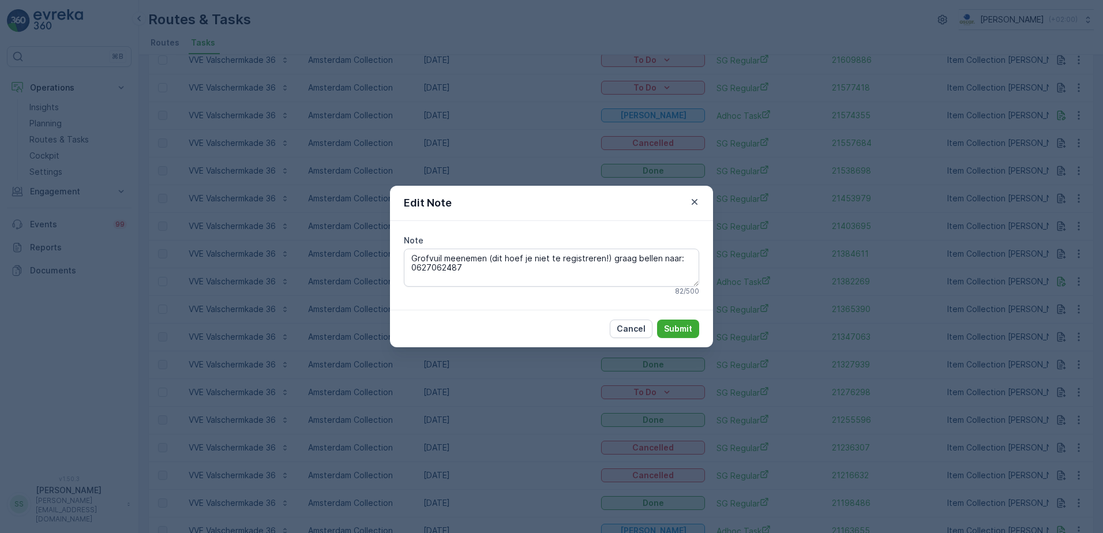
drag, startPoint x: 469, startPoint y: 266, endPoint x: 352, endPoint y: 277, distance: 117.6
click at [352, 271] on div "Edit Note Note Grofvuil meenemen (dit [PERSON_NAME] niet te registreren!) graag…" at bounding box center [551, 266] width 1103 height 533
click at [481, 272] on textarea "Grofvuil meenemen (dit hoef je niet te registreren!) graag bellen naar: 0627062…" at bounding box center [551, 268] width 295 height 38
click at [459, 270] on textarea "Grofvuil meenemen (dit hoef je niet te registreren!) graag bellen naar: 0627062…" at bounding box center [551, 268] width 295 height 38
click at [670, 326] on p "Submit" at bounding box center [678, 329] width 28 height 12
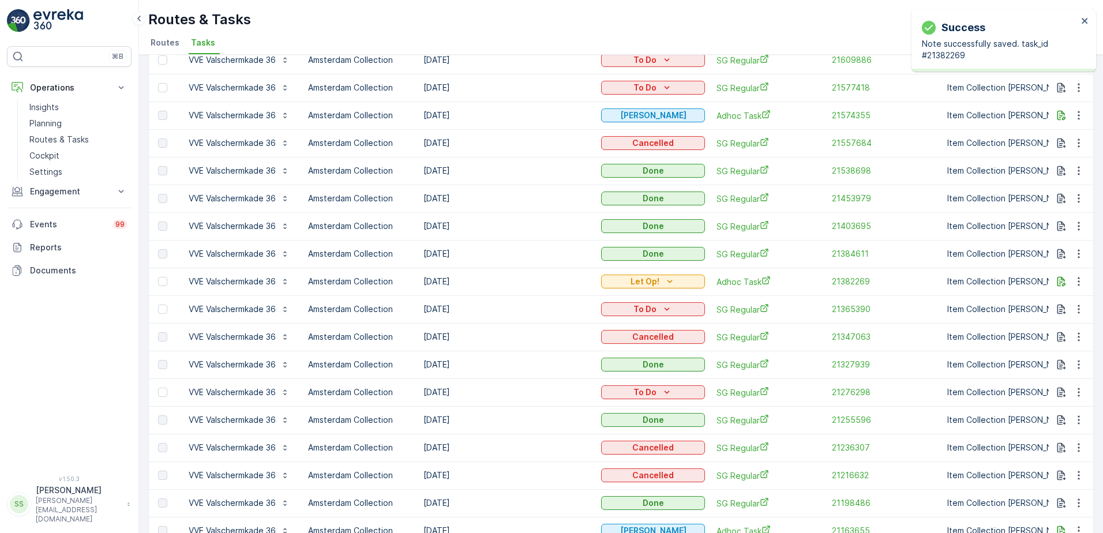
click at [454, 28] on div "Routes & Tasks [PERSON_NAME] ( +02:00 )" at bounding box center [620, 19] width 945 height 21
drag, startPoint x: 491, startPoint y: 277, endPoint x: 480, endPoint y: 278, distance: 11.0
click at [491, 277] on td "[DATE]" at bounding box center [506, 282] width 178 height 28
click at [441, 281] on td "[DATE]" at bounding box center [506, 282] width 178 height 28
click at [439, 281] on td "[DATE]" at bounding box center [506, 282] width 178 height 28
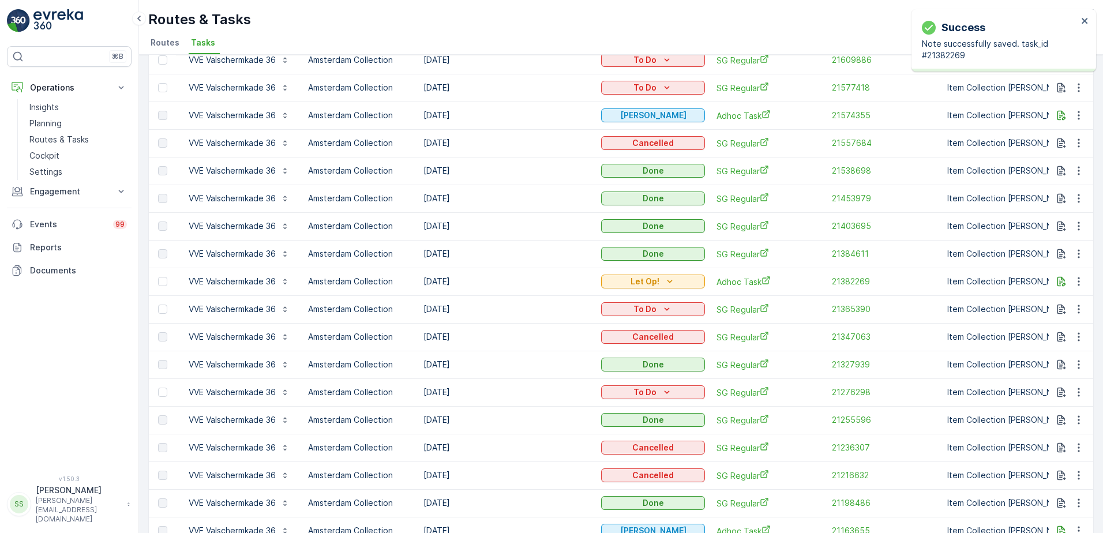
drag, startPoint x: 439, startPoint y: 281, endPoint x: 540, endPoint y: 284, distance: 101.0
click at [548, 284] on td "[DATE]" at bounding box center [506, 282] width 178 height 28
click at [496, 280] on td "[DATE]" at bounding box center [506, 282] width 178 height 28
drag, startPoint x: 464, startPoint y: 280, endPoint x: 420, endPoint y: 280, distance: 43.8
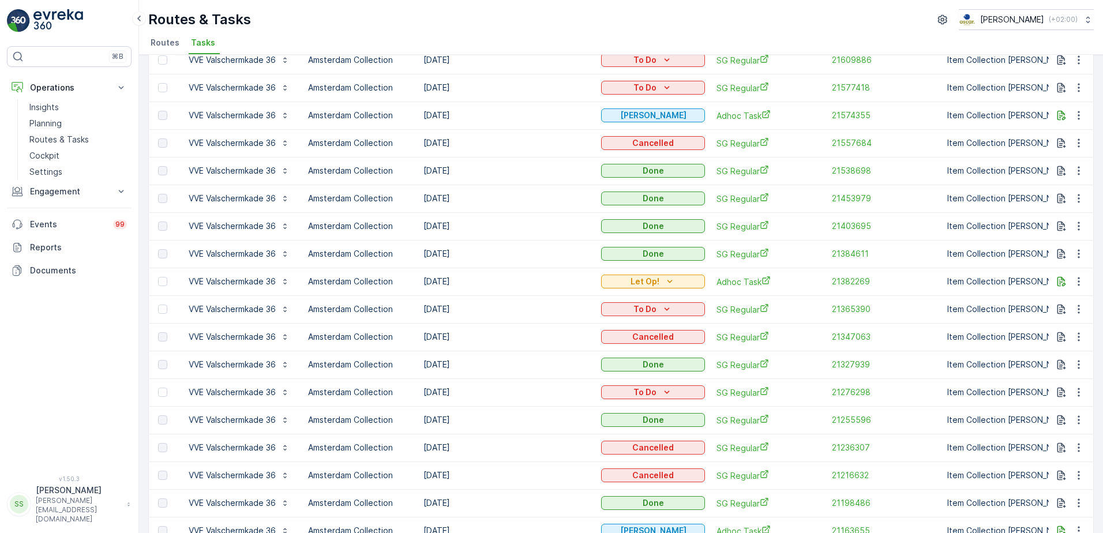
click at [420, 280] on td "[DATE]" at bounding box center [506, 282] width 178 height 28
drag, startPoint x: 420, startPoint y: 280, endPoint x: 495, endPoint y: 281, distance: 75.5
click at [495, 281] on td "[DATE]" at bounding box center [506, 282] width 178 height 28
click at [431, 282] on td "[DATE]" at bounding box center [506, 282] width 178 height 28
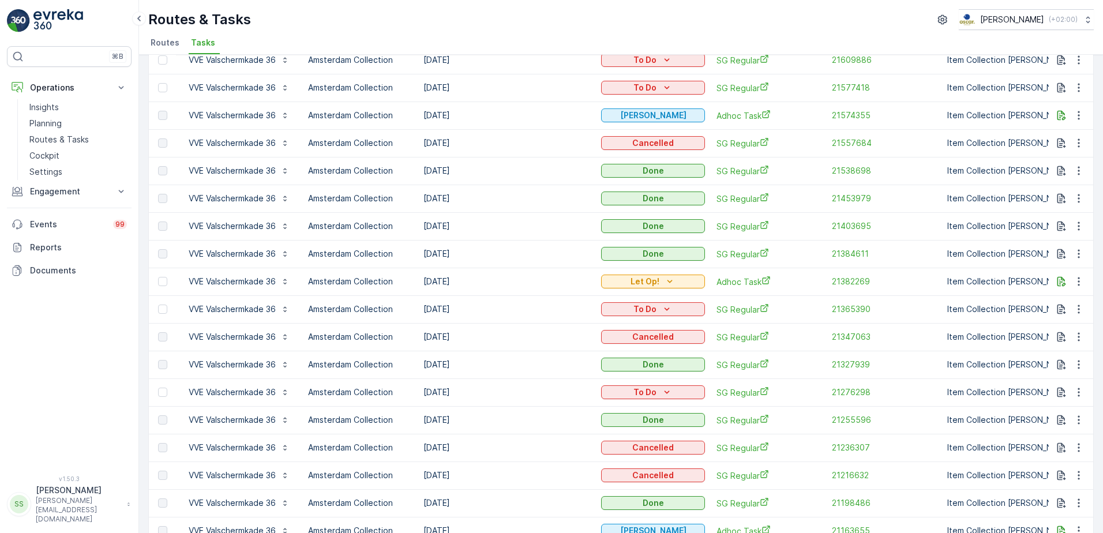
drag, startPoint x: 431, startPoint y: 282, endPoint x: 487, endPoint y: 284, distance: 56.0
click at [487, 284] on td "[DATE]" at bounding box center [506, 282] width 178 height 28
click at [449, 282] on td "[DATE]" at bounding box center [506, 282] width 178 height 28
drag, startPoint x: 449, startPoint y: 282, endPoint x: 486, endPoint y: 280, distance: 36.9
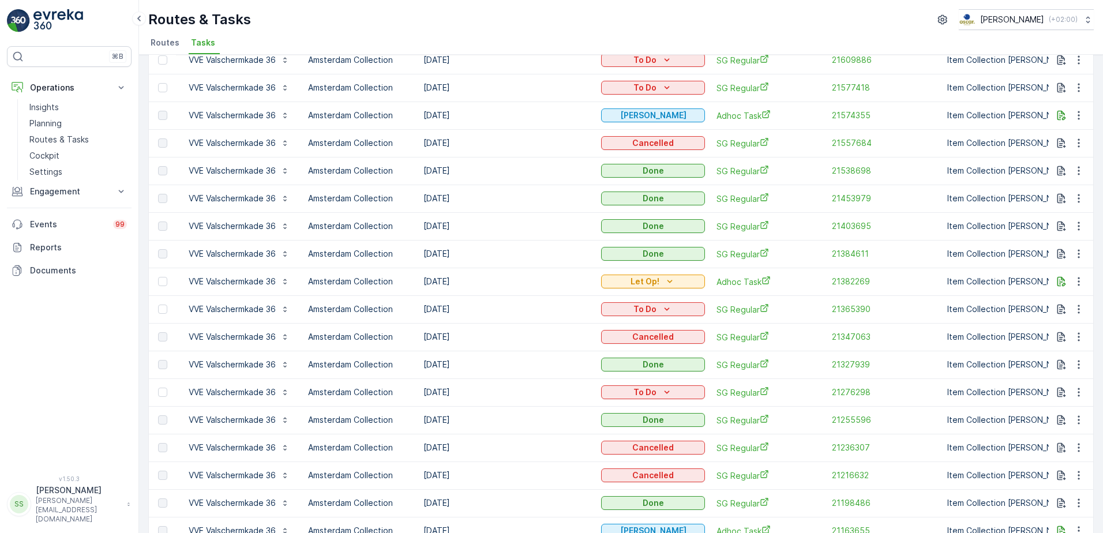
click at [486, 280] on td "[DATE]" at bounding box center [506, 282] width 178 height 28
click at [437, 282] on td "[DATE]" at bounding box center [506, 282] width 178 height 28
drag, startPoint x: 437, startPoint y: 282, endPoint x: 514, endPoint y: 275, distance: 77.6
click at [514, 275] on td "[DATE]" at bounding box center [506, 282] width 178 height 28
